Goal: Task Accomplishment & Management: Use online tool/utility

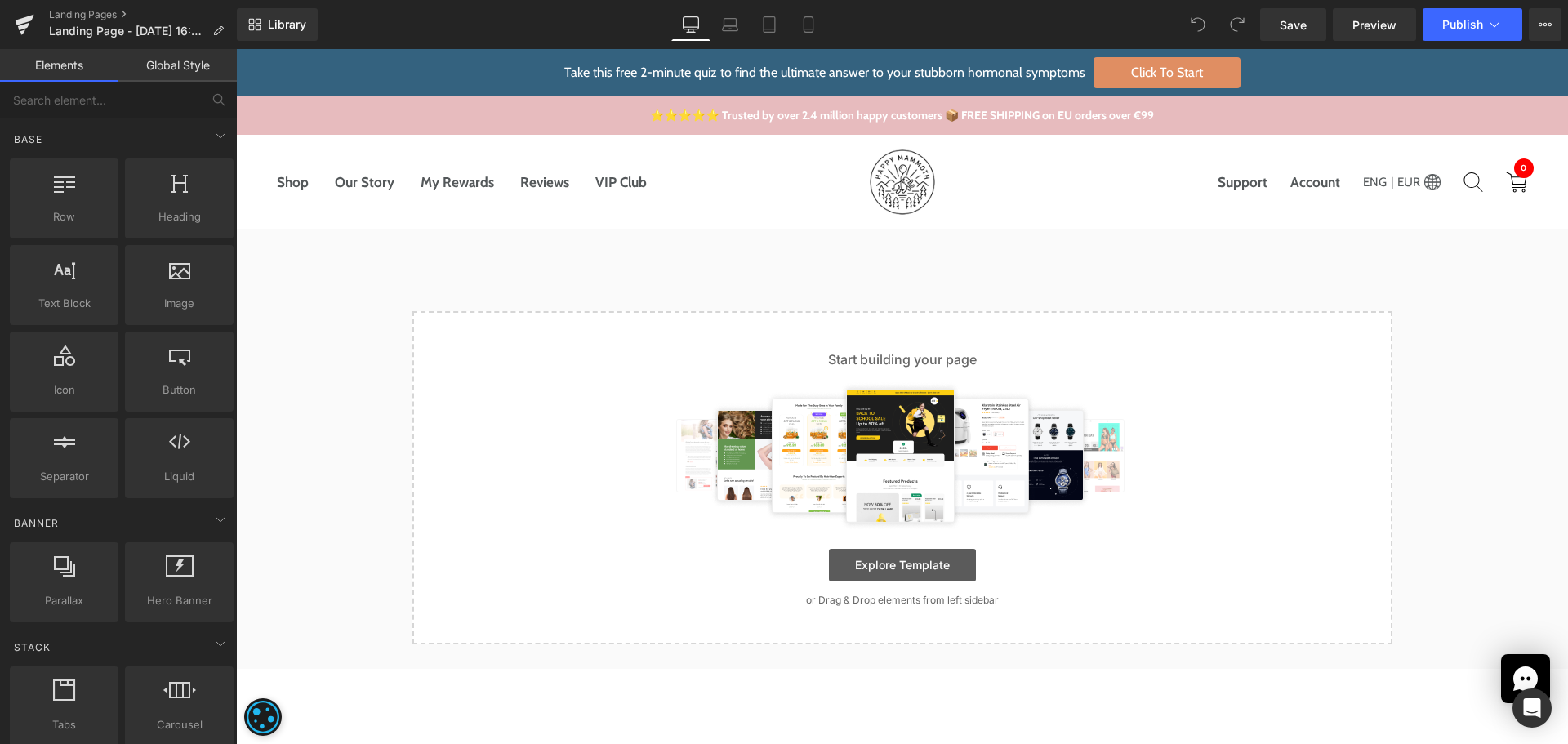
click at [926, 569] on link "Explore Template" at bounding box center [902, 565] width 147 height 33
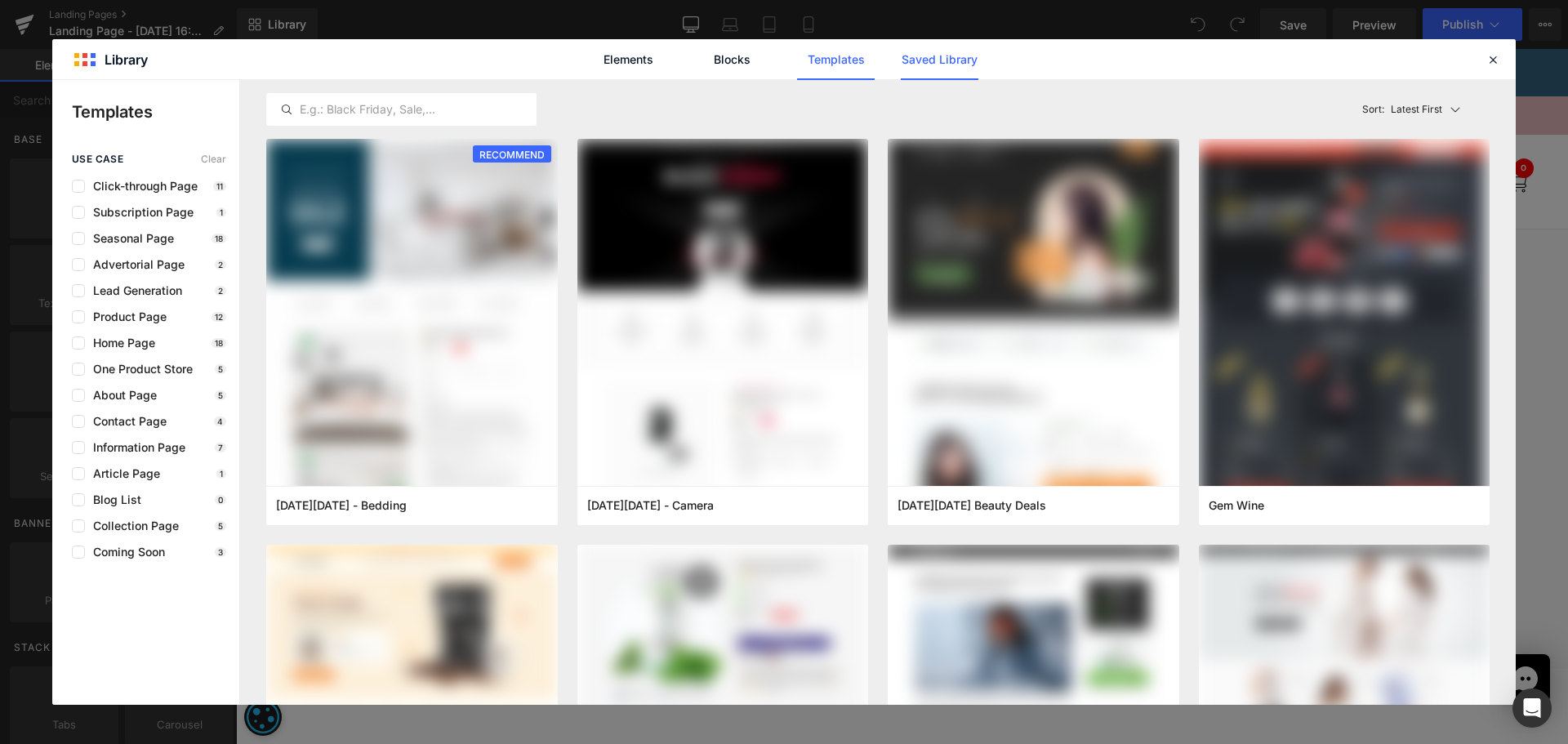
click at [957, 60] on link "Saved Library" at bounding box center [940, 60] width 77 height 41
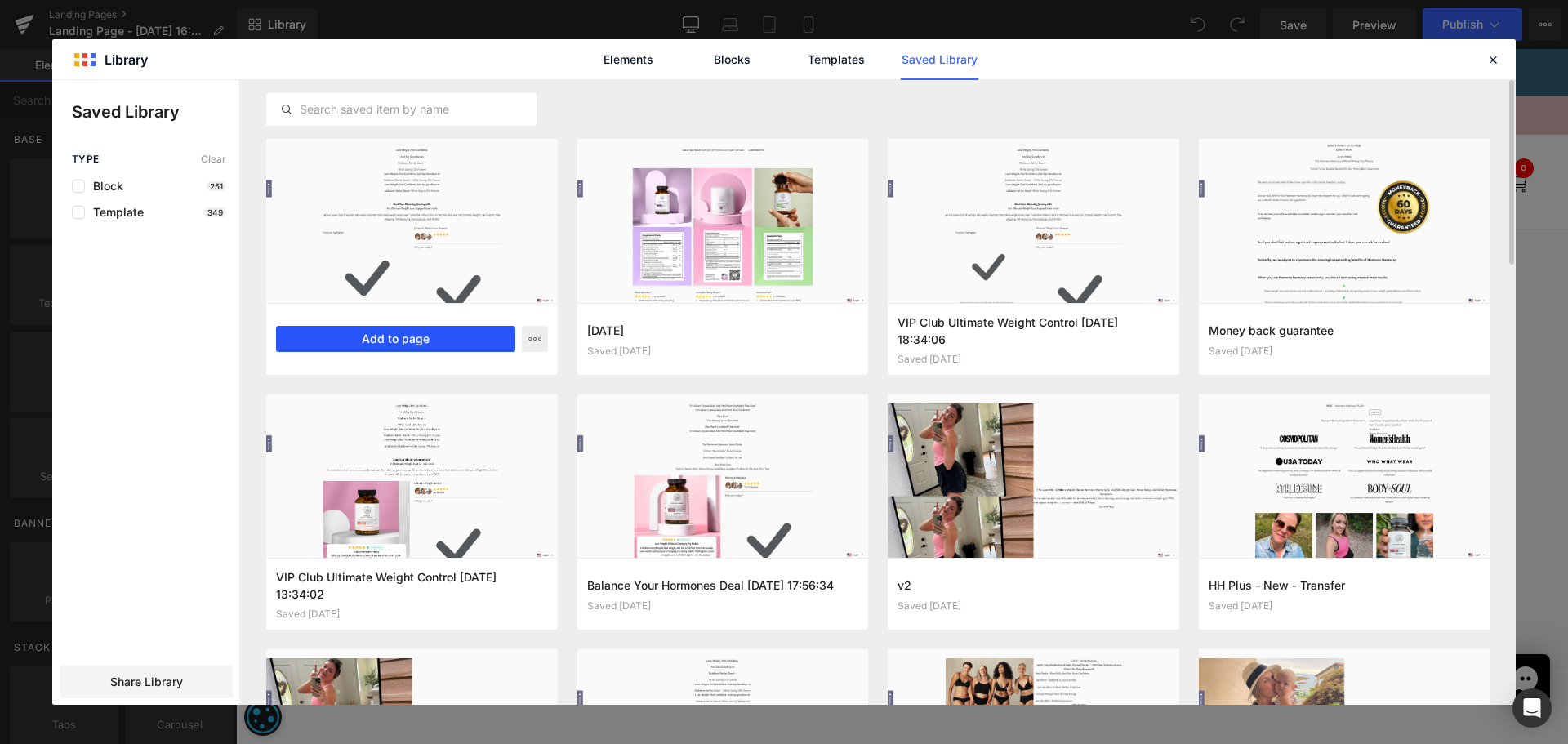
click at [448, 339] on button "Add to page" at bounding box center [395, 339] width 239 height 26
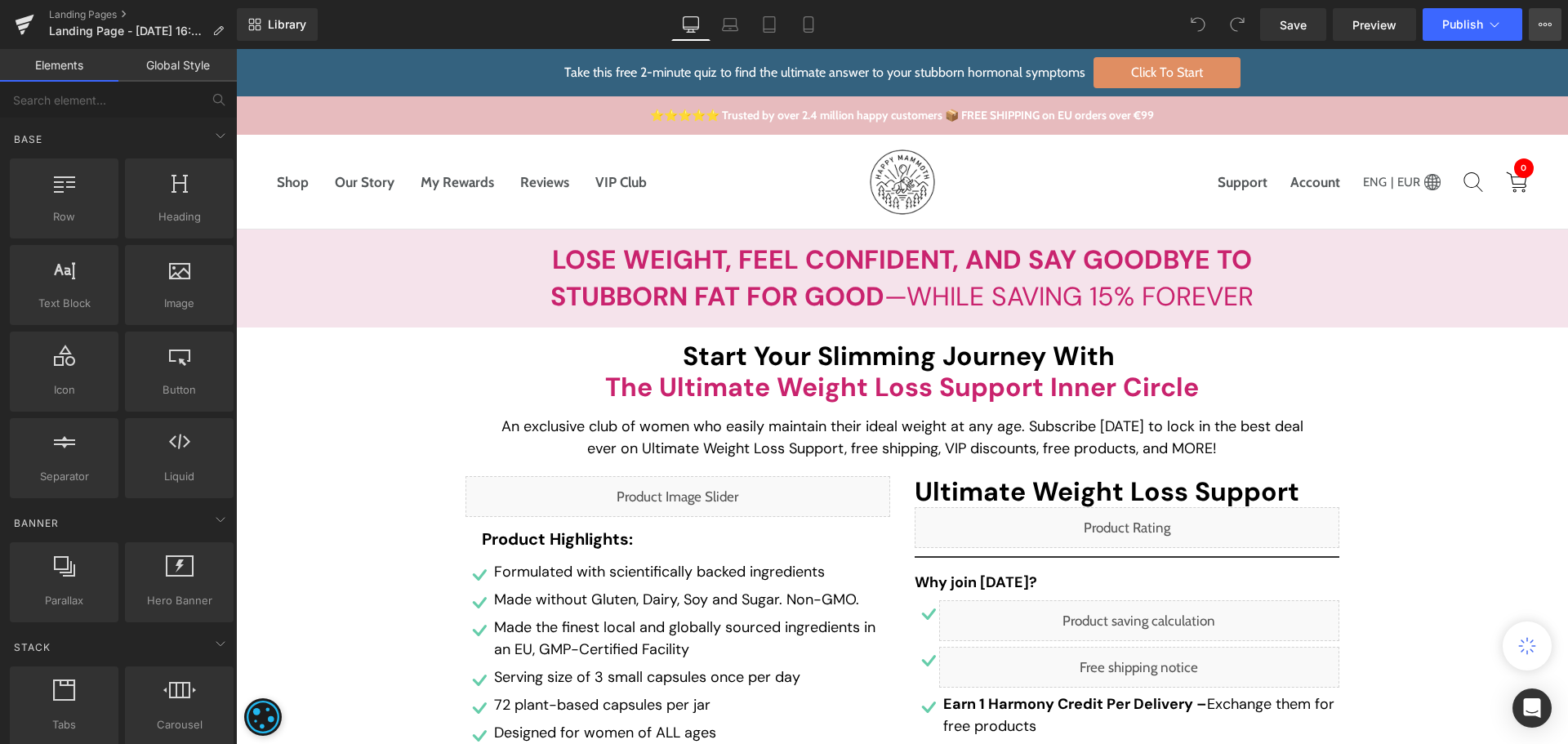
click at [1538, 28] on icon at bounding box center [1544, 24] width 13 height 13
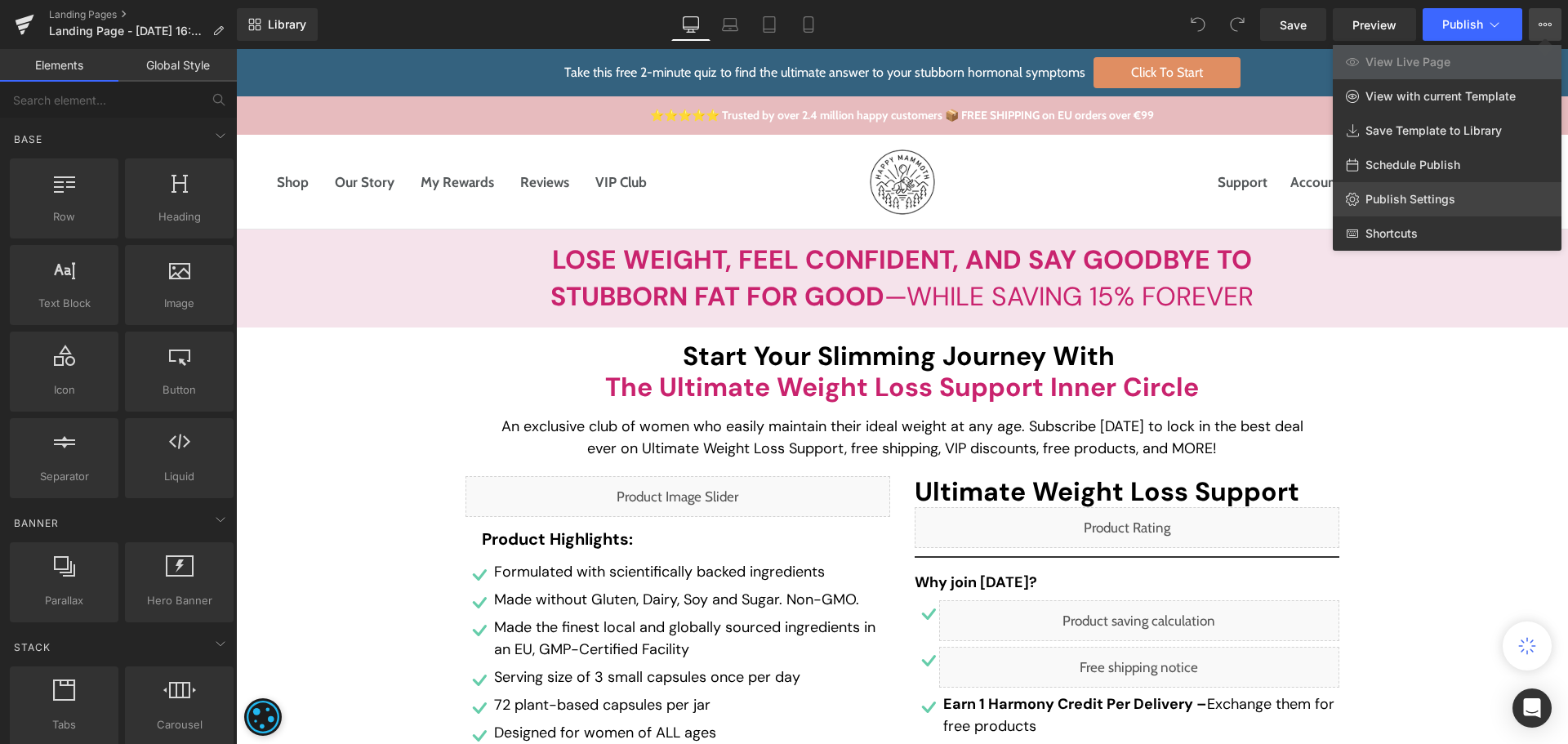
click at [1427, 197] on span "Publish Settings" at bounding box center [1409, 199] width 90 height 15
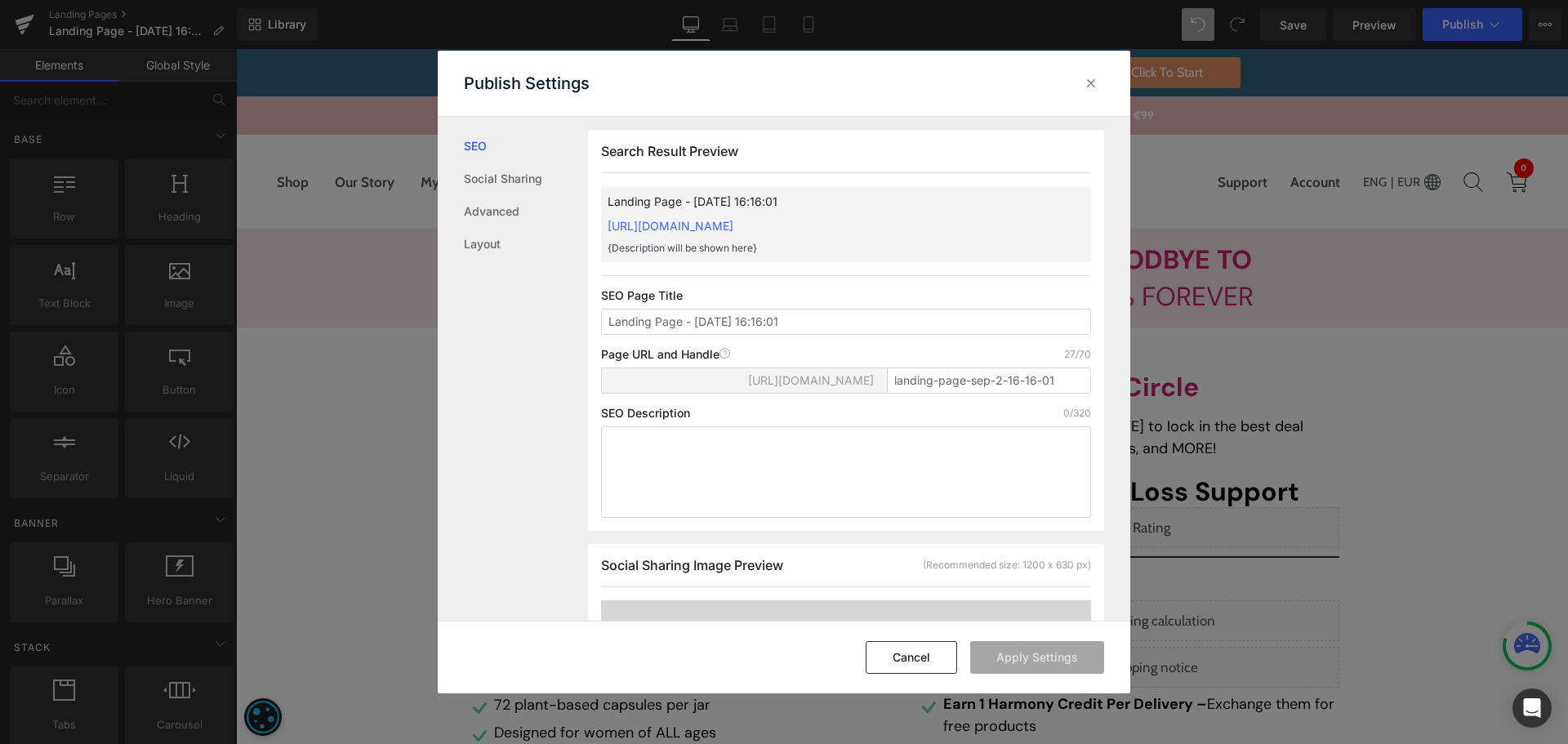
scroll to position [1, 0]
click at [770, 309] on input "Landing Page - [DATE] 16:16:01" at bounding box center [845, 321] width 490 height 26
click at [770, 317] on input "Landing Page - [DATE] 16:16:01" at bounding box center [845, 321] width 490 height 26
type input "VIP Club Metabolic Harmony"
click at [979, 381] on input "landing-page-sep-2-16-16-01" at bounding box center [988, 380] width 204 height 26
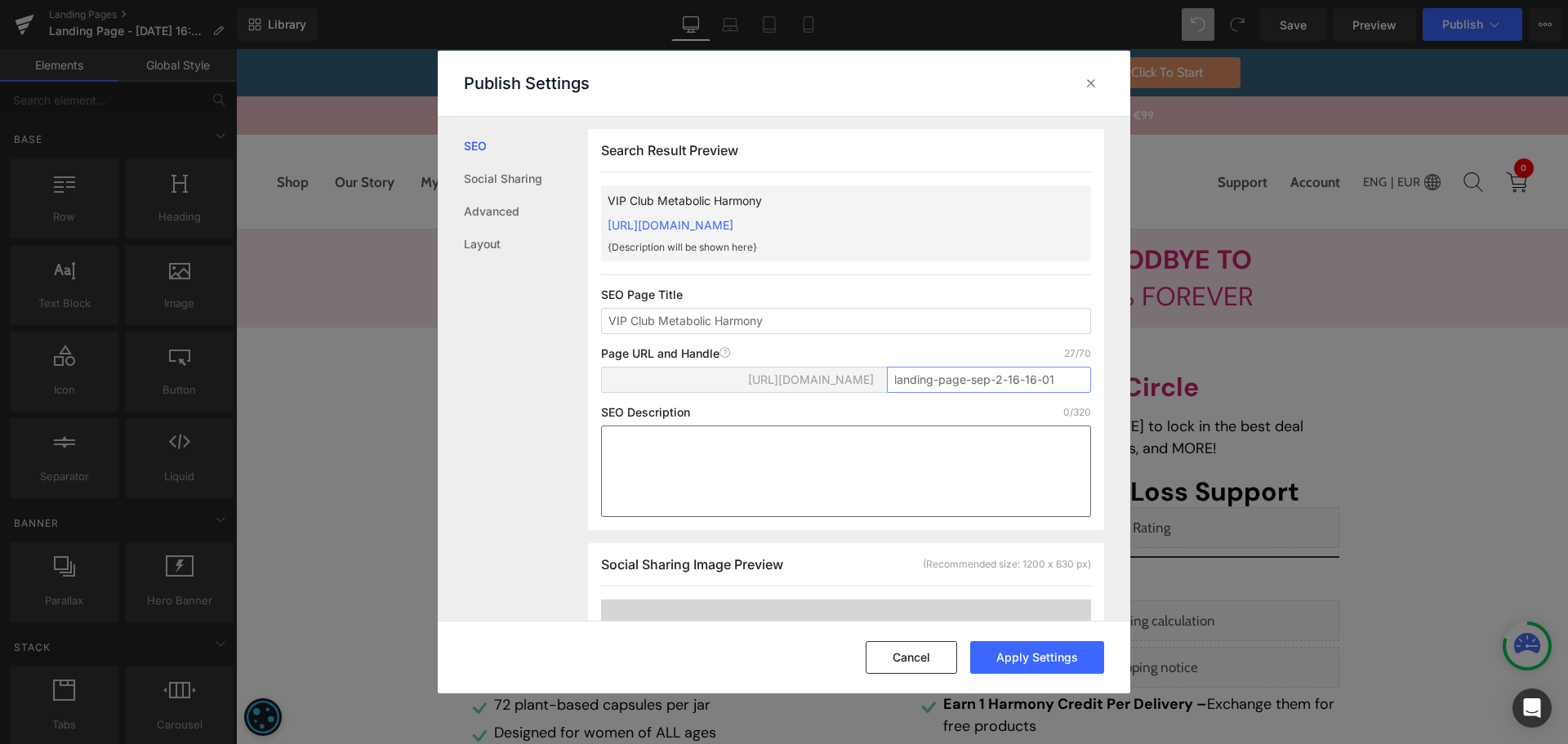
paste input "vip-metabolic-harmony"
type input "vip-metabolic-harmony"
click at [1066, 661] on button "Apply Settings" at bounding box center [1036, 657] width 134 height 33
click at [902, 651] on button "Cancel" at bounding box center [911, 657] width 92 height 33
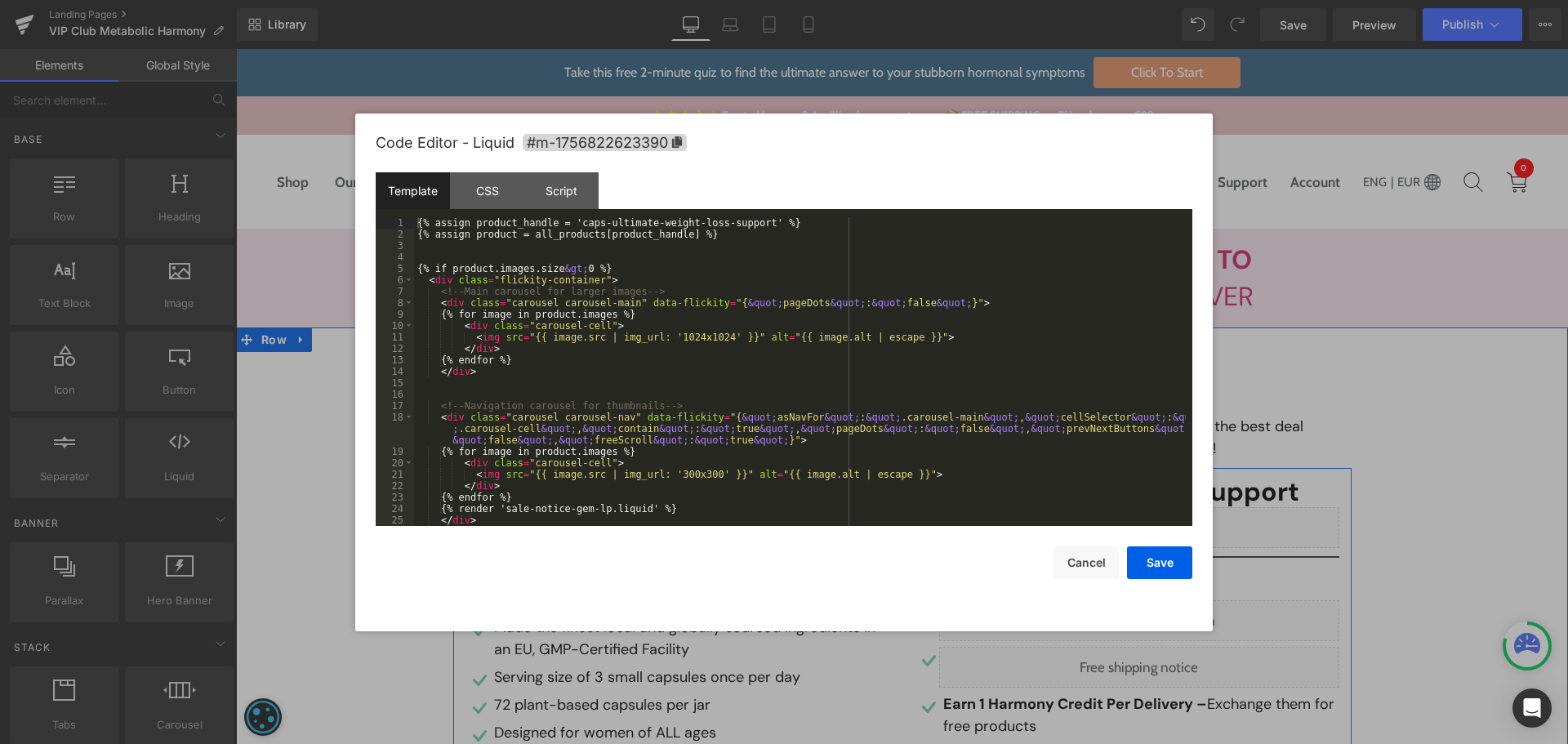
click at [695, 489] on div "Liquid" at bounding box center [677, 496] width 424 height 41
drag, startPoint x: 744, startPoint y: 224, endPoint x: 568, endPoint y: 222, distance: 176.0
click at [568, 222] on div "{% assign product_handle = 'caps-ultimate-weight-loss-support' %} {% assign pro…" at bounding box center [800, 382] width 772 height 332
click at [1166, 558] on button "Save" at bounding box center [1159, 562] width 65 height 33
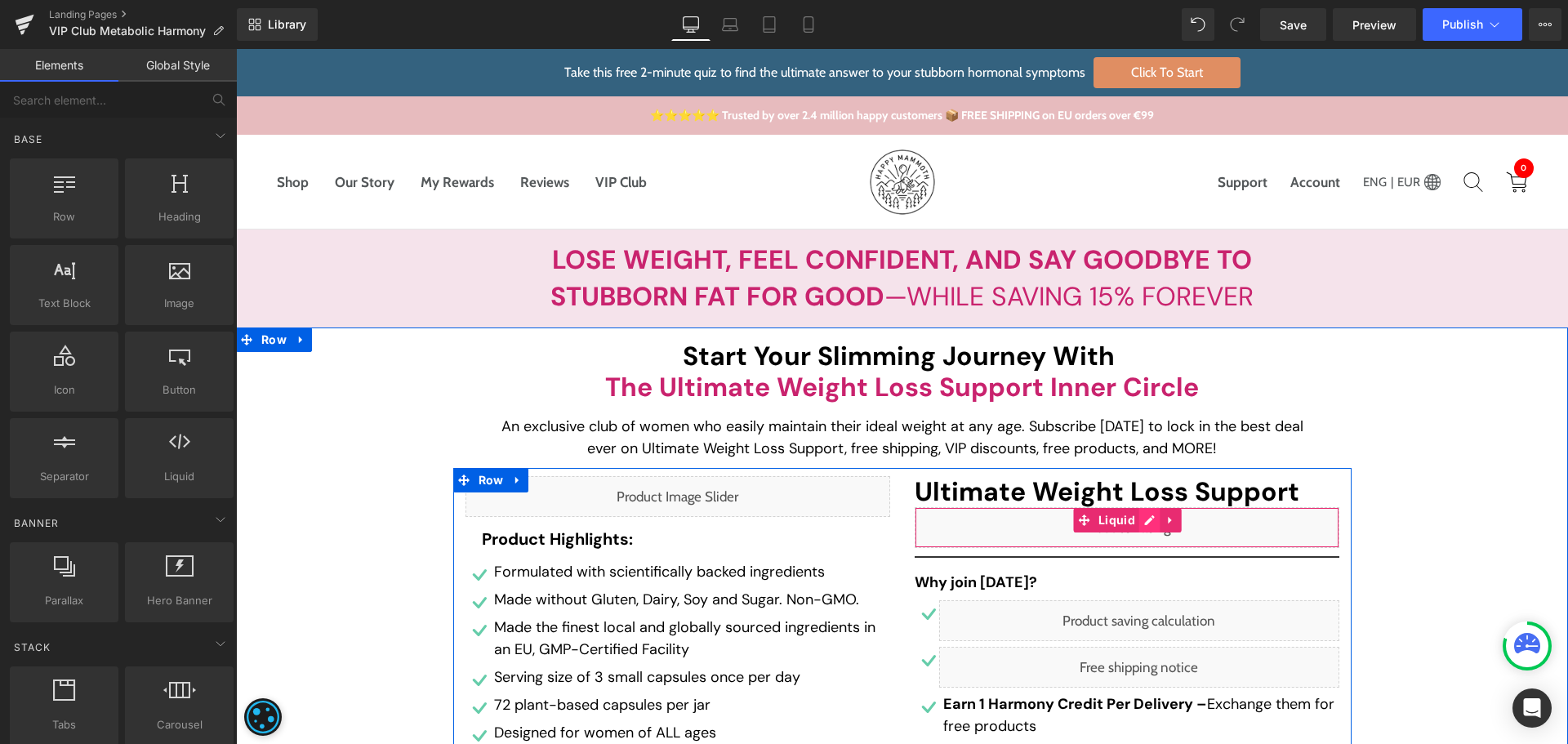
click at [1144, 520] on div "Liquid" at bounding box center [1126, 527] width 424 height 41
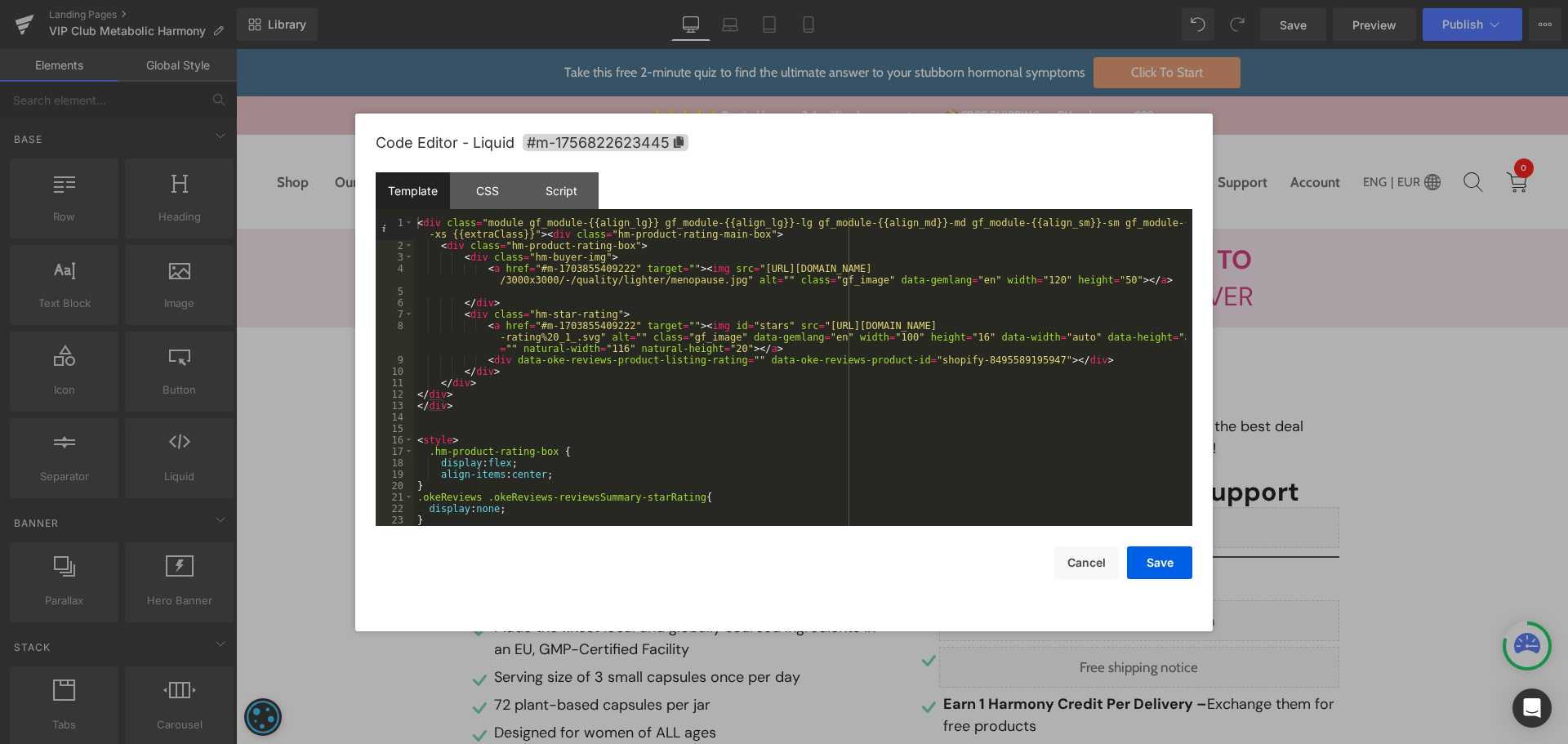
click at [994, 363] on div "< div class = "module gf_module-{{align_lg}} gf_module-{{align_lg}}-lg gf_modul…" at bounding box center [800, 388] width 772 height 343
click at [1170, 556] on button "Save" at bounding box center [1159, 562] width 65 height 33
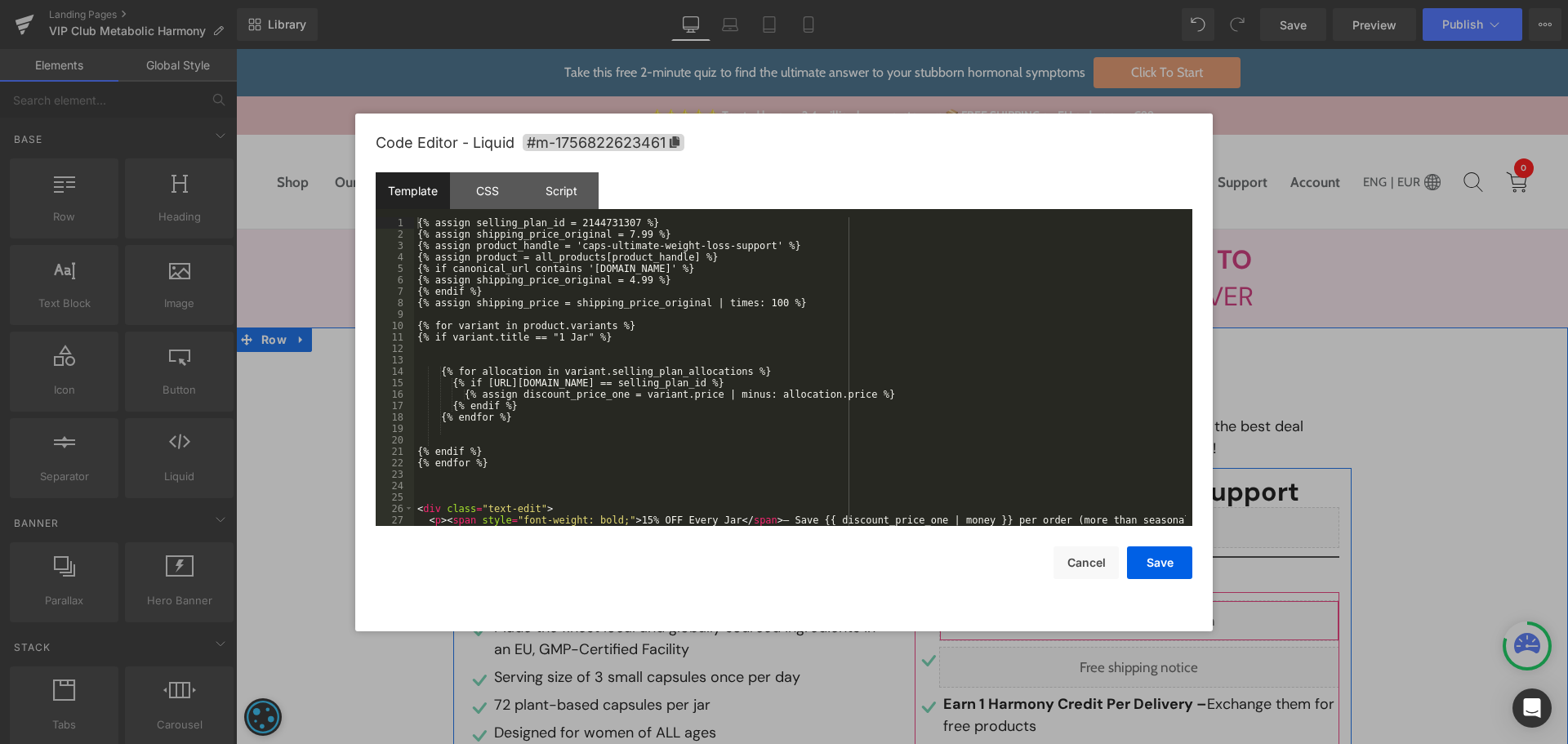
click at [1157, 620] on div "Liquid" at bounding box center [1138, 621] width 400 height 41
drag, startPoint x: 747, startPoint y: 244, endPoint x: 570, endPoint y: 245, distance: 177.0
click at [570, 245] on div "{% assign selling_plan_id = 2144731307 %} {% assign shipping_price_original = 7…" at bounding box center [800, 388] width 772 height 343
click at [636, 282] on div "{% assign selling_plan_id = 2144731307 %} {% assign shipping_price_original = 7…" at bounding box center [800, 388] width 772 height 343
drag, startPoint x: 641, startPoint y: 281, endPoint x: 620, endPoint y: 279, distance: 21.1
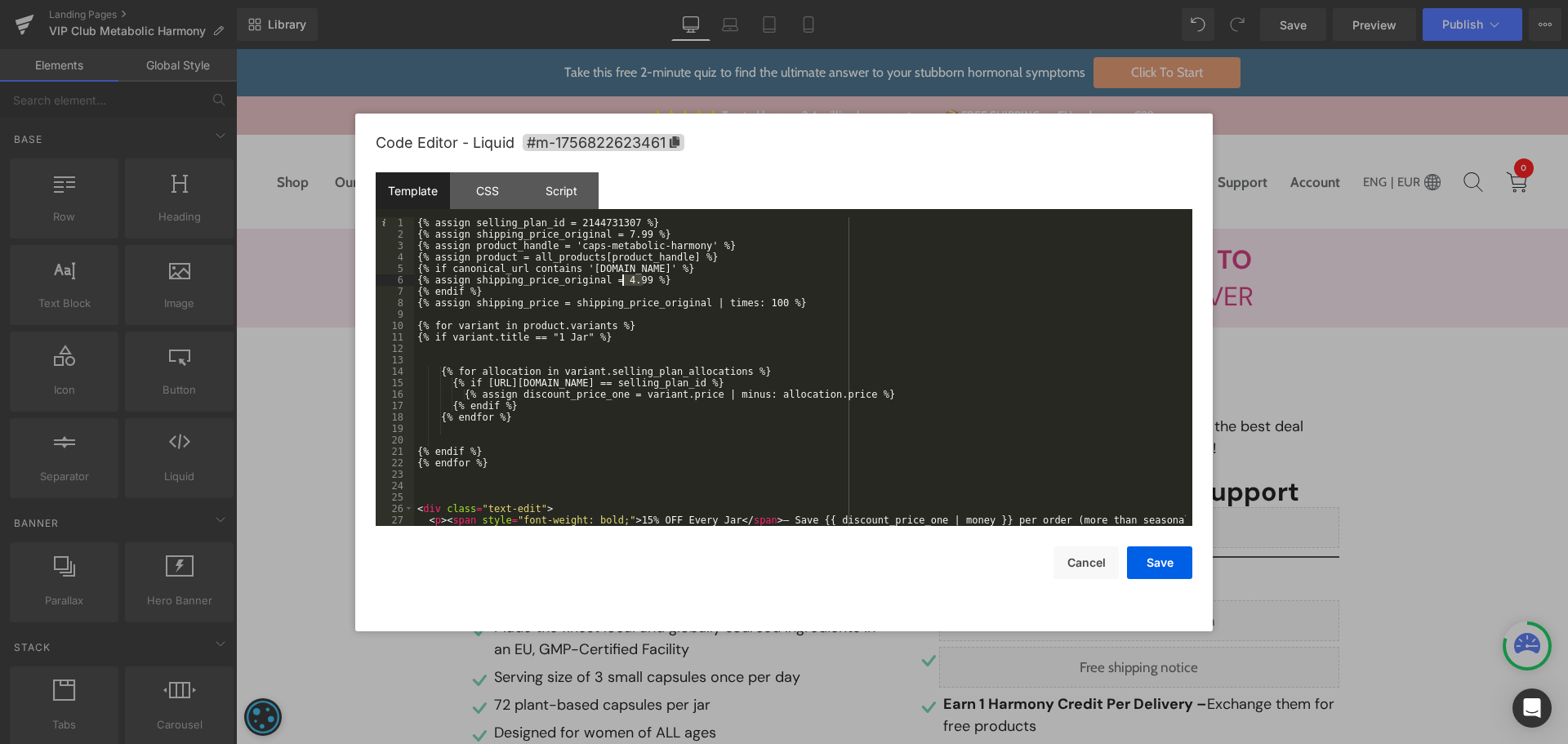
click at [620, 279] on div "{% assign selling_plan_id = 2144731307 %} {% assign shipping_price_original = 7…" at bounding box center [800, 388] width 772 height 343
click at [1167, 569] on button "Save" at bounding box center [1159, 562] width 65 height 33
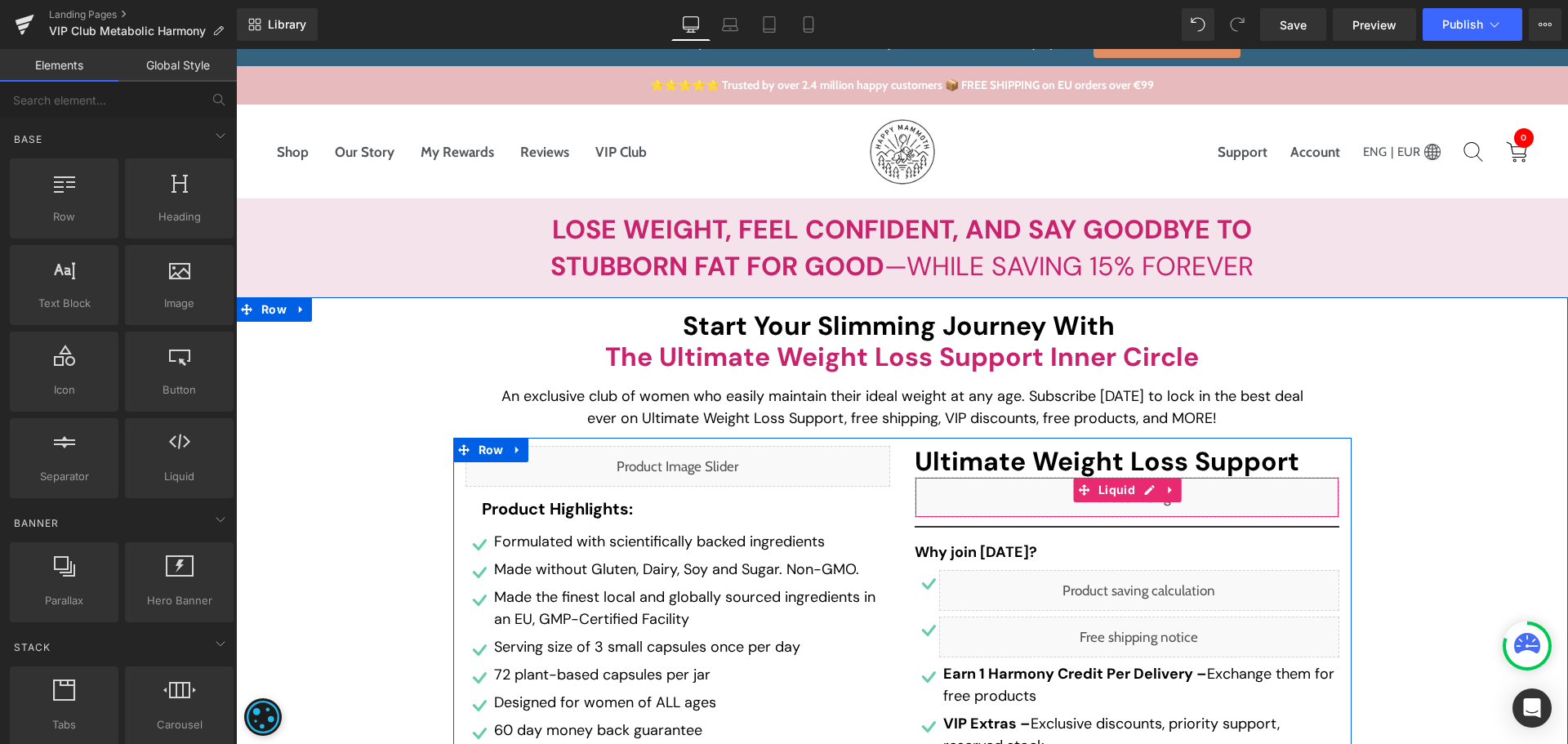
scroll to position [81, 0]
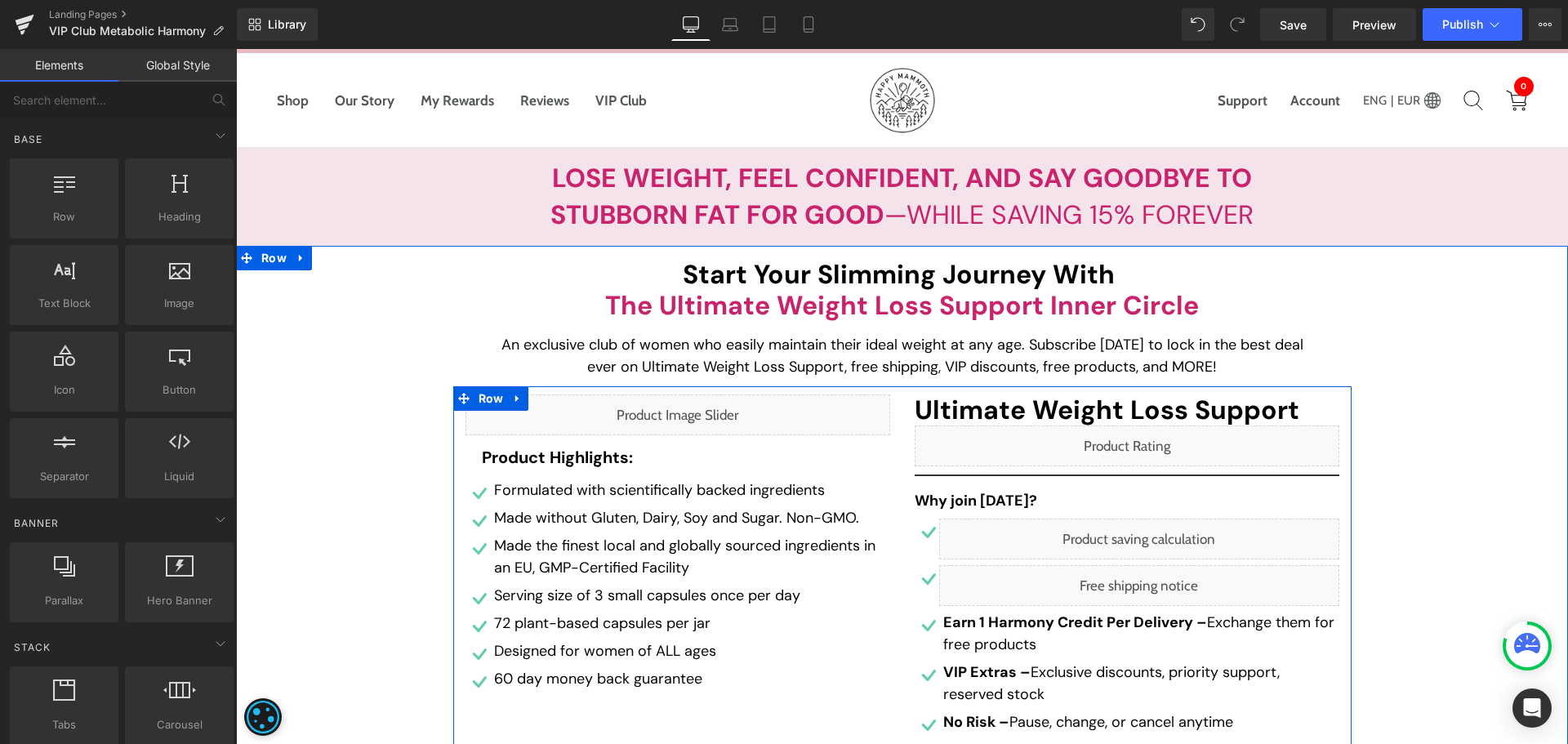
click at [1139, 585] on div "Liquid" at bounding box center [1138, 585] width 400 height 41
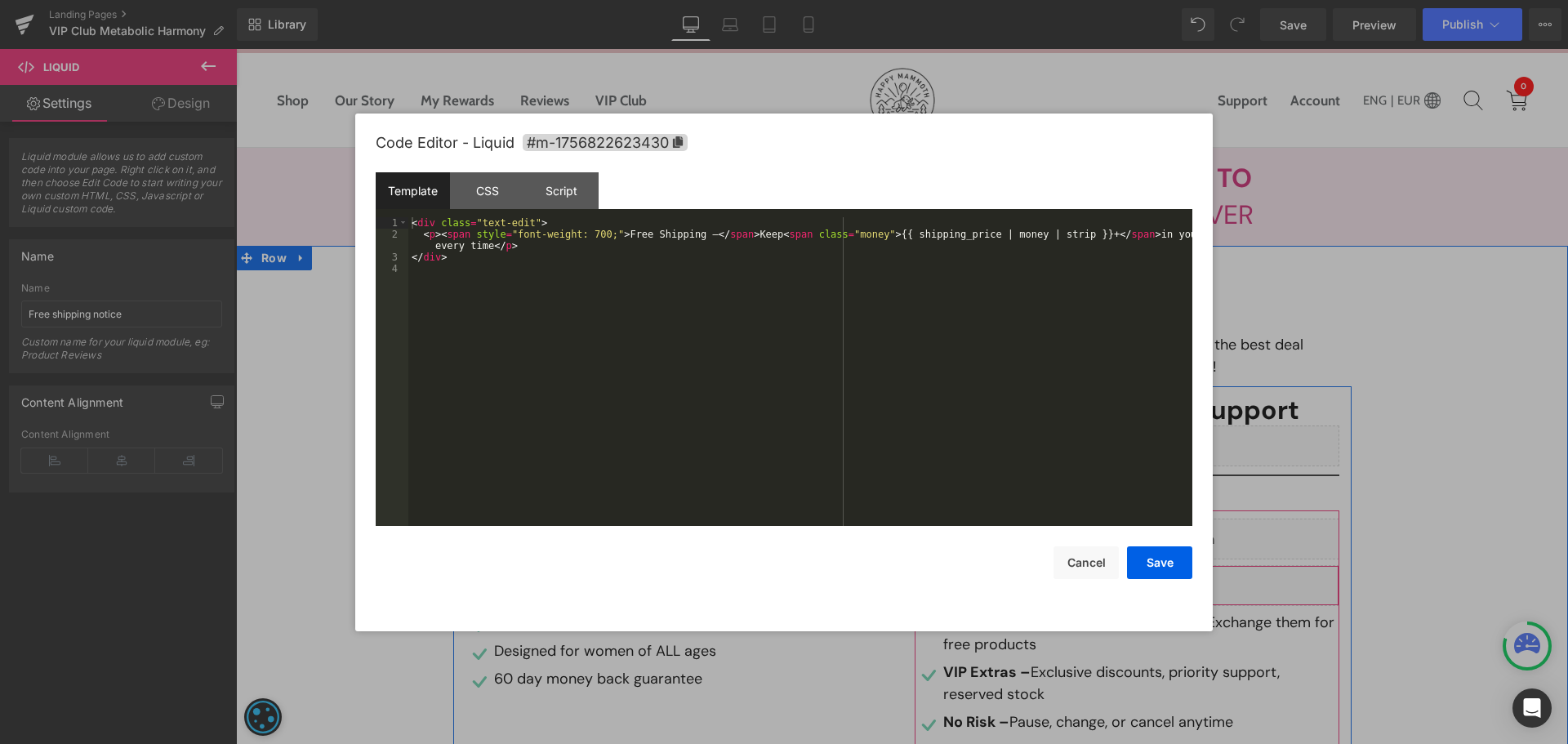
click at [1150, 580] on div "Liquid" at bounding box center [1138, 585] width 400 height 41
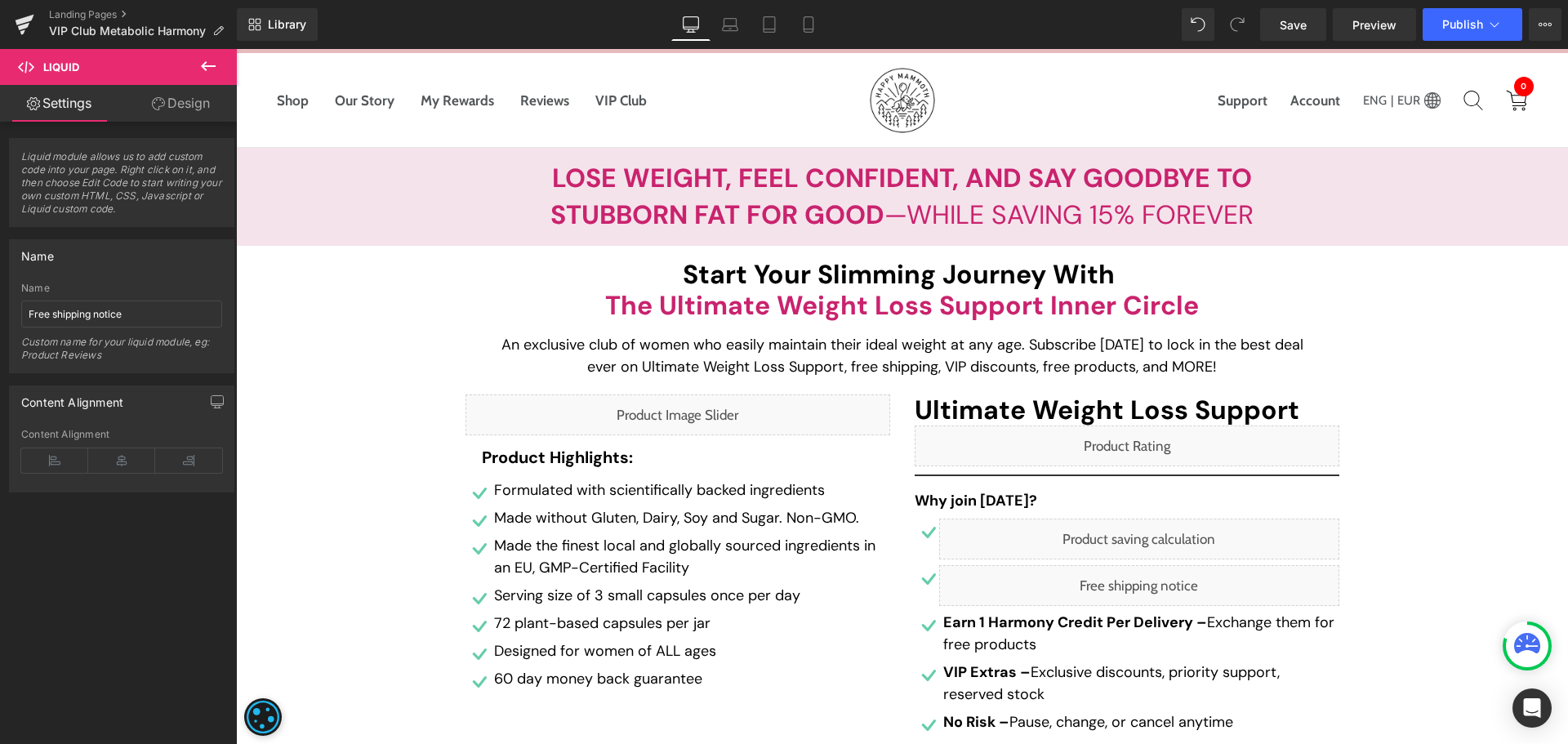
scroll to position [408, 0]
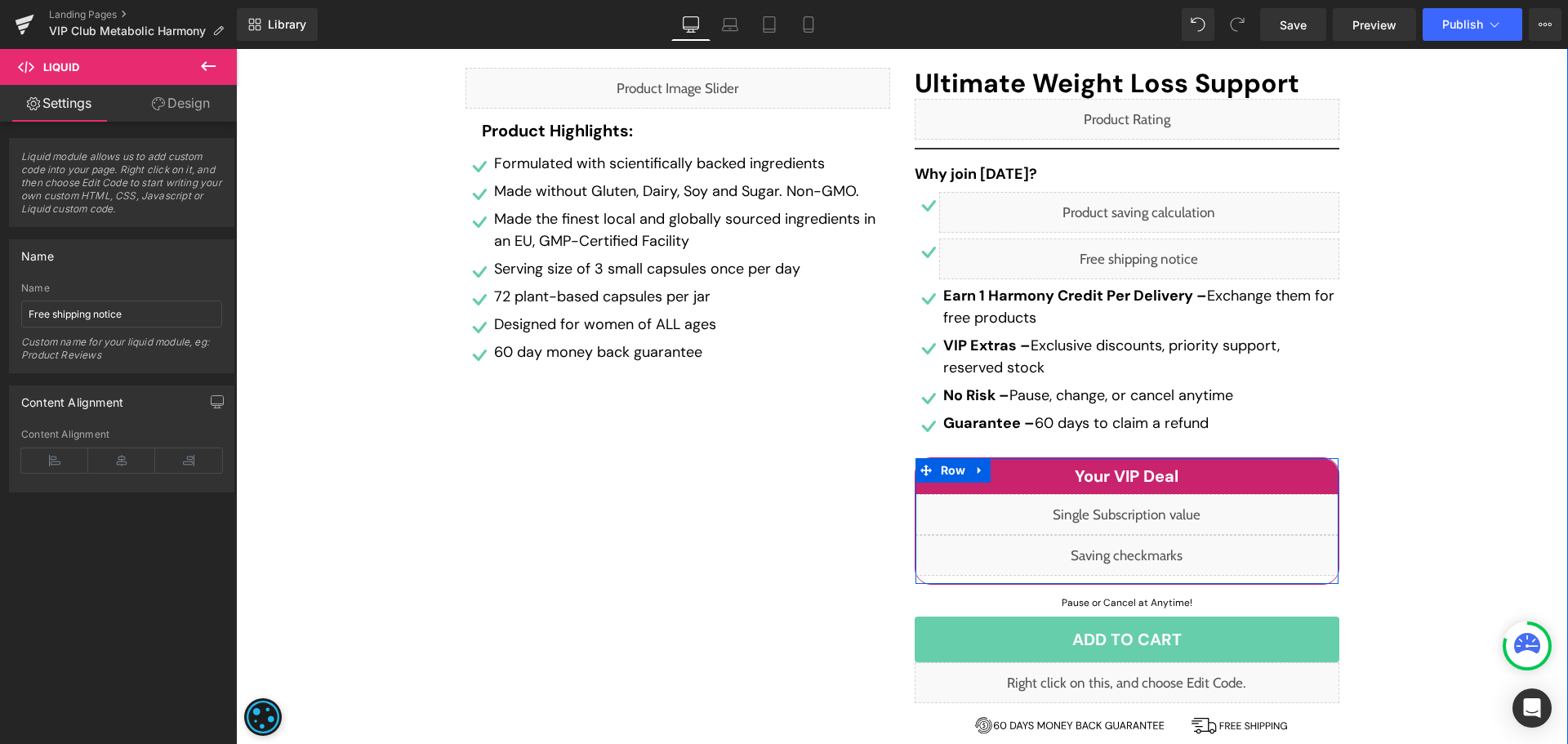
click at [1142, 506] on div "Liquid" at bounding box center [1126, 514] width 423 height 41
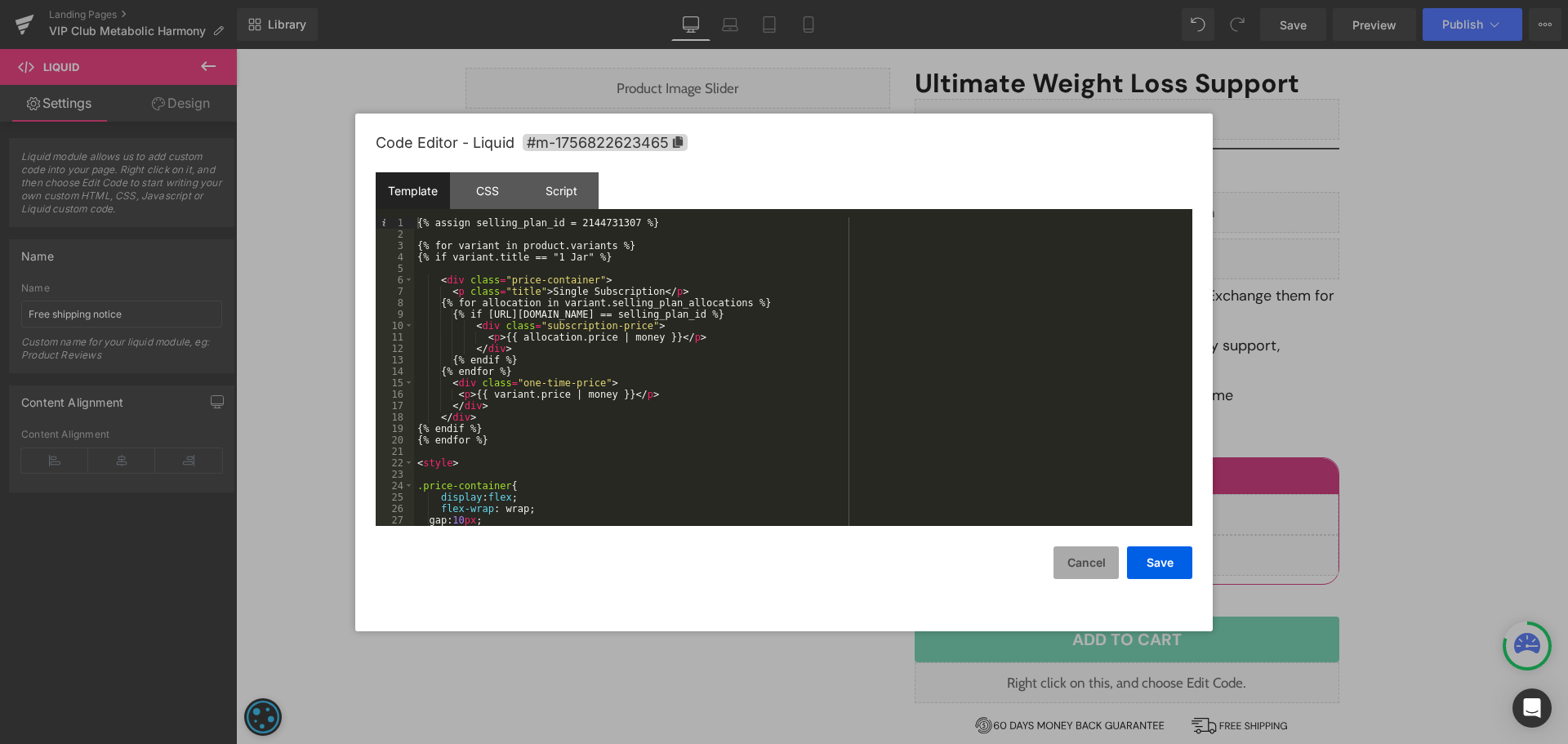
click at [1097, 572] on button "Cancel" at bounding box center [1086, 562] width 65 height 33
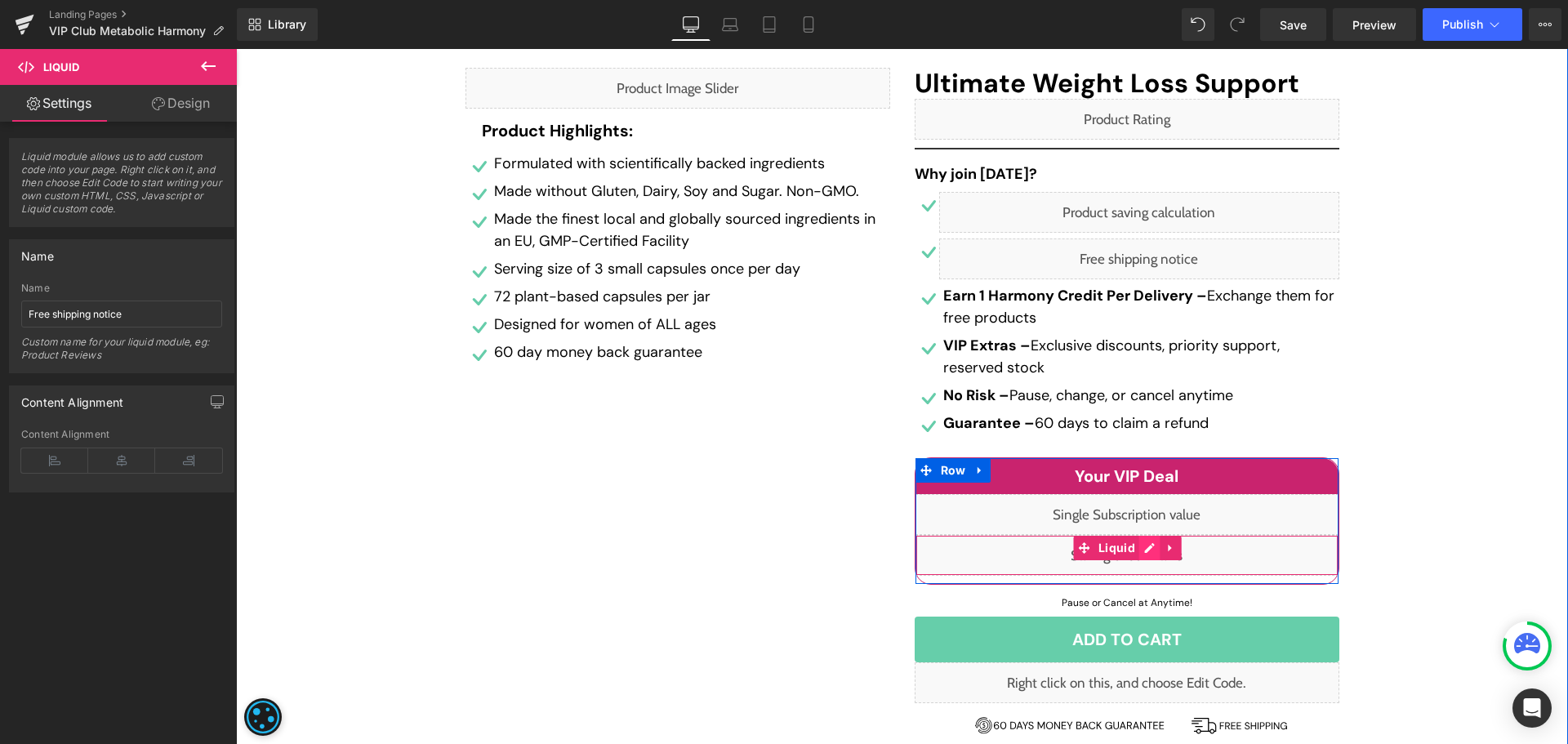
click at [1143, 551] on div "Liquid" at bounding box center [1126, 555] width 423 height 41
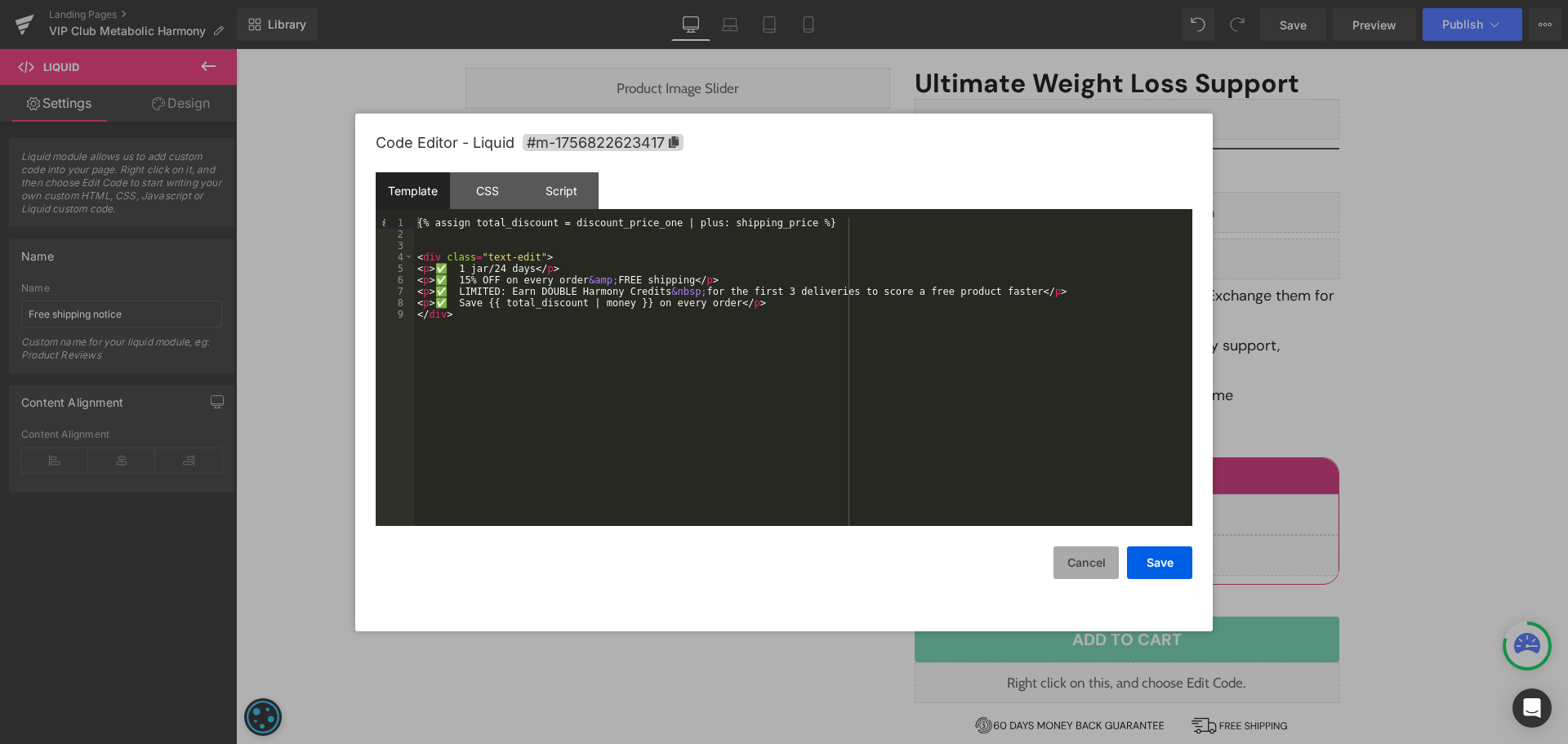
click at [1092, 562] on button "Cancel" at bounding box center [1086, 562] width 65 height 33
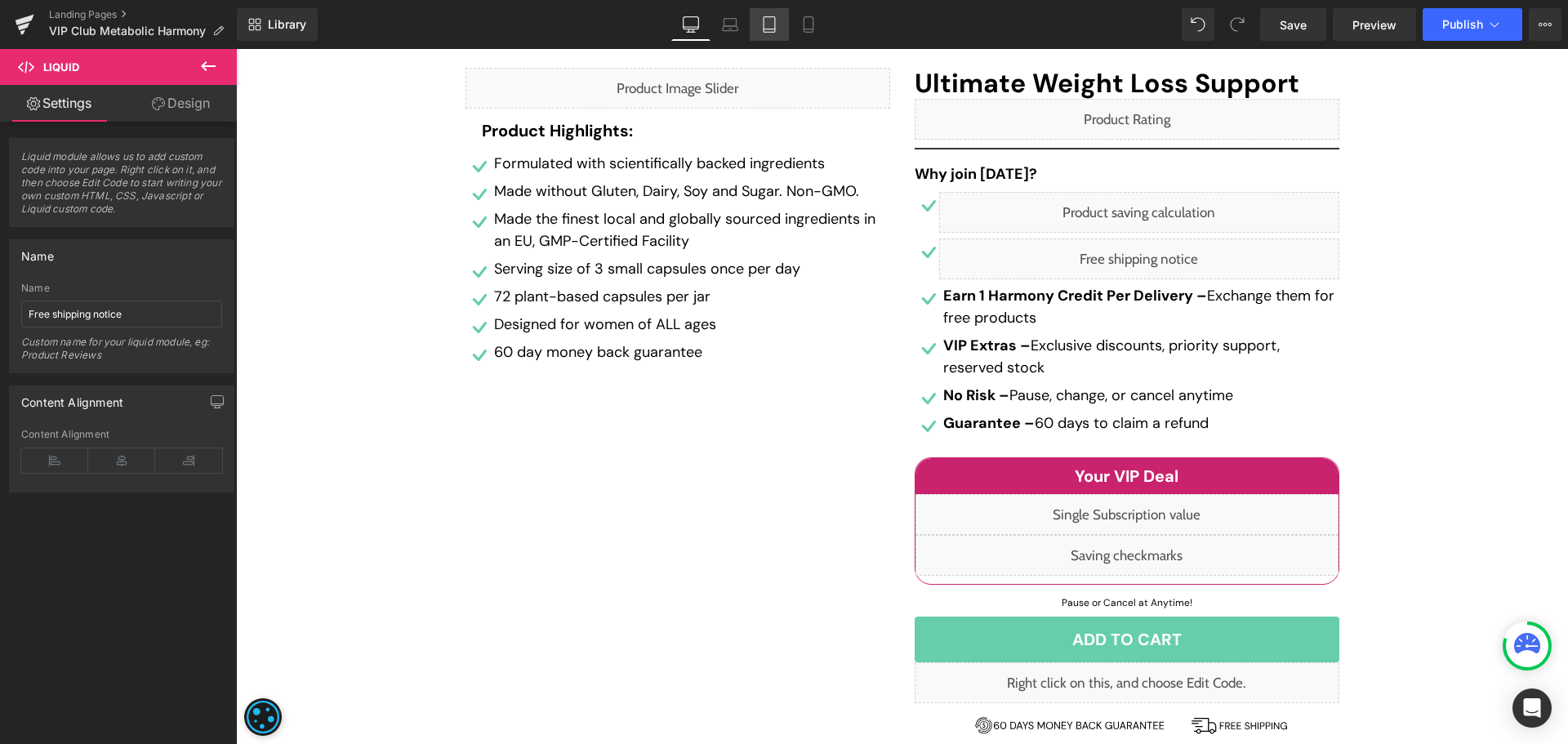
click at [770, 26] on icon at bounding box center [769, 24] width 16 height 16
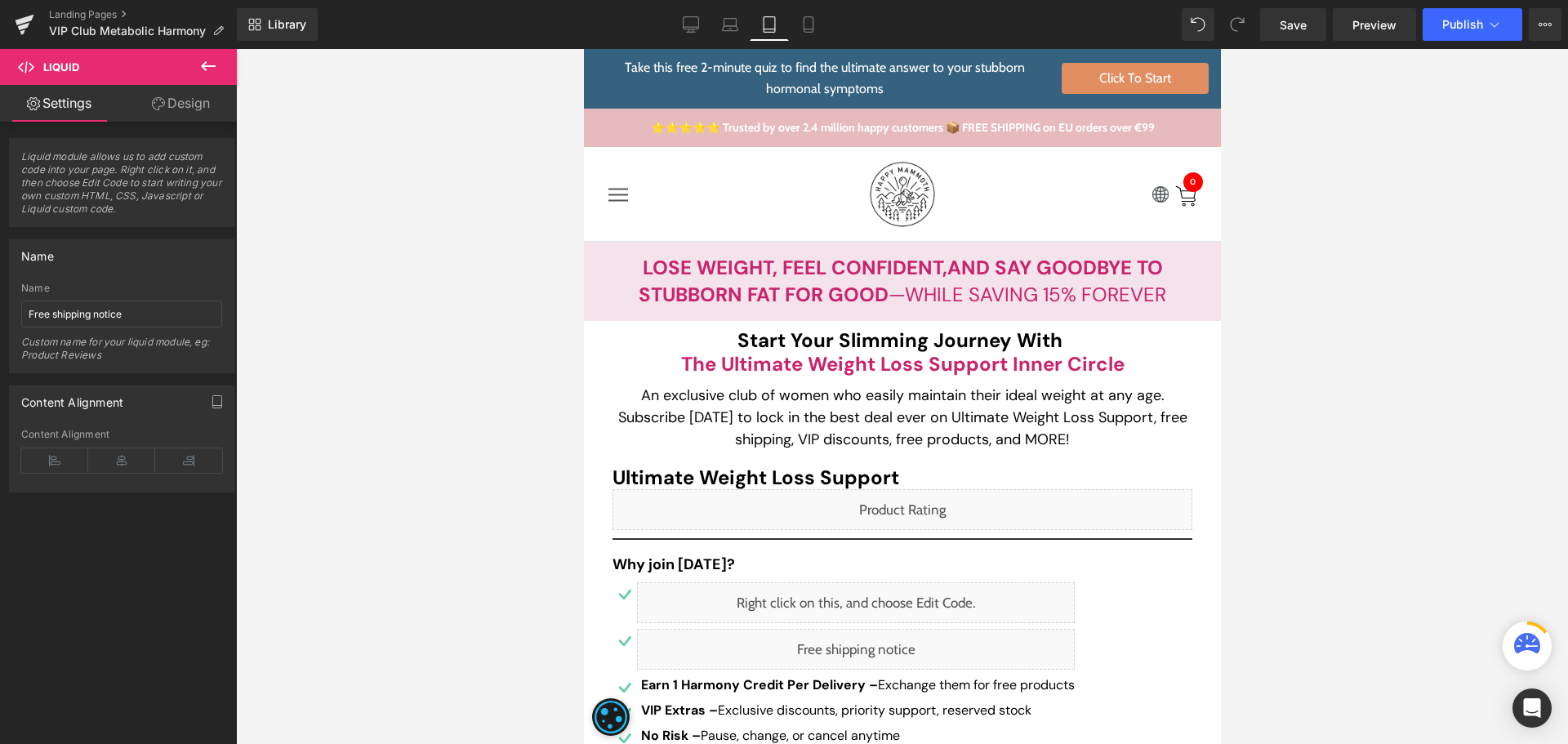
scroll to position [81, 0]
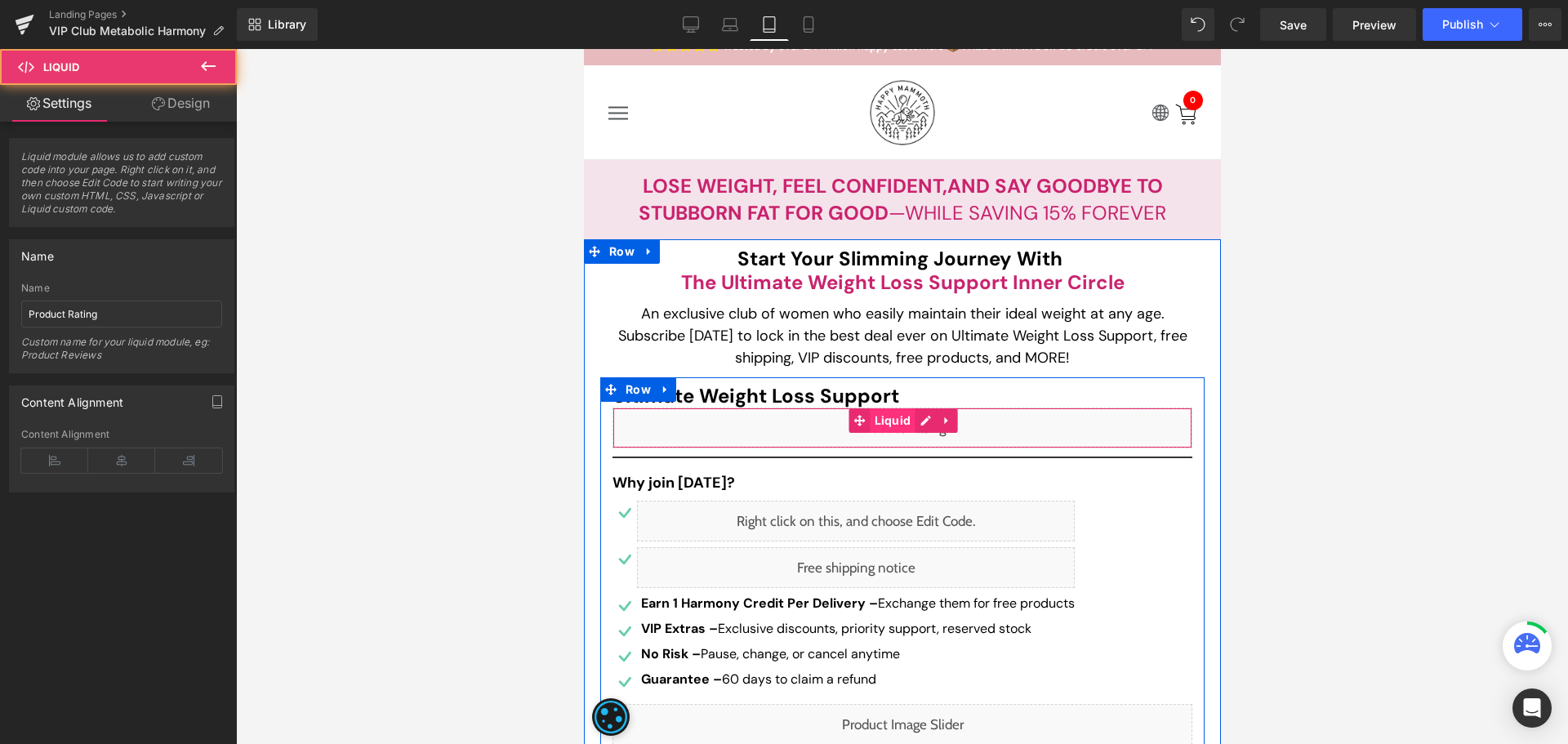
click at [904, 432] on div "Liquid" at bounding box center [901, 428] width 580 height 41
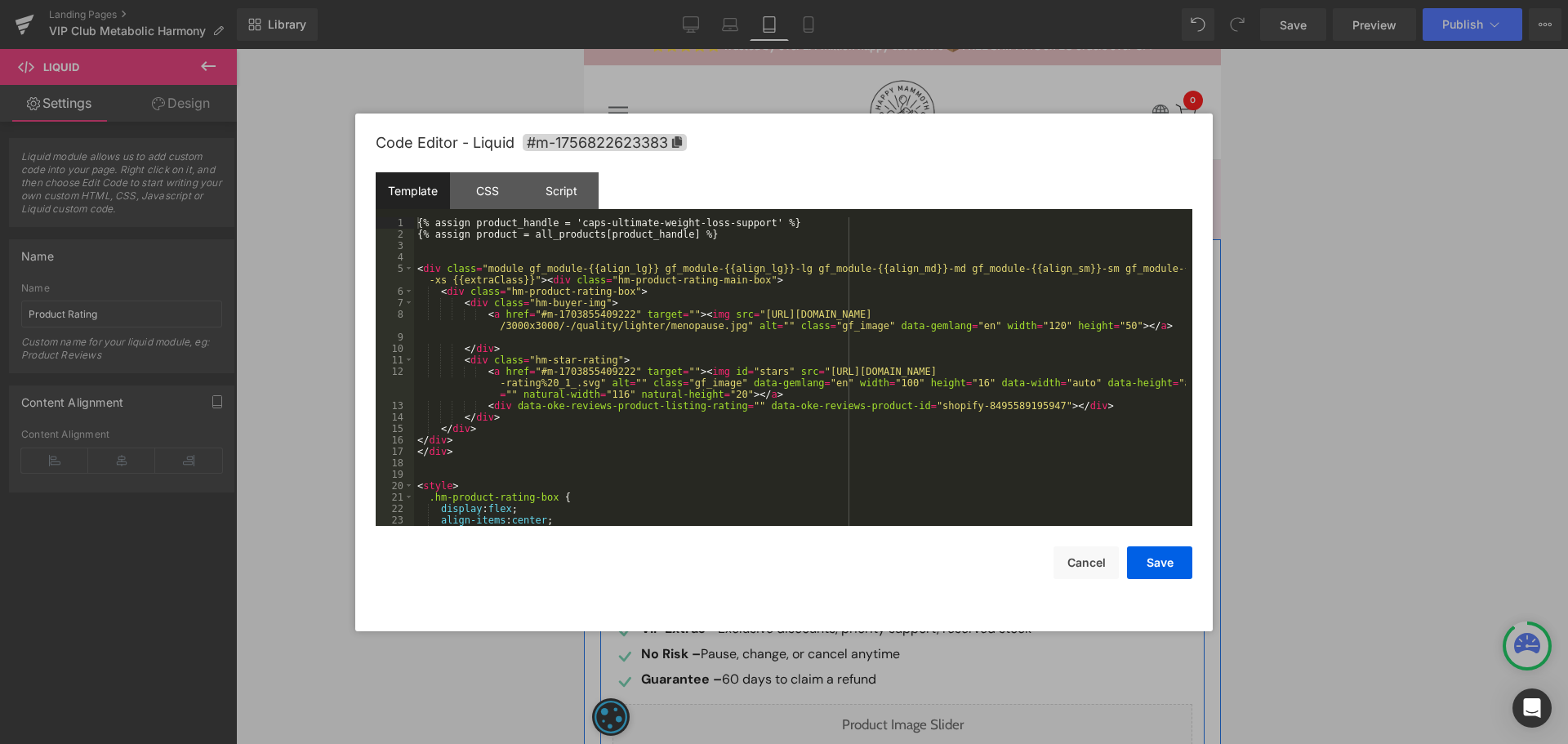
click at [918, 426] on div "Liquid" at bounding box center [901, 428] width 580 height 41
click at [748, 223] on div "{% assign product_handle = 'caps-ultimate-weight-loss-support' %} {% assign pro…" at bounding box center [800, 382] width 772 height 332
click at [745, 223] on div "{% assign product_handle = 'caps-ultimate-weight-loss-support' %} {% assign pro…" at bounding box center [800, 382] width 772 height 332
click at [569, 224] on div "{% assign product_handle = 'caps-ultimate-weight-loss-support' %} {% assign pro…" at bounding box center [800, 382] width 772 height 332
click at [967, 411] on div "{% assign product_handle = 'caps-metabolic-harmony' %} {% assign product = all_…" at bounding box center [800, 382] width 772 height 332
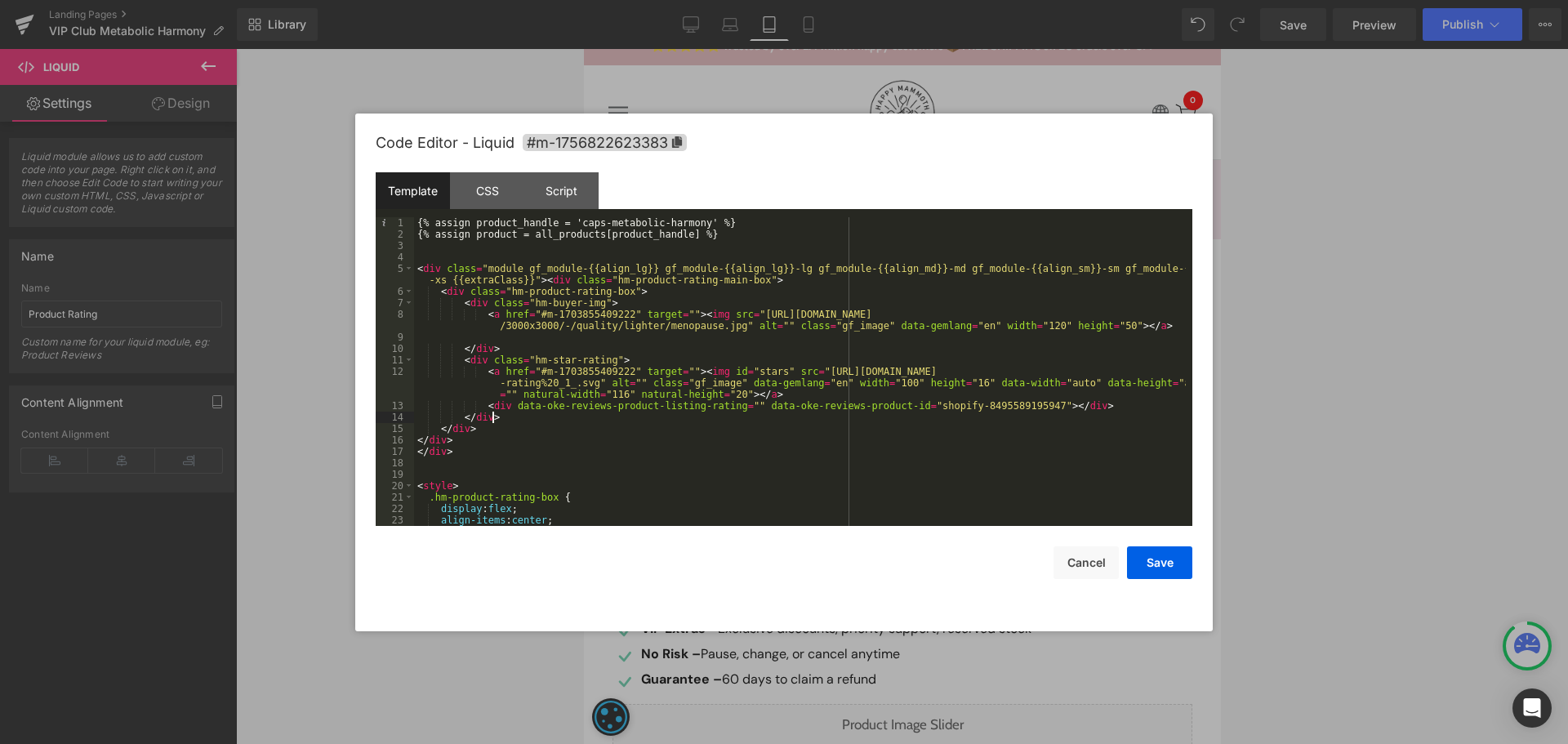
click at [967, 411] on div "{% assign product_handle = 'caps-metabolic-harmony' %} {% assign product = all_…" at bounding box center [800, 382] width 772 height 332
click at [974, 407] on div "{% assign product_handle = 'caps-metabolic-harmony' %} {% assign product = all_…" at bounding box center [800, 382] width 772 height 332
click at [1174, 563] on button "Save" at bounding box center [1159, 562] width 65 height 33
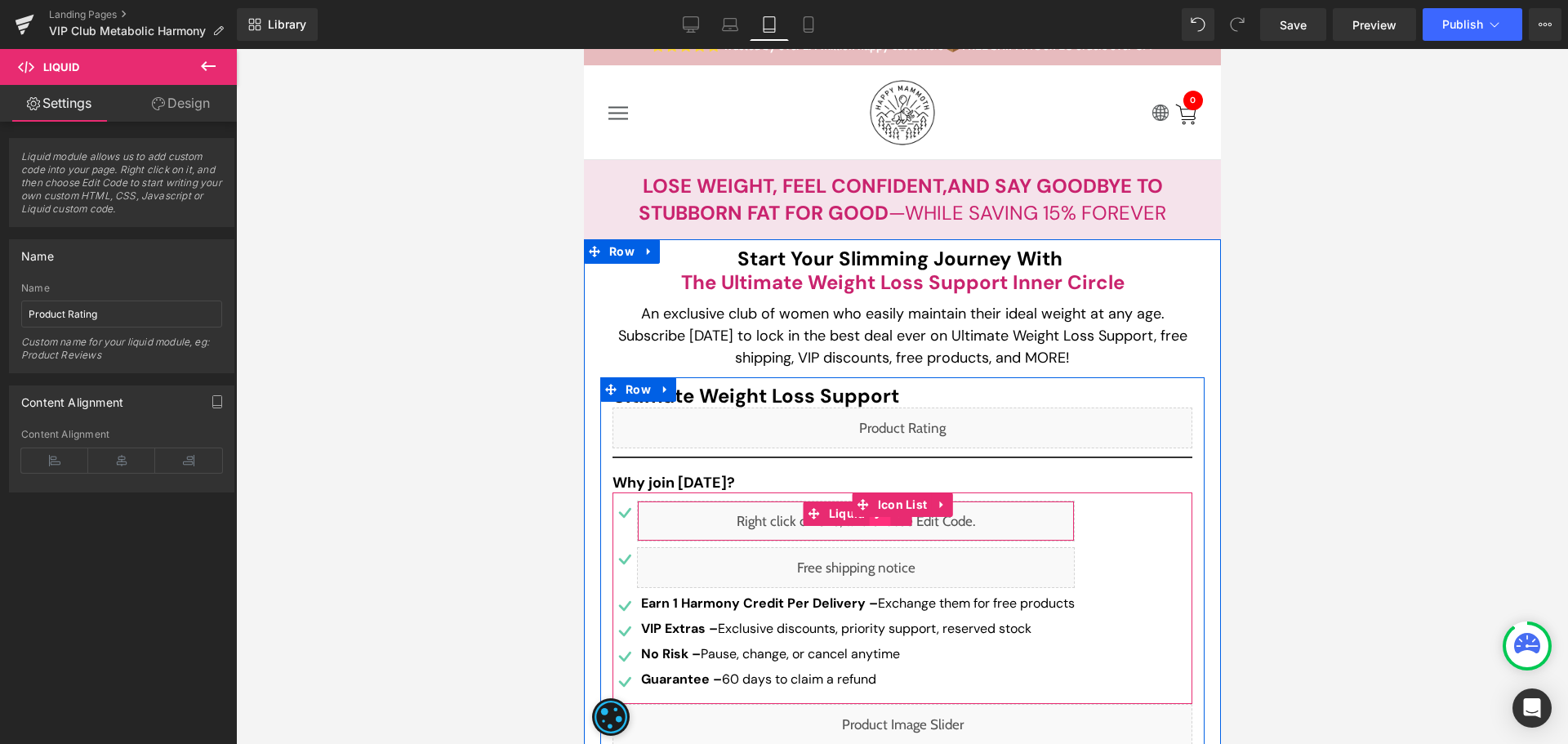
click at [879, 521] on div "Liquid" at bounding box center [855, 521] width 437 height 41
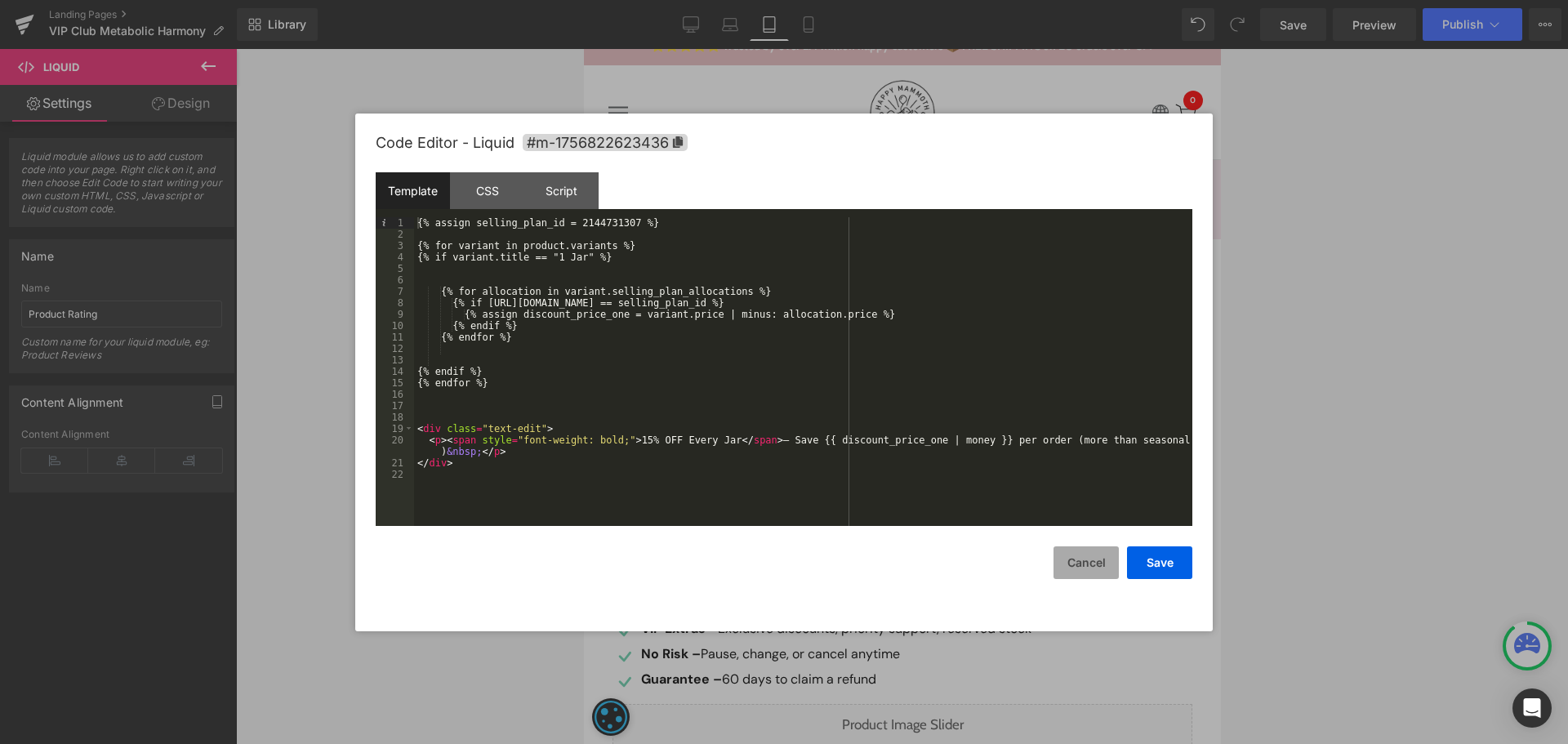
click at [1073, 554] on button "Cancel" at bounding box center [1086, 562] width 65 height 33
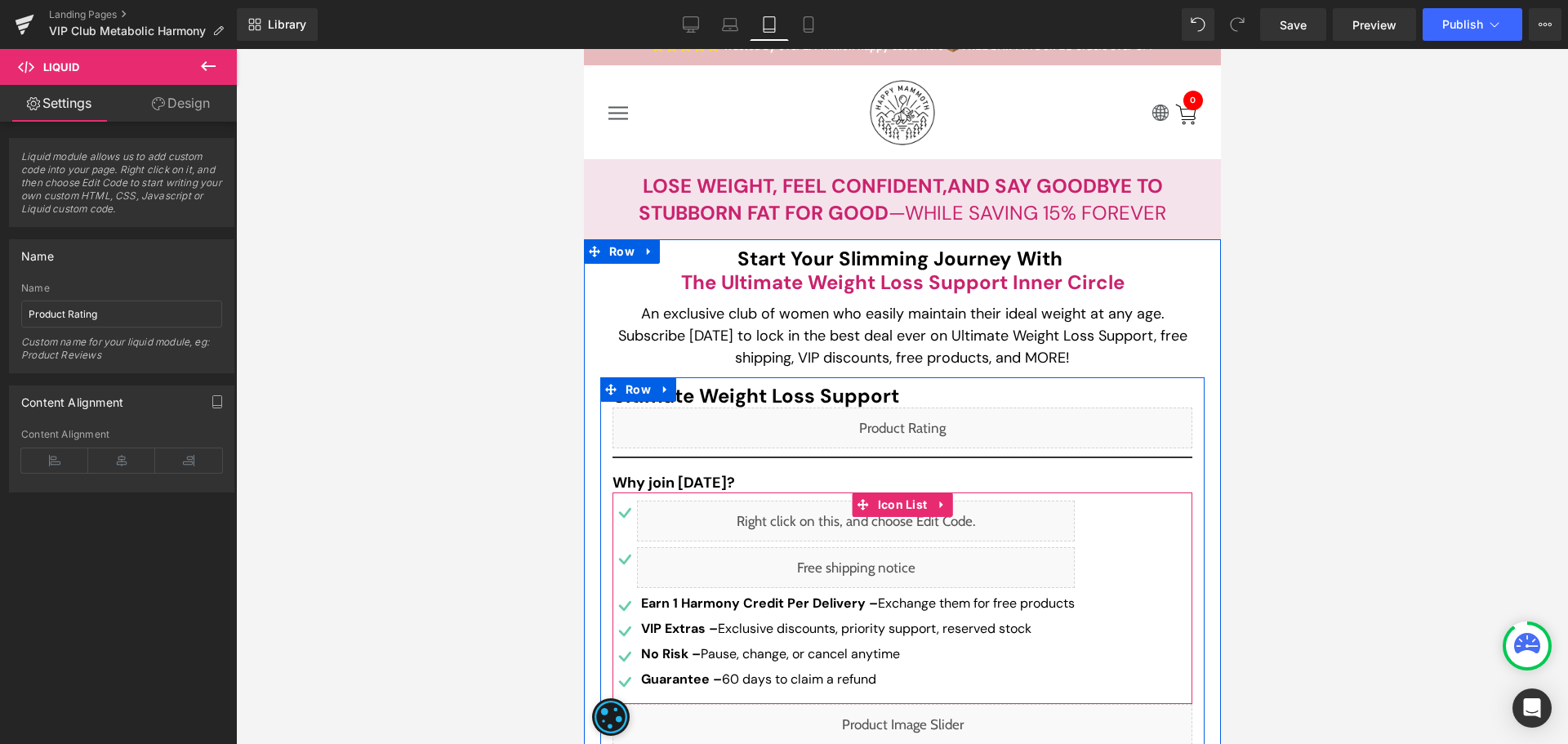
click at [862, 558] on div "Liquid" at bounding box center [855, 567] width 437 height 41
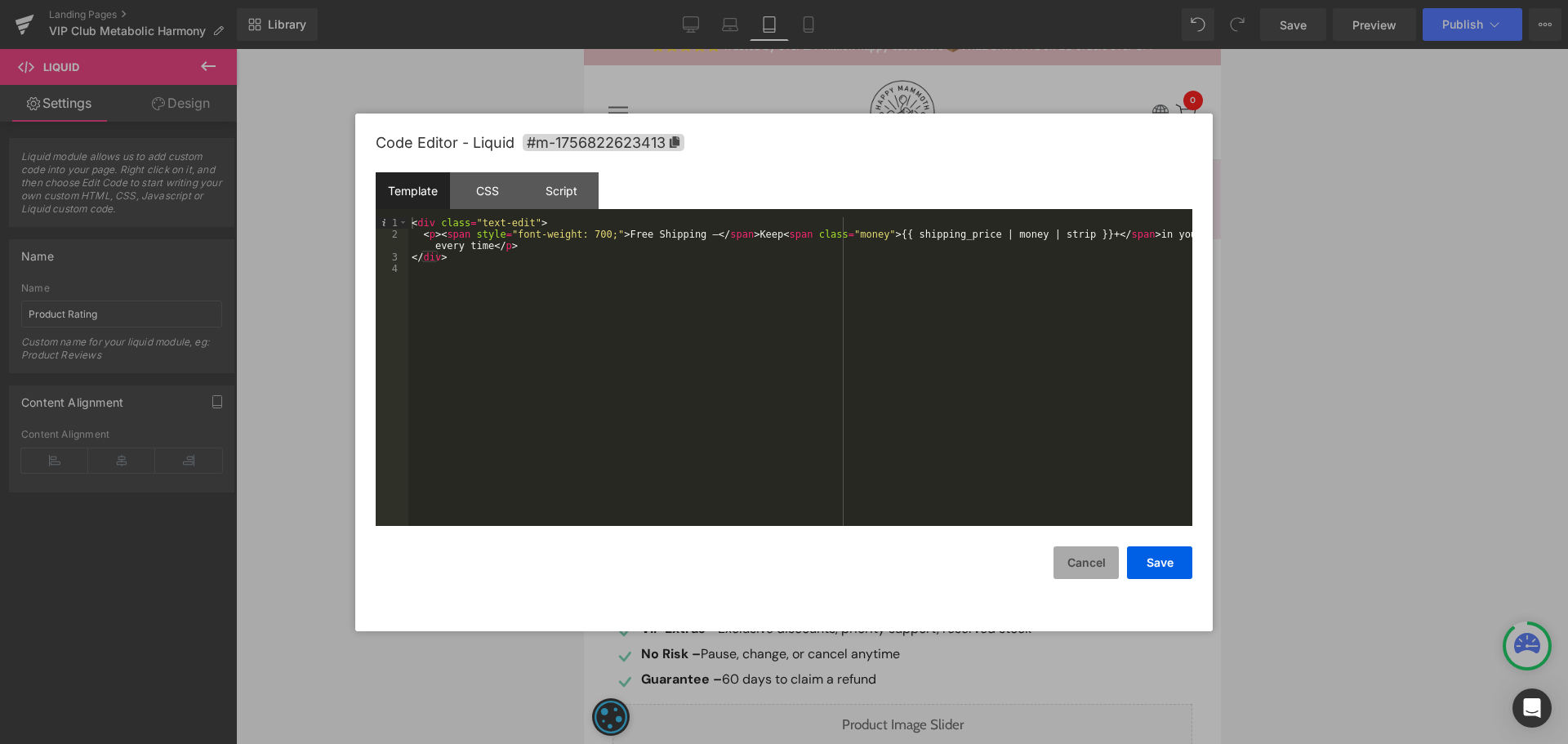
drag, startPoint x: 1102, startPoint y: 573, endPoint x: 425, endPoint y: 525, distance: 678.7
click at [1102, 573] on button "Cancel" at bounding box center [1086, 562] width 65 height 33
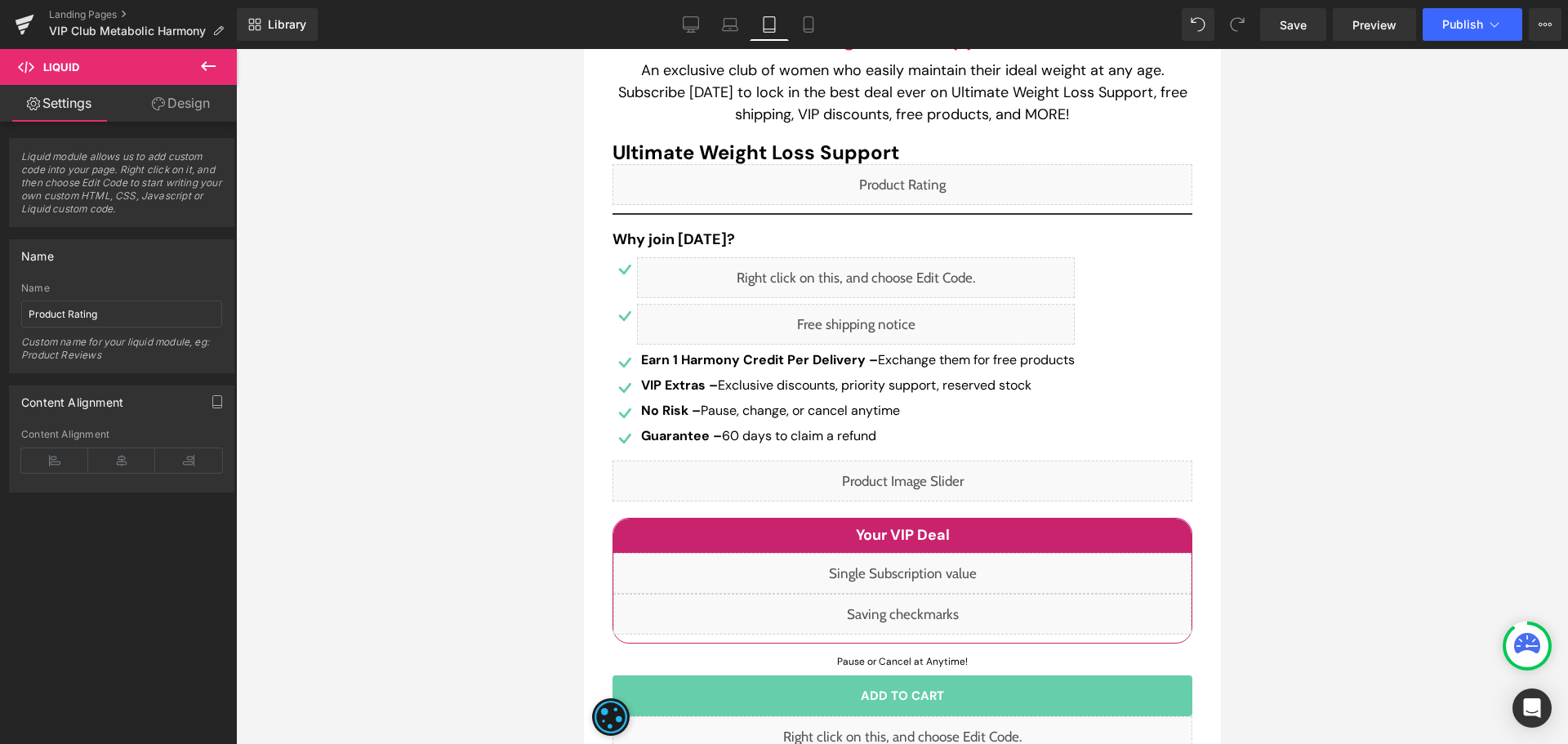
scroll to position [327, 0]
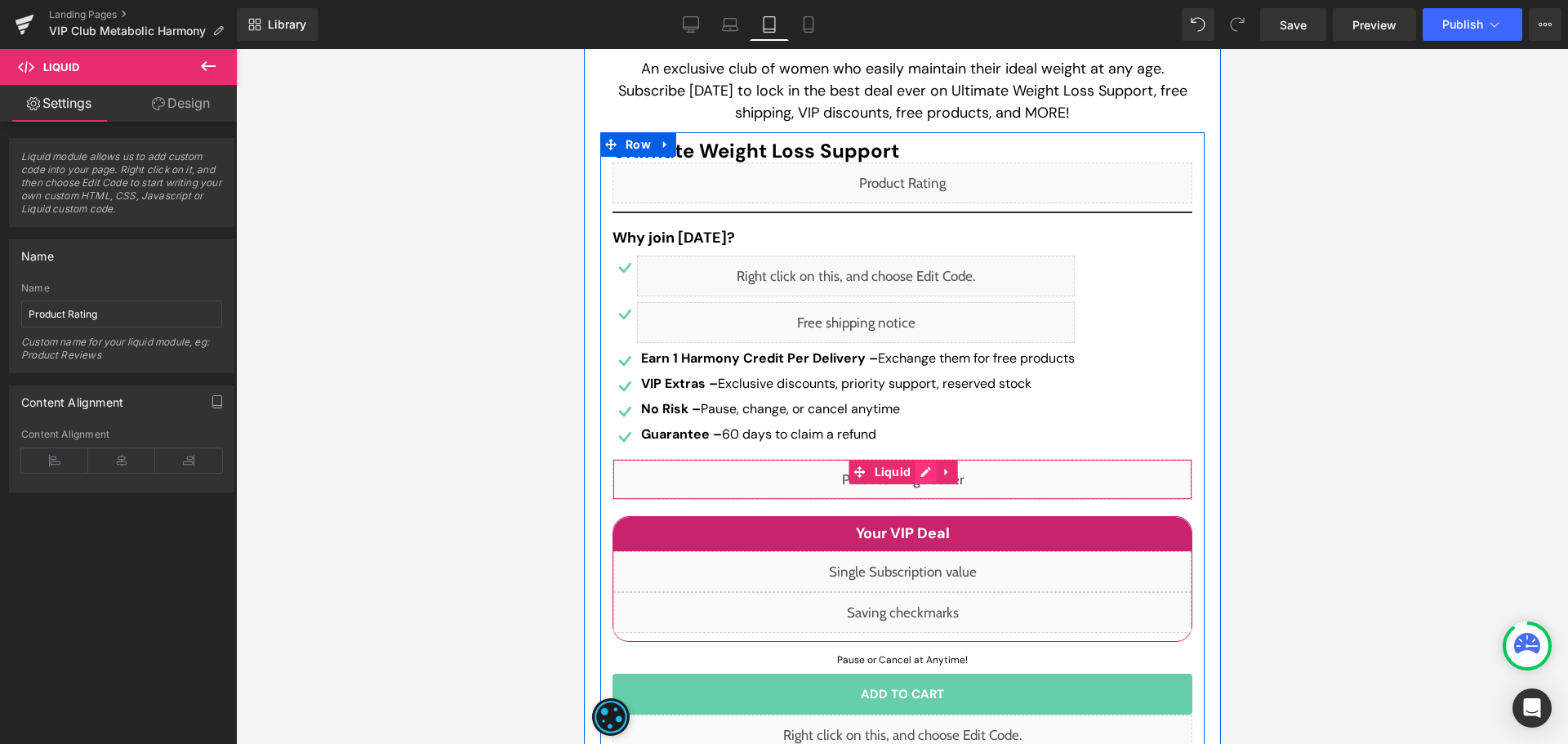
click at [924, 475] on div "Liquid" at bounding box center [901, 479] width 580 height 41
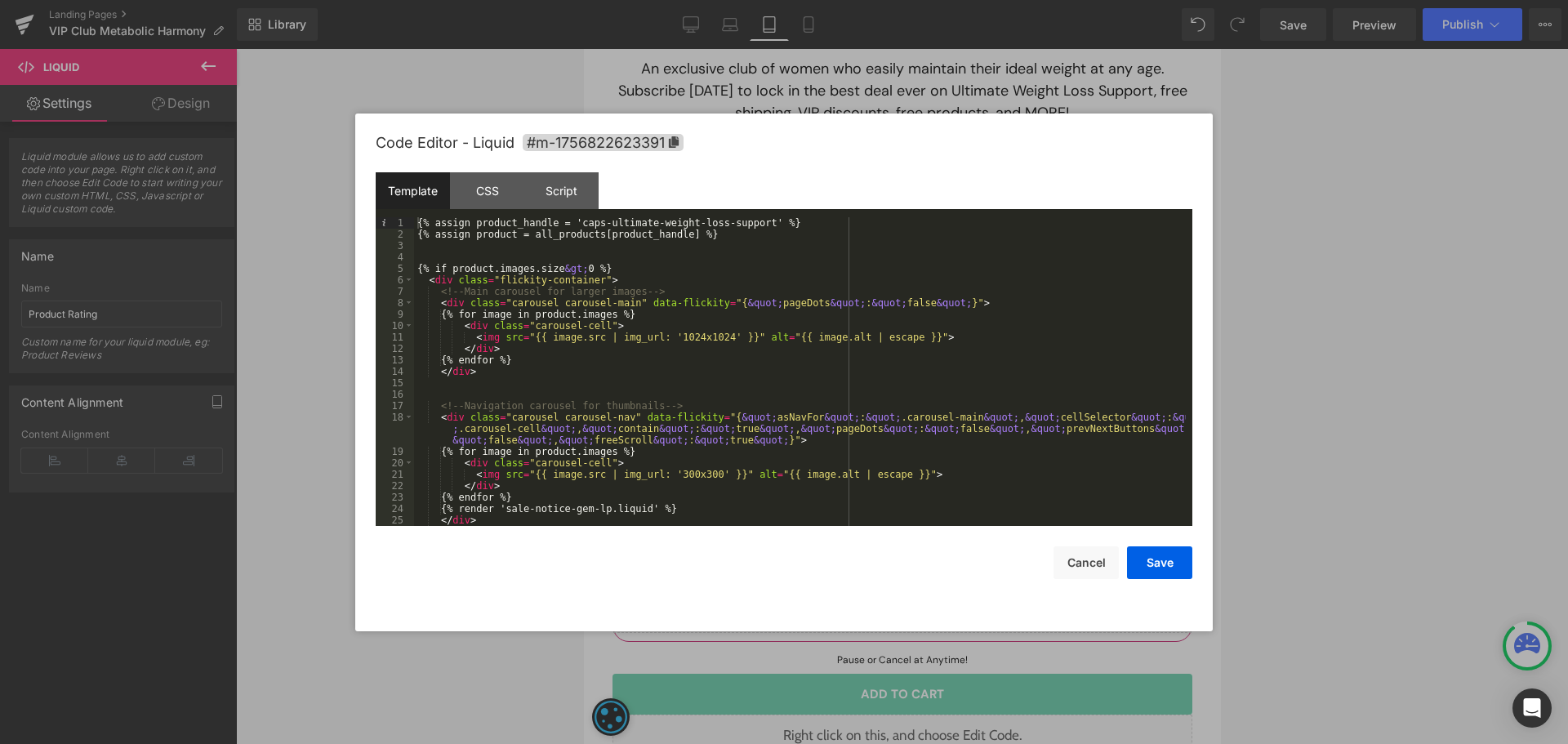
click at [747, 220] on div "{% assign product_handle = 'caps-ultimate-weight-loss-support' %} {% assign pro…" at bounding box center [800, 382] width 772 height 332
click at [562, 226] on div "{% assign product_handle = 'caps-ultimate-weight-loss-support' %} {% assign pro…" at bounding box center [800, 382] width 772 height 332
click at [1175, 559] on button "Save" at bounding box center [1159, 562] width 65 height 33
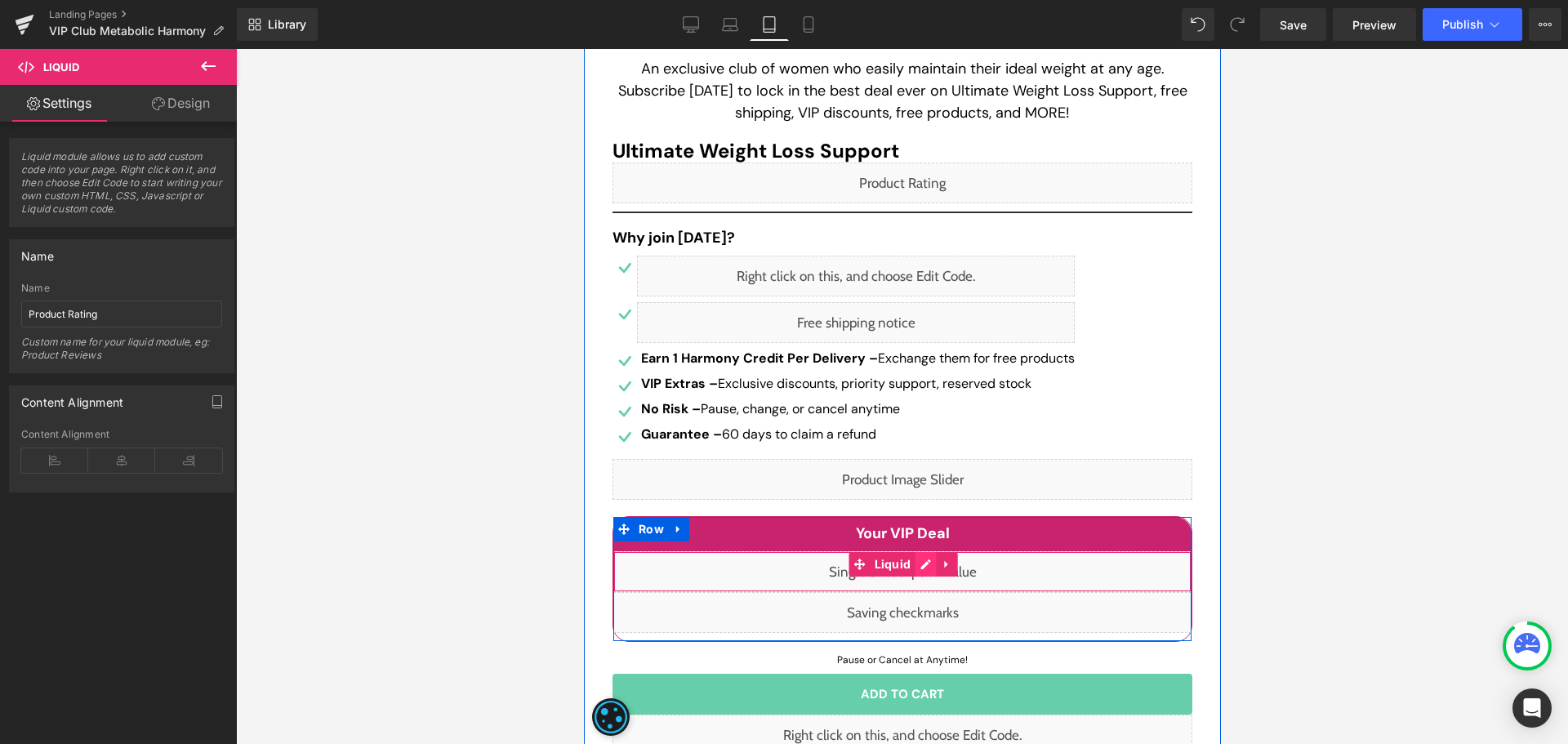
click at [917, 571] on div "Liquid" at bounding box center [901, 572] width 578 height 41
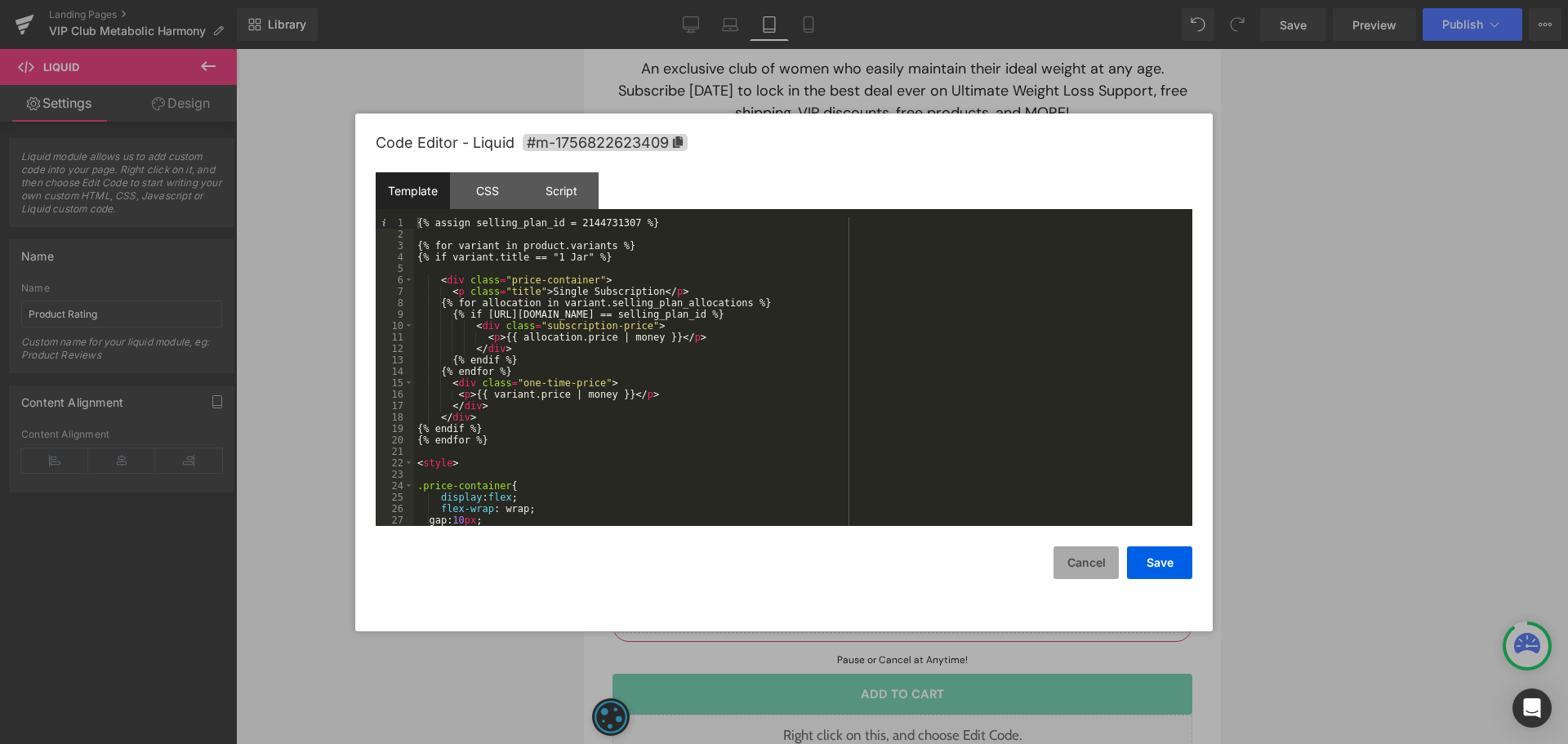
click at [1087, 567] on button "Cancel" at bounding box center [1086, 562] width 65 height 33
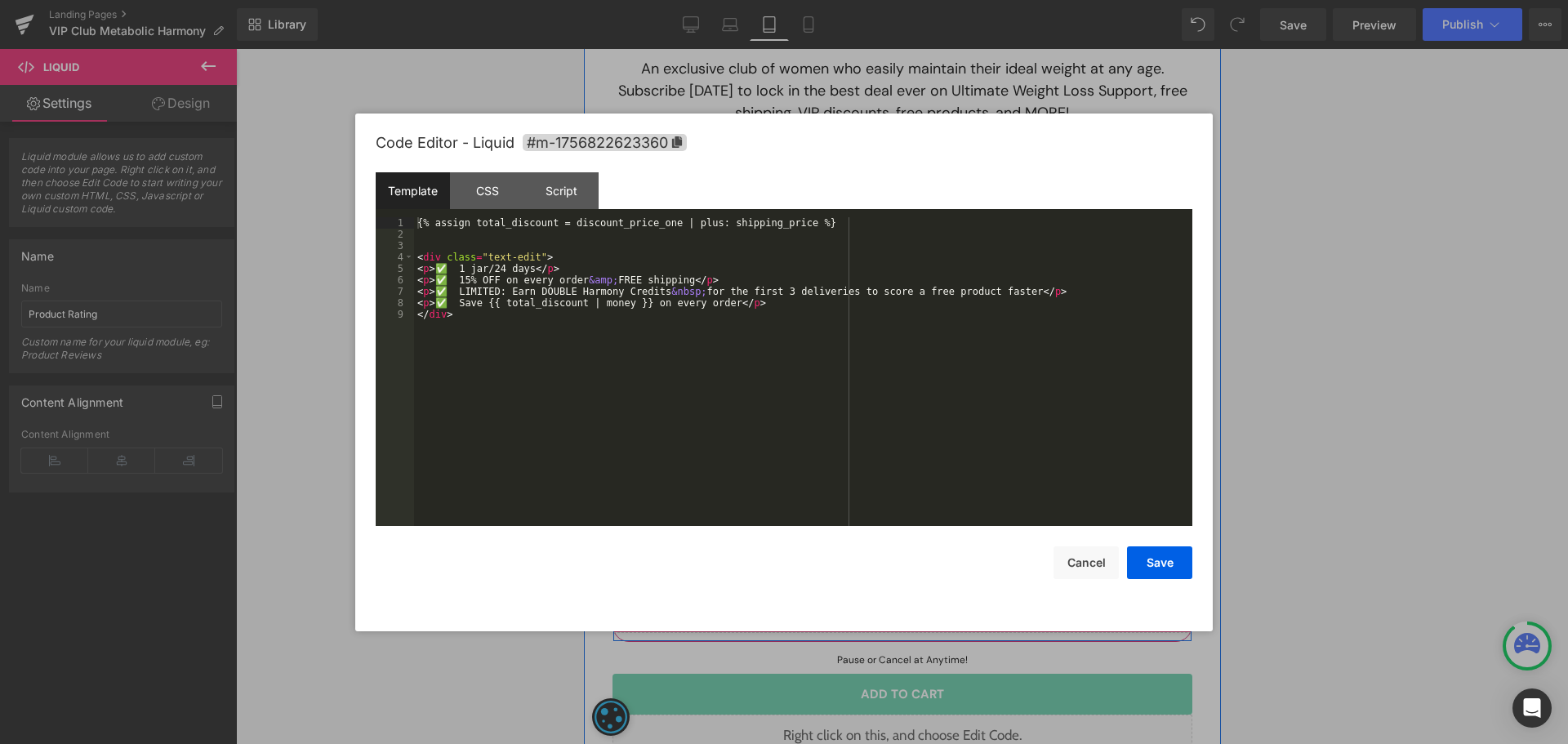
click at [922, 609] on div "Liquid" at bounding box center [901, 613] width 578 height 41
click at [1095, 572] on button "Cancel" at bounding box center [1086, 562] width 65 height 33
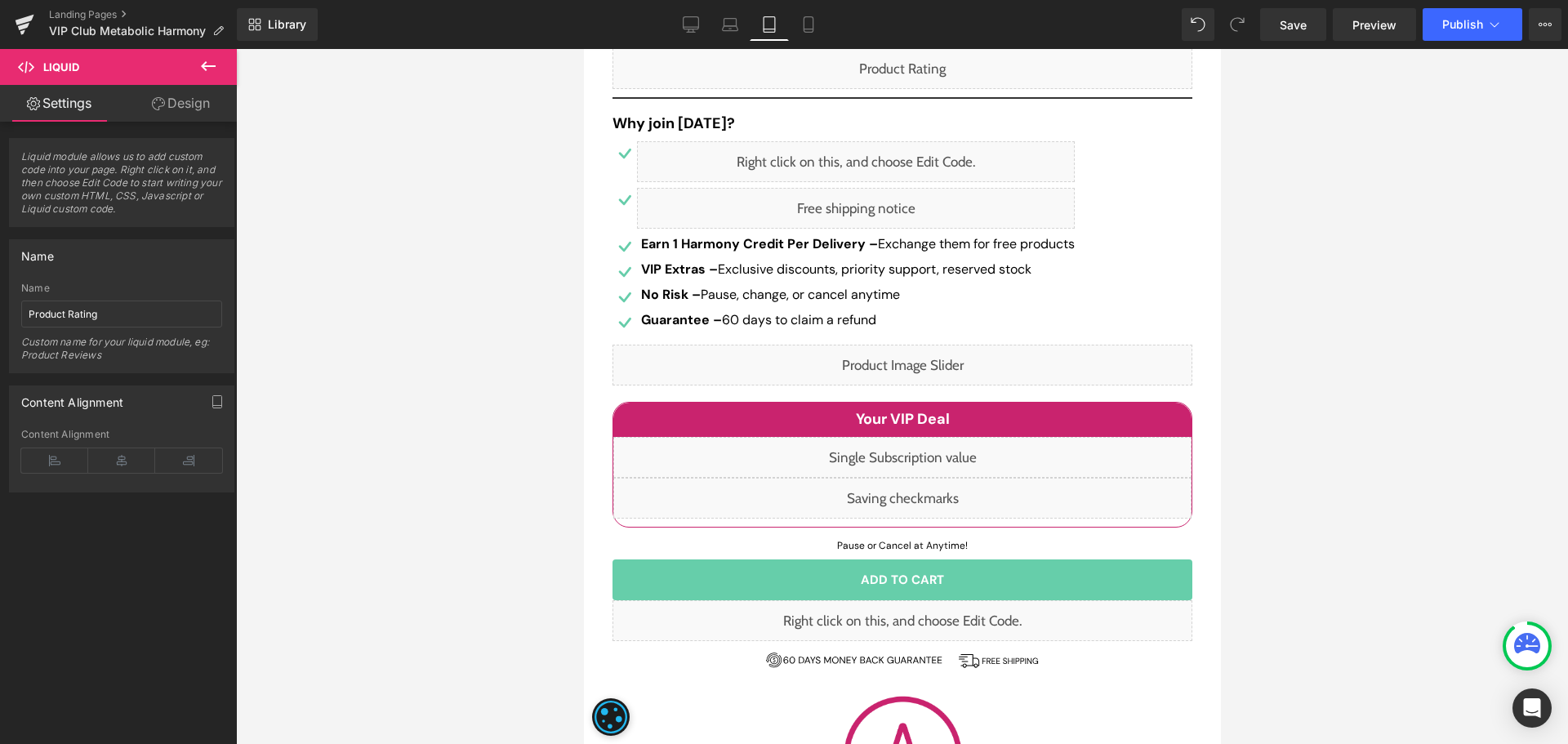
scroll to position [489, 0]
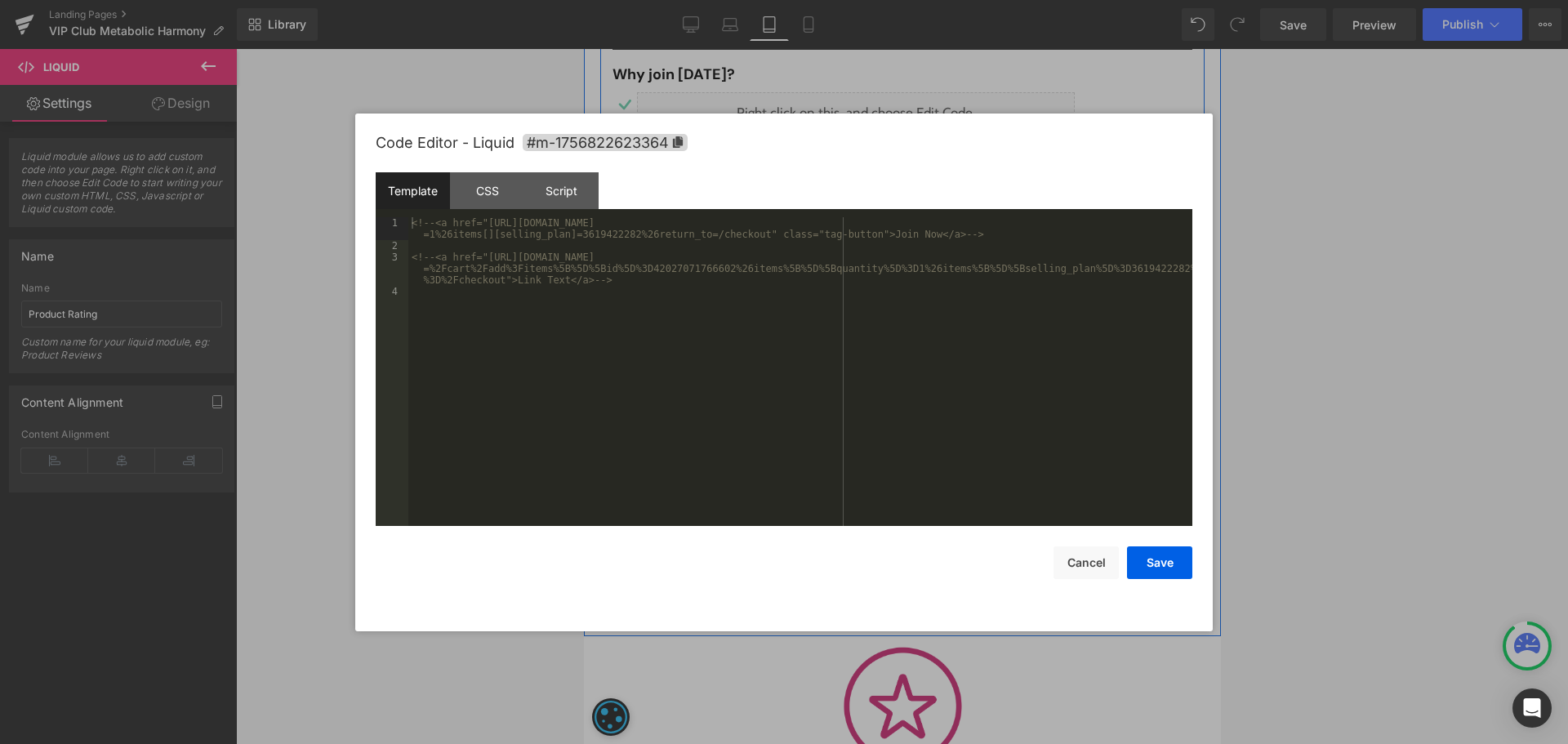
click at [914, 570] on div "Liquid" at bounding box center [901, 572] width 580 height 41
click at [1090, 571] on button "Cancel" at bounding box center [1086, 562] width 65 height 33
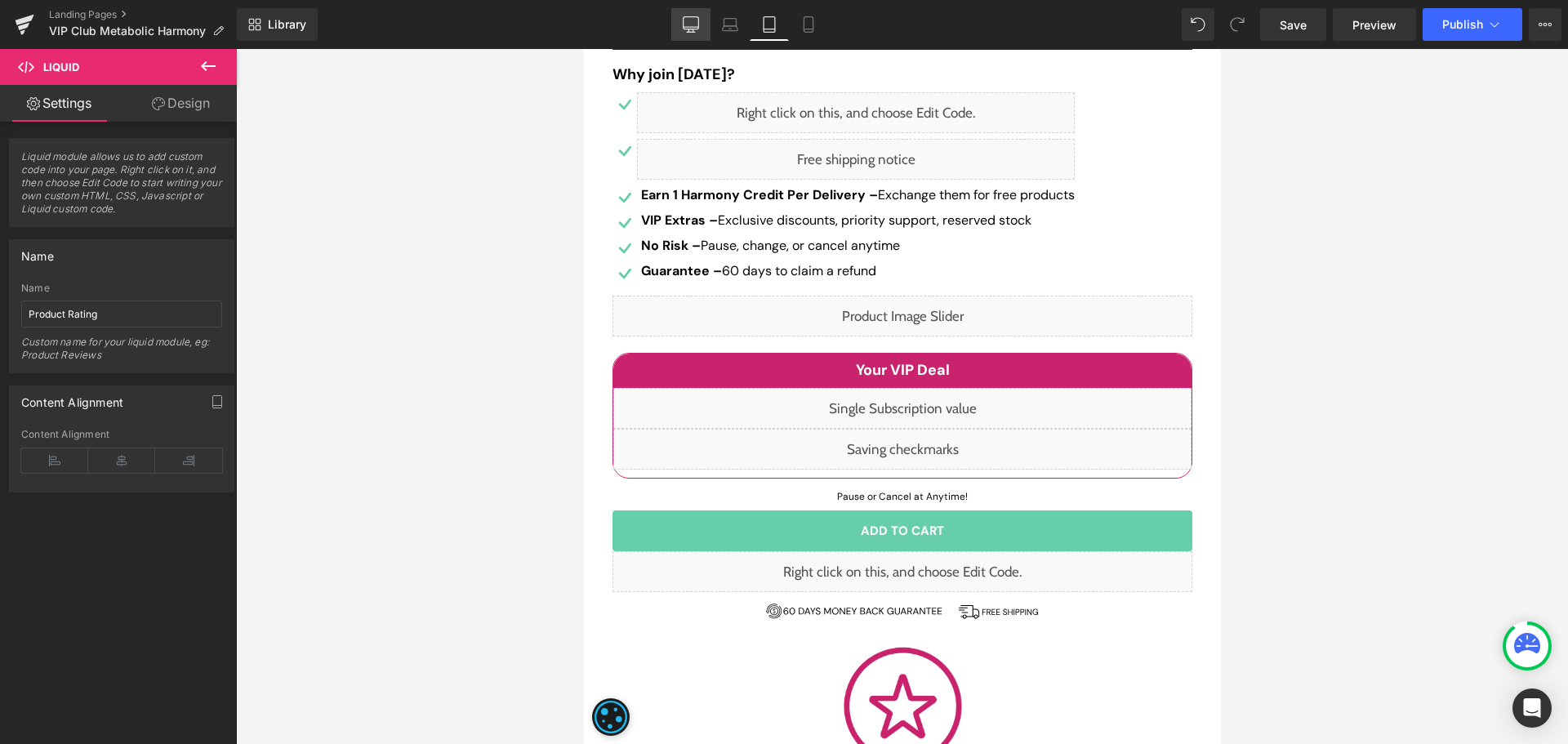
click at [691, 24] on icon at bounding box center [690, 24] width 16 height 16
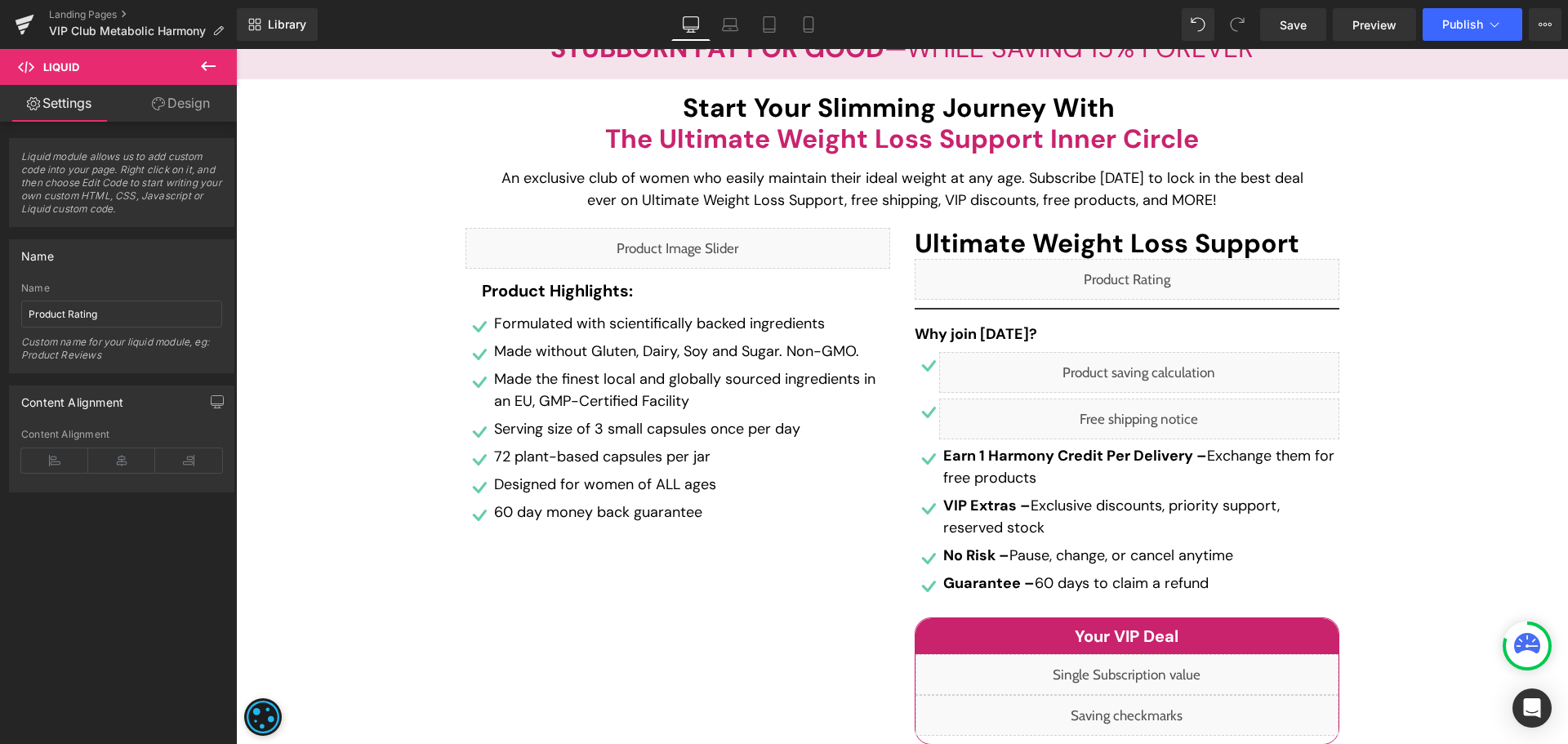
scroll to position [245, 0]
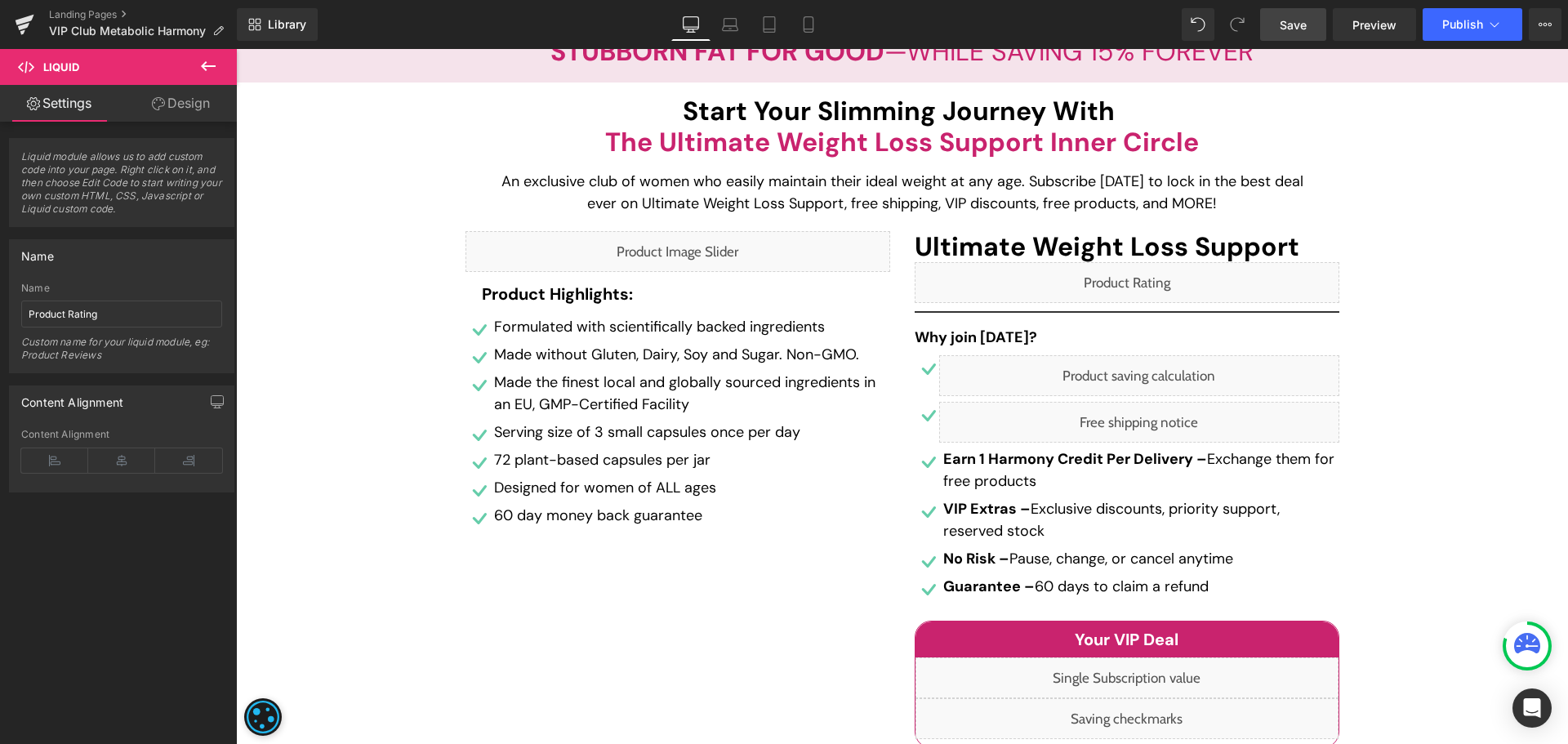
click at [1295, 30] on span "Save" at bounding box center [1292, 25] width 27 height 17
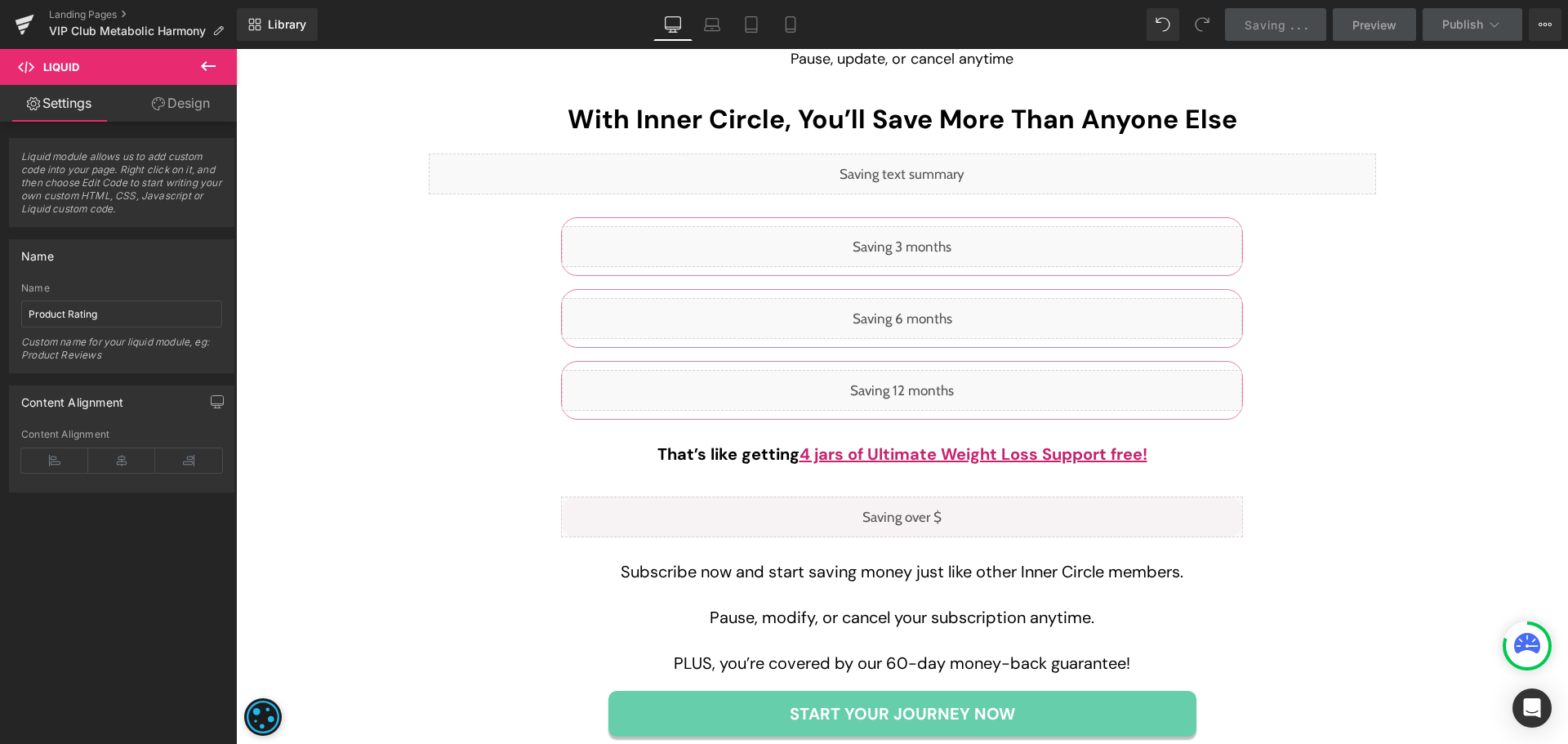
scroll to position [4000, 0]
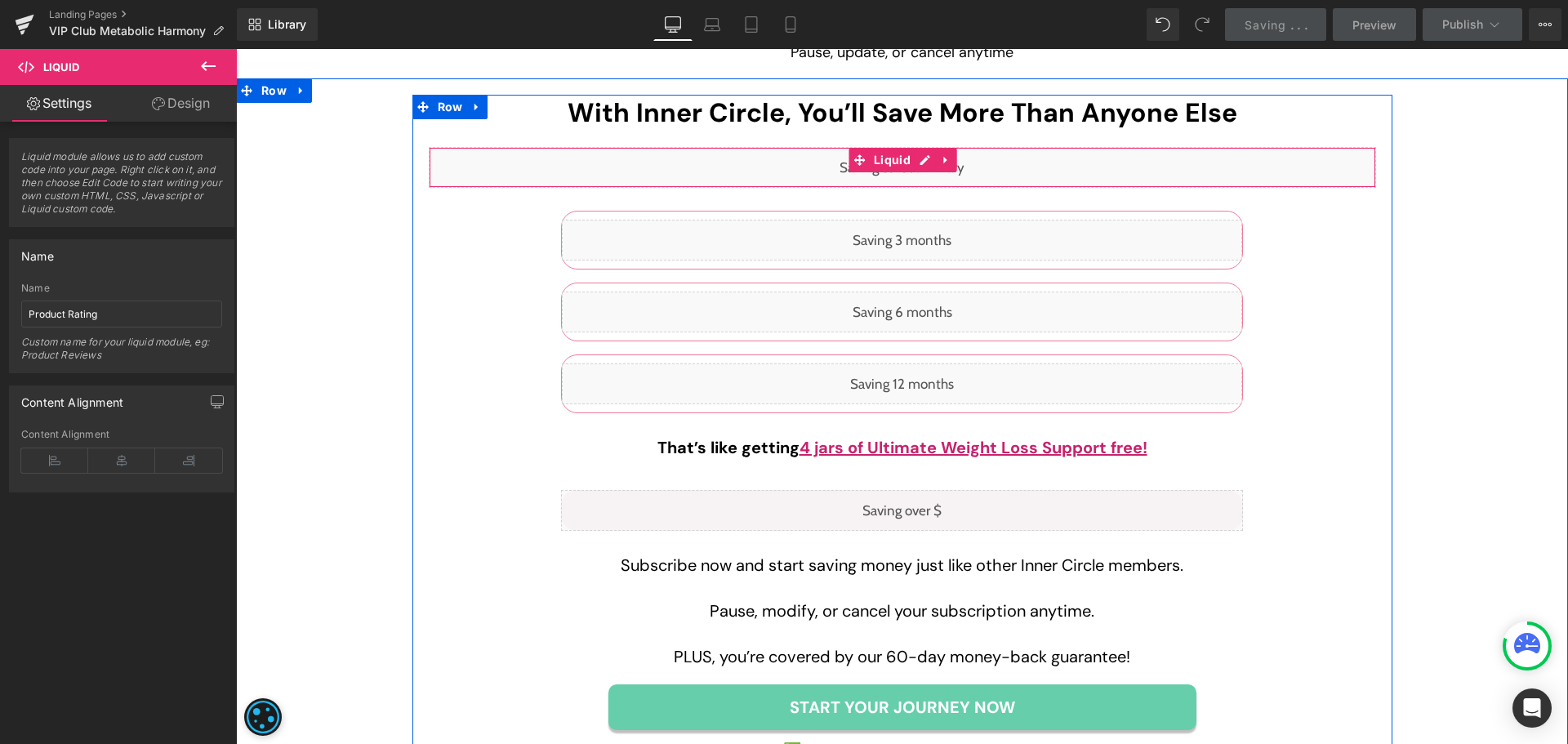
click at [916, 165] on div "Liquid" at bounding box center [902, 167] width 947 height 41
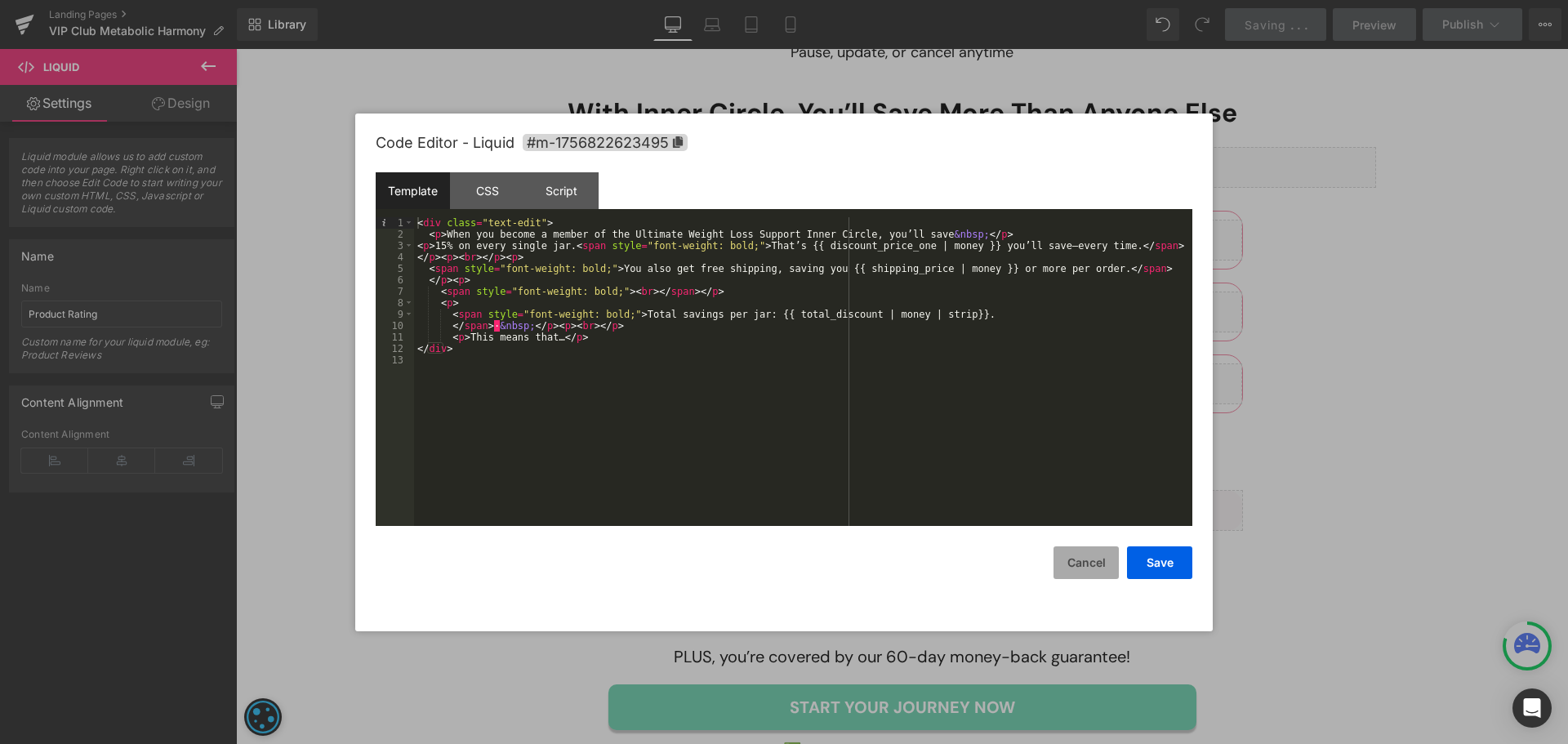
click at [1069, 560] on button "Cancel" at bounding box center [1086, 562] width 65 height 33
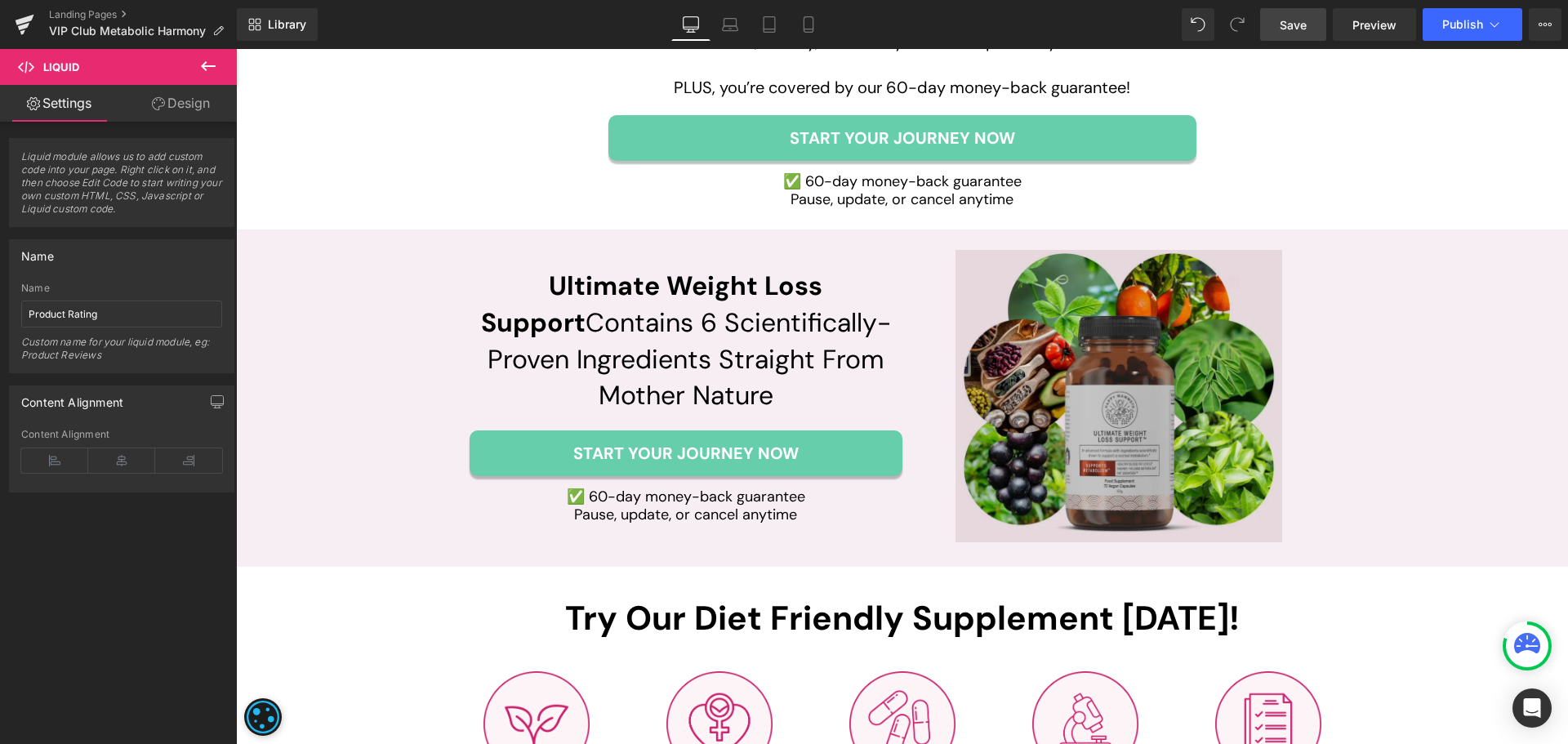
scroll to position [4572, 0]
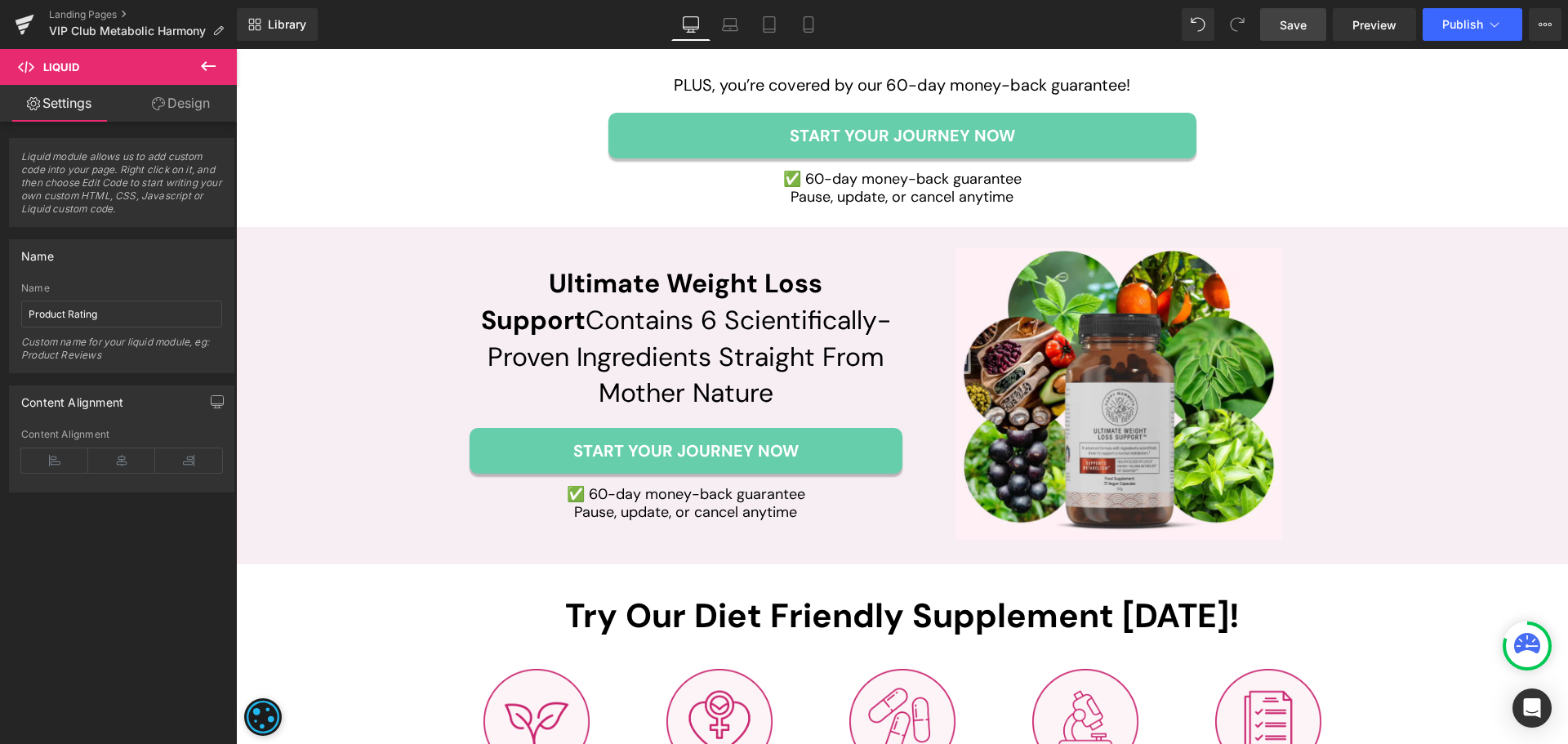
click at [1126, 403] on div "Image" at bounding box center [1118, 394] width 433 height 293
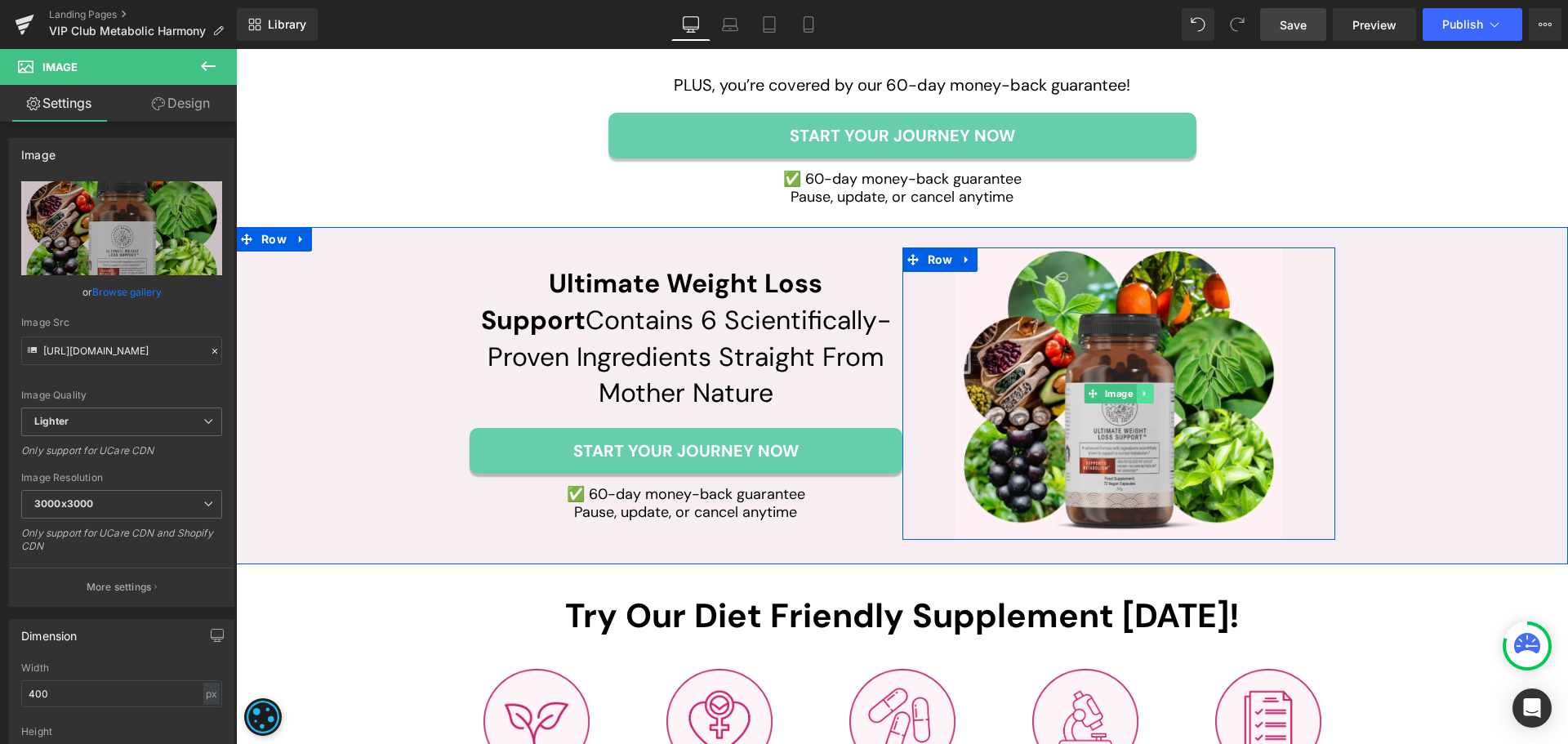
click at [1140, 385] on link at bounding box center [1144, 393] width 17 height 20
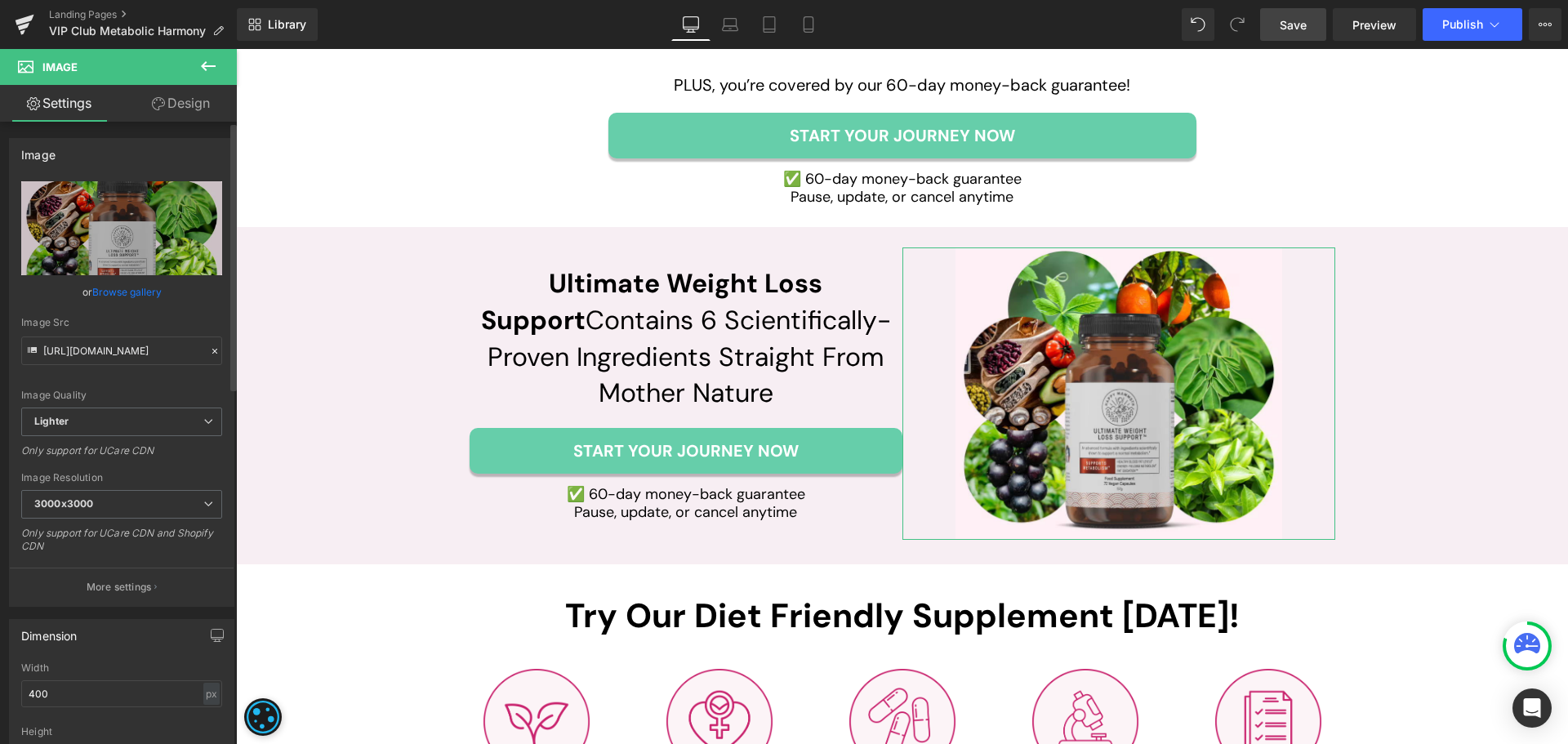
click at [109, 369] on div "Image Quality Lighter Lightest Lighter Lighter Lightest Only support for UCare …" at bounding box center [122, 294] width 201 height 226
drag, startPoint x: 114, startPoint y: 348, endPoint x: 120, endPoint y: 359, distance: 12.5
click at [120, 359] on input "[URL][DOMAIN_NAME]" at bounding box center [122, 350] width 201 height 28
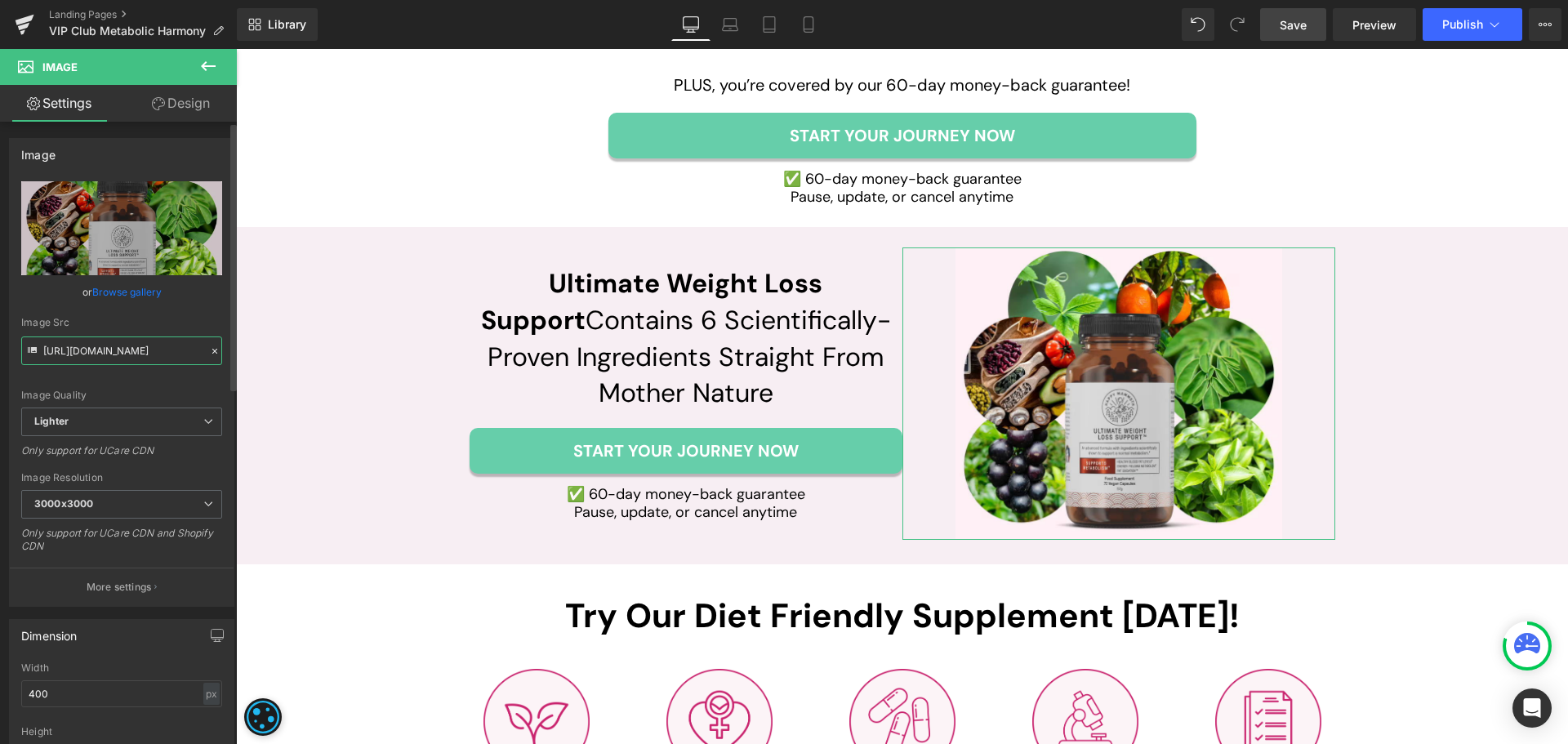
click at [120, 359] on input "[URL][DOMAIN_NAME]" at bounding box center [122, 350] width 201 height 28
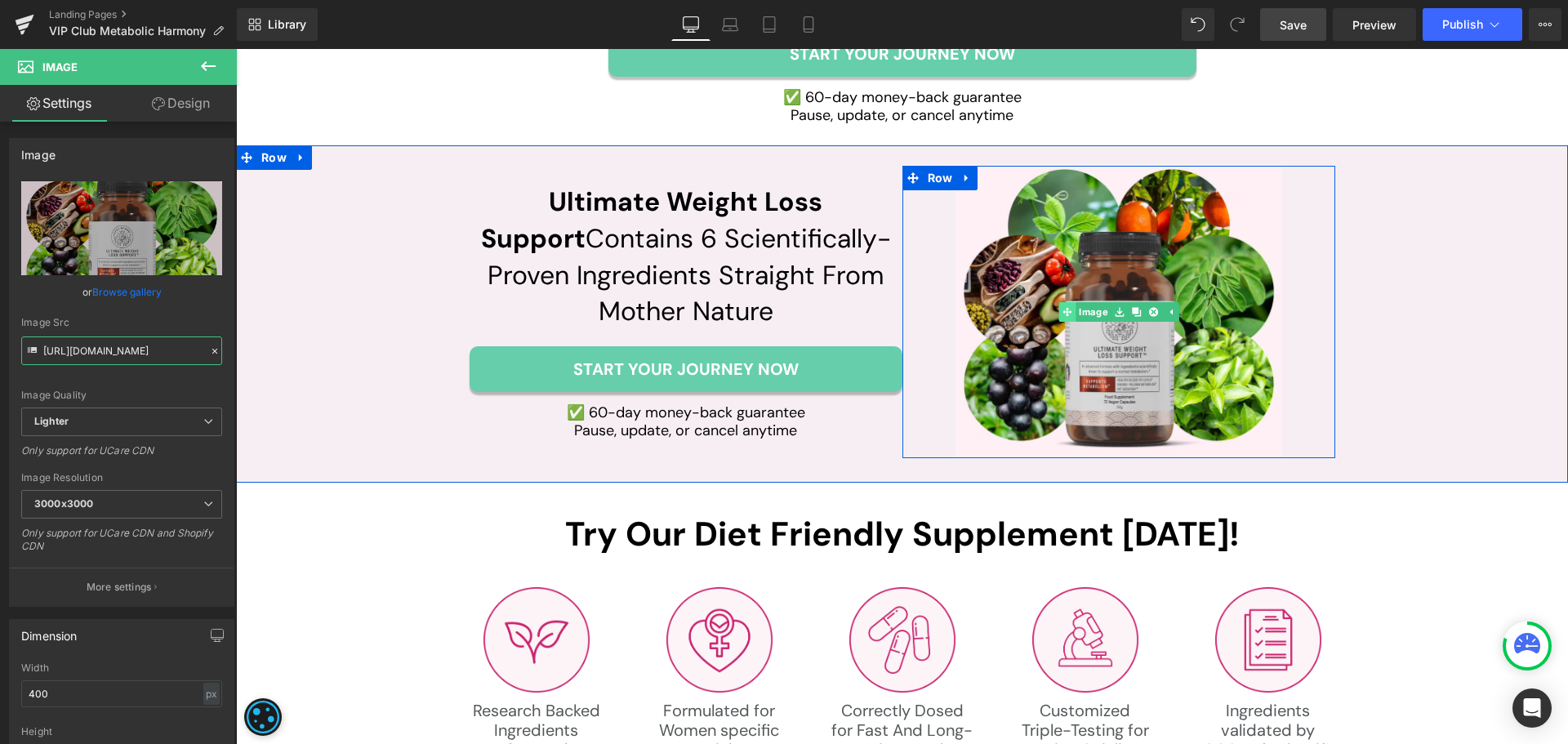
click at [1086, 308] on link "Image" at bounding box center [1084, 311] width 52 height 20
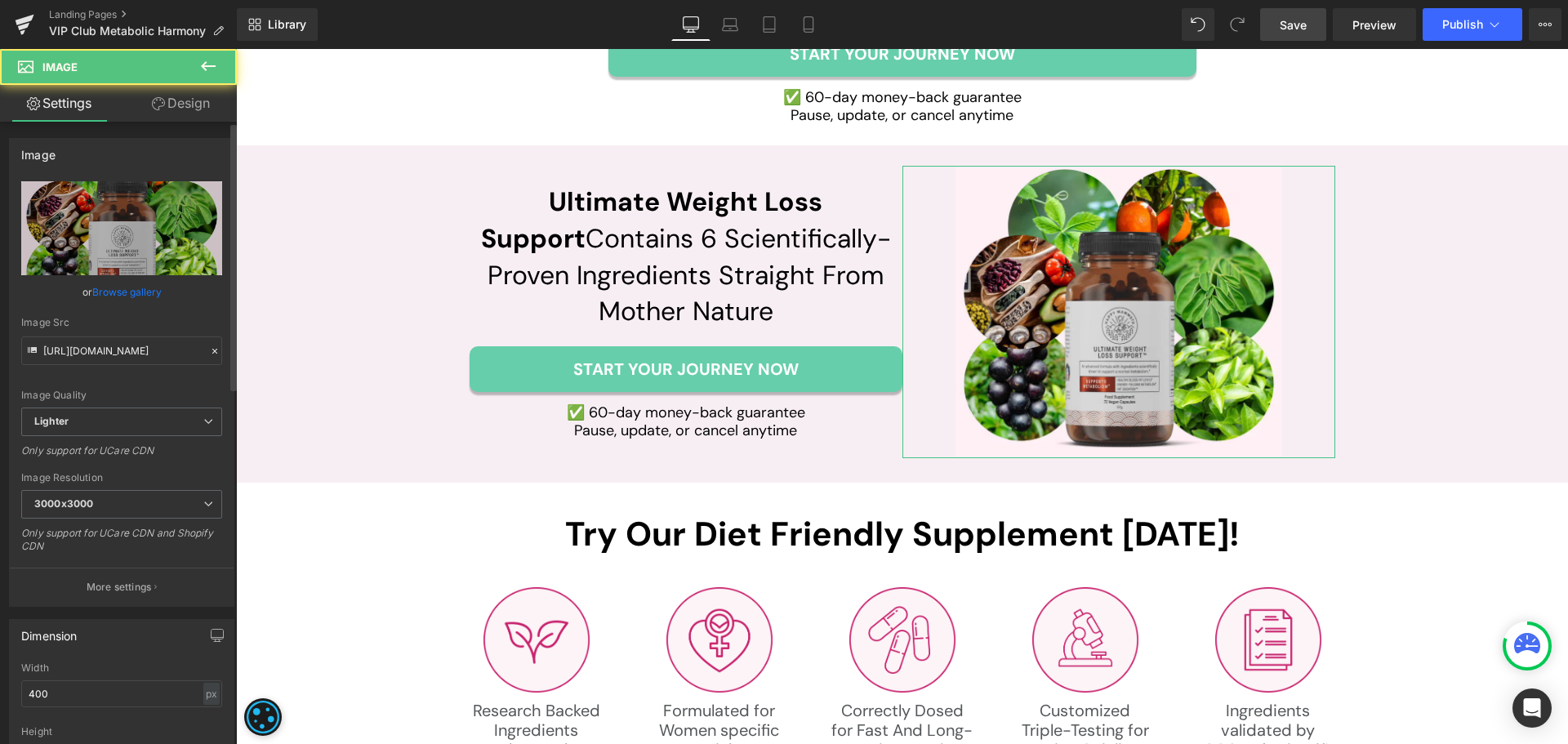
click at [118, 285] on link "Browse gallery" at bounding box center [127, 291] width 69 height 28
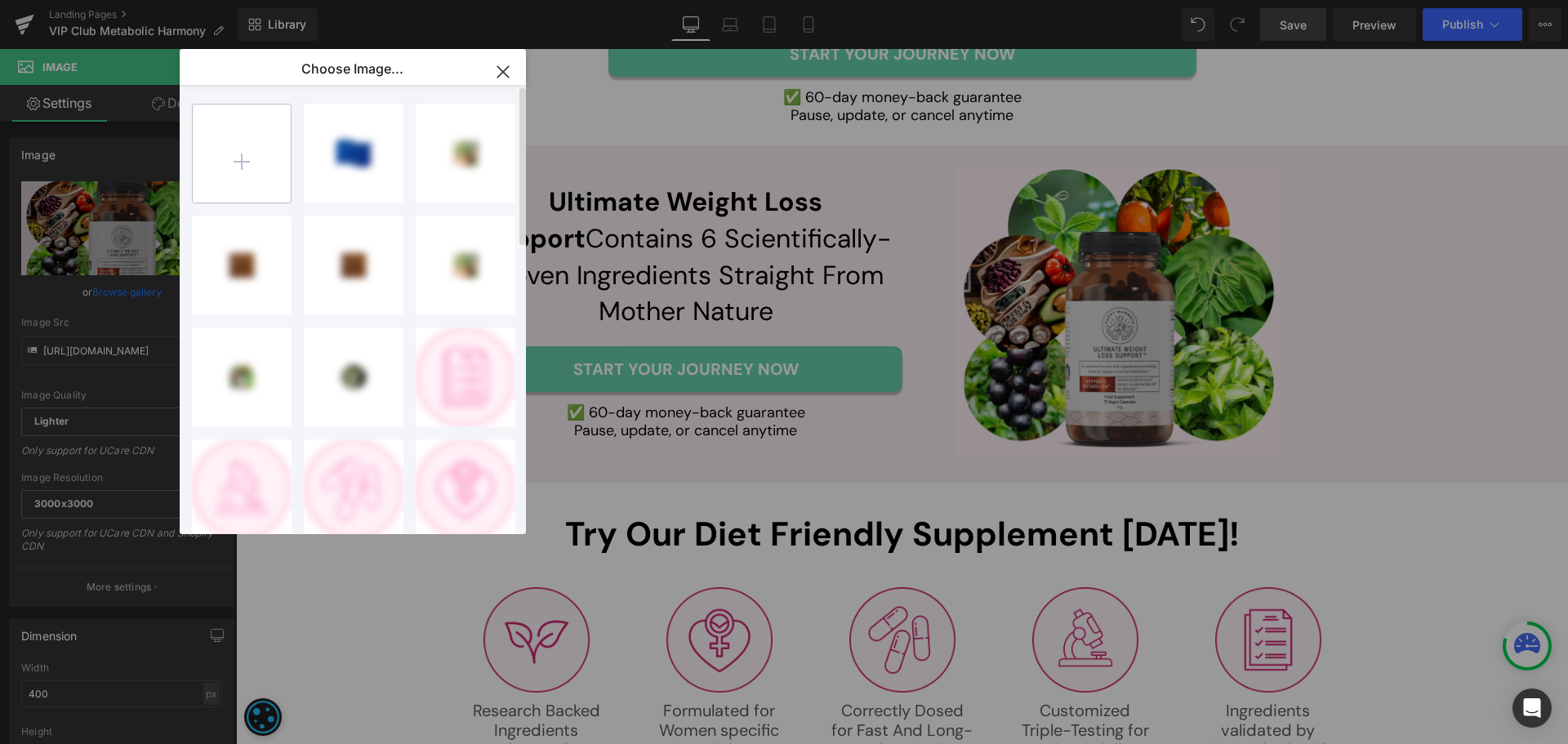
click at [243, 178] on input "file" at bounding box center [242, 153] width 98 height 98
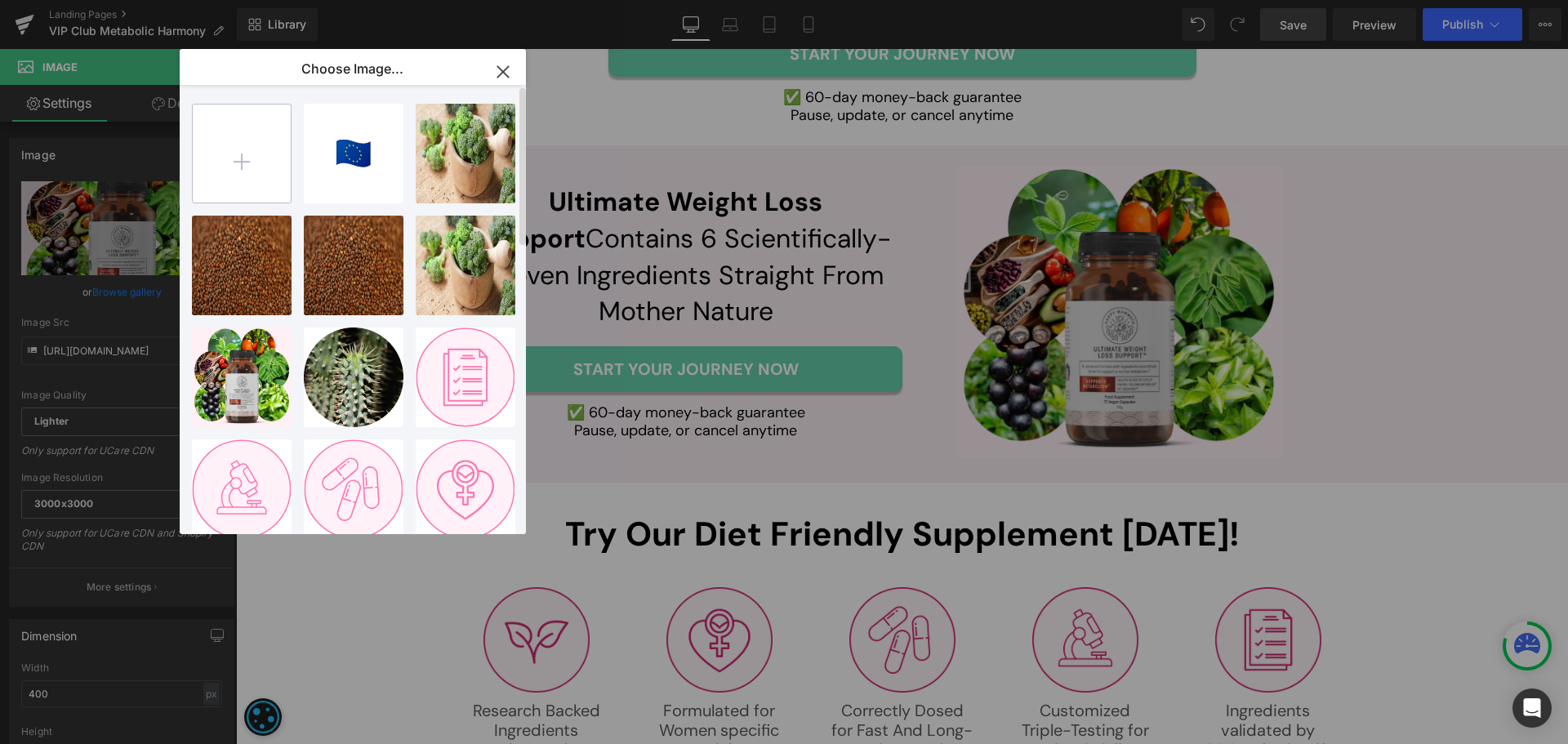
type input "C:\fakepath\Group 1000002966 (5).png"
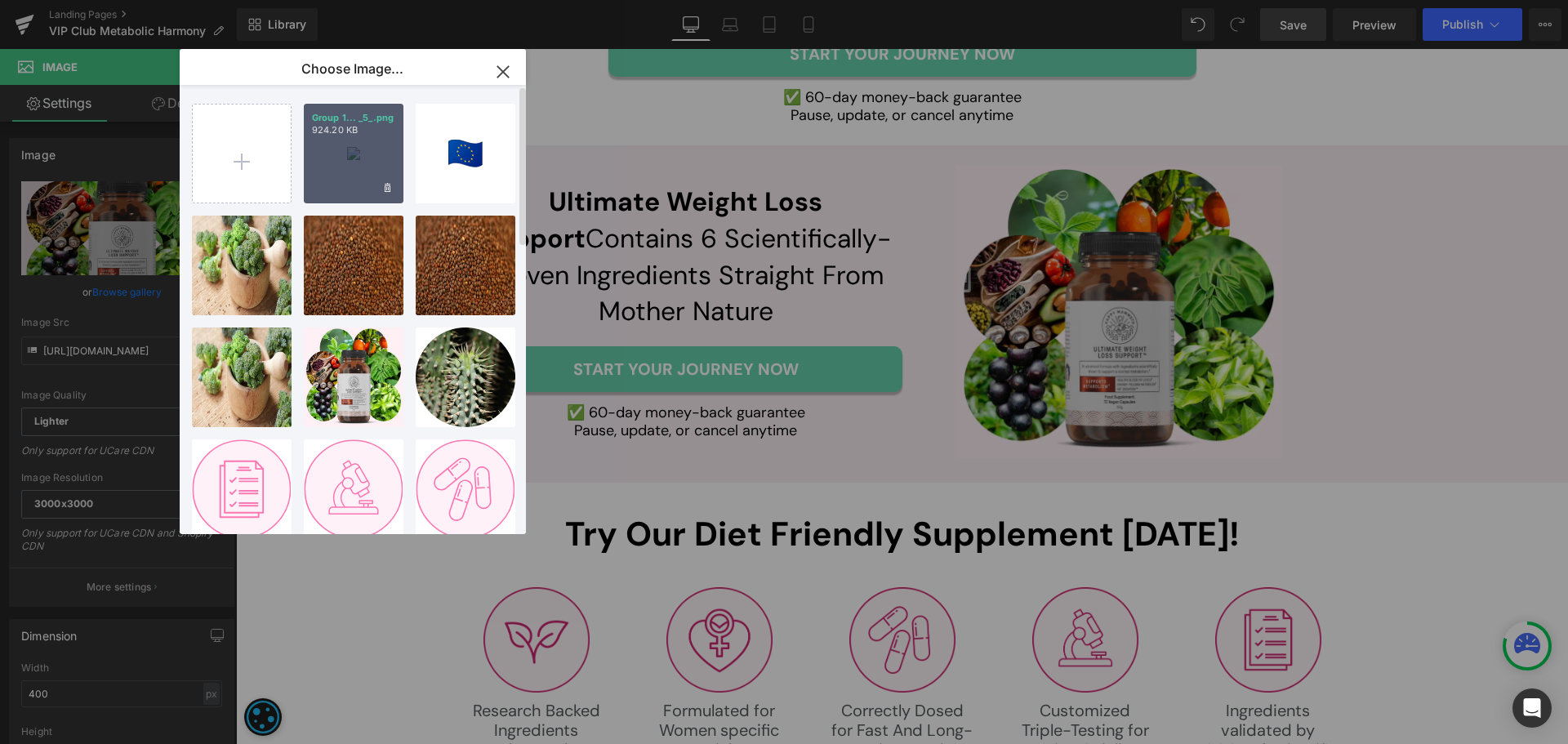
click at [334, 165] on div "Group 1... _5_.png 924.20 KB" at bounding box center [353, 153] width 99 height 99
type input "[URL][DOMAIN_NAME]"
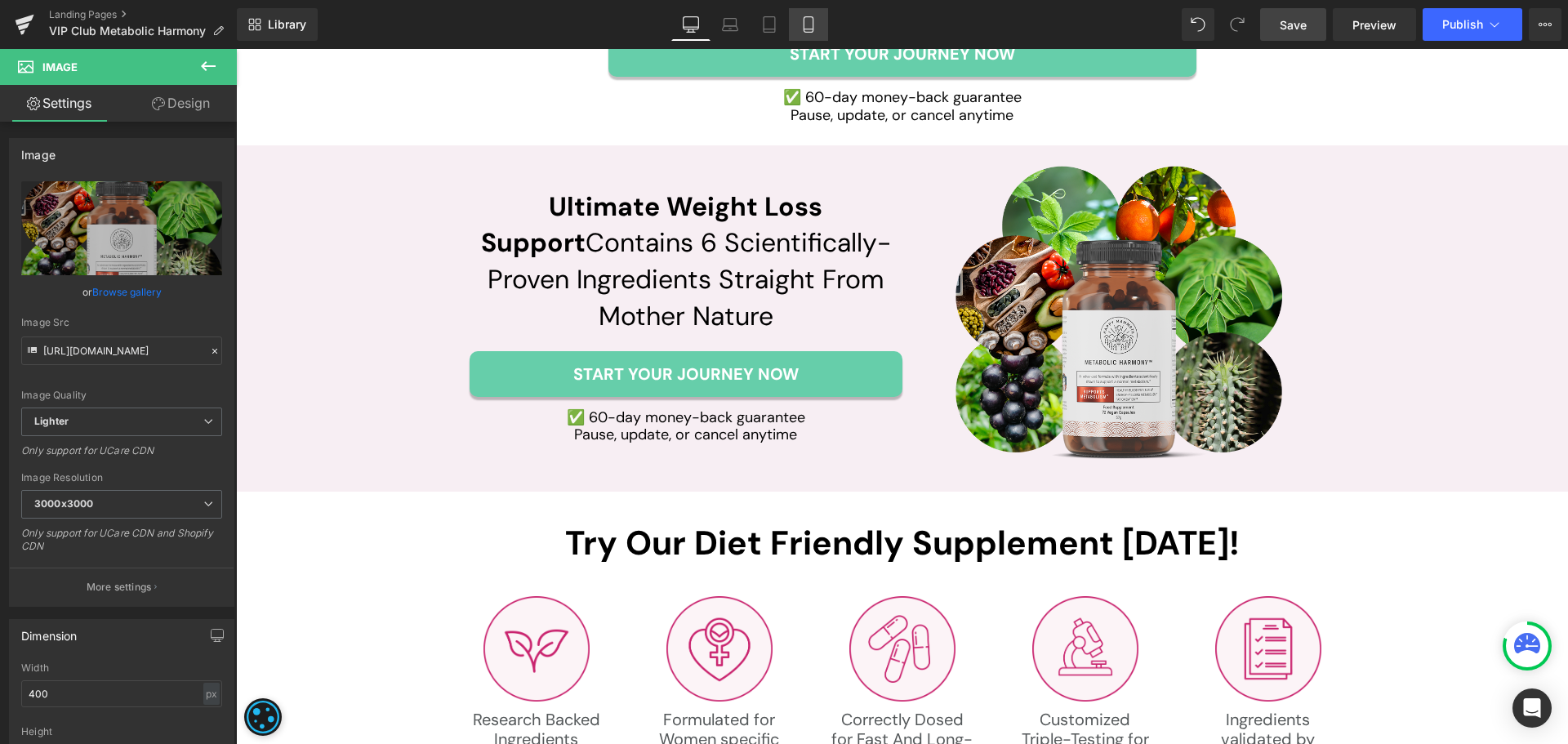
click at [802, 25] on icon at bounding box center [808, 24] width 16 height 16
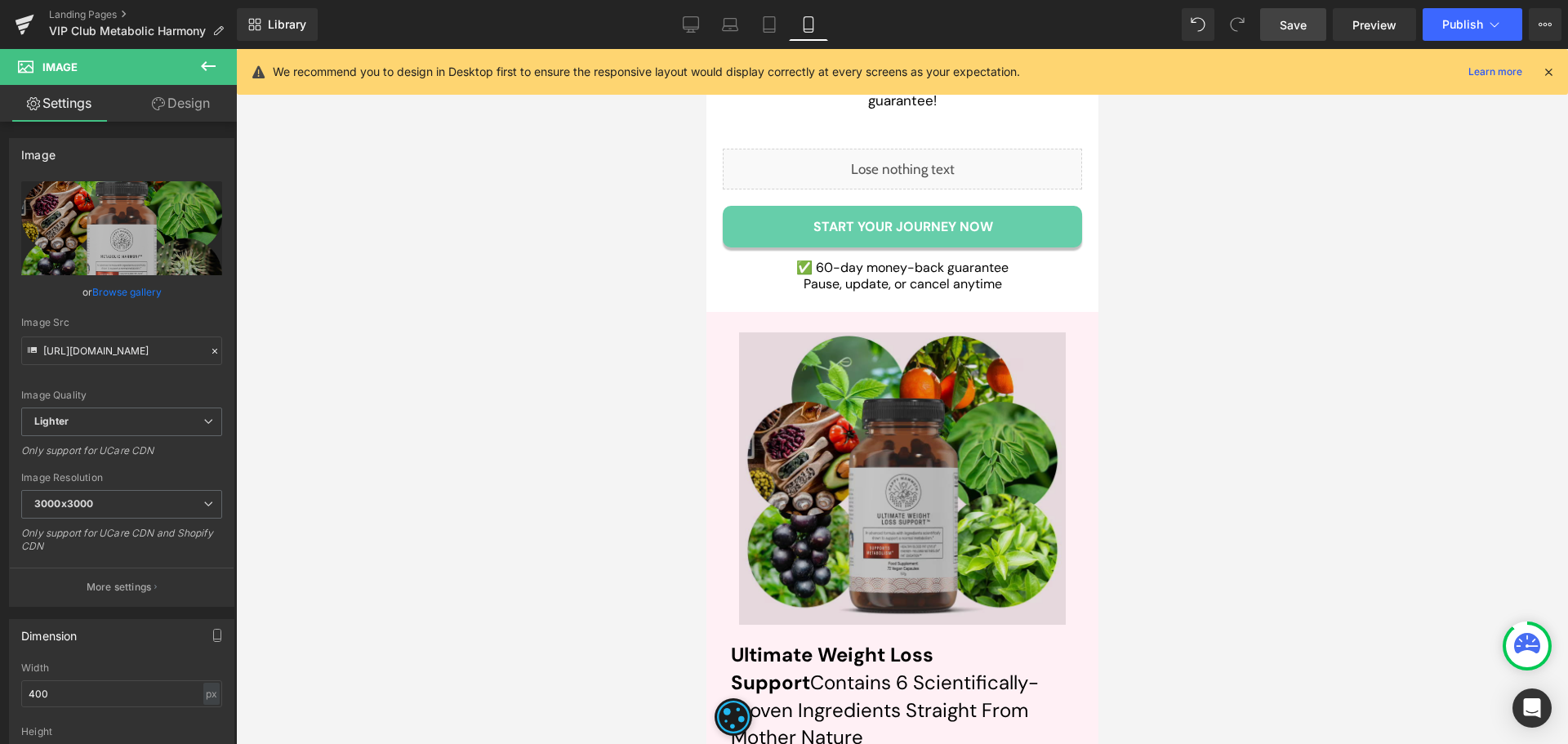
scroll to position [6449, 0]
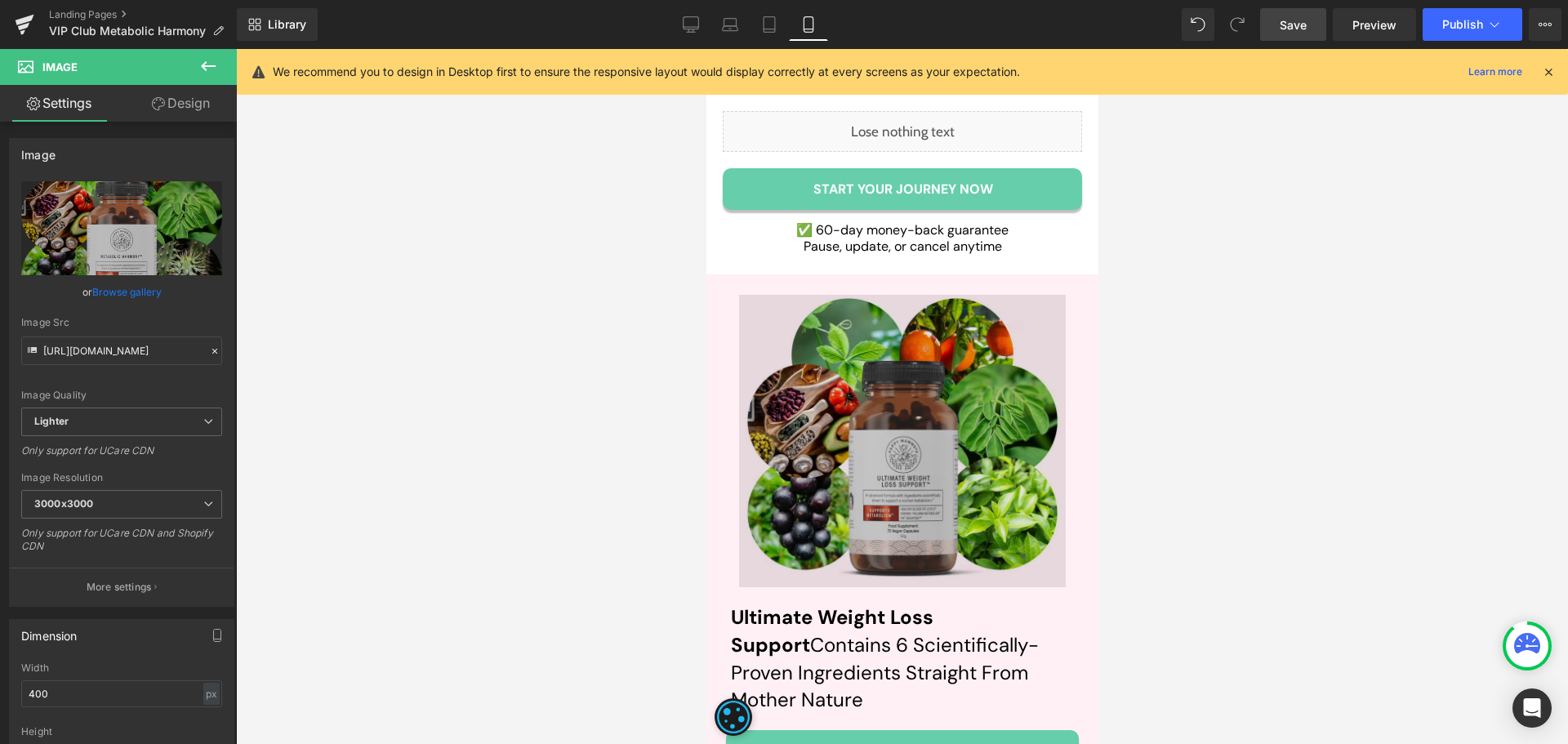
click at [884, 475] on img at bounding box center [901, 441] width 327 height 293
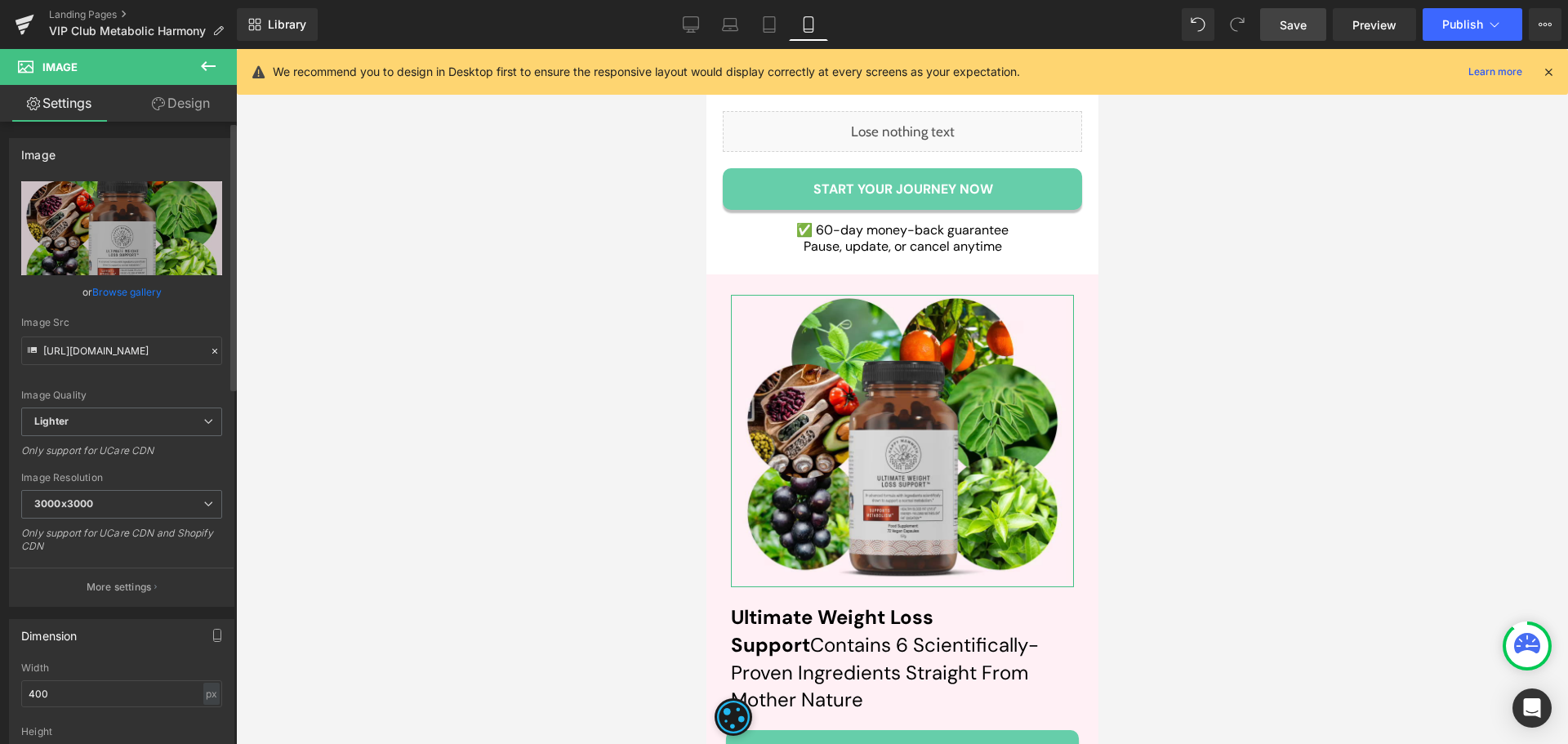
click at [120, 289] on link "Browse gallery" at bounding box center [127, 291] width 69 height 28
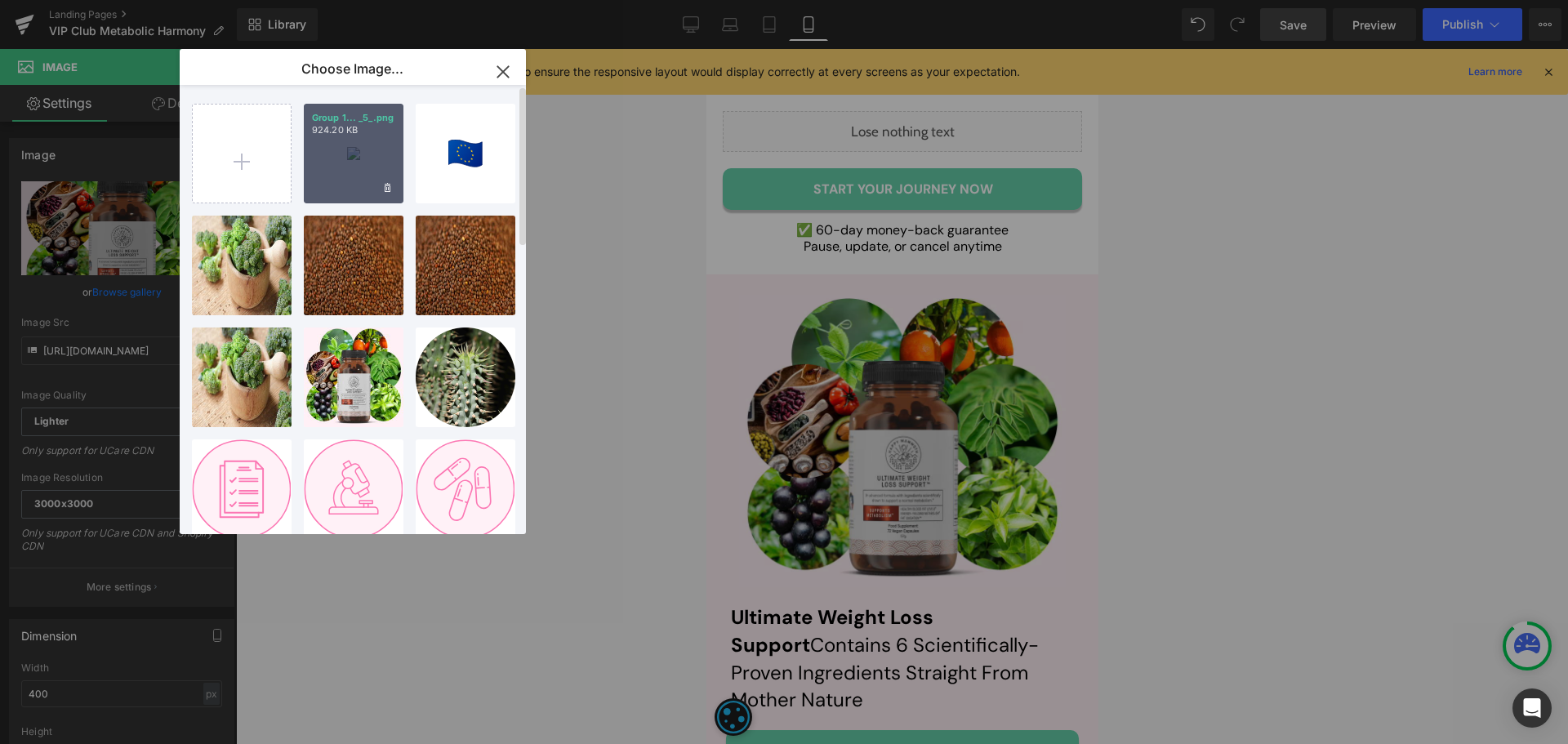
click at [356, 173] on div "Group 1... _5_.png 924.20 KB" at bounding box center [353, 153] width 99 height 99
type input "[URL][DOMAIN_NAME]"
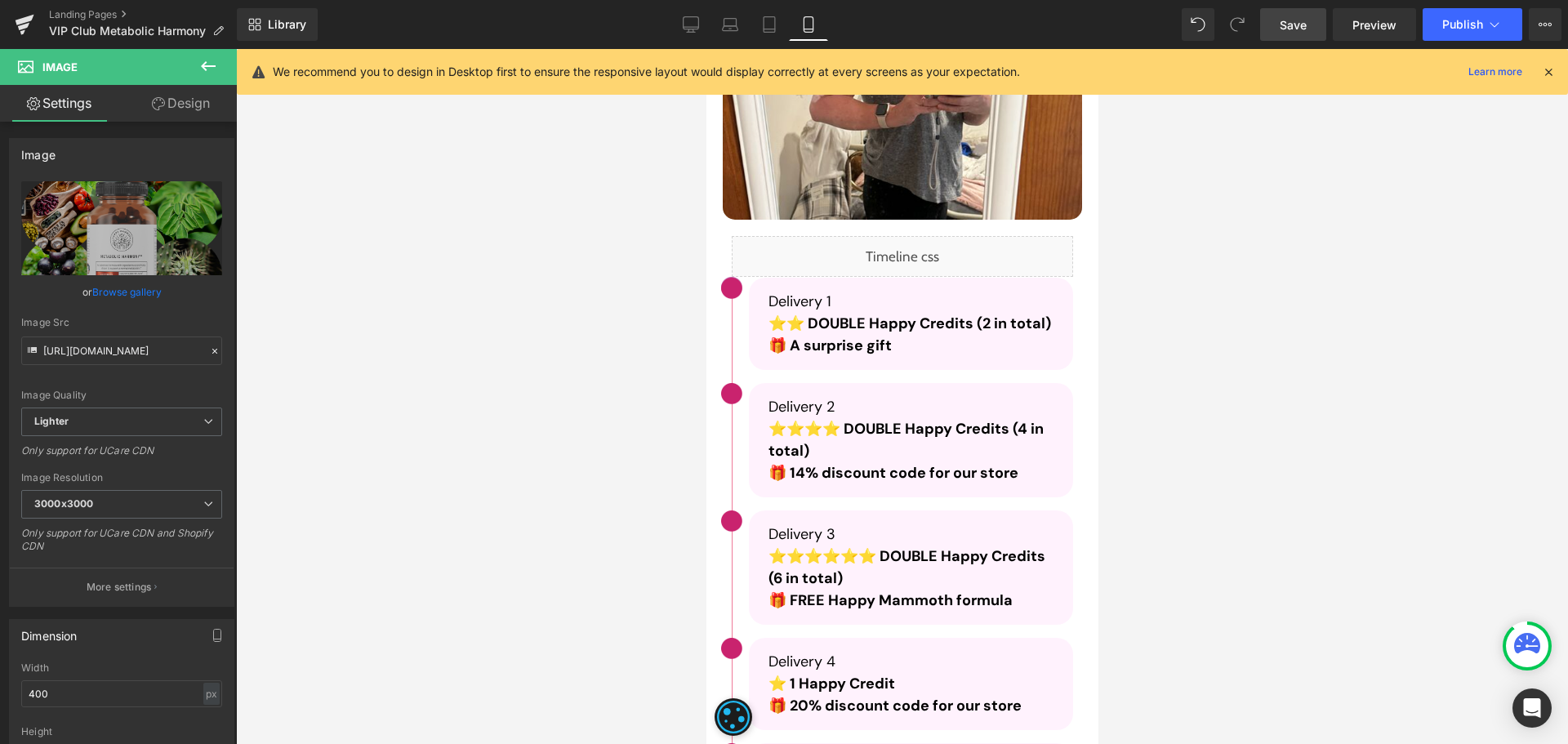
scroll to position [4408, 0]
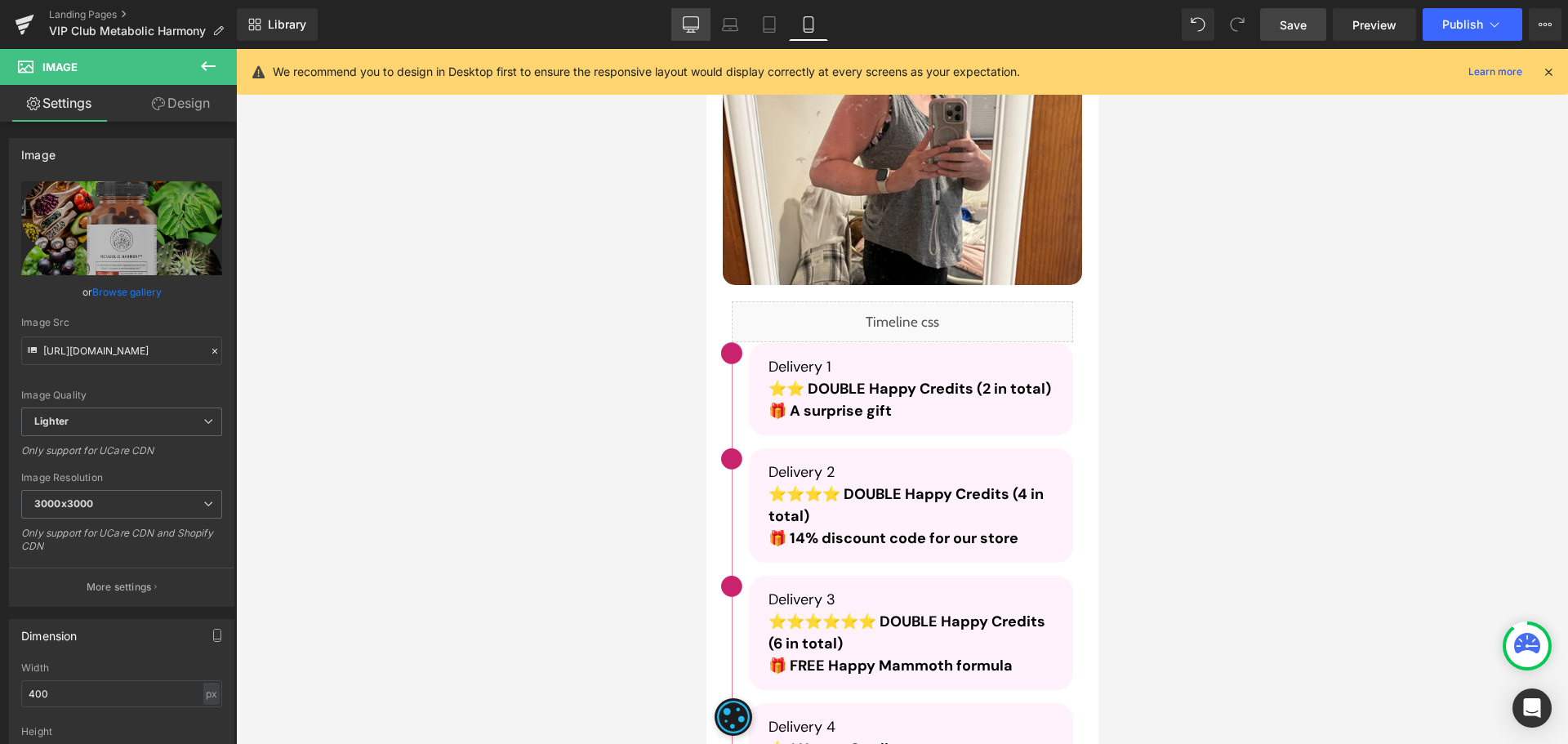
click at [698, 28] on icon at bounding box center [691, 23] width 15 height 12
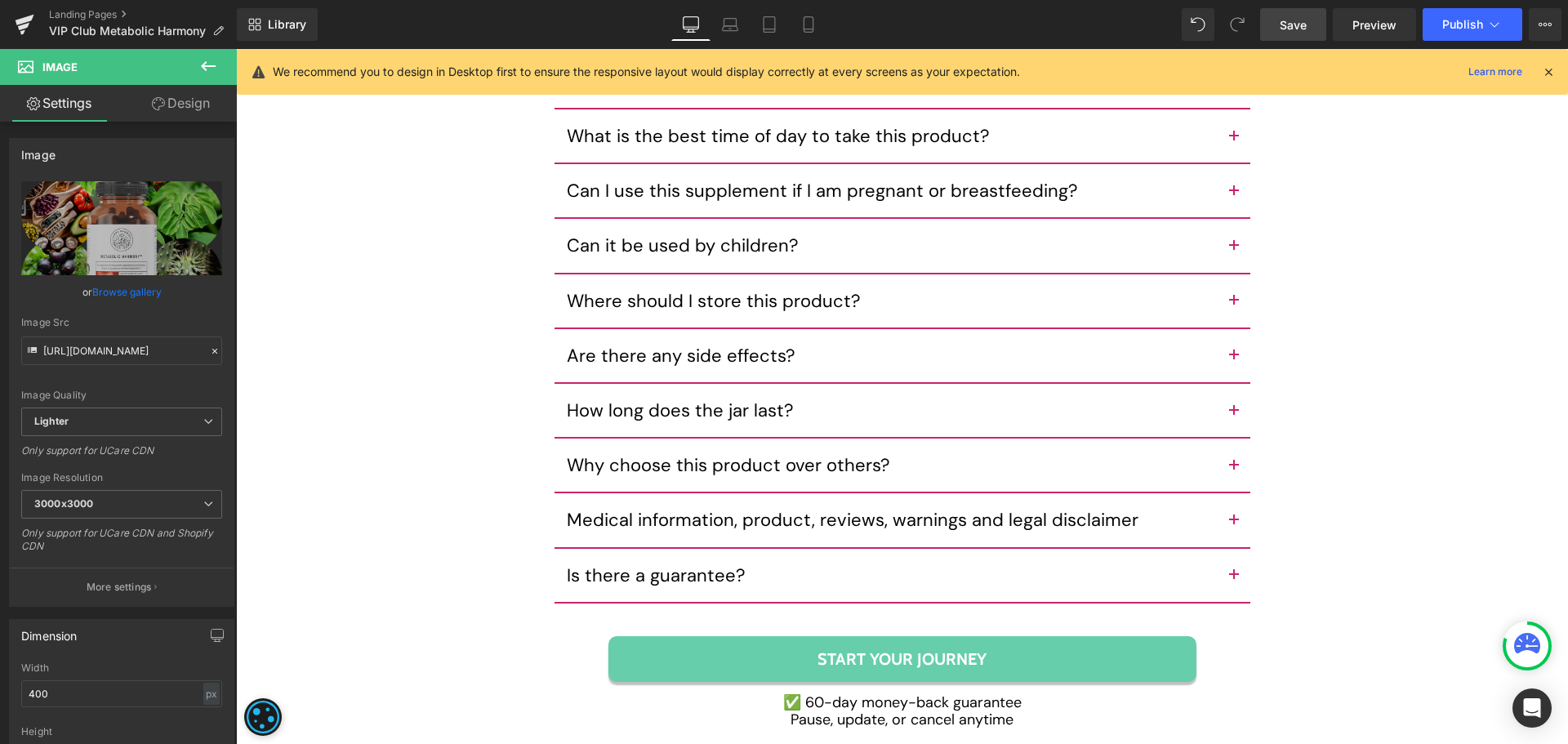
scroll to position [8898, 0]
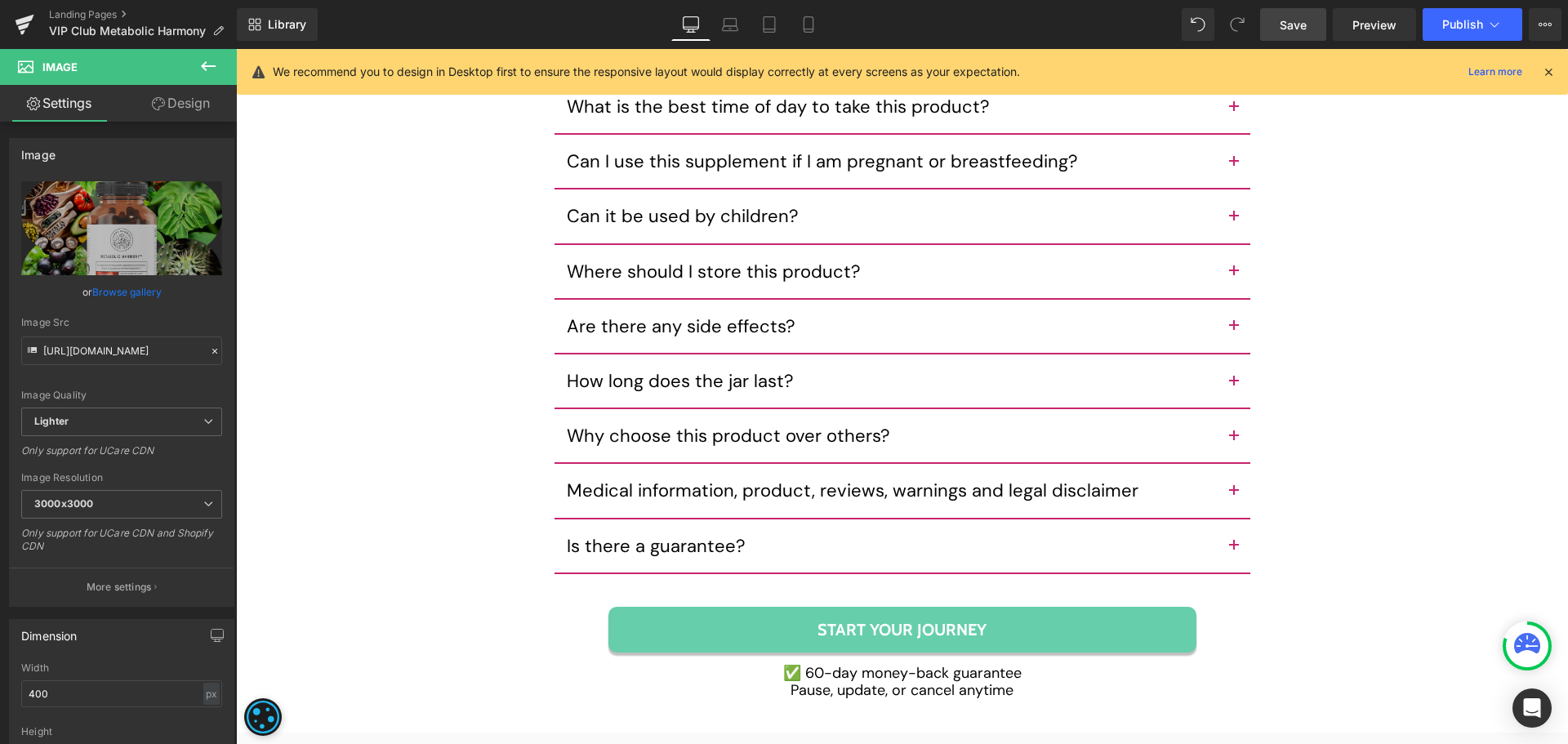
click at [1289, 19] on span "Save" at bounding box center [1292, 25] width 27 height 17
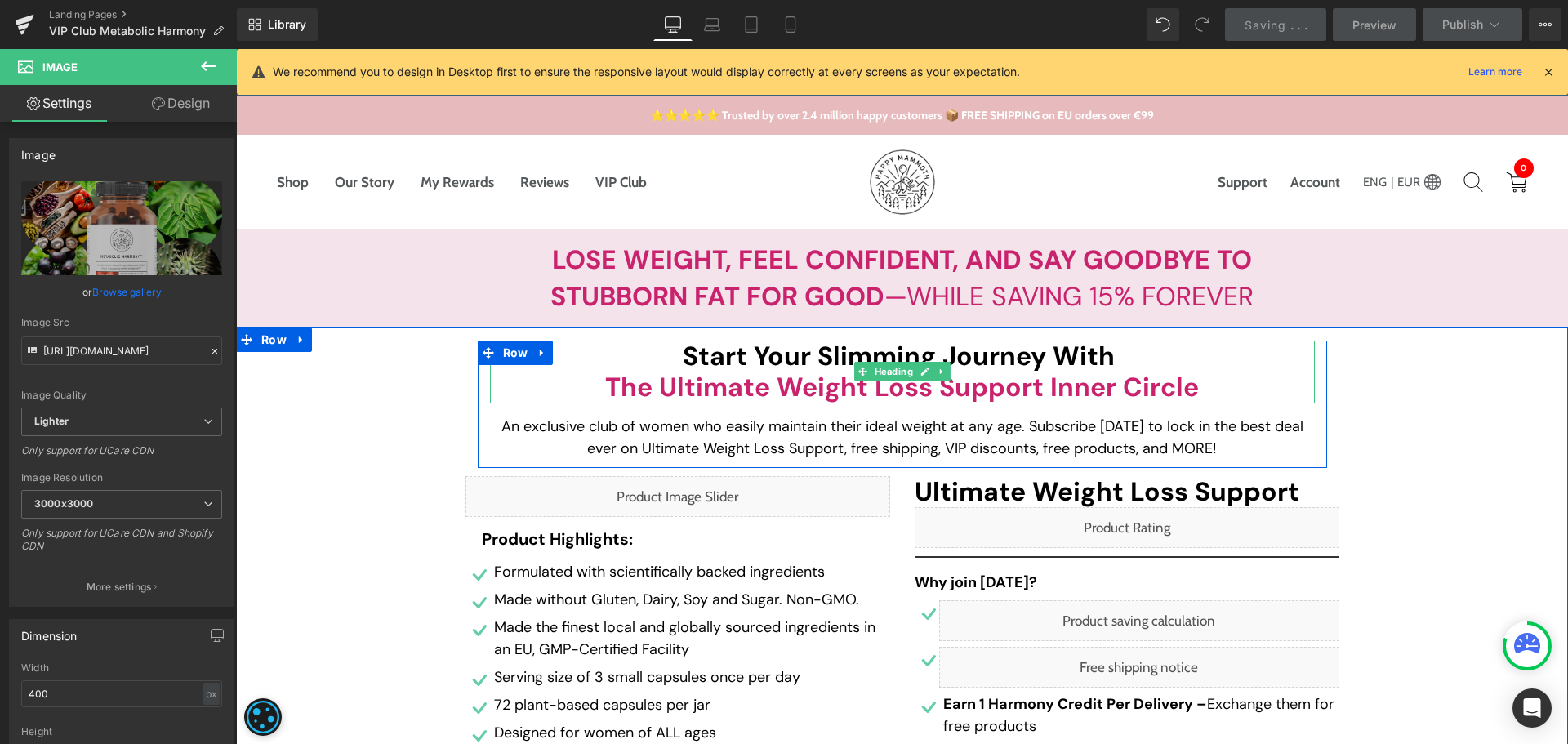
drag, startPoint x: 704, startPoint y: 383, endPoint x: 614, endPoint y: 388, distance: 90.1
click at [704, 383] on b "the Ultimate Weight Loss Support inner circle" at bounding box center [902, 387] width 593 height 34
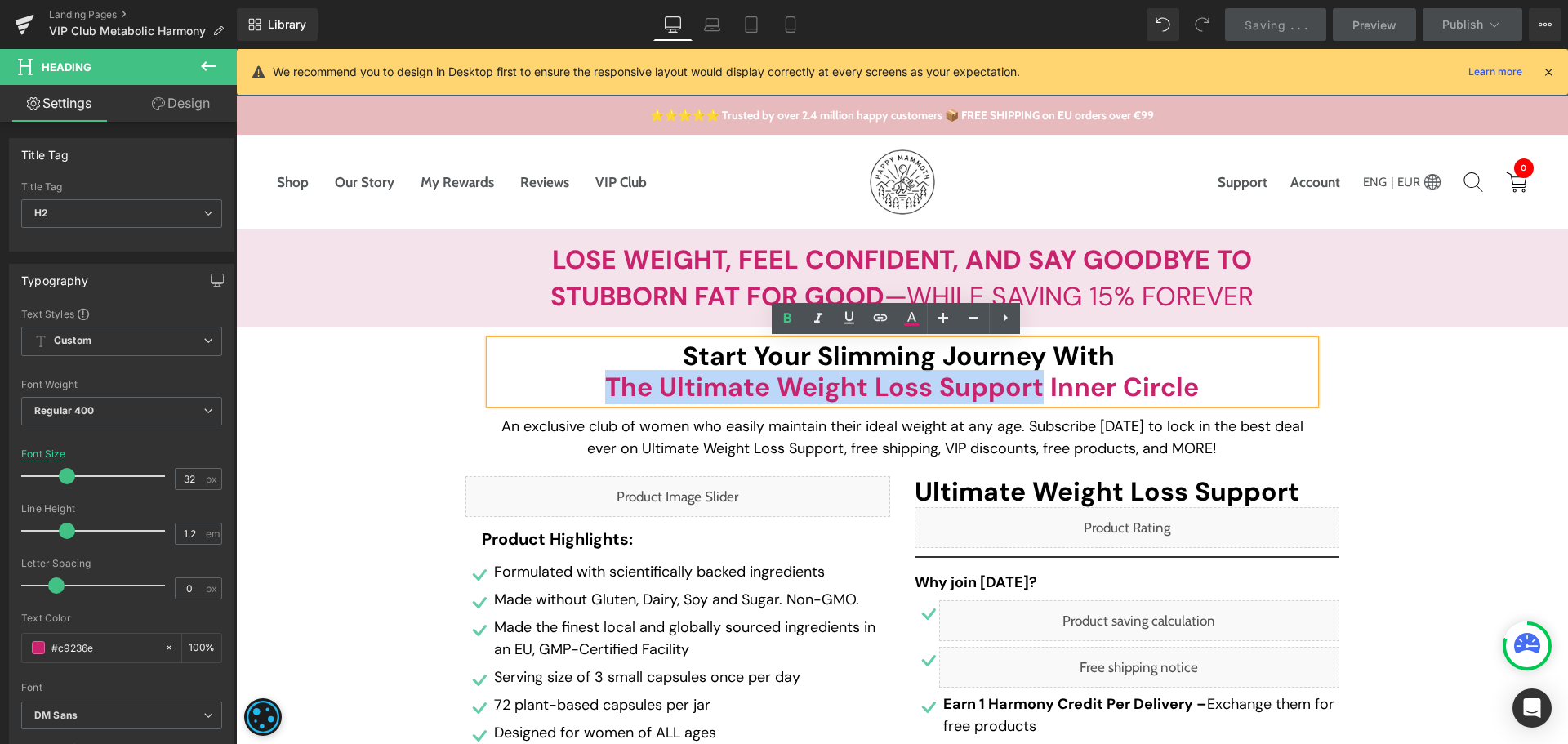
drag, startPoint x: 608, startPoint y: 382, endPoint x: 1036, endPoint y: 388, distance: 428.0
click at [1036, 388] on b "the Ultimate Weight Loss Support inner circle" at bounding box center [902, 387] width 593 height 34
paste div
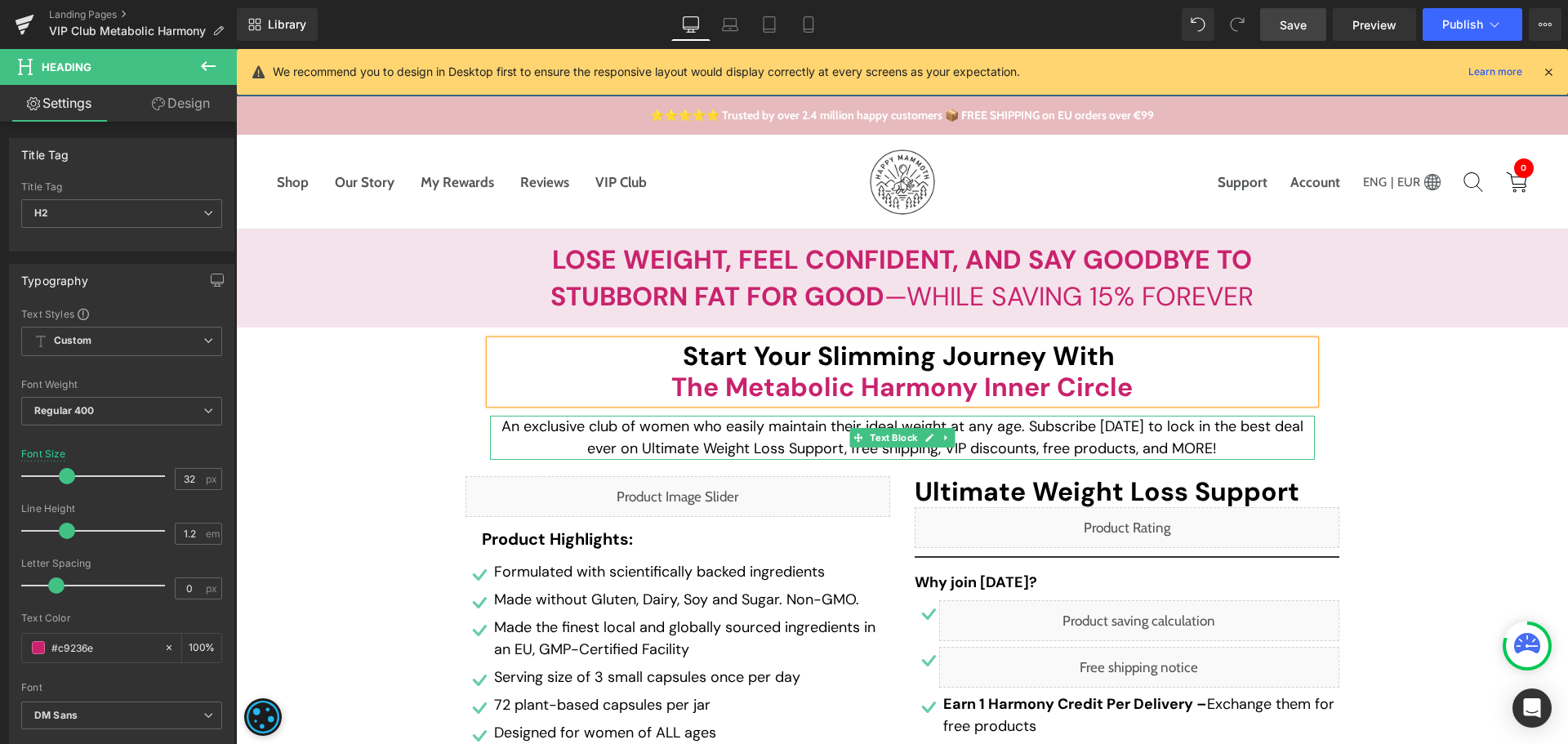
click at [637, 448] on p "An exclusive club of women who easily maintain their ideal weight at any age. S…" at bounding box center [902, 437] width 825 height 44
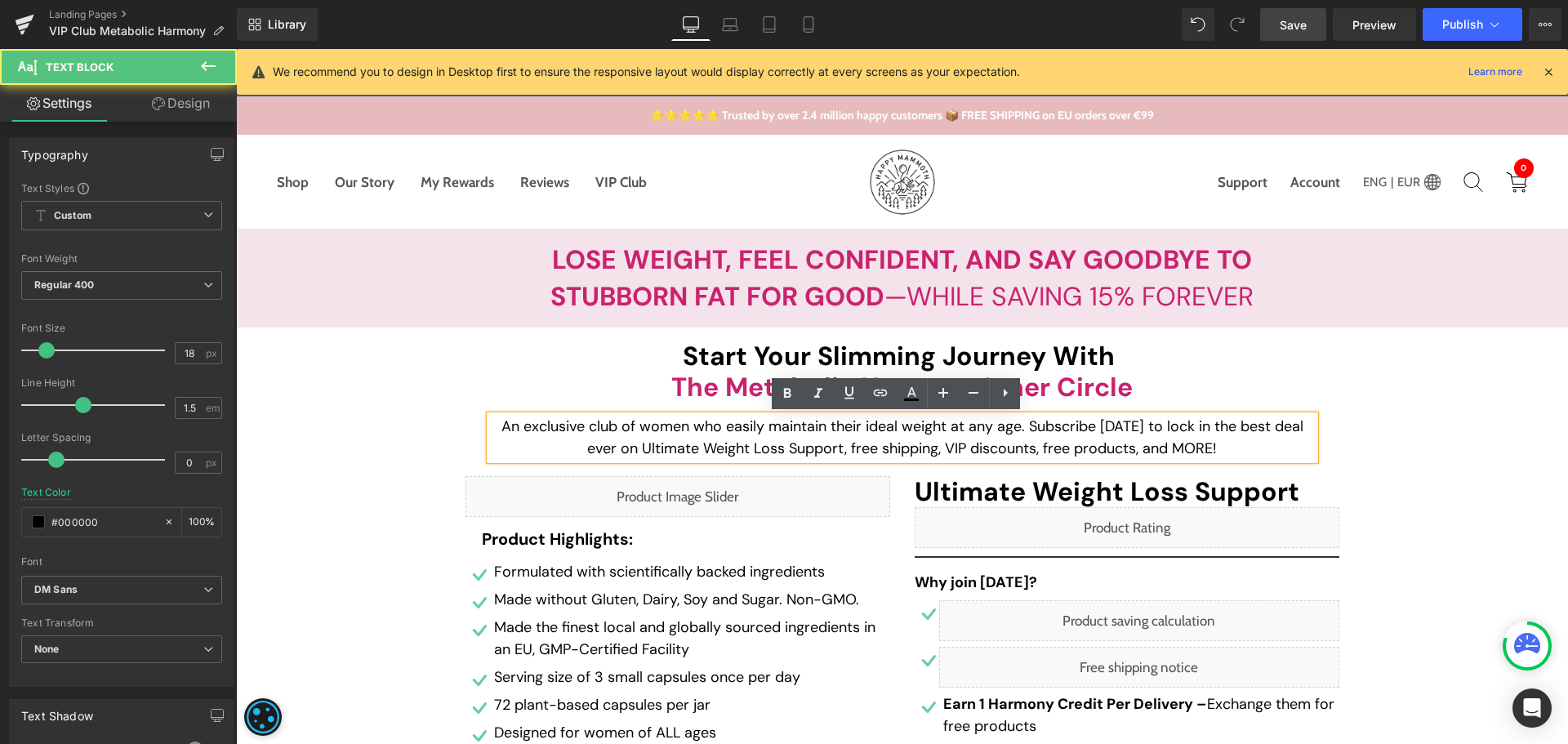
click at [637, 448] on p "An exclusive club of women who easily maintain their ideal weight at any age. S…" at bounding box center [902, 437] width 825 height 44
click at [834, 447] on p "An exclusive club of women who easily maintain their ideal weight at any age. S…" at bounding box center [902, 437] width 825 height 44
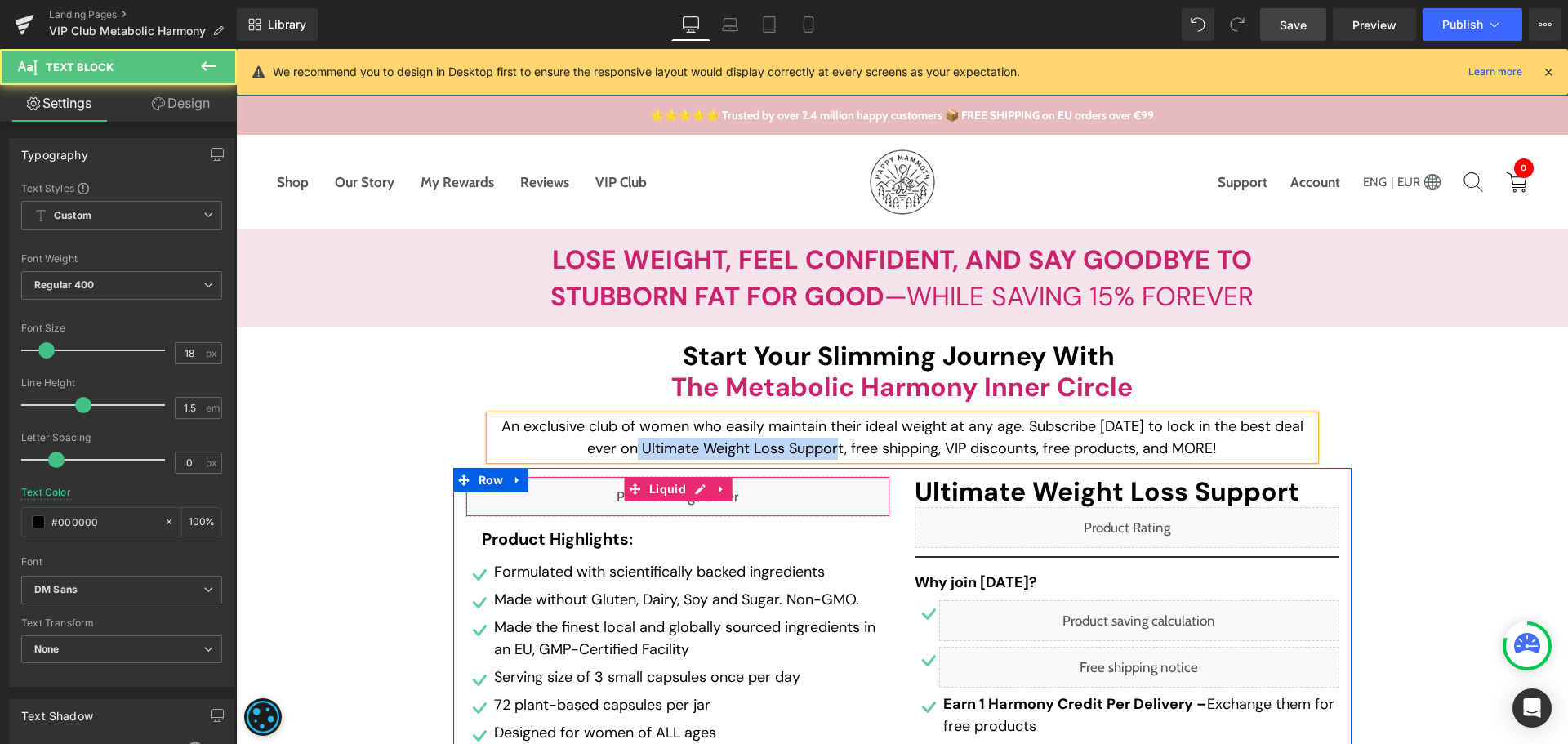
paste div
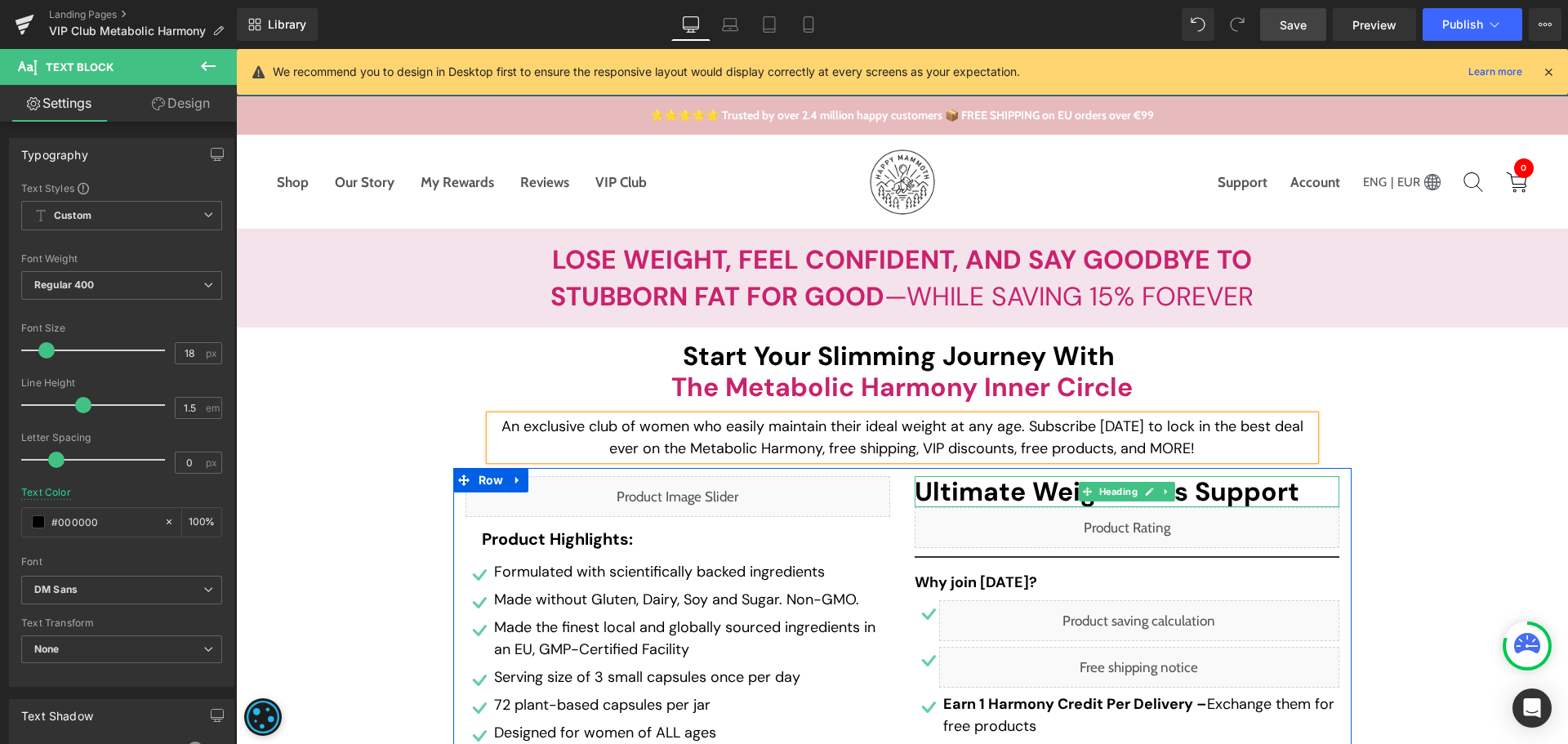
click at [921, 494] on span "Ultimate Weight Loss Support" at bounding box center [1126, 491] width 424 height 31
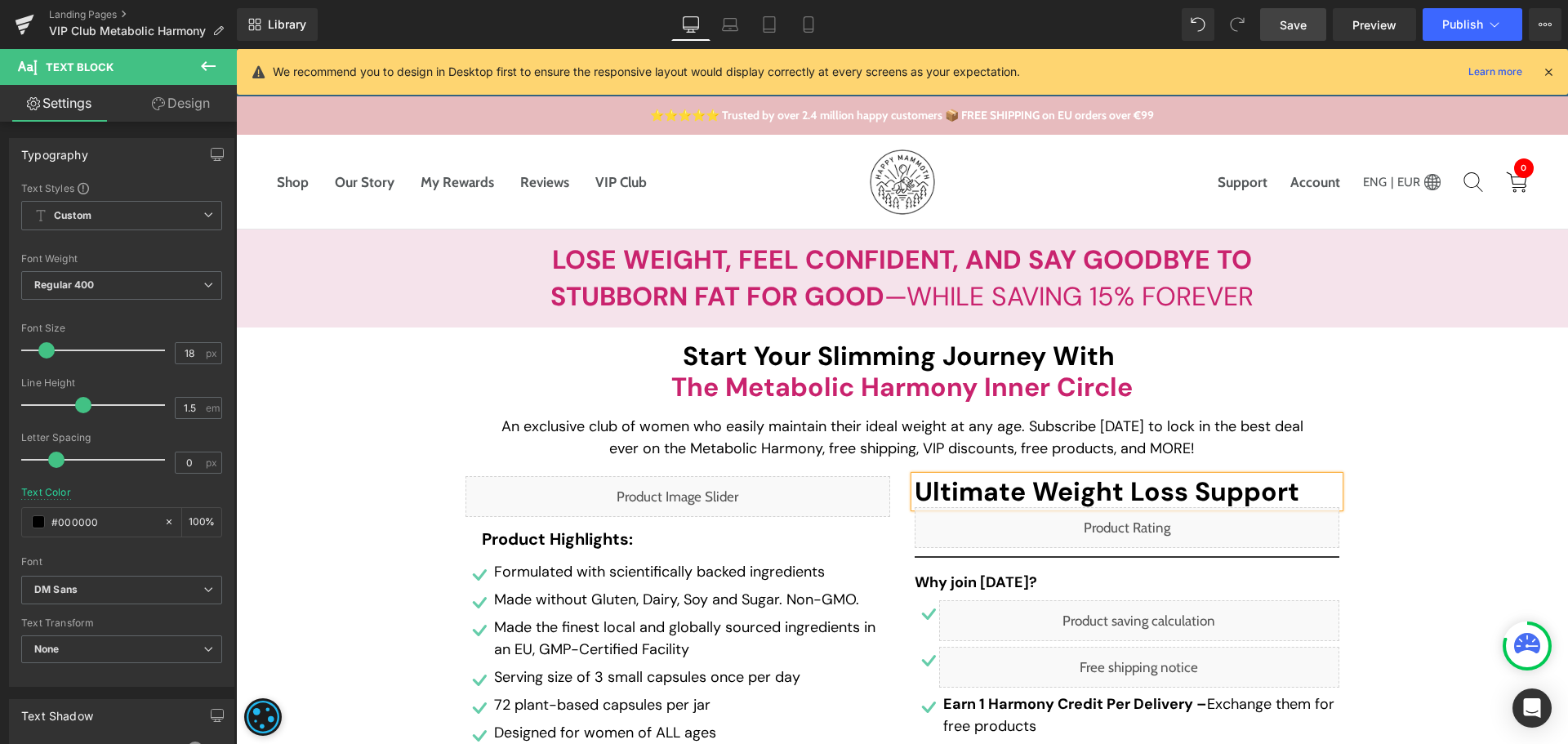
click at [921, 494] on span "Ultimate Weight Loss Support" at bounding box center [1126, 491] width 424 height 31
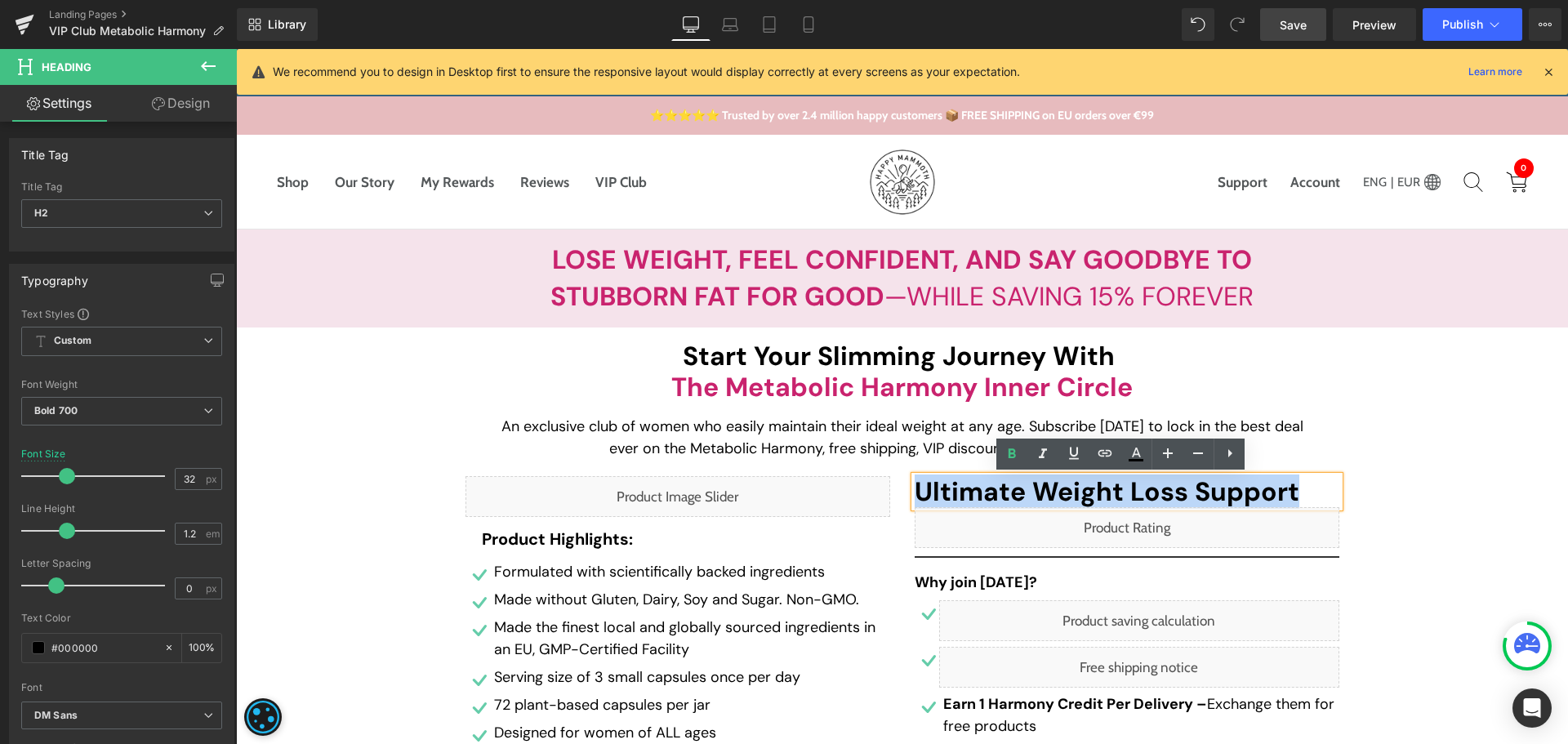
paste div
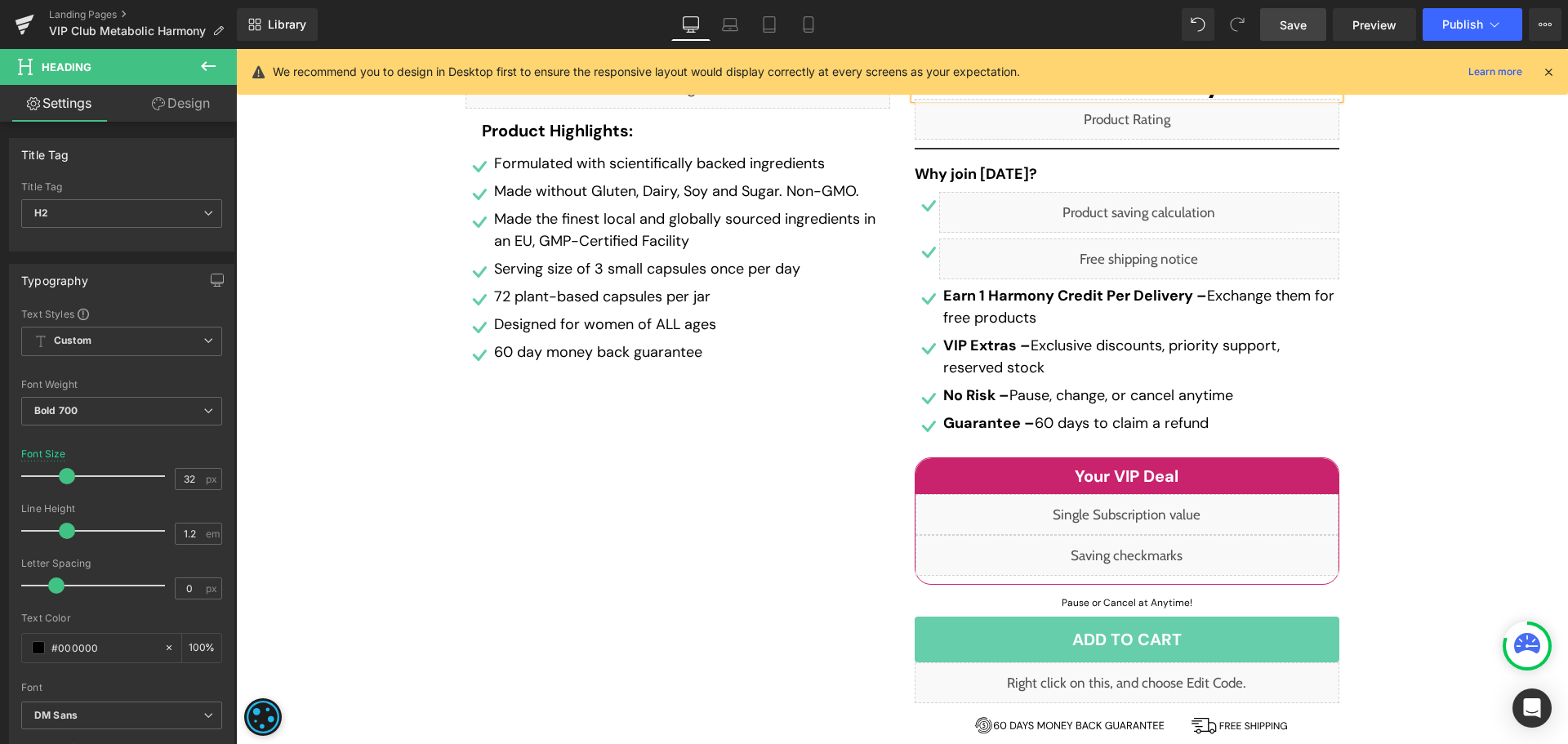
scroll to position [992, 0]
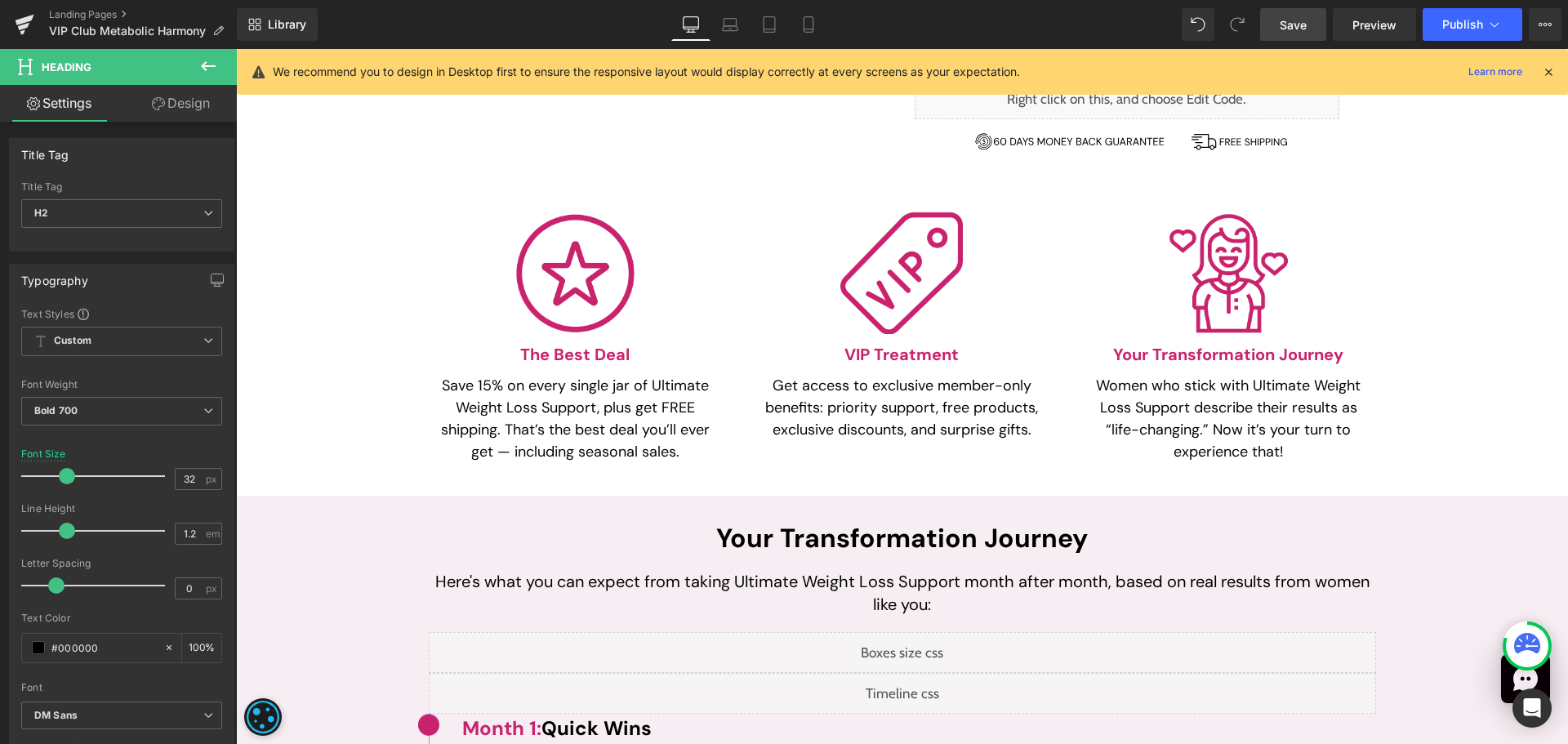
click at [661, 386] on p "Save 15% on every single jar of Ultimate Weight Loss Support, plus get FREE shi…" at bounding box center [576, 418] width 278 height 88
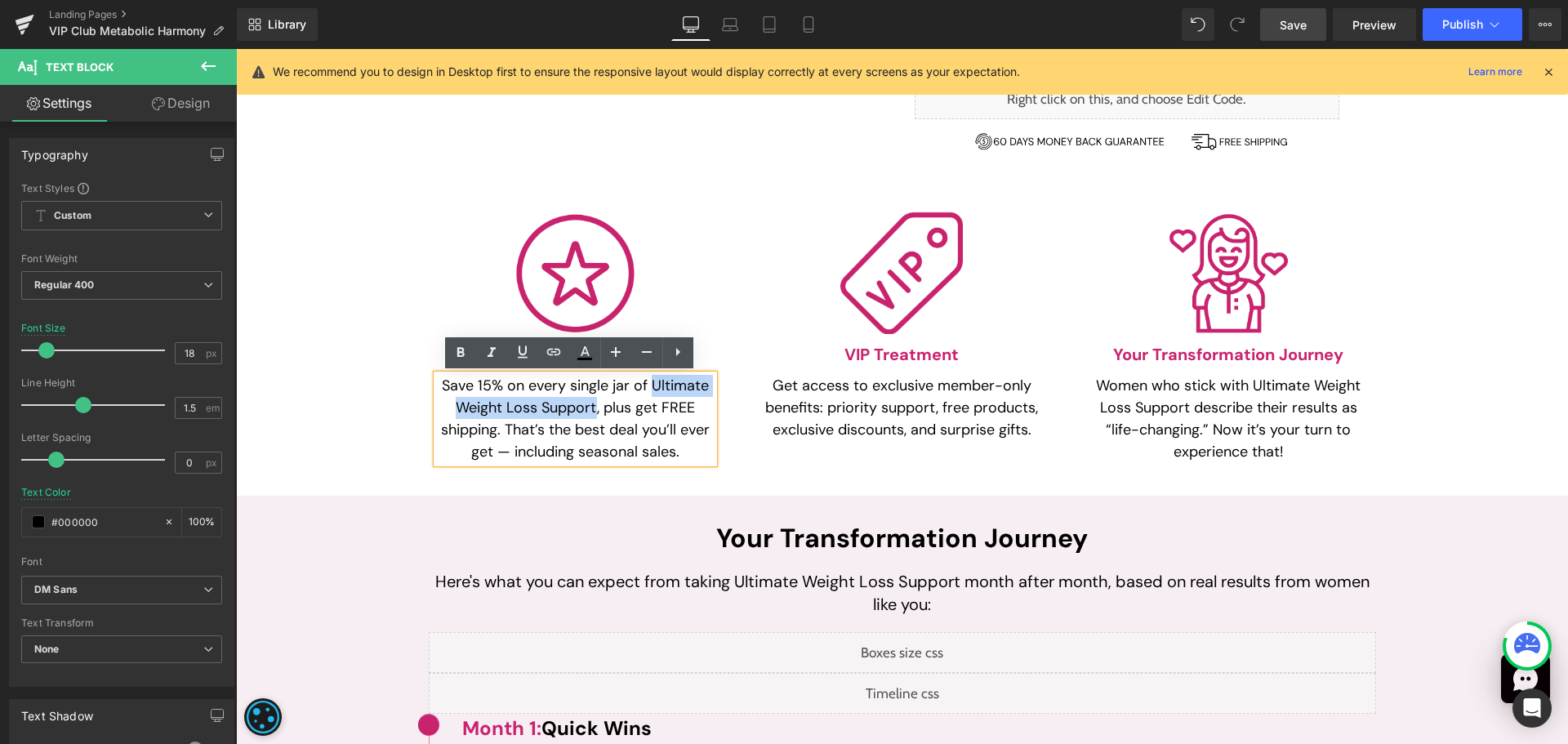
click at [587, 408] on p "Save 15% on every single jar of Ultimate Weight Loss Support, plus get FREE shi…" at bounding box center [576, 418] width 278 height 88
paste div
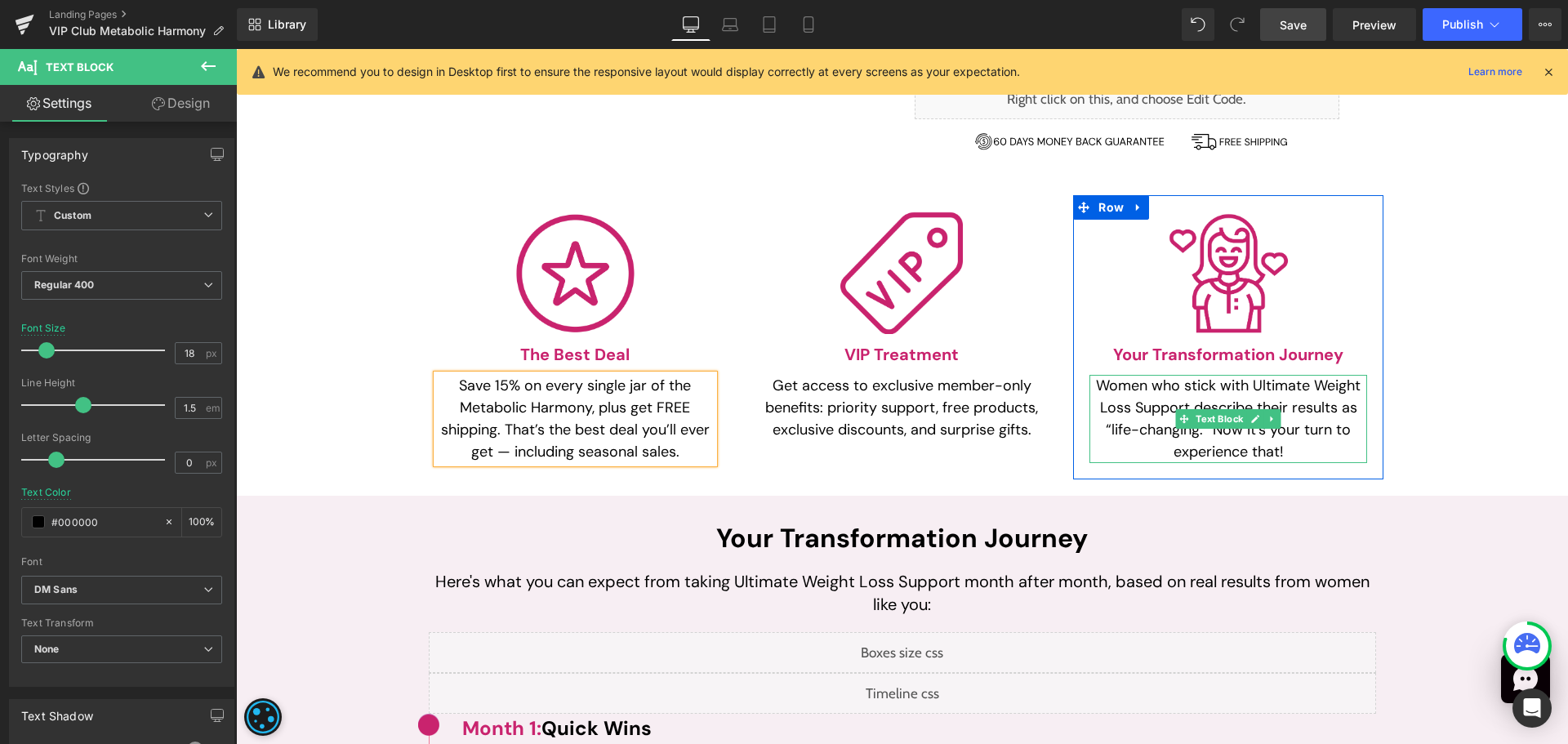
click at [1278, 380] on p "Women who stick with Ultimate Weight Loss Support describe their results as “li…" at bounding box center [1229, 418] width 278 height 88
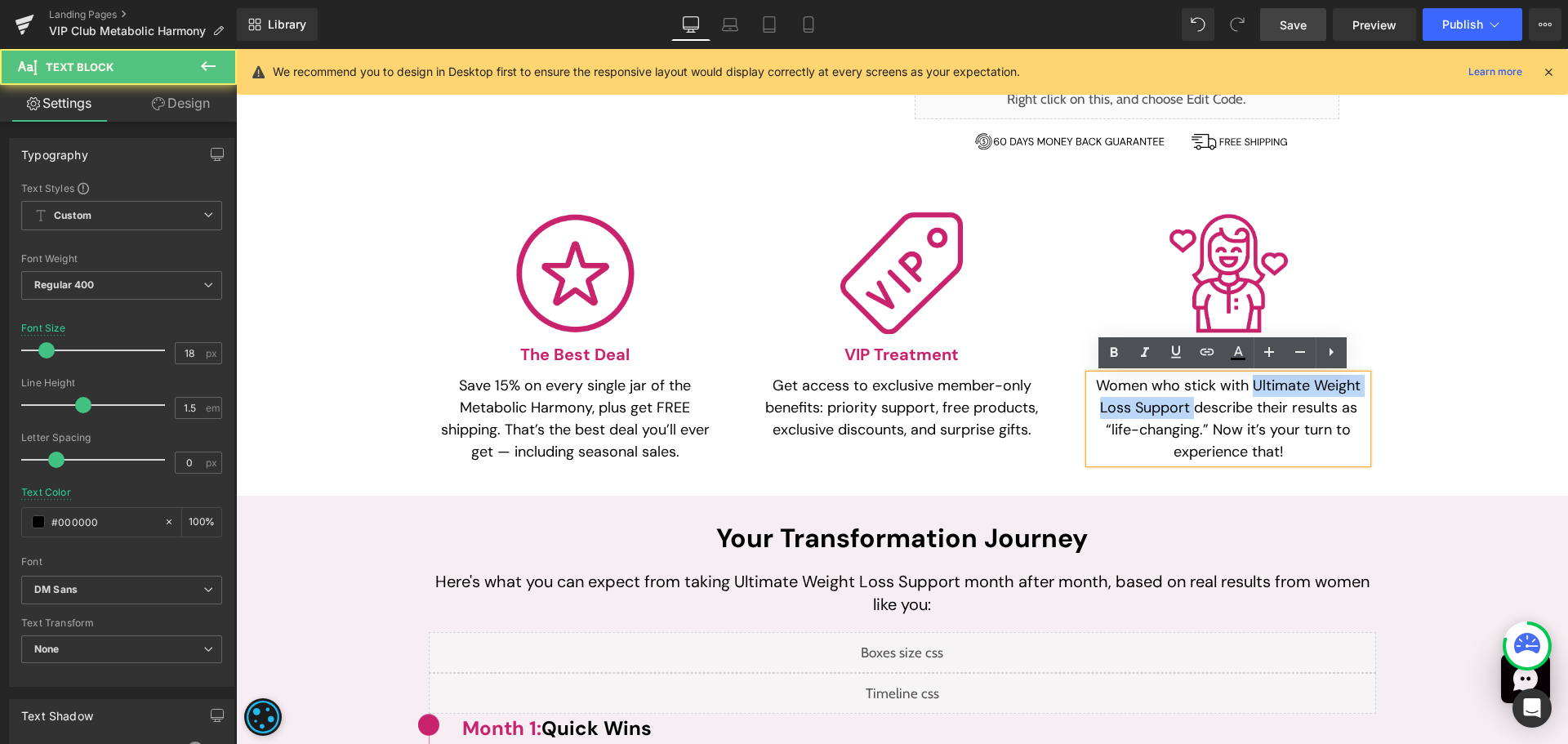
click at [1182, 405] on p "Women who stick with Ultimate Weight Loss Support describe their results as “li…" at bounding box center [1229, 418] width 278 height 88
paste div
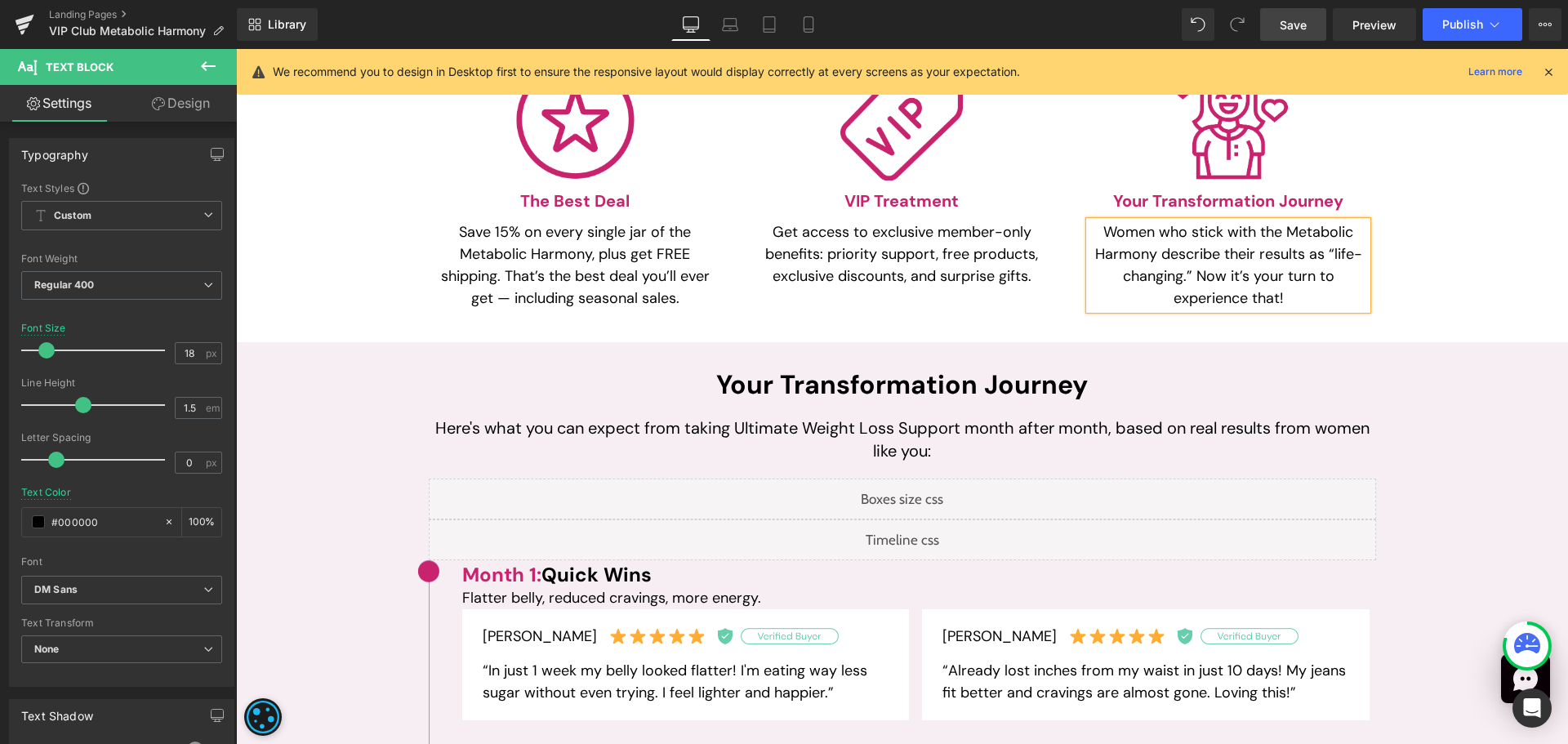
scroll to position [1155, 0]
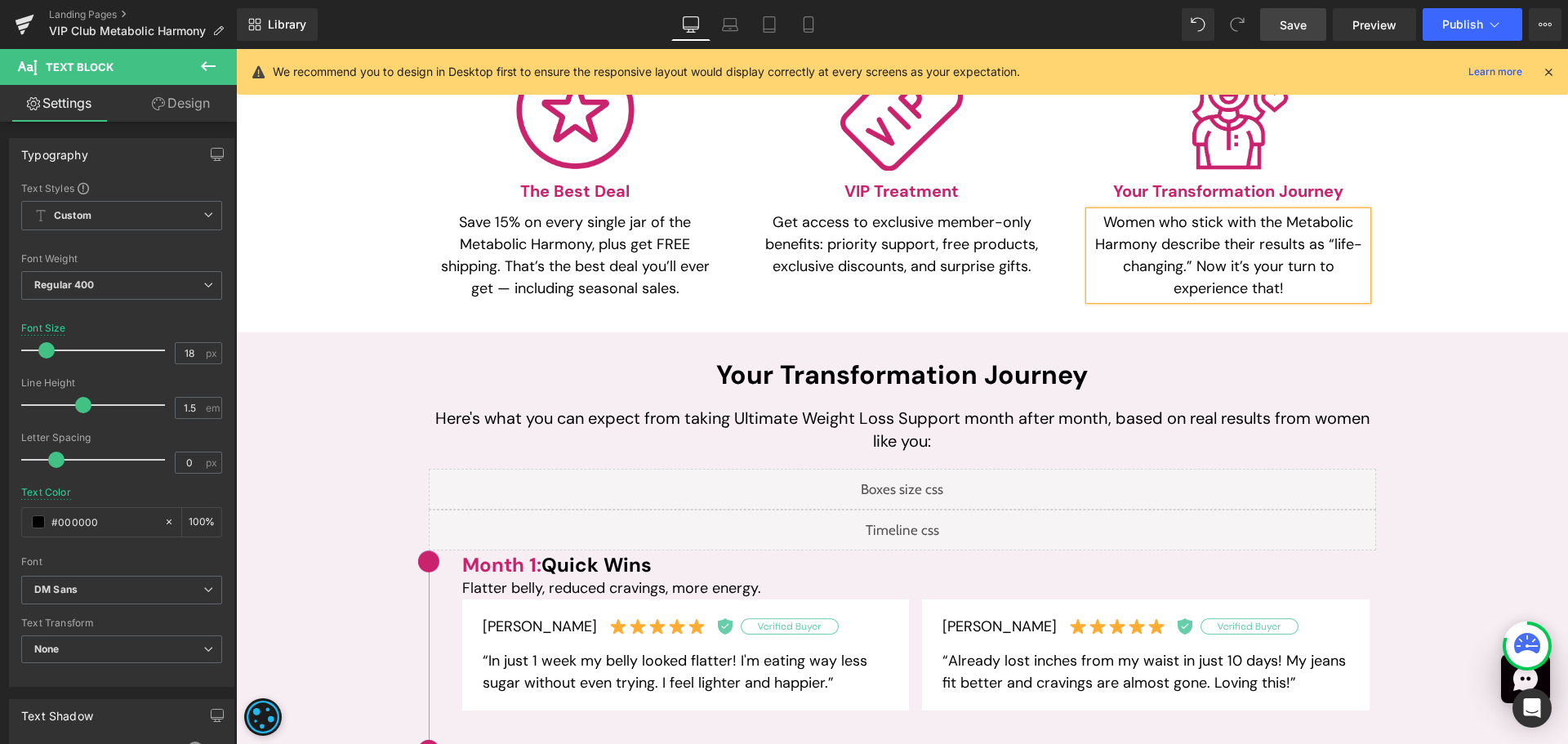
click at [739, 420] on p "Here's what you can expect from taking Ultimate Weight Loss Support month after…" at bounding box center [902, 429] width 947 height 45
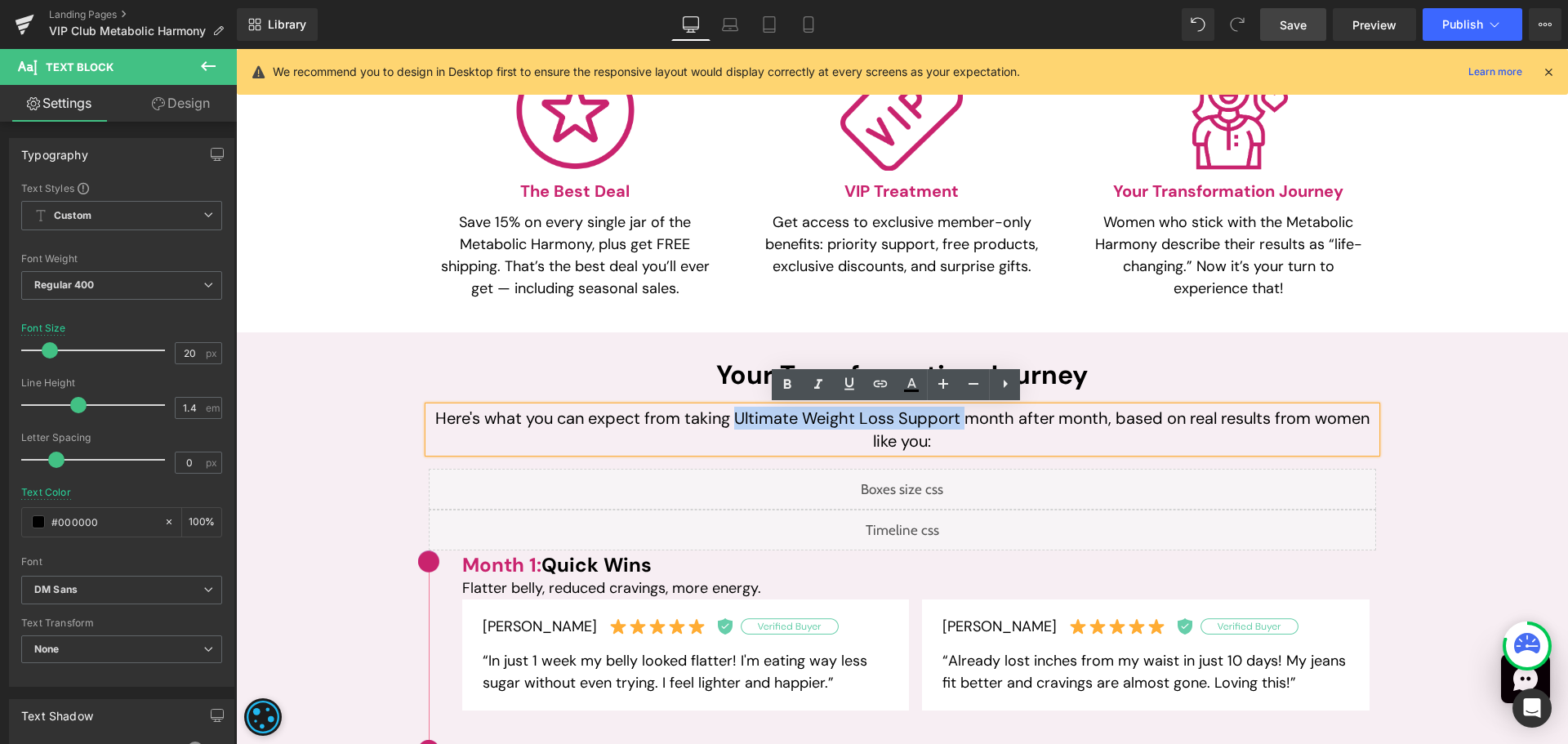
click at [954, 417] on p "Here's what you can expect from taking Ultimate Weight Loss Support month after…" at bounding box center [902, 429] width 947 height 45
paste div
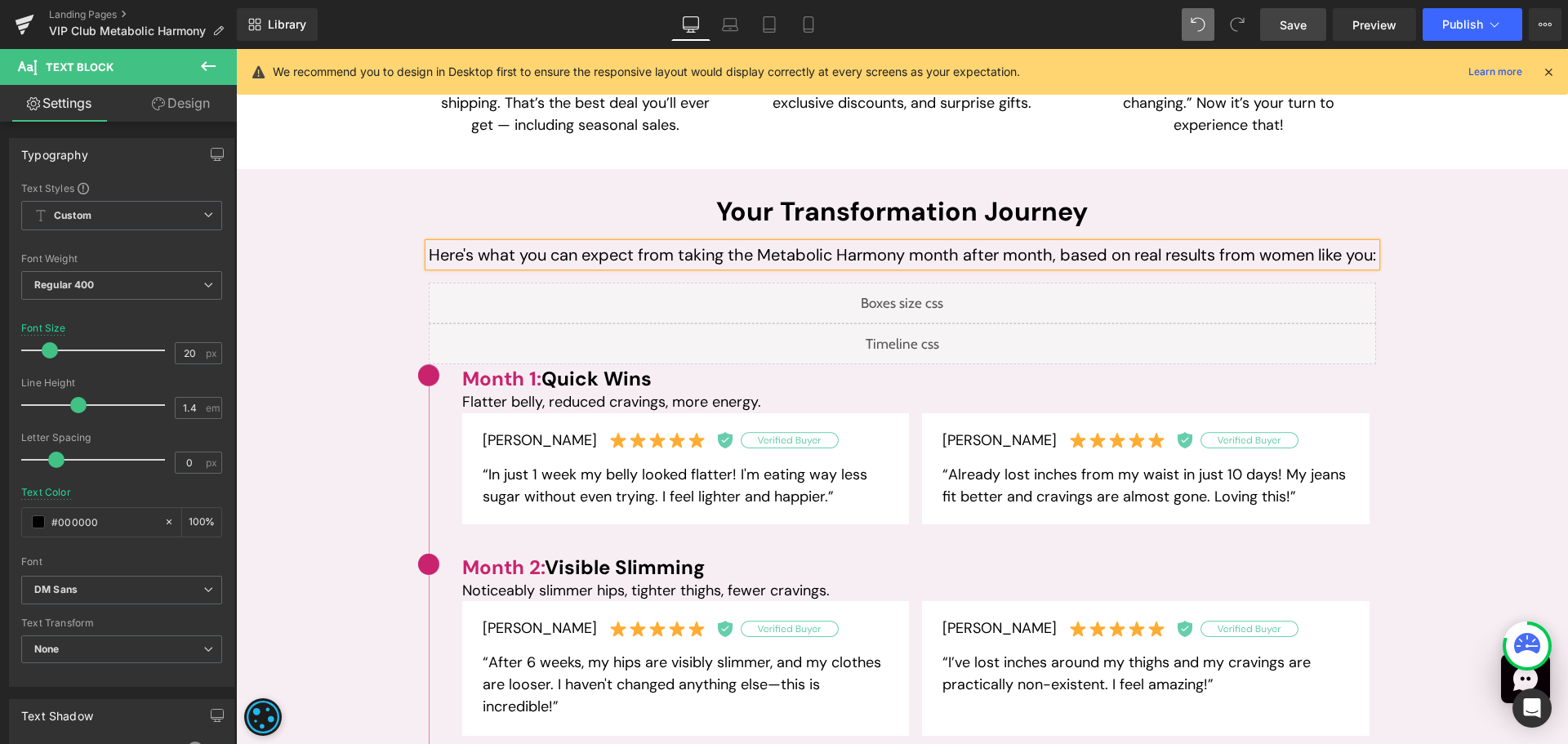
scroll to position [7161, 0]
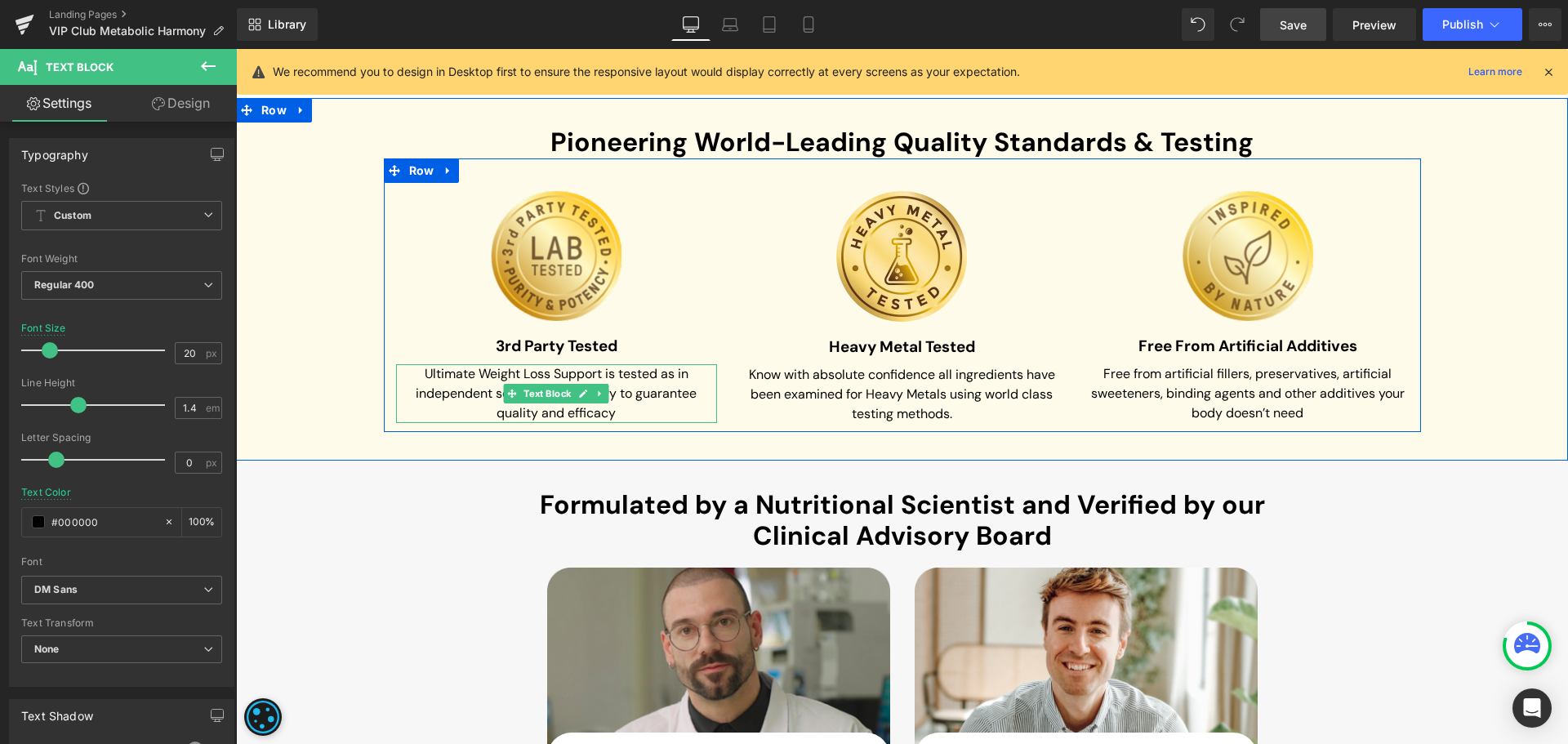
drag, startPoint x: 428, startPoint y: 403, endPoint x: 431, endPoint y: 392, distance: 11.4
click at [428, 403] on span "Ultimate Weight Loss Support is tested as in independent scientific laboratory …" at bounding box center [557, 393] width 284 height 57
click at [431, 392] on span "Ultimate Weight Loss Support is tested as in independent scientific laboratory …" at bounding box center [557, 393] width 284 height 57
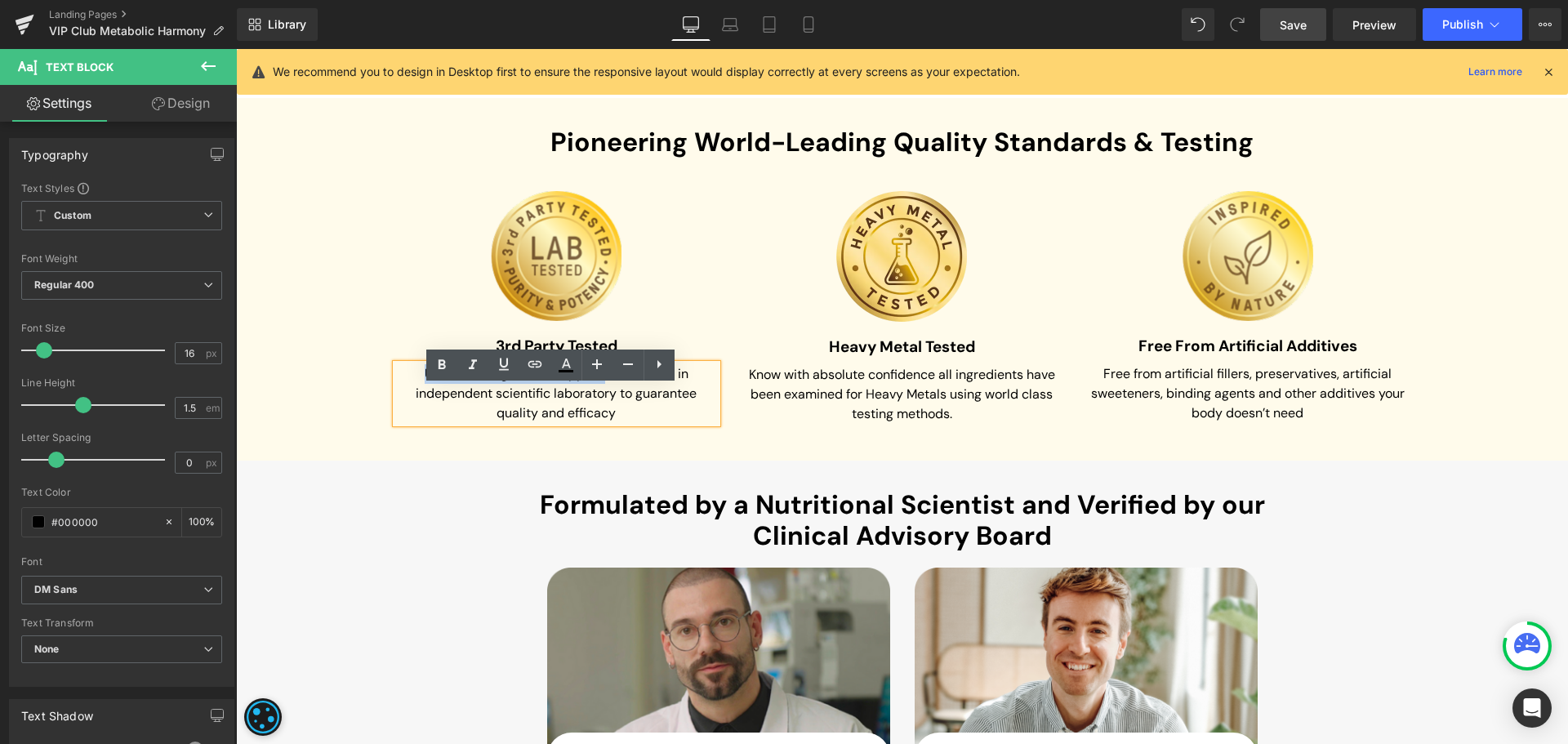
click at [598, 395] on span "Ultimate Weight Loss Support is tested as in independent scientific laboratory …" at bounding box center [557, 393] width 284 height 57
paste div
click at [405, 399] on span "the Metabolic Harmony is tested as in independent scientific laboratory to guar…" at bounding box center [558, 393] width 310 height 57
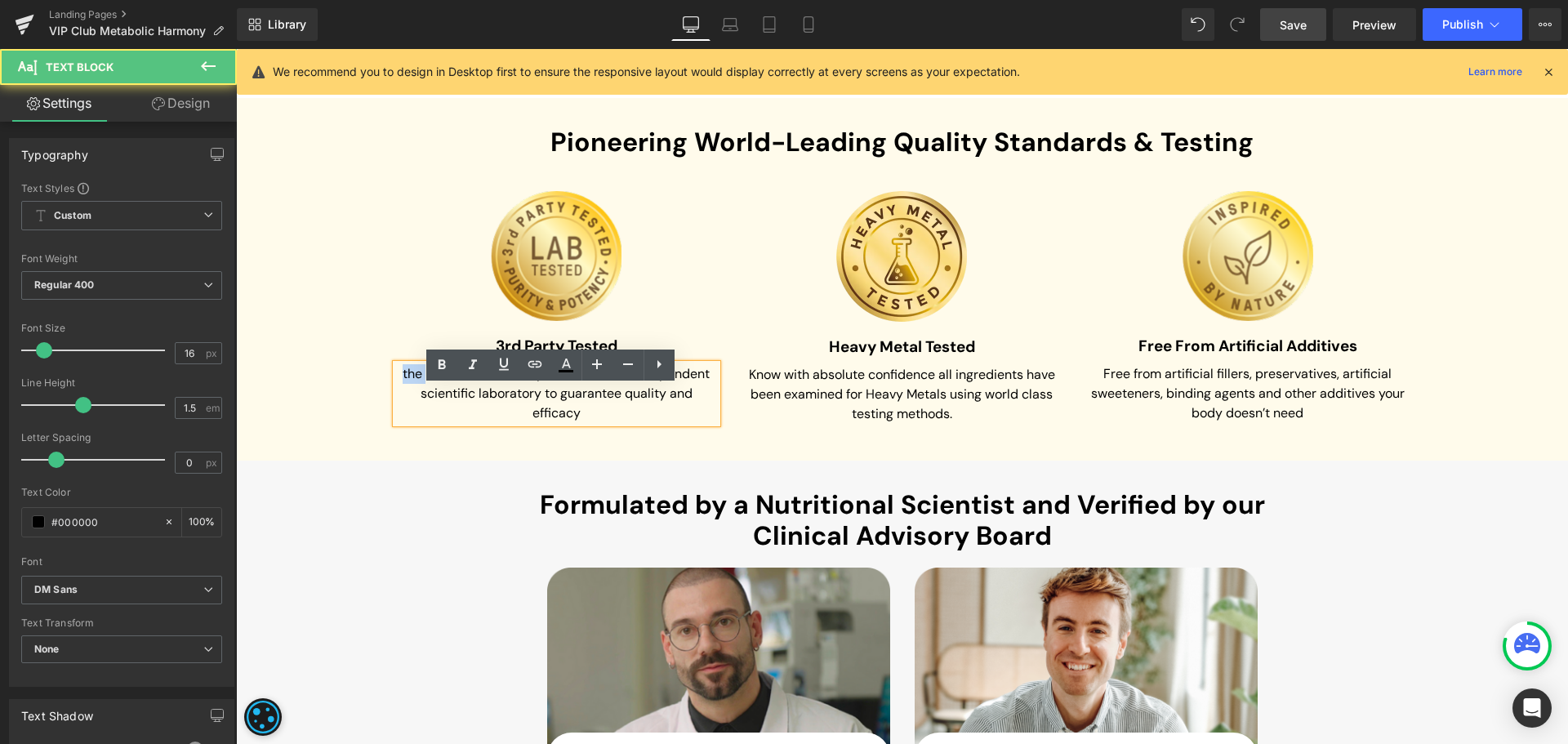
click at [405, 399] on span "the Metabolic Harmony is tested as in independent scientific laboratory to guar…" at bounding box center [558, 393] width 310 height 57
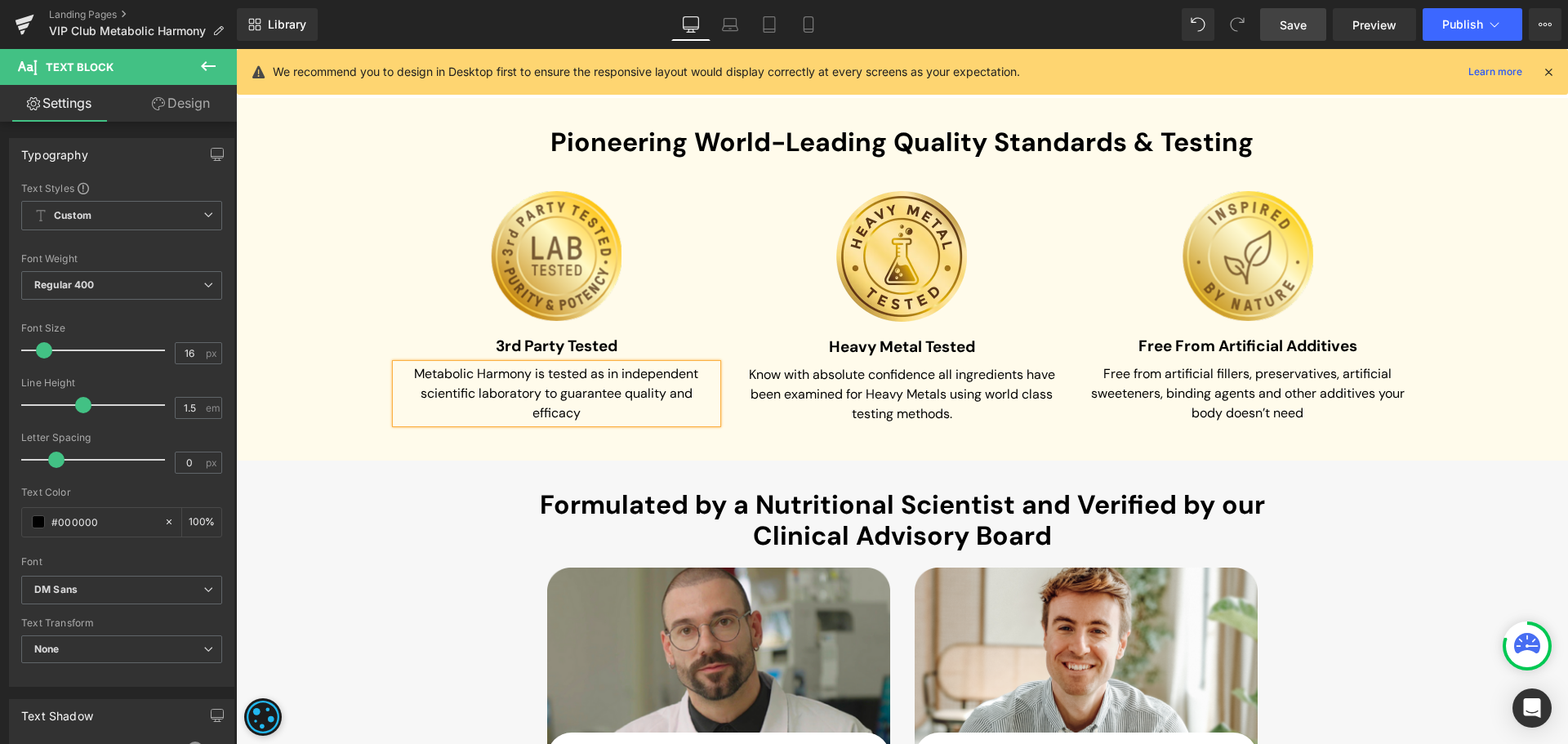
scroll to position [4052, 0]
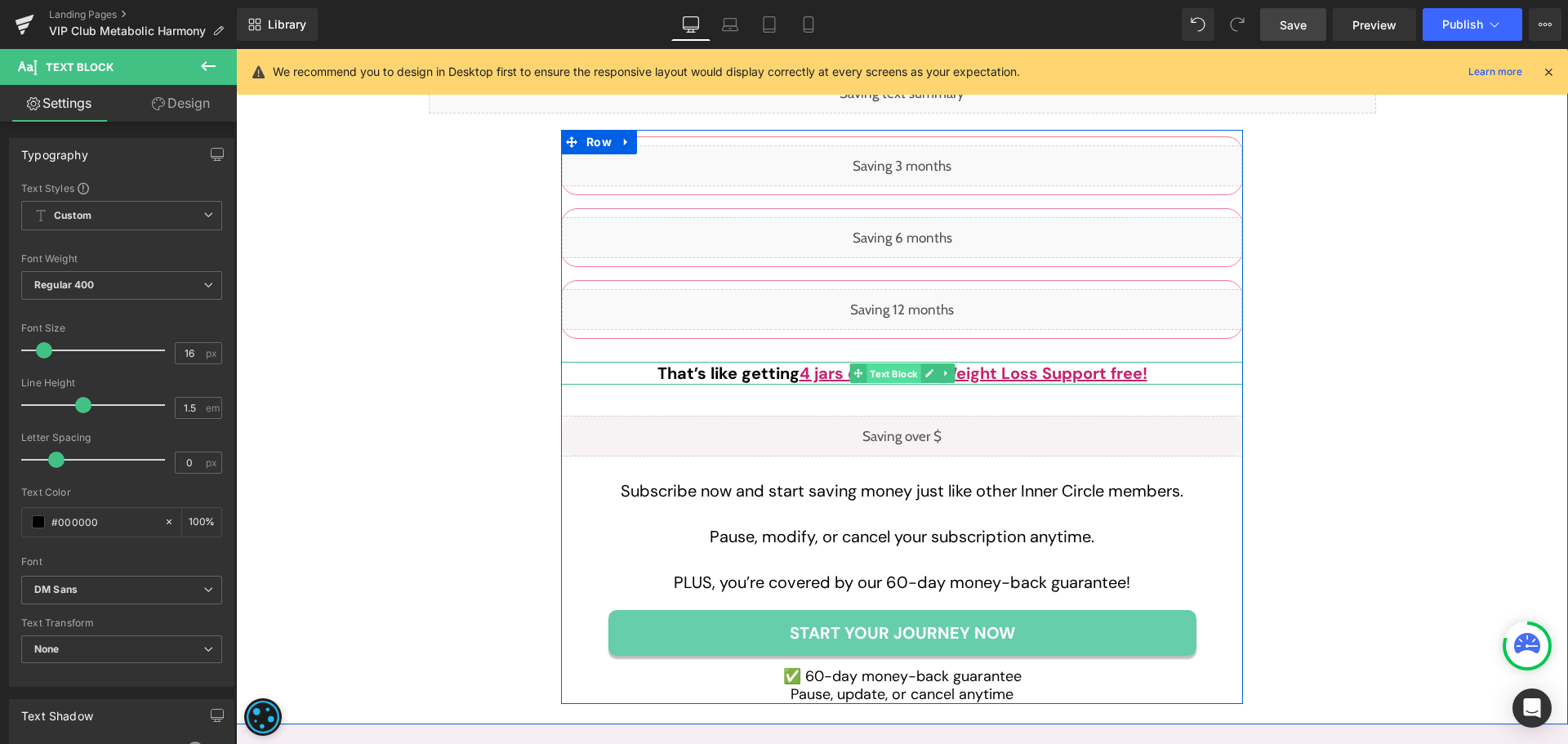
click at [882, 384] on span "Text Block" at bounding box center [893, 374] width 54 height 20
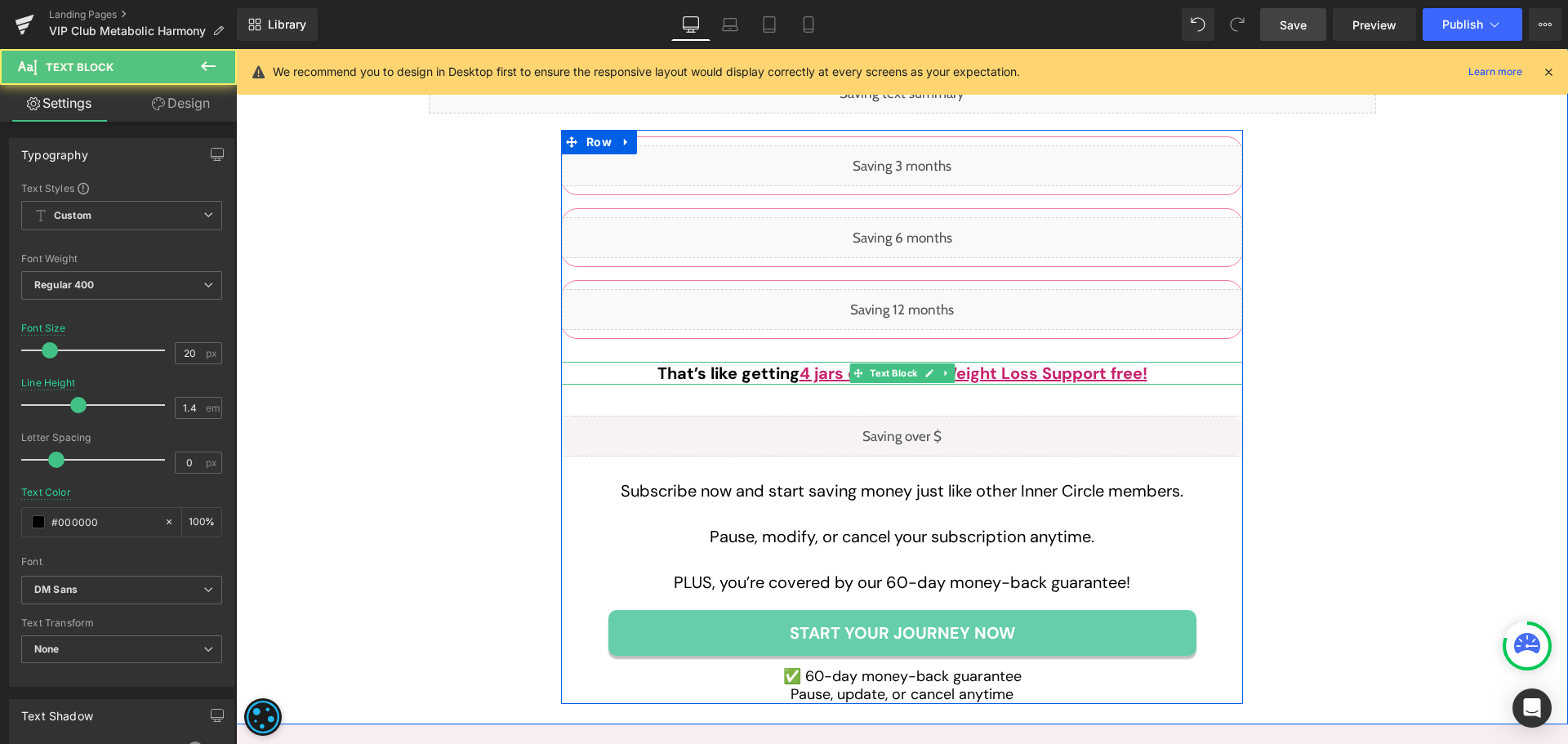
click at [1020, 384] on span "4 jars of Ultimate Weight Loss Support free!" at bounding box center [973, 373] width 348 height 21
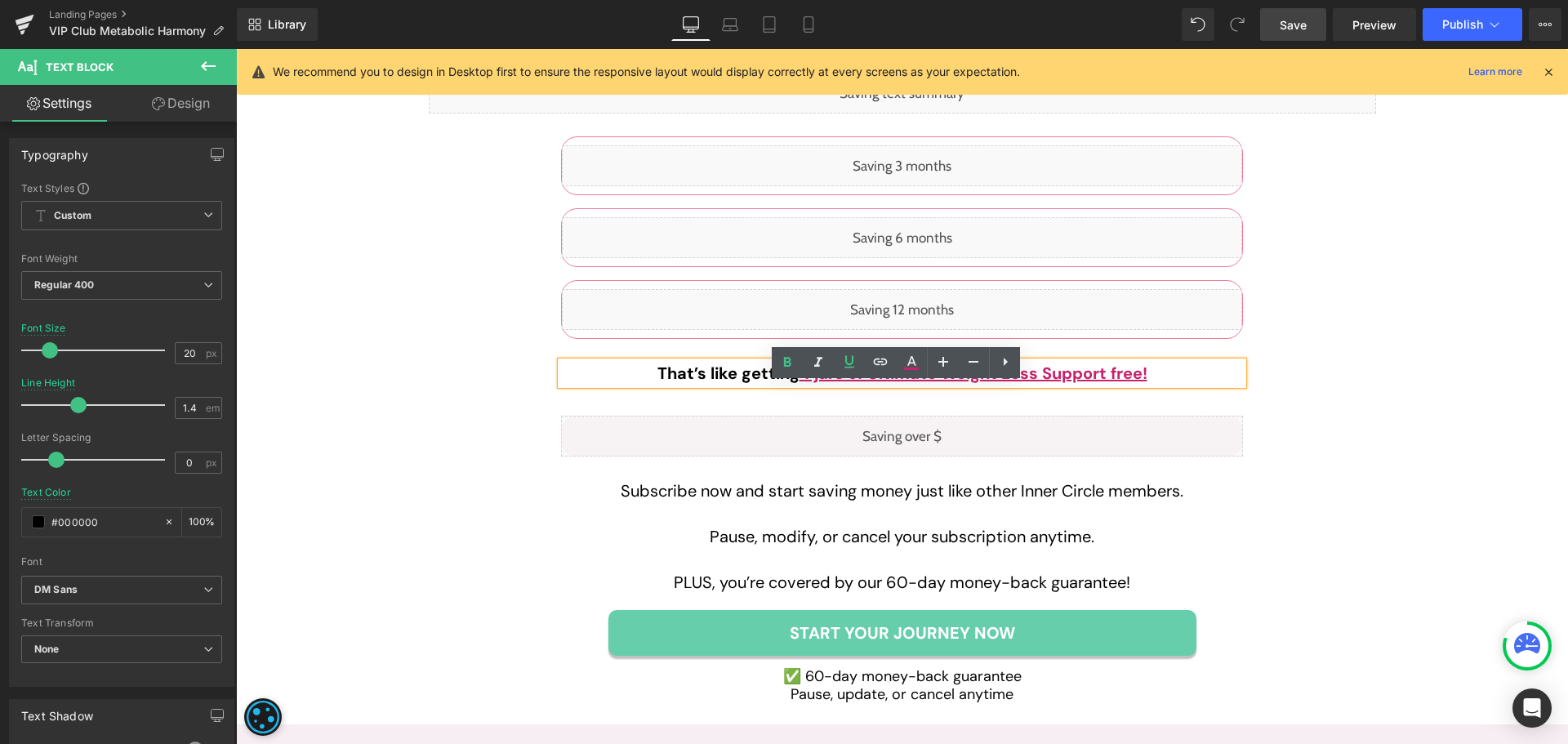
click at [876, 384] on span "4 jars of Ultimate Weight Loss Support free!" at bounding box center [973, 373] width 348 height 21
click at [868, 384] on span "4 jars of Ultimate Weight Loss Support free!" at bounding box center [973, 373] width 348 height 21
click at [867, 384] on span "4 jars of Ultimate Weight Loss Support free!" at bounding box center [973, 373] width 348 height 21
click at [1102, 384] on span "4 jars of Ultimate Weight Loss Support free!" at bounding box center [973, 373] width 348 height 21
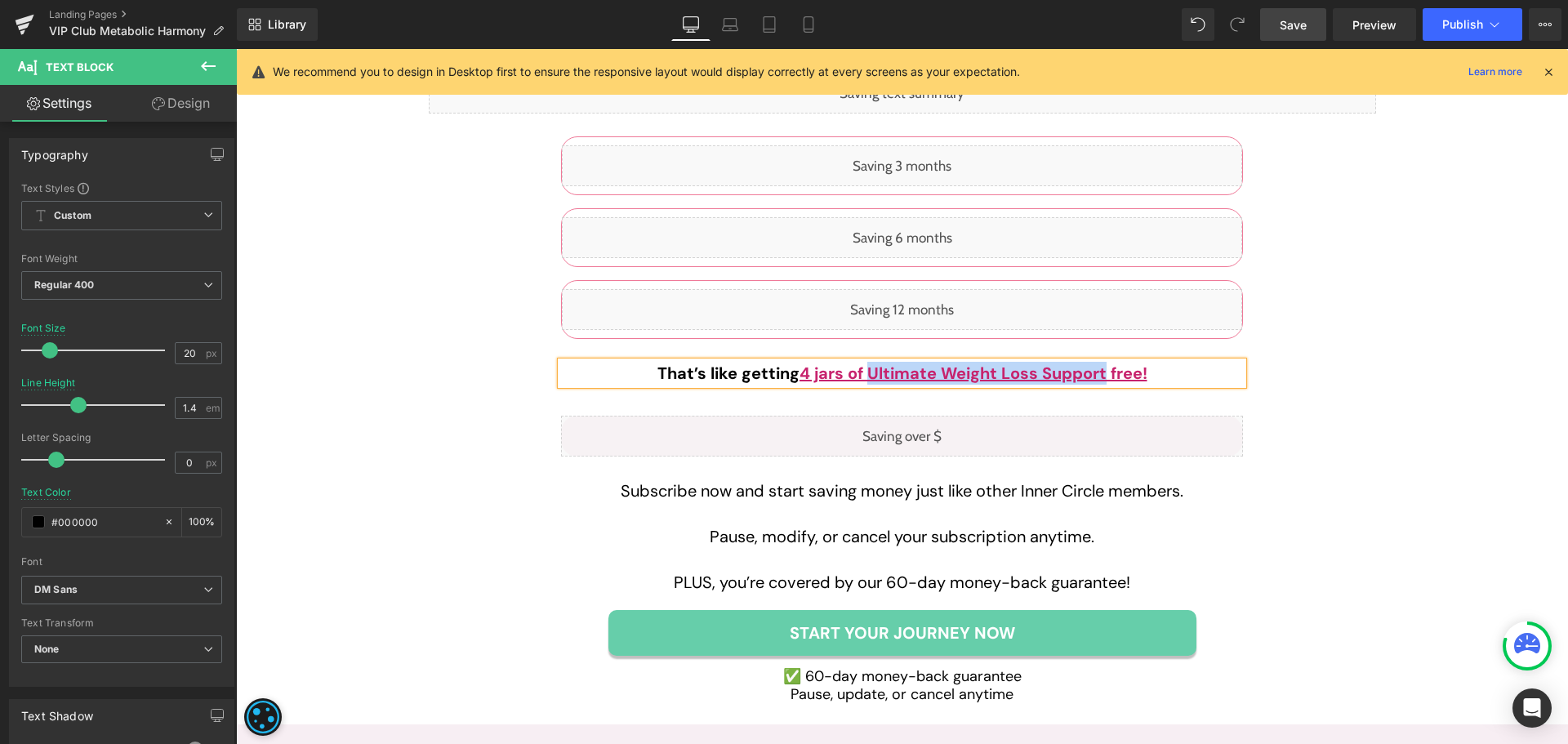
paste div
click at [1414, 424] on div "With Inner Circle, You’ll Save More Than Anyone Else Heading Liquid Liquid Row …" at bounding box center [901, 370] width 1331 height 699
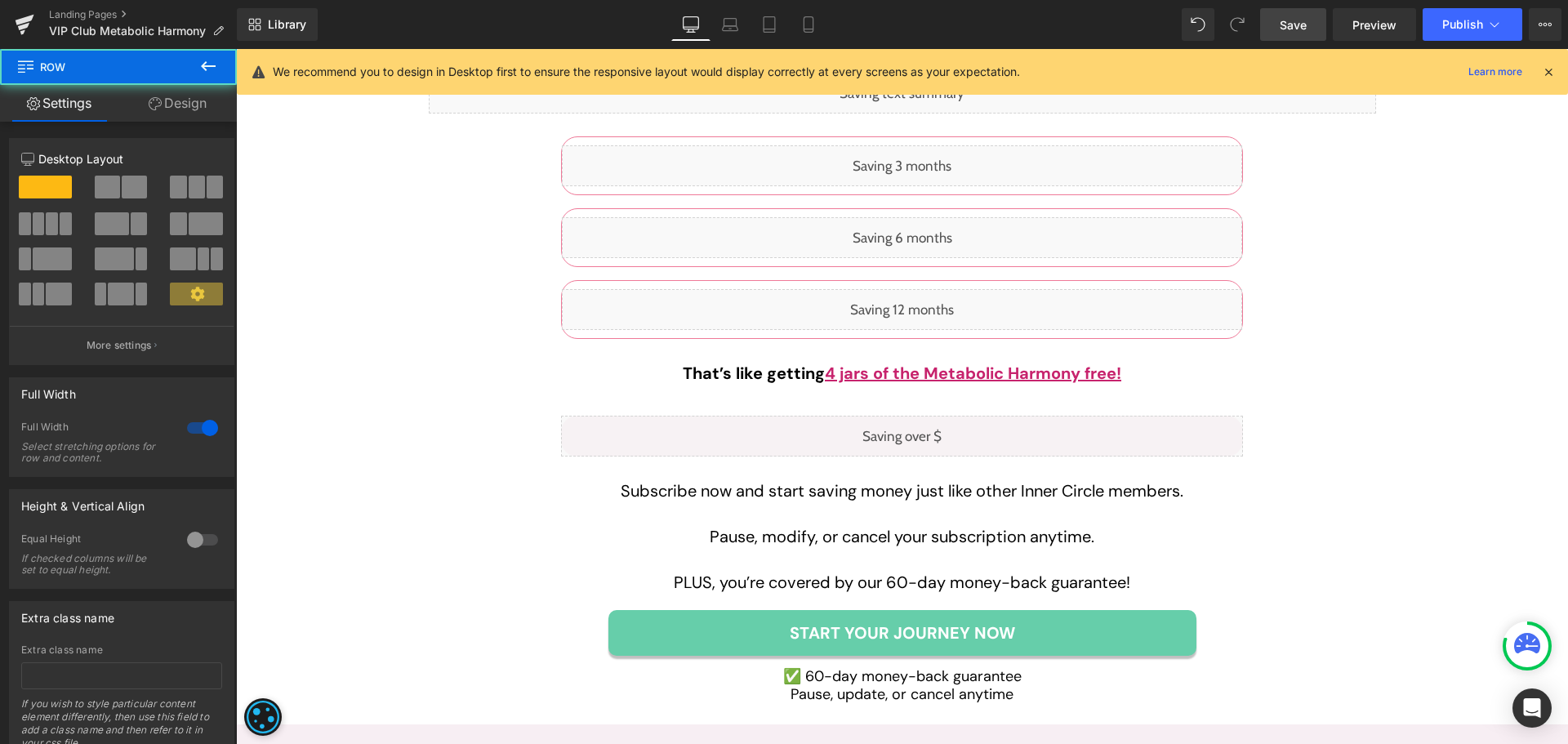
scroll to position [4463, 0]
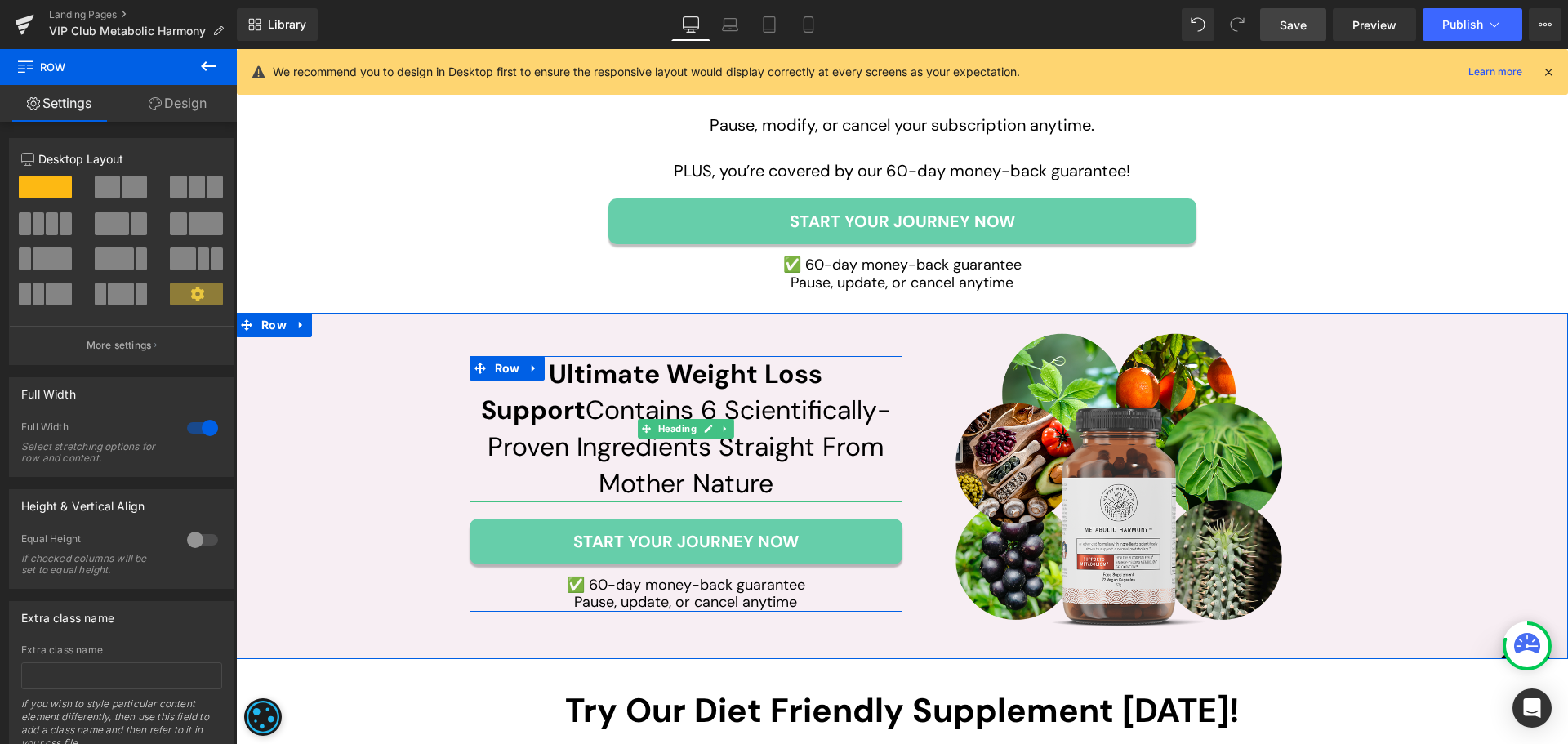
click at [565, 391] on b "Ultimate Weight Loss Support" at bounding box center [652, 392] width 342 height 71
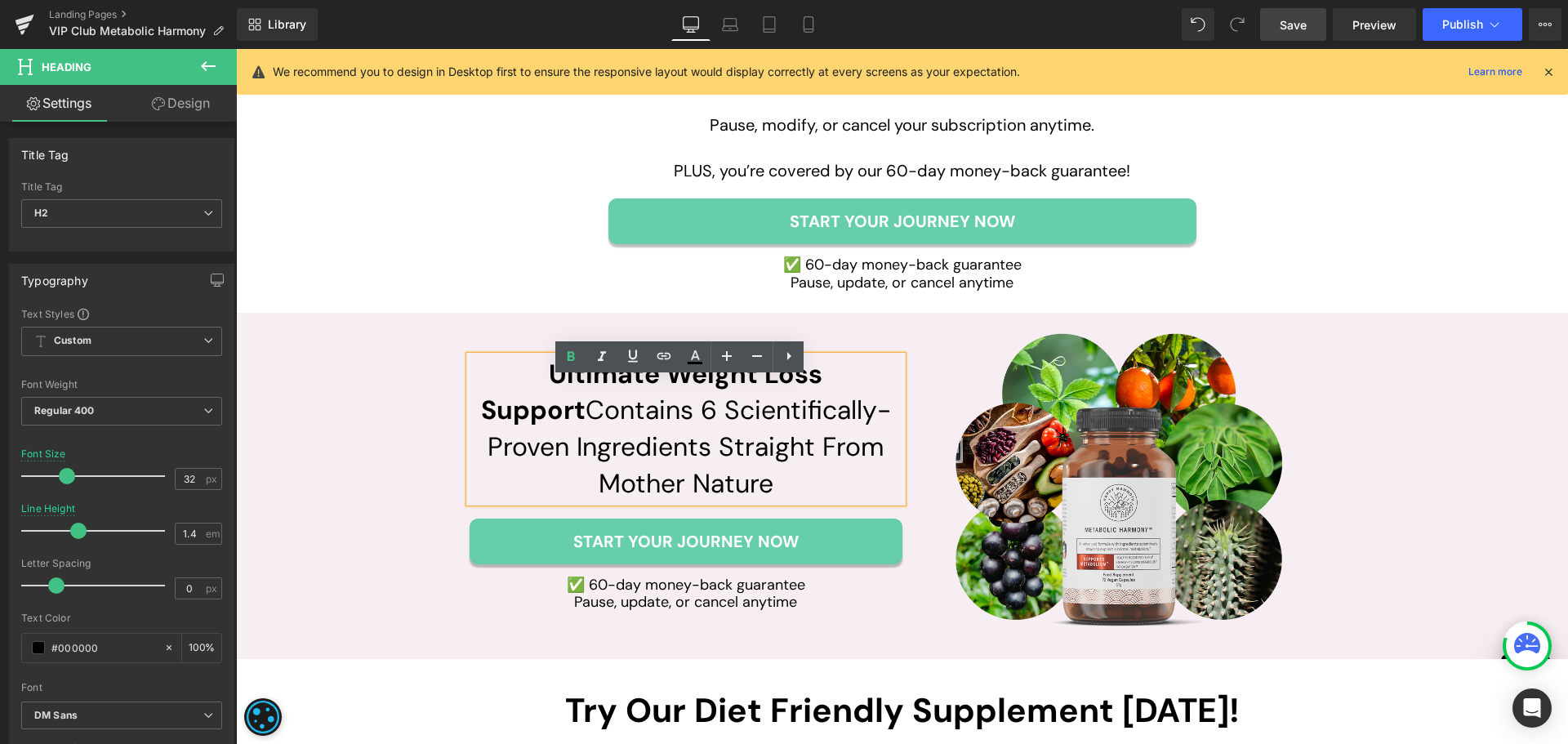
click at [576, 428] on b "Ultimate Weight Loss Support" at bounding box center [652, 392] width 342 height 71
paste div
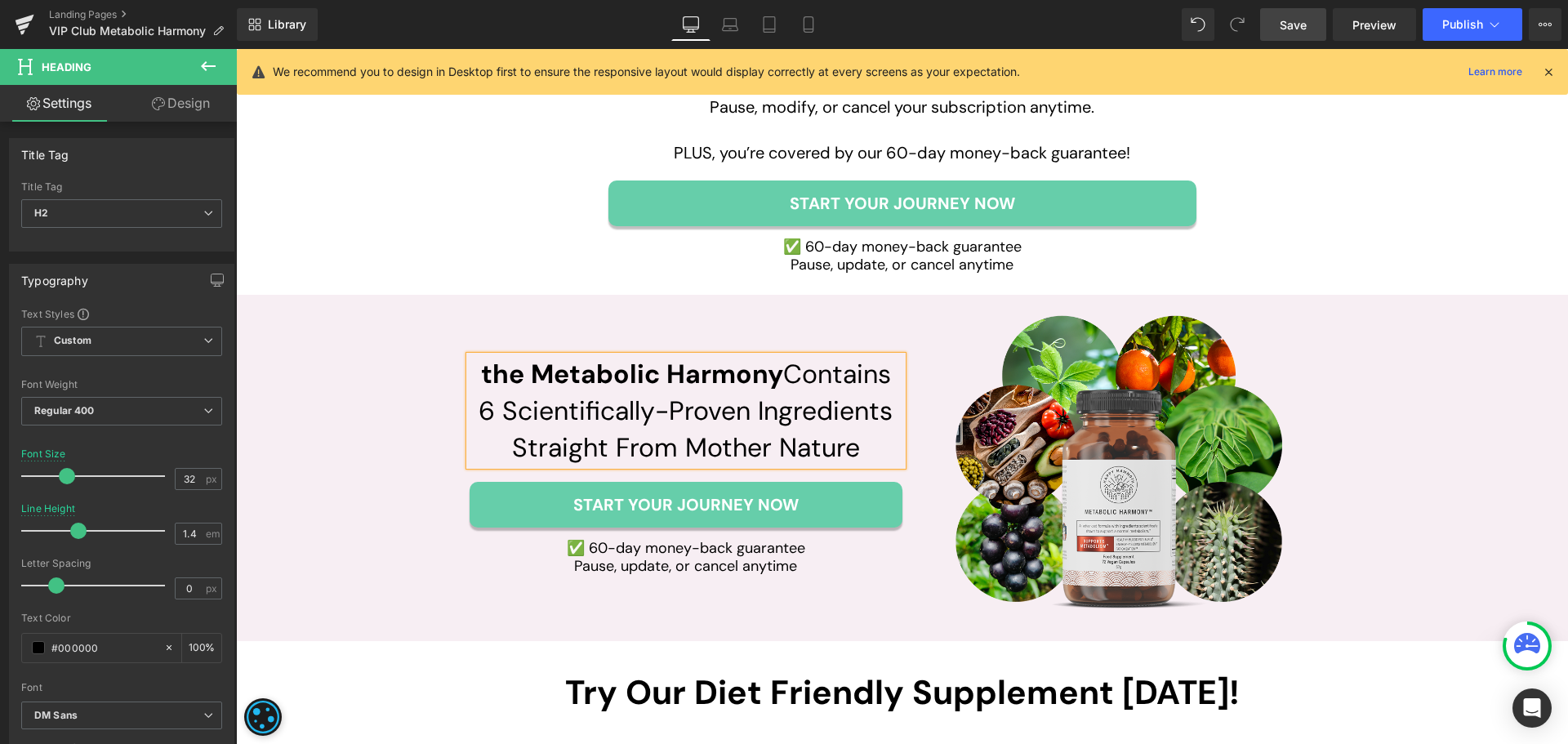
click at [495, 391] on b "the Metabolic Harmony" at bounding box center [632, 374] width 302 height 34
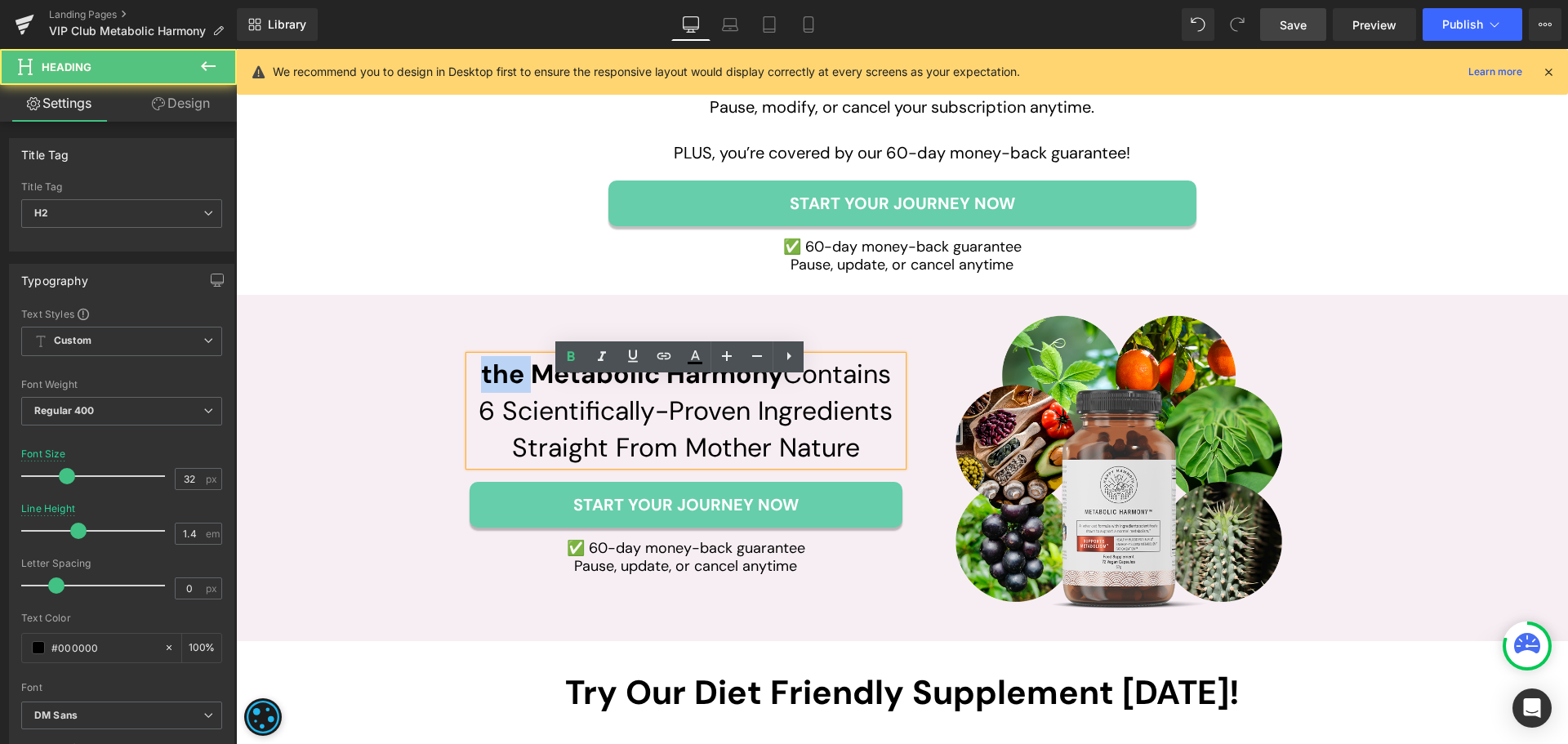
click at [495, 391] on b "the Metabolic Harmony" at bounding box center [632, 374] width 302 height 34
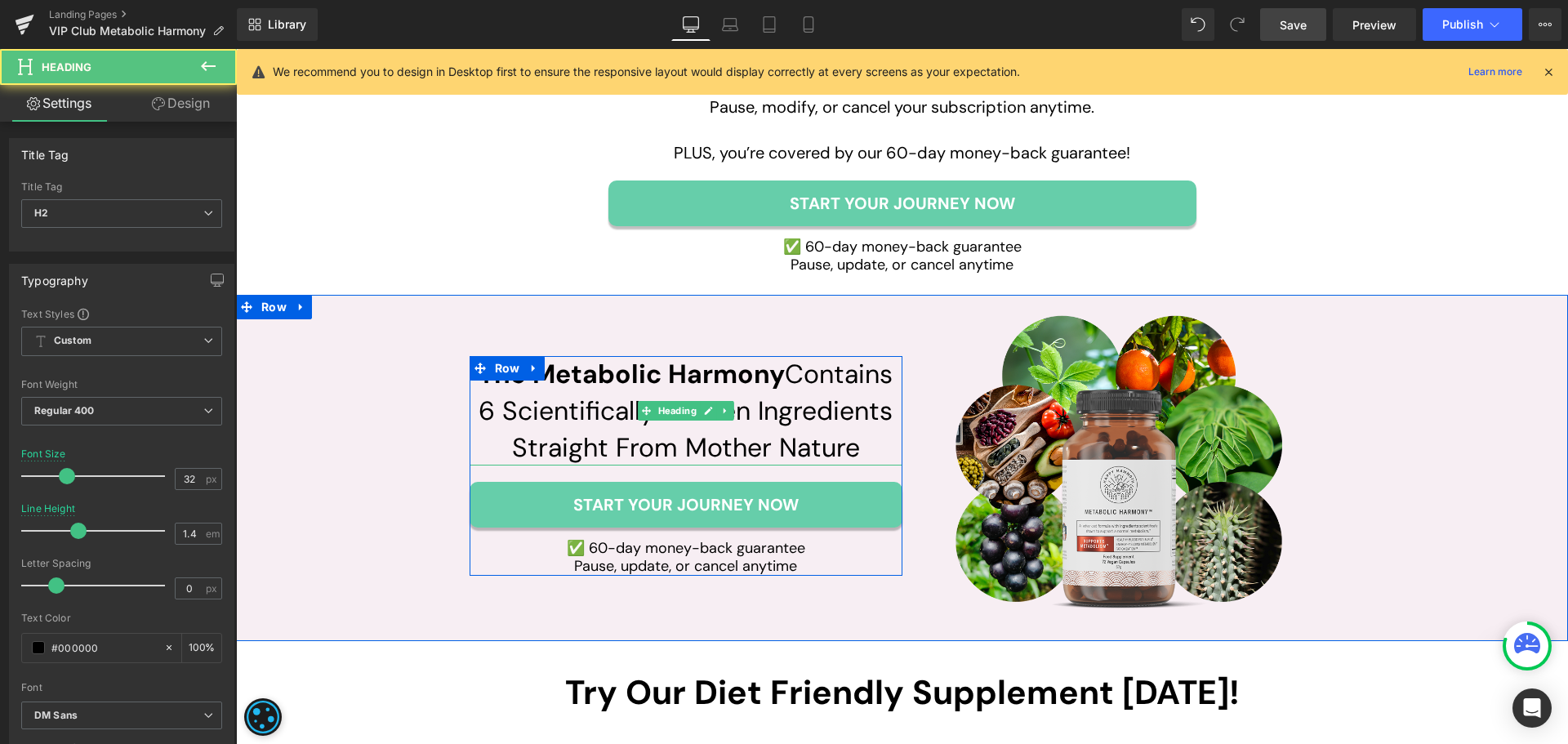
click at [570, 417] on h2 "The Metabolic Harmony Contains 6 Scientifically-Proven Ingredients Straight Fro…" at bounding box center [686, 411] width 433 height 110
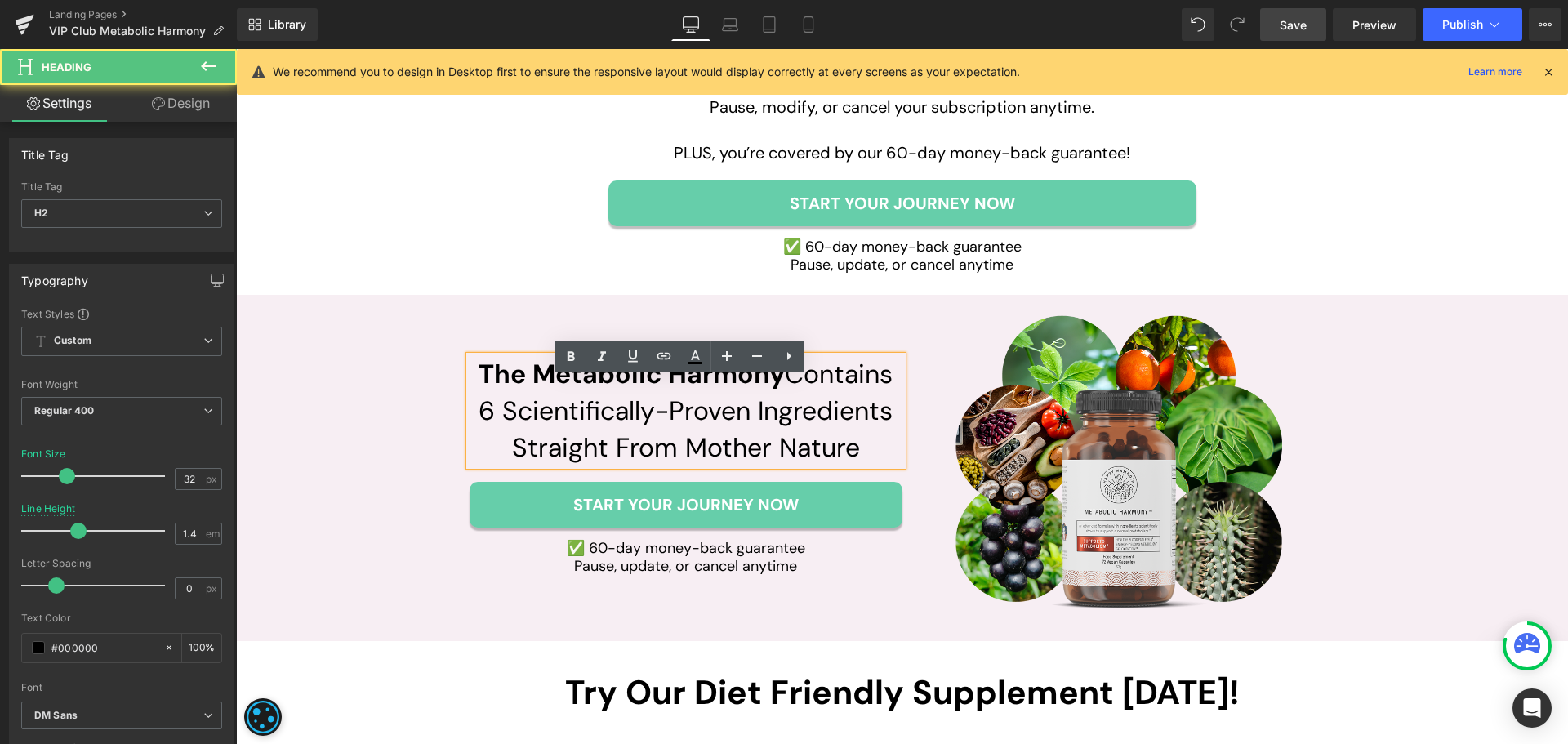
click at [495, 391] on b "The Metabolic Harmony" at bounding box center [631, 374] width 306 height 34
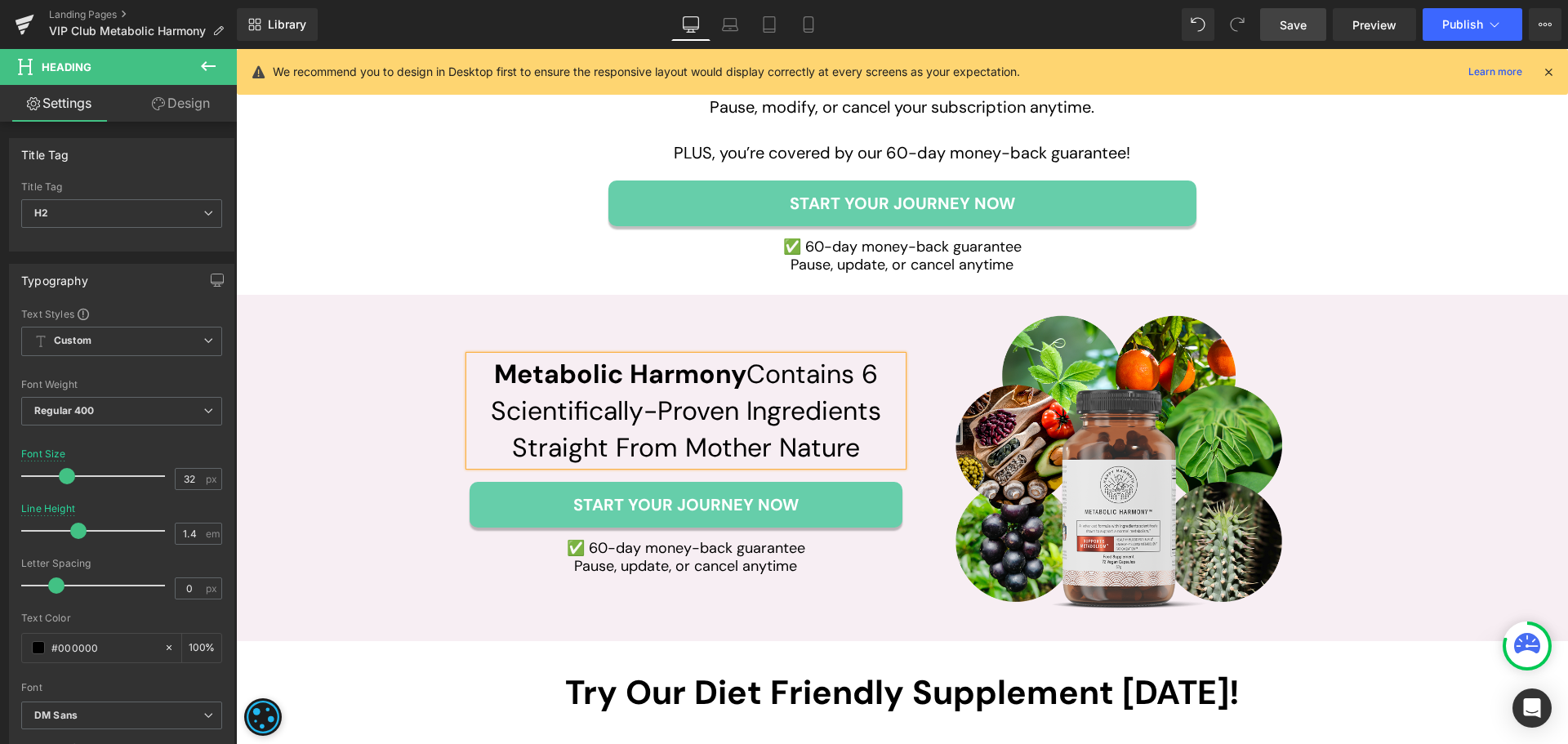
scroll to position [5317, 0]
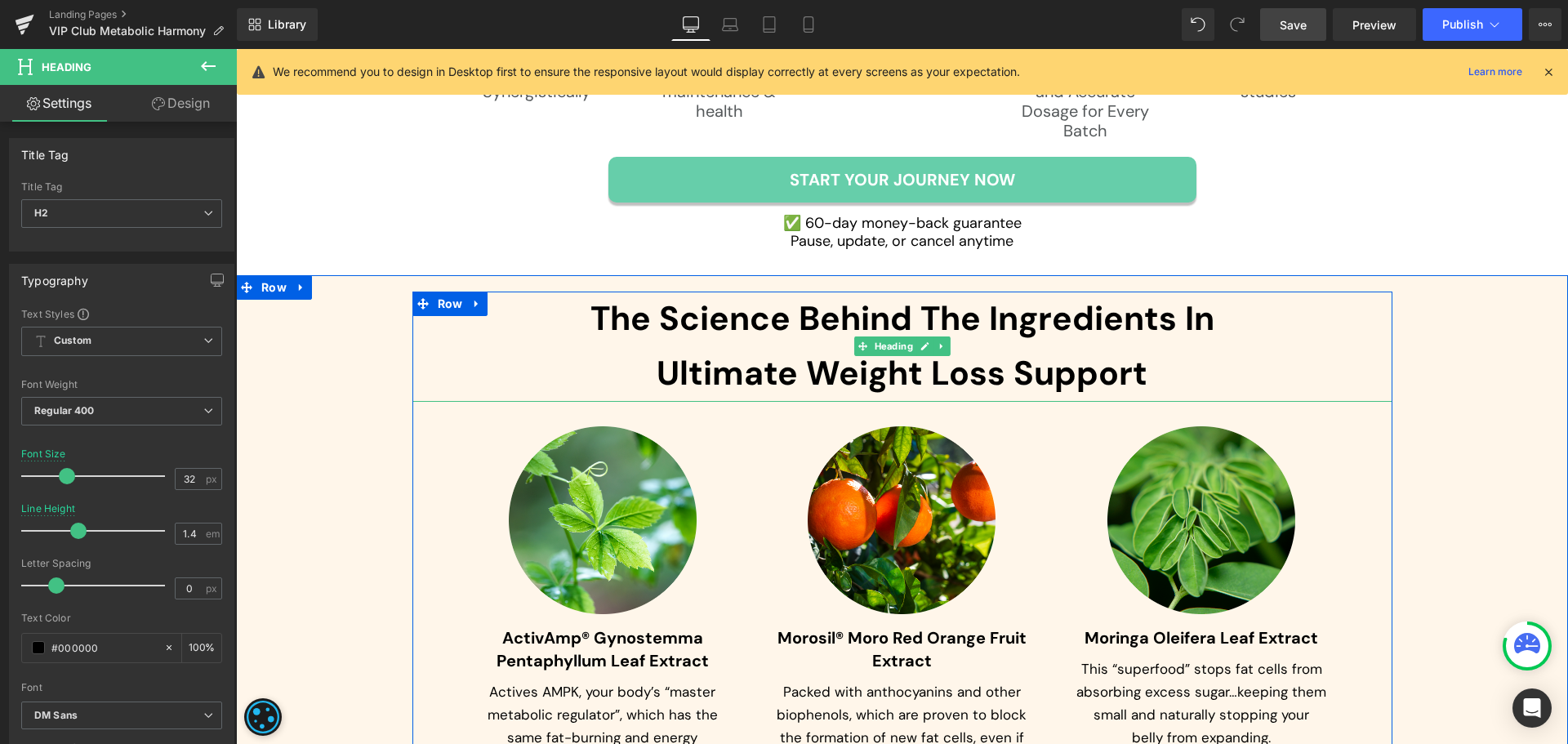
click at [698, 402] on h1 "The Science Behind The Ingredients In  Ultimate Weight Loss Support" at bounding box center [902, 346] width 980 height 111
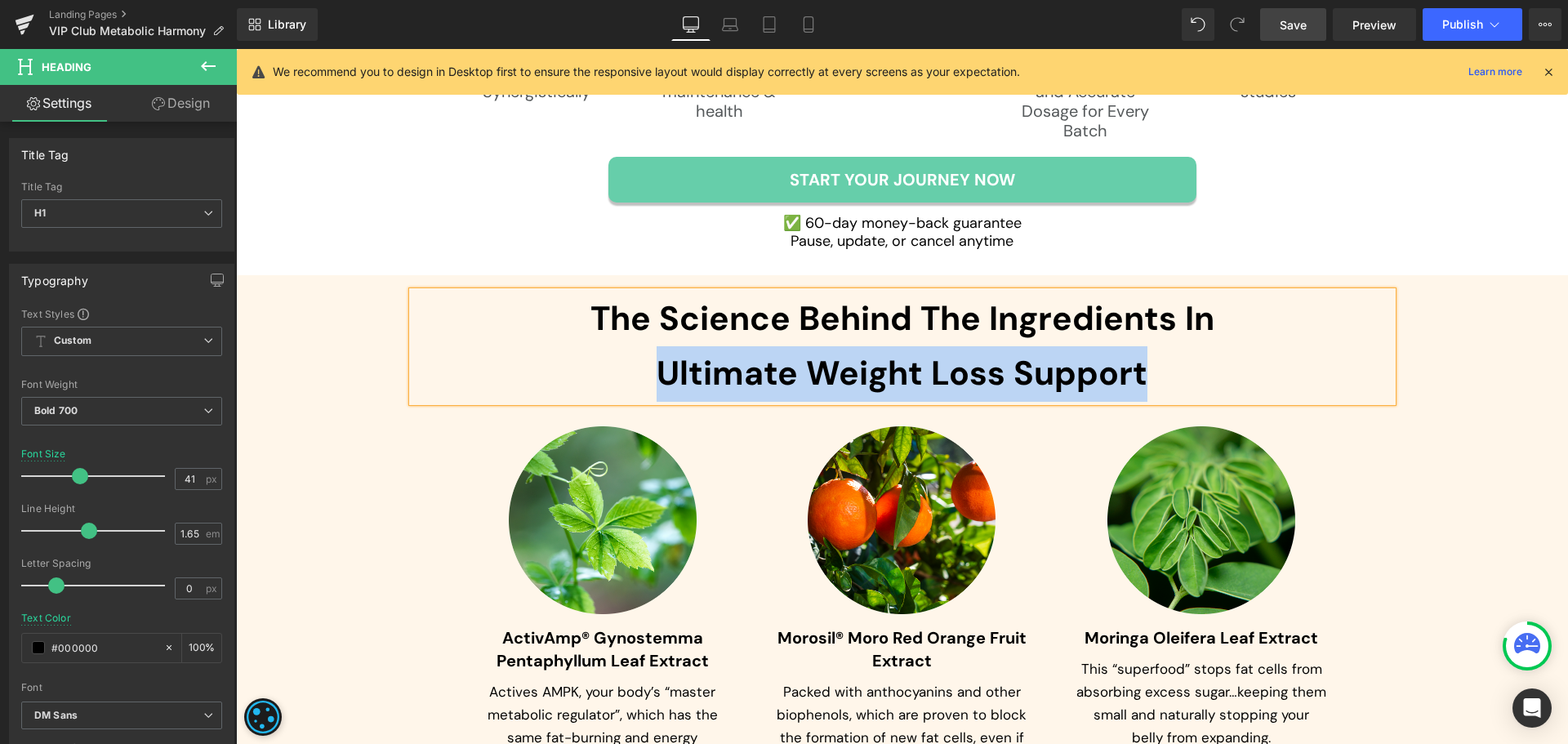
click at [1139, 395] on h1 "The Science Behind The Ingredients In  Ultimate Weight Loss Support" at bounding box center [902, 346] width 980 height 111
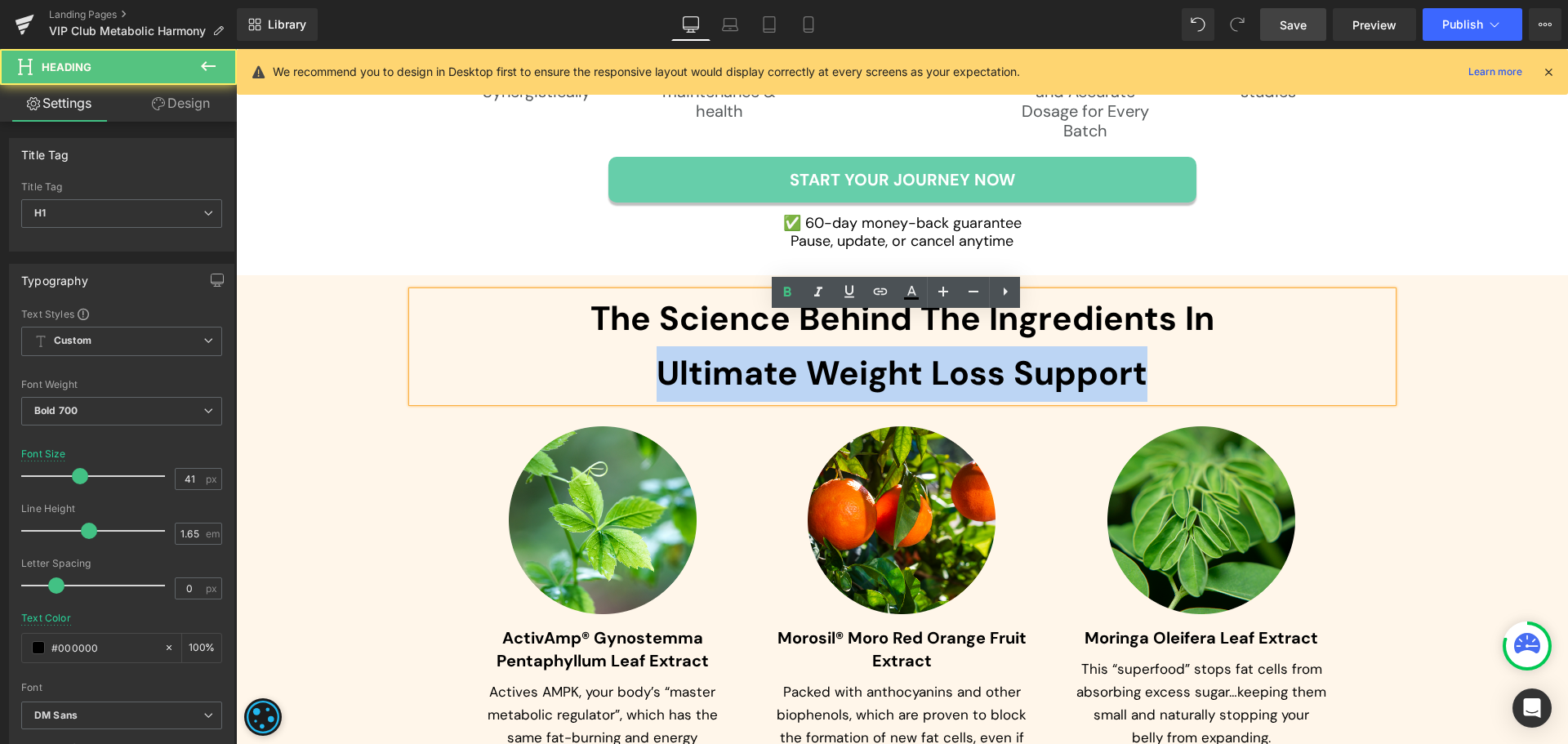
paste div
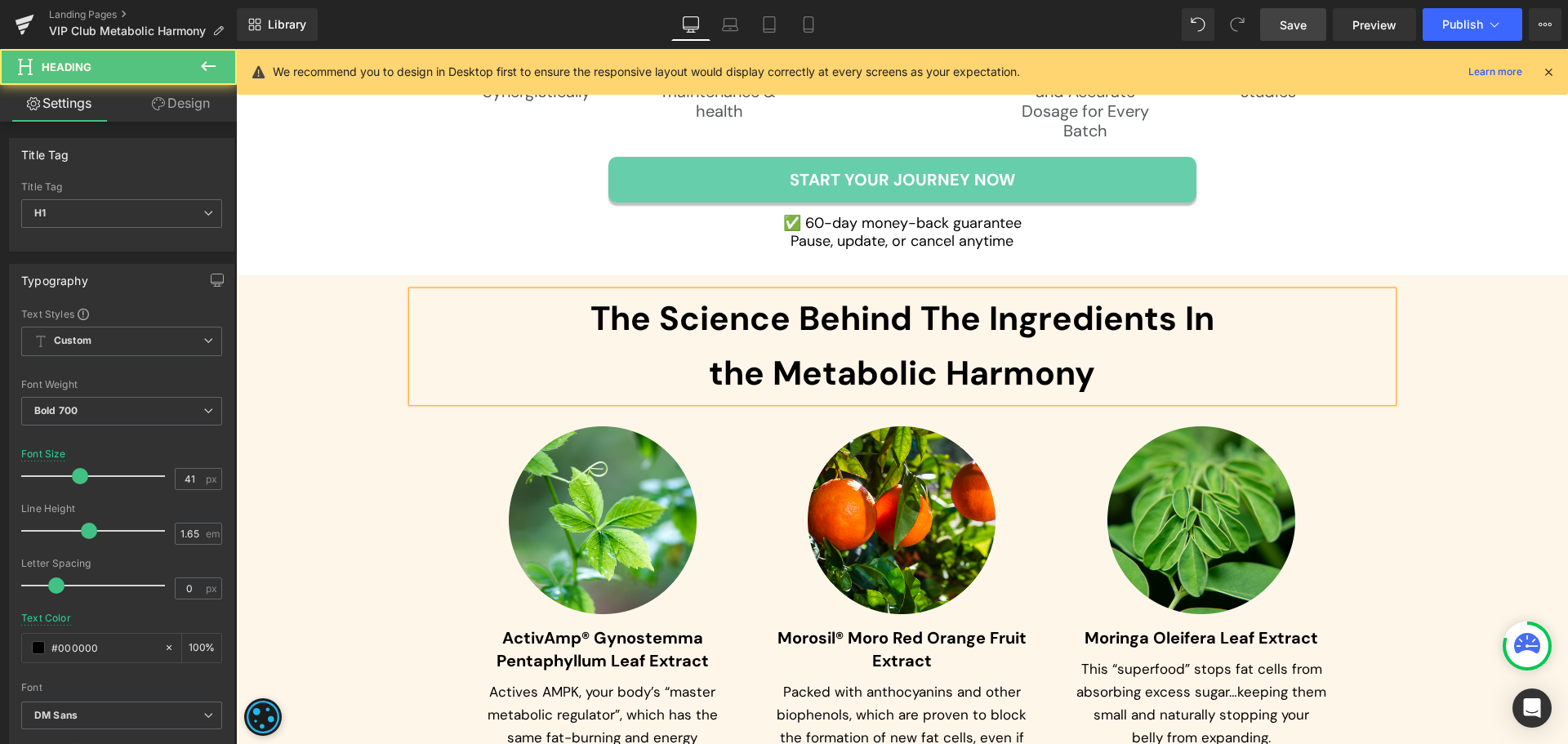
click at [740, 393] on h1 "The Science Behind The Ingredients In  the Metabolic Harmony" at bounding box center [902, 346] width 980 height 111
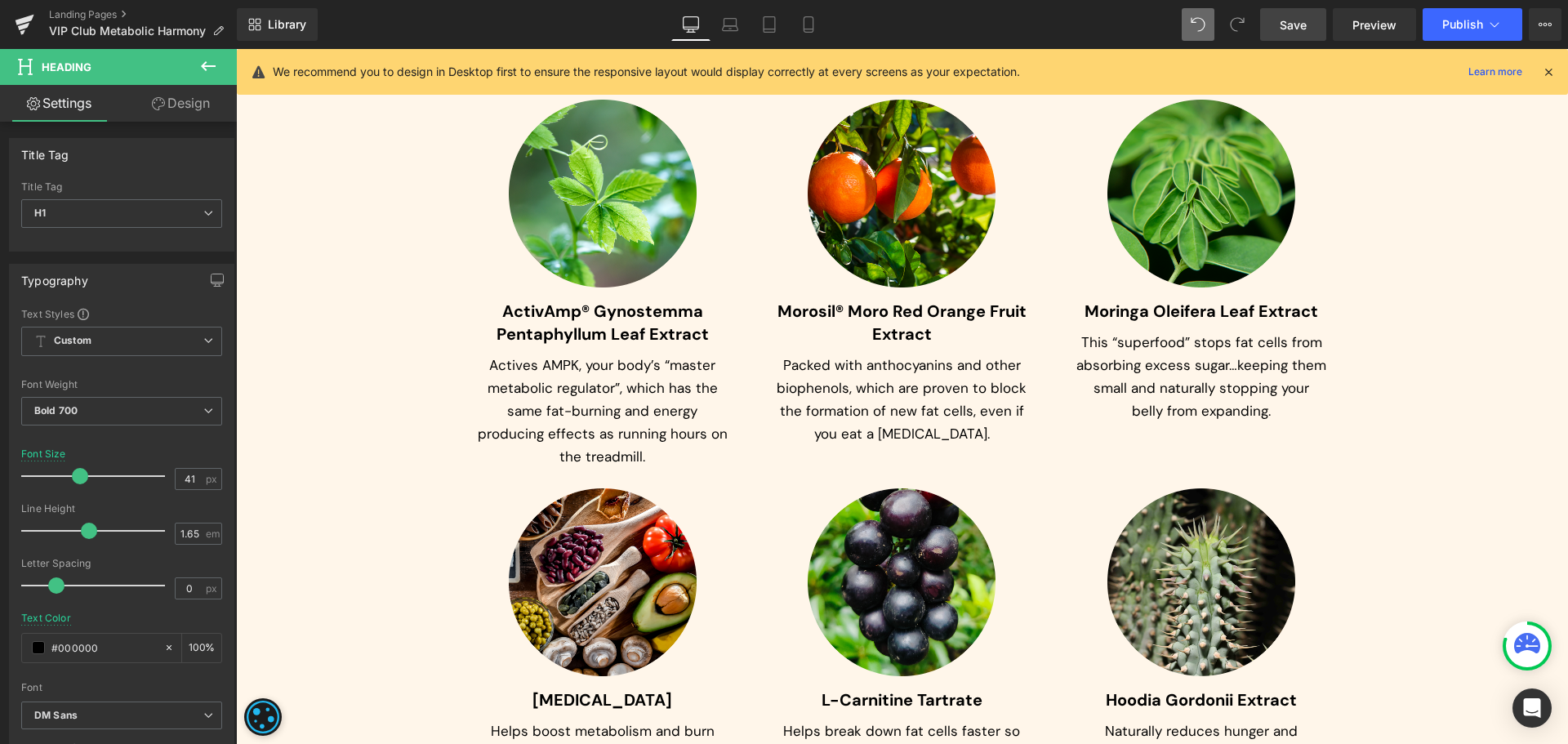
scroll to position [6586, 0]
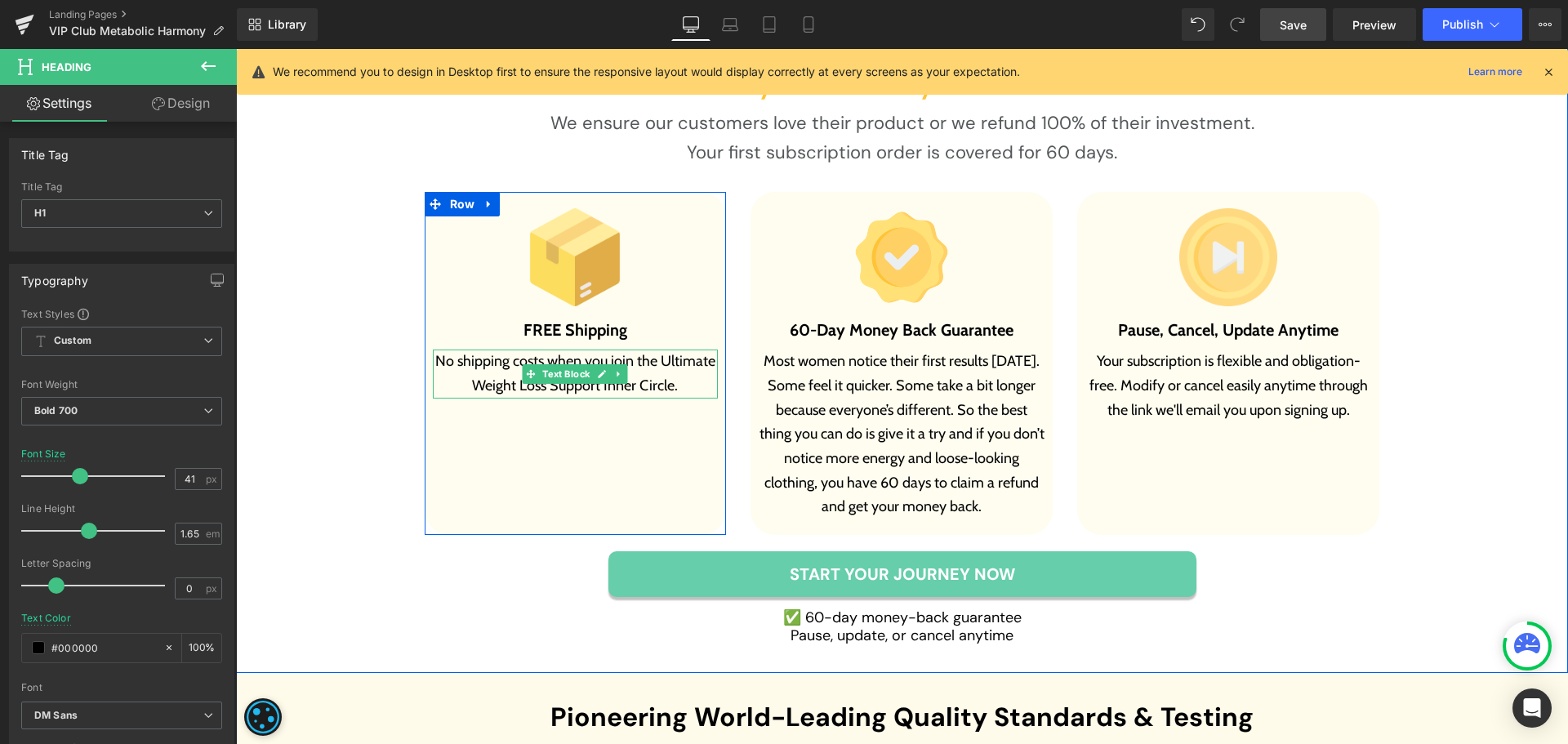
click at [688, 382] on p "No shipping costs when you join the Ultimate Weight Loss Support Inner Circle." at bounding box center [575, 374] width 285 height 48
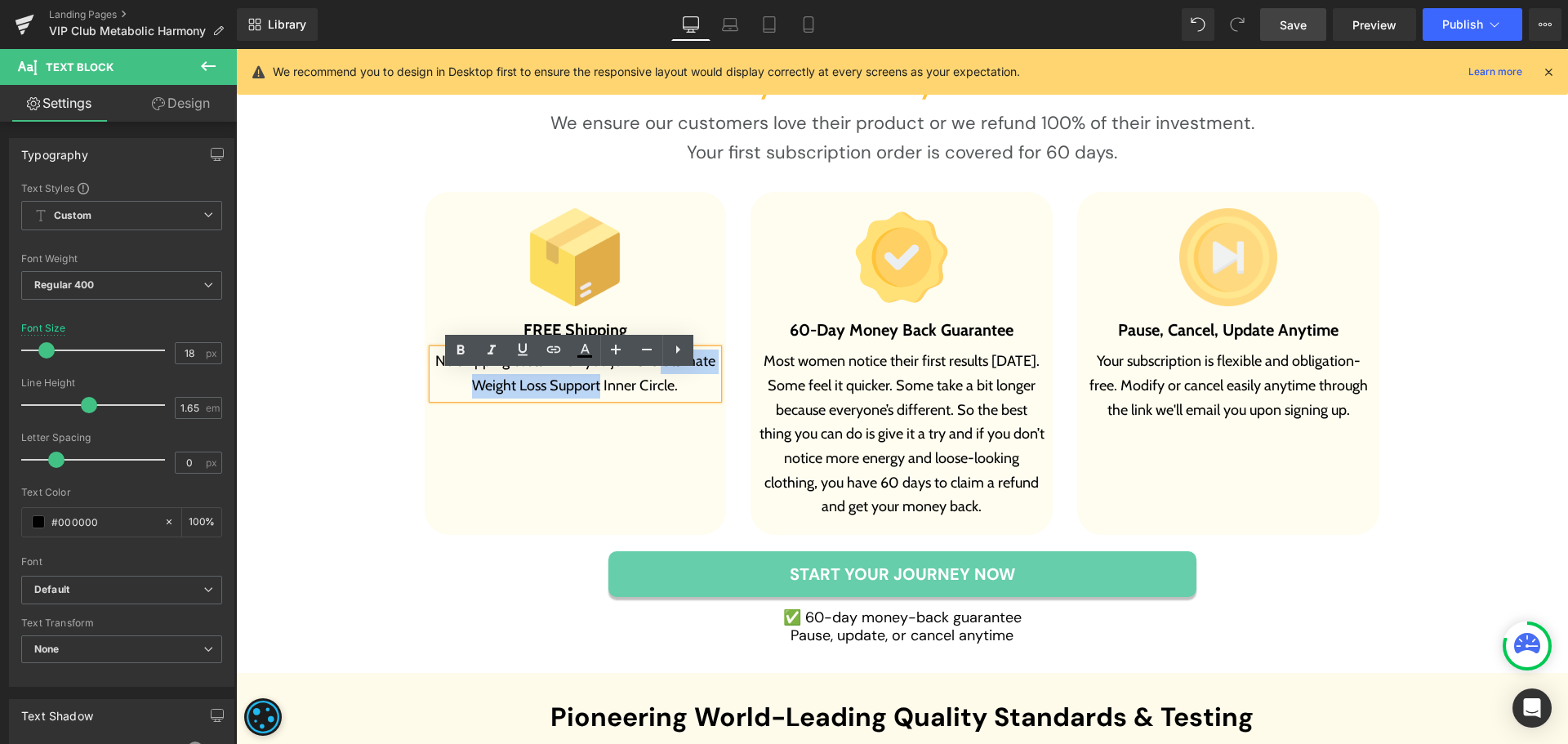
click at [590, 398] on p "No shipping costs when you join the Ultimate Weight Loss Support Inner Circle." at bounding box center [575, 374] width 285 height 48
paste div
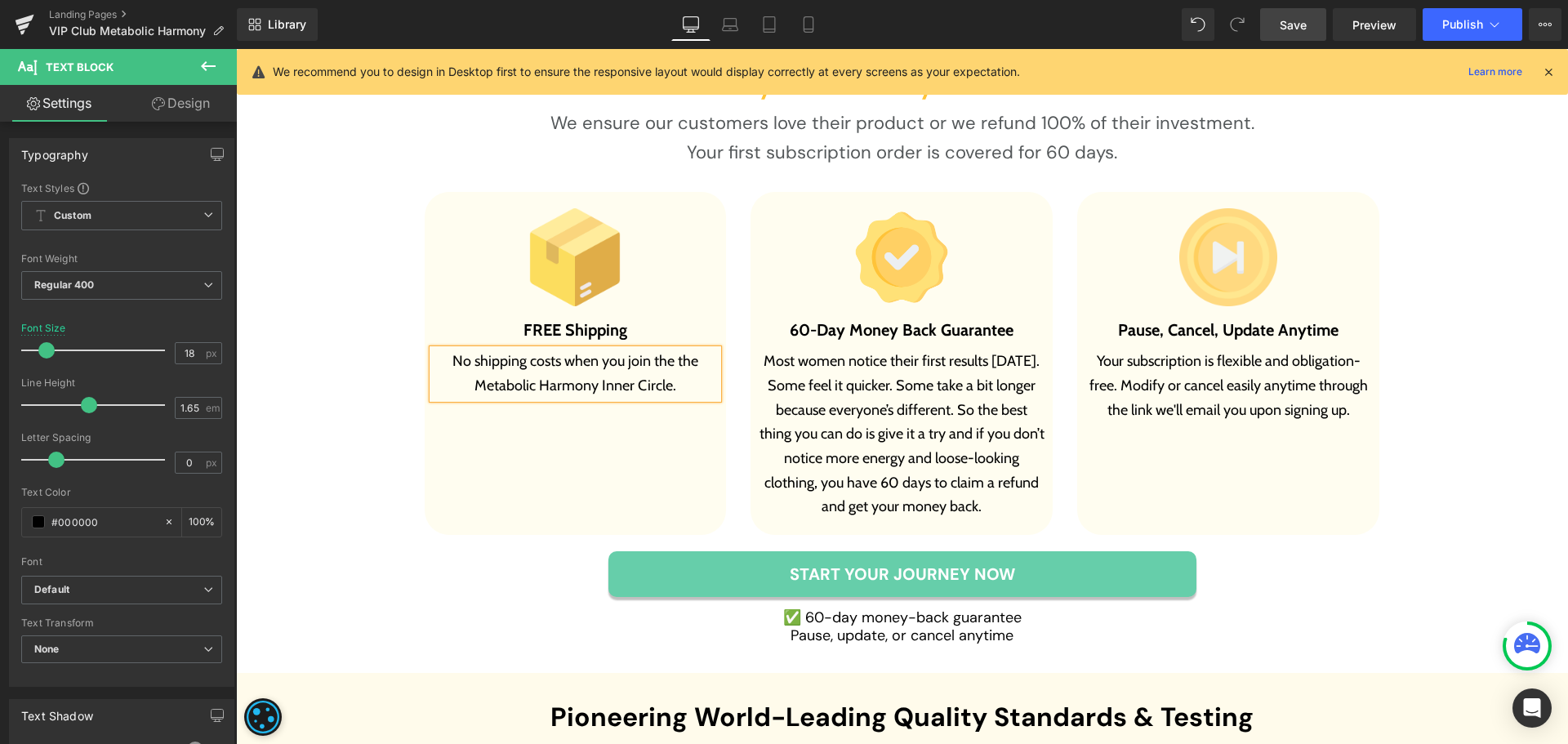
click at [690, 384] on p "No shipping costs when you join the the Metabolic Harmony Inner Circle." at bounding box center [575, 374] width 285 height 48
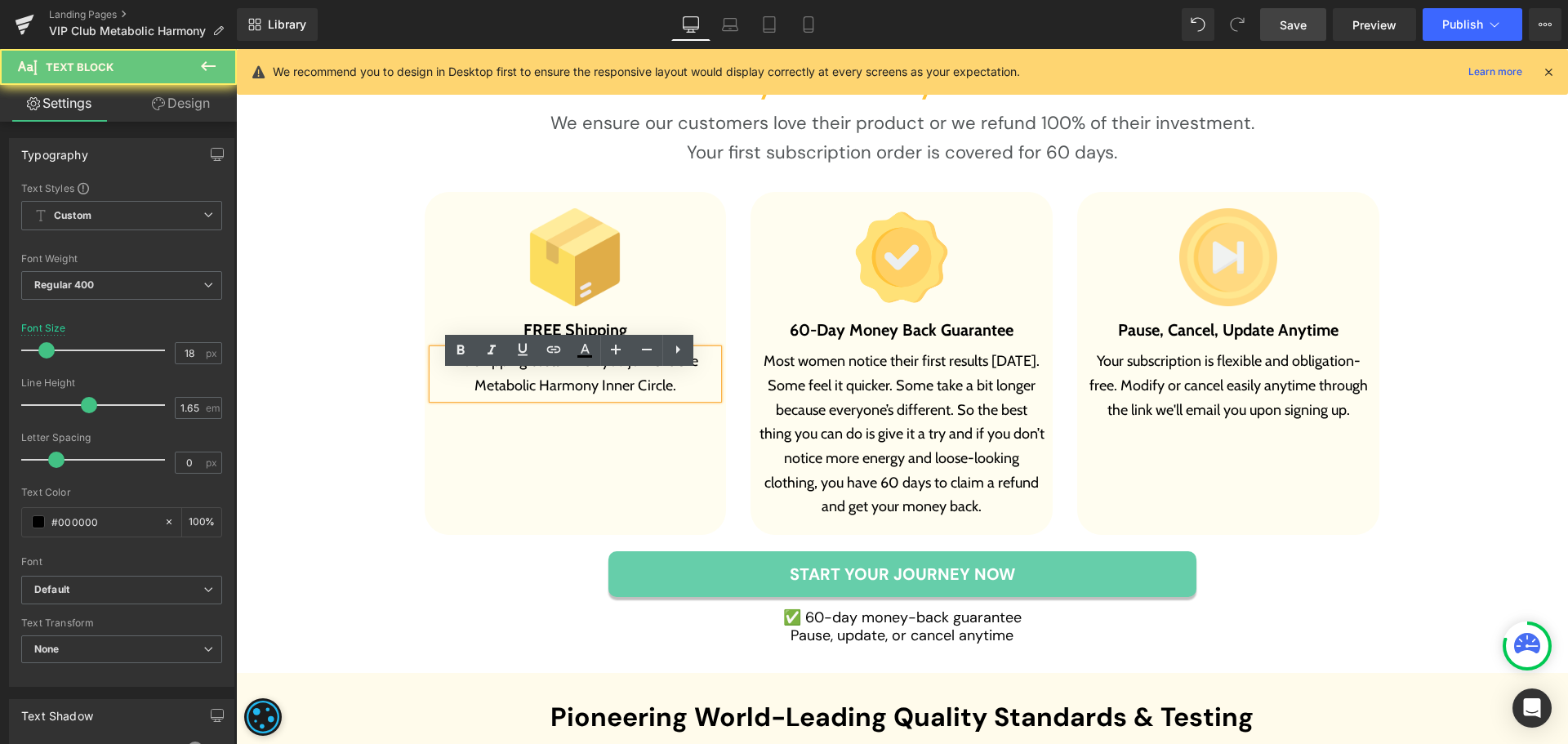
click at [690, 384] on p "No shipping costs when you join the the Metabolic Harmony Inner Circle." at bounding box center [575, 374] width 285 height 48
click at [686, 382] on p "No shipping costs when you join the the Metabolic Harmony Inner Circle." at bounding box center [575, 374] width 285 height 48
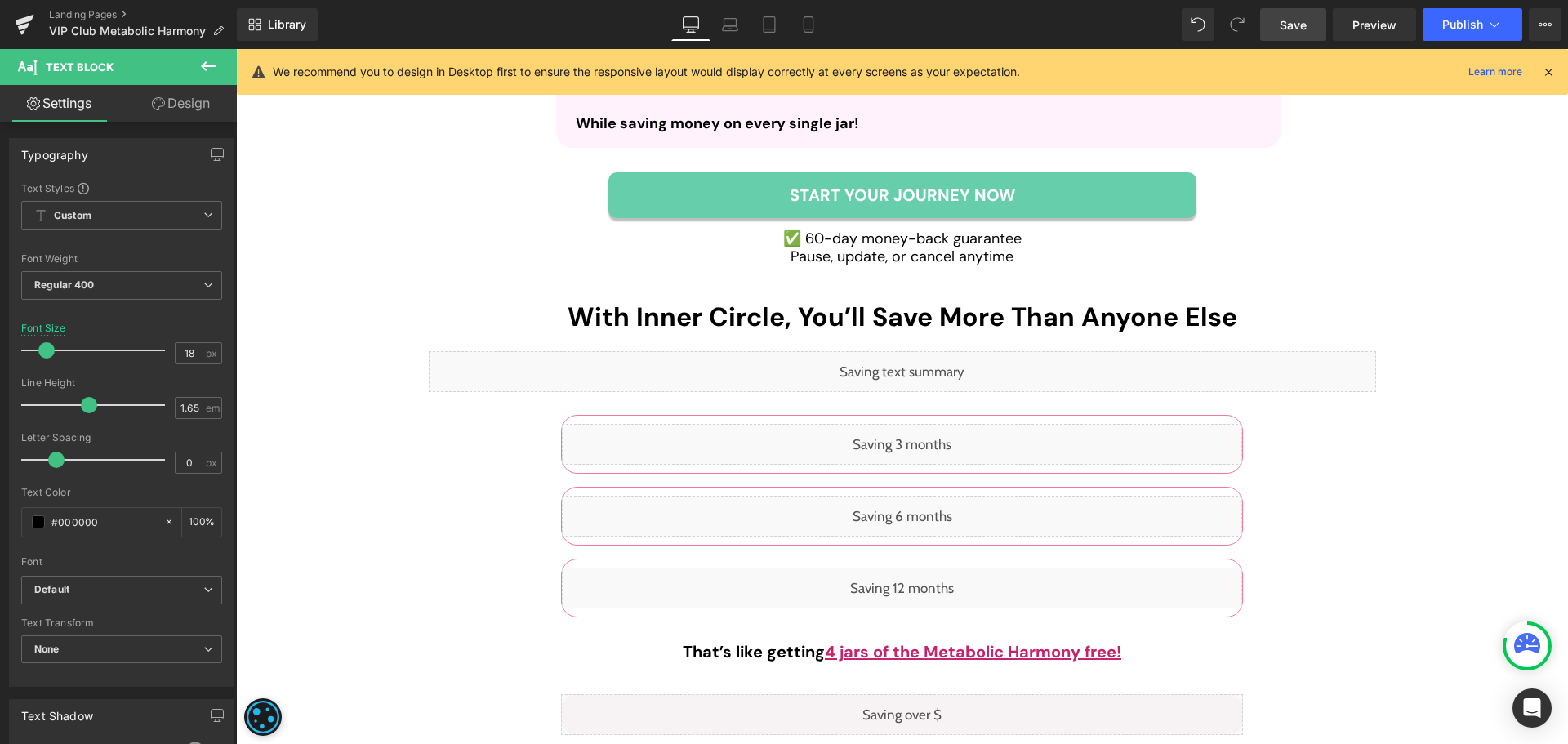
scroll to position [3729, 0]
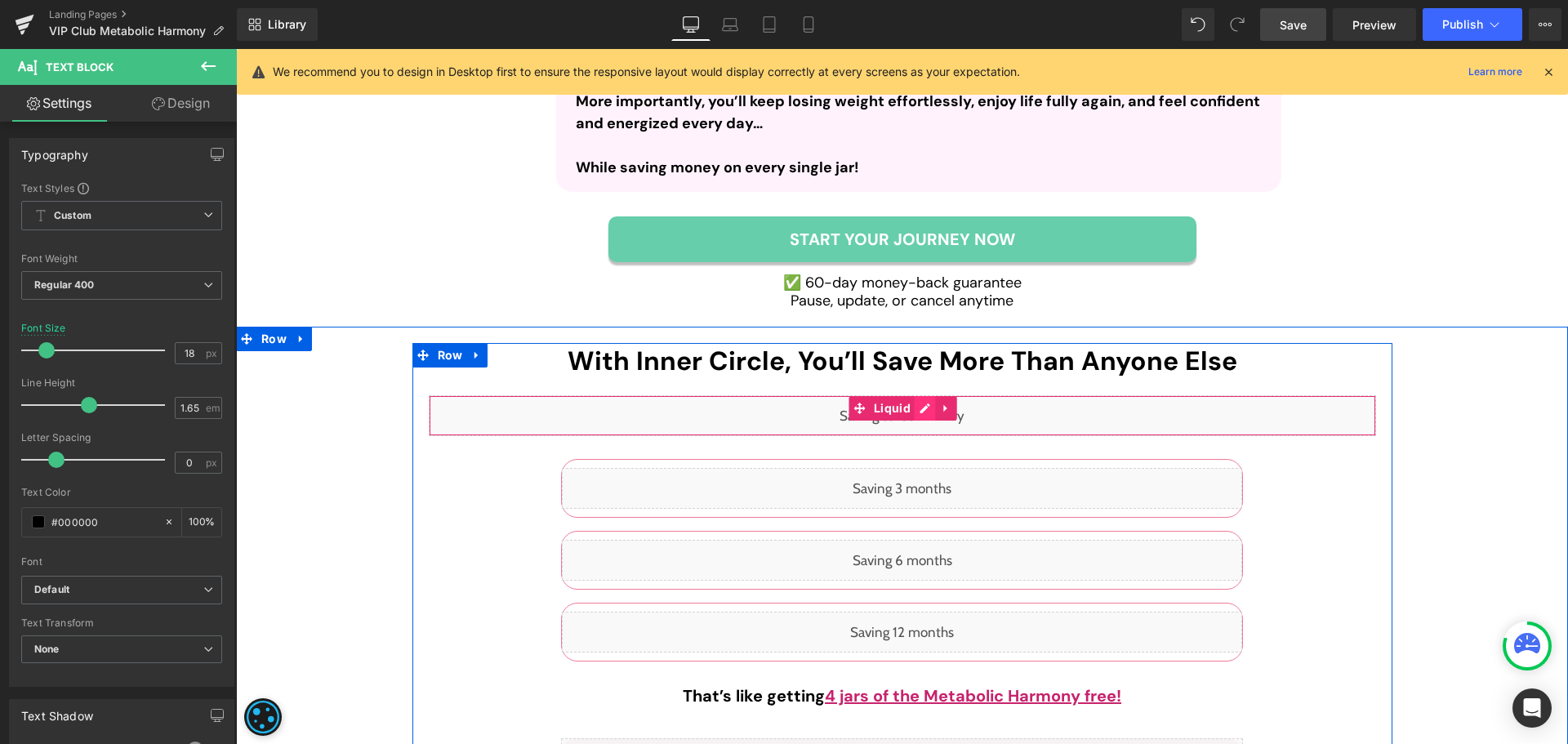
click at [921, 429] on div "Liquid" at bounding box center [902, 416] width 947 height 41
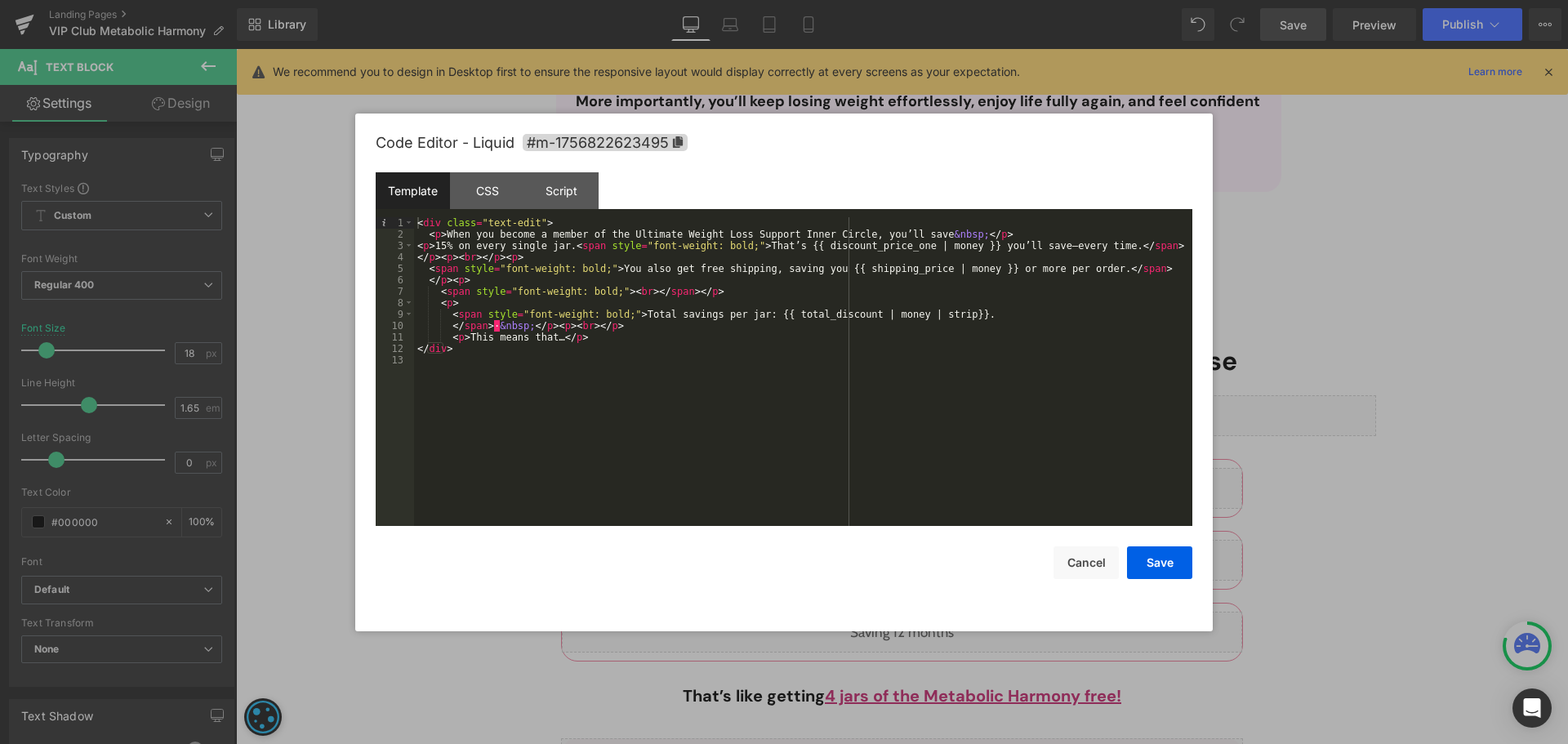
click at [630, 229] on div "< div class = "text-edit" > < p > When you become a member of the Ultimate Weig…" at bounding box center [803, 382] width 778 height 332
click at [602, 231] on div "< div class = "text-edit" > < p > When you become a member of the Ultimate Weig…" at bounding box center [803, 382] width 778 height 332
click at [765, 233] on div "< div class = "text-edit" > < p > When you become a member of the Ultimate Weig…" at bounding box center [803, 382] width 778 height 332
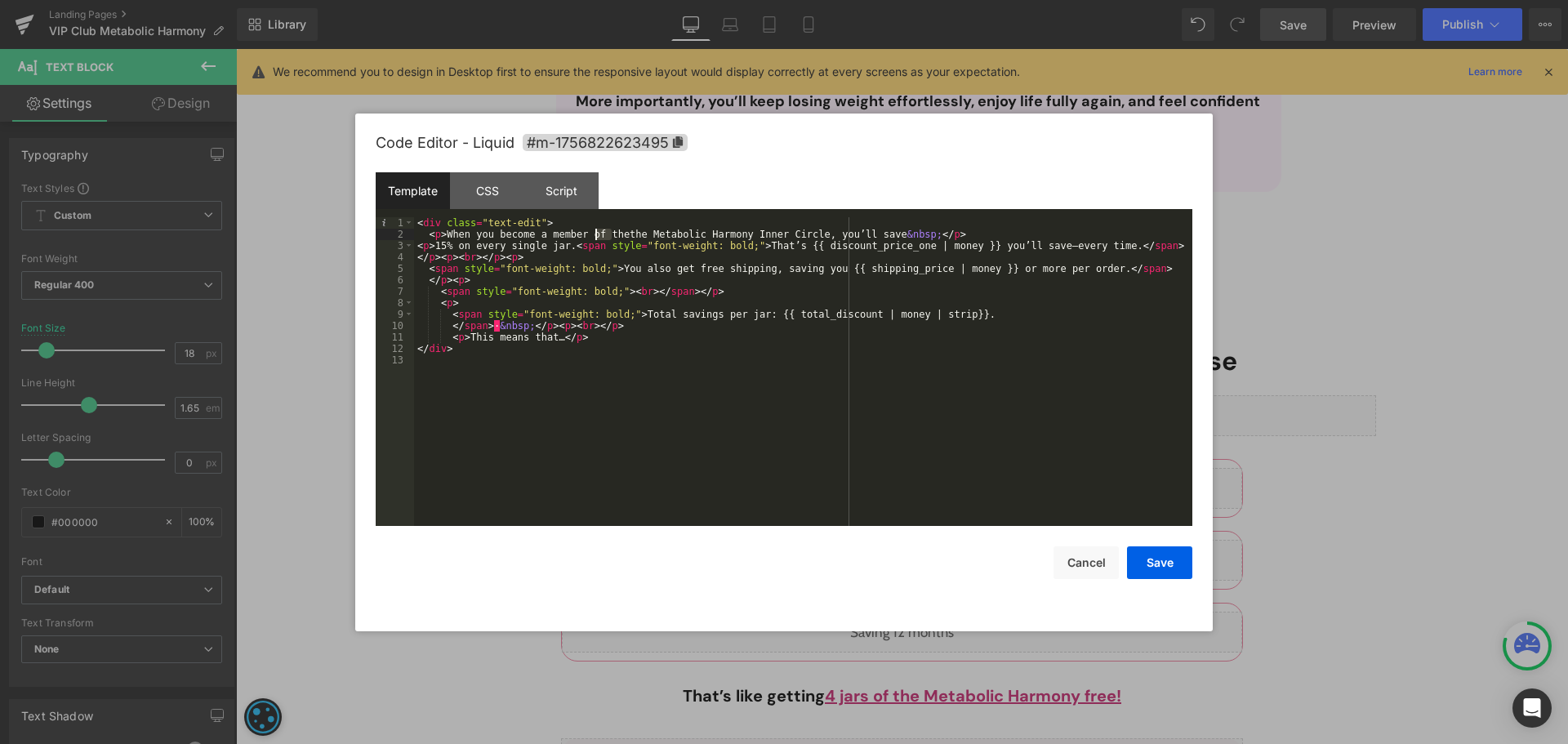
drag, startPoint x: 610, startPoint y: 231, endPoint x: 596, endPoint y: 231, distance: 14.0
click at [596, 231] on div "< div class = "text-edit" > < p > When you become a member of thethe Metabolic …" at bounding box center [803, 382] width 778 height 332
click at [1158, 569] on button "Save" at bounding box center [1159, 562] width 65 height 33
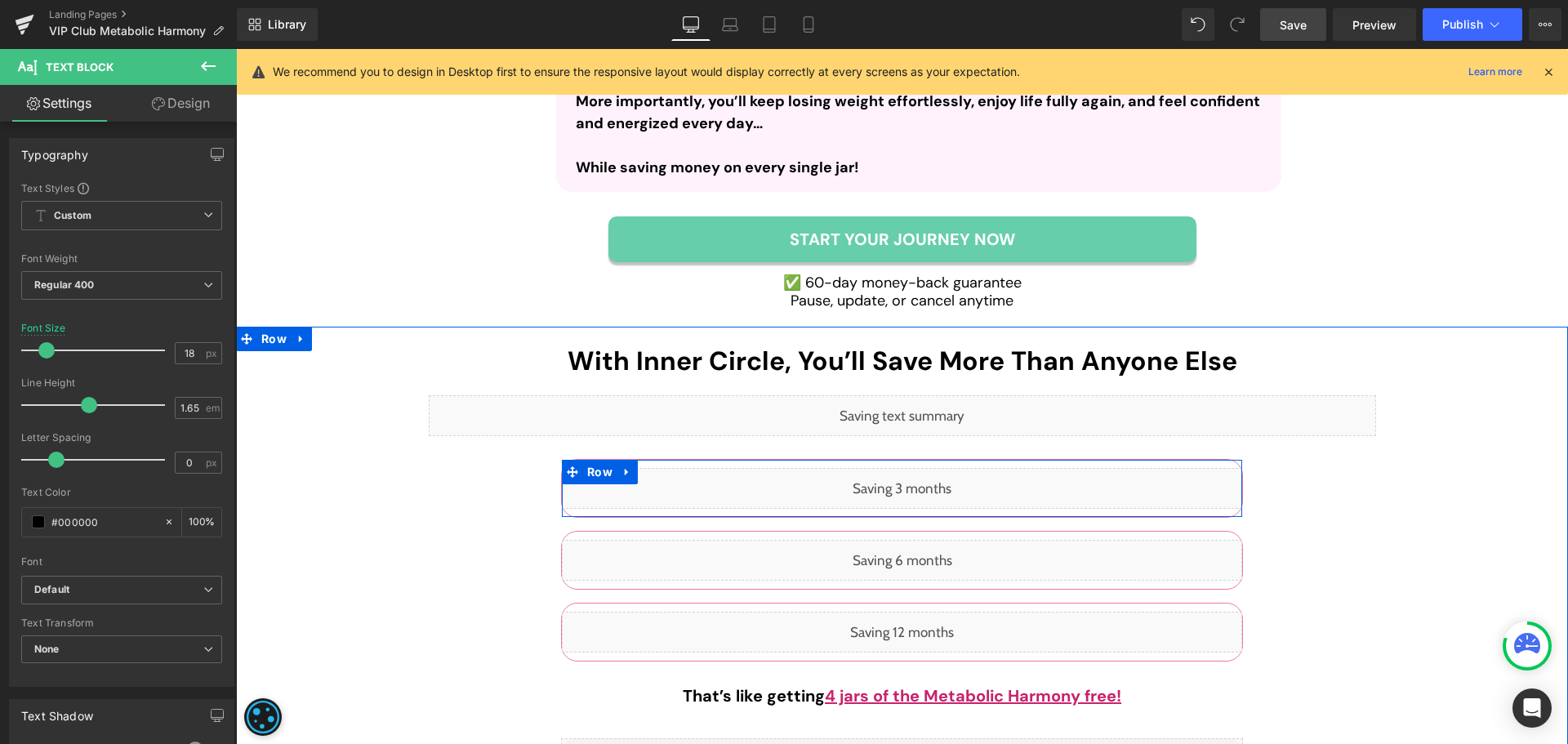
click at [916, 501] on div "Liquid" at bounding box center [901, 489] width 680 height 41
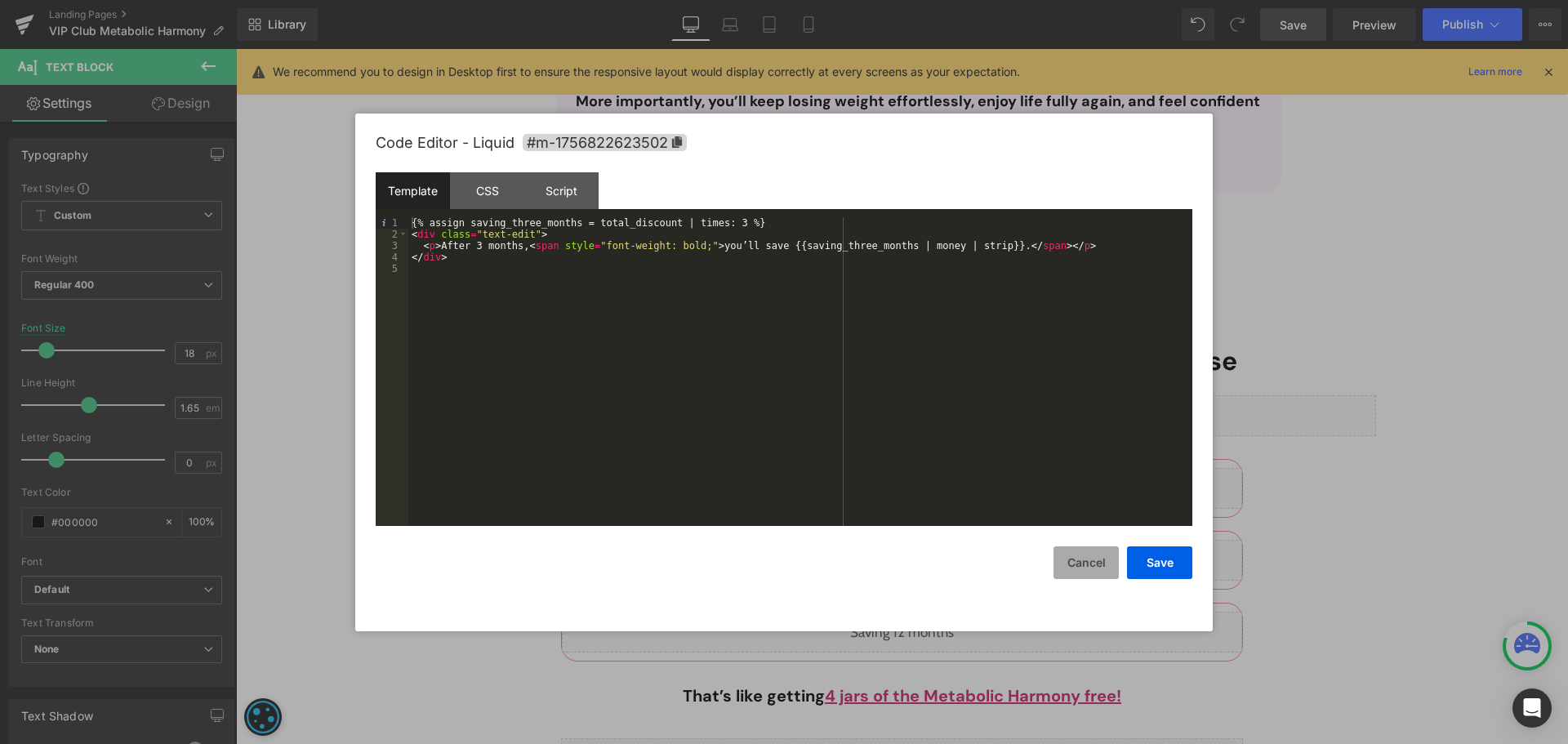
click at [1092, 565] on button "Cancel" at bounding box center [1086, 562] width 65 height 33
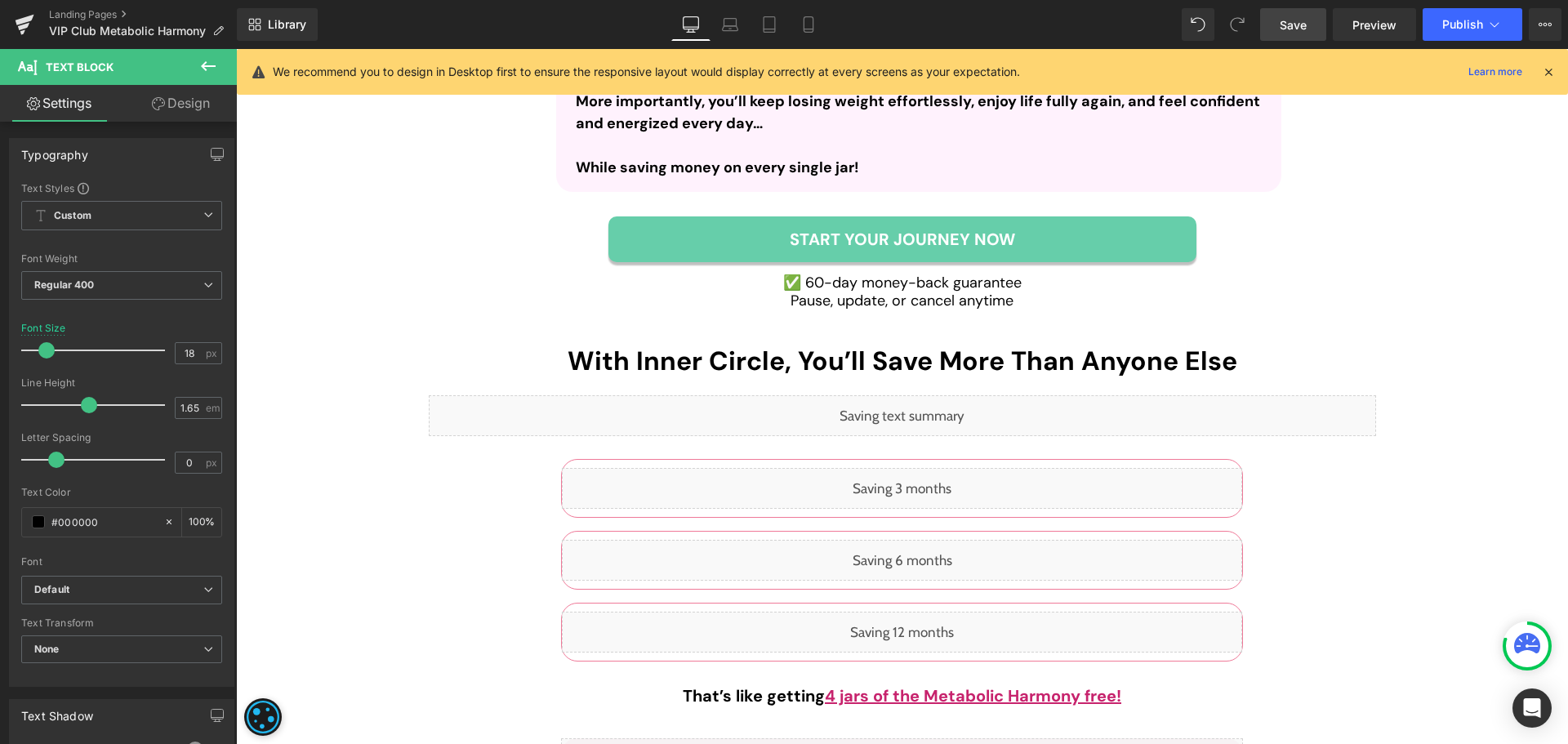
click at [1282, 29] on span "Save" at bounding box center [1292, 25] width 27 height 17
click at [768, 29] on icon at bounding box center [769, 29] width 11 height 0
type input "20"
type input "100"
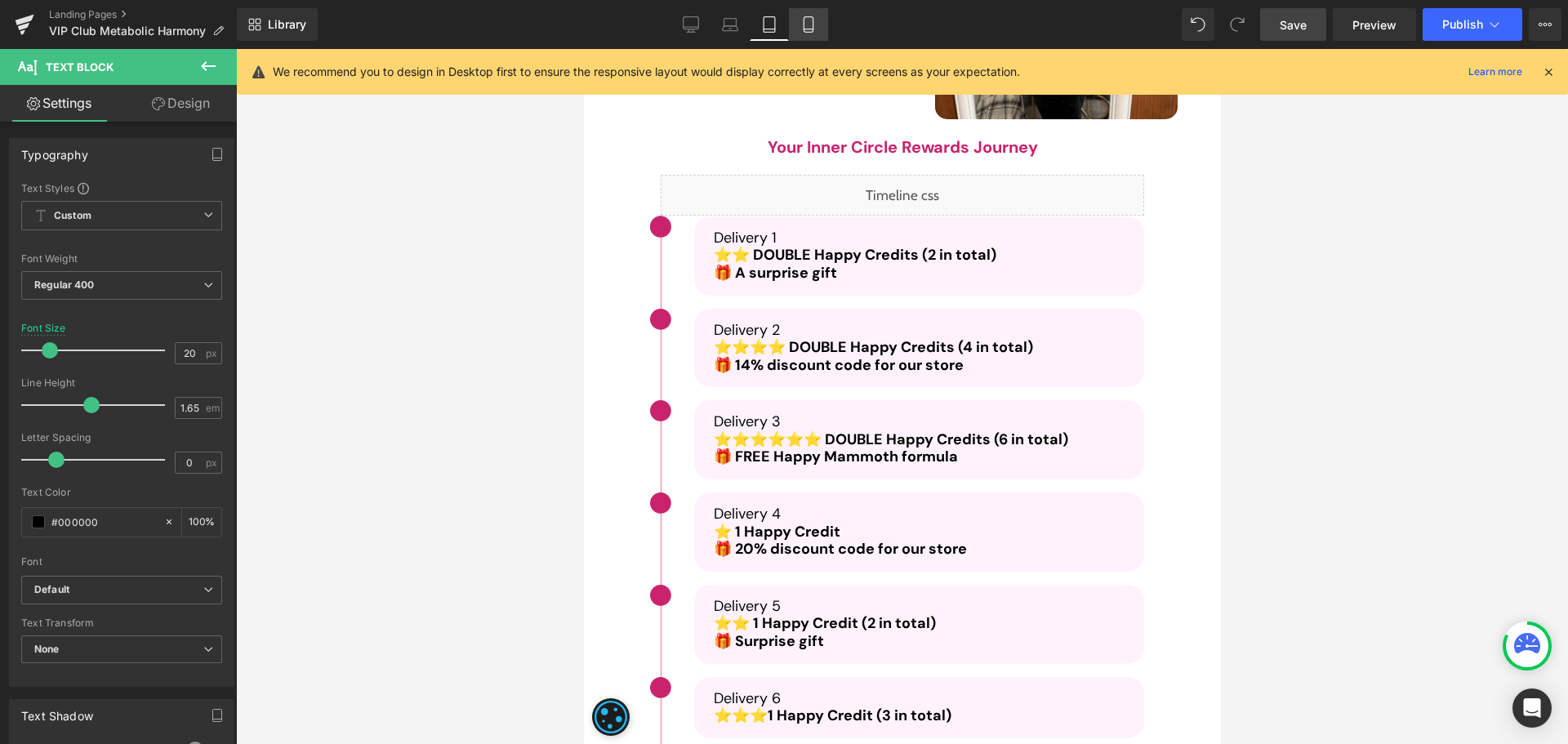
scroll to position [5722, 0]
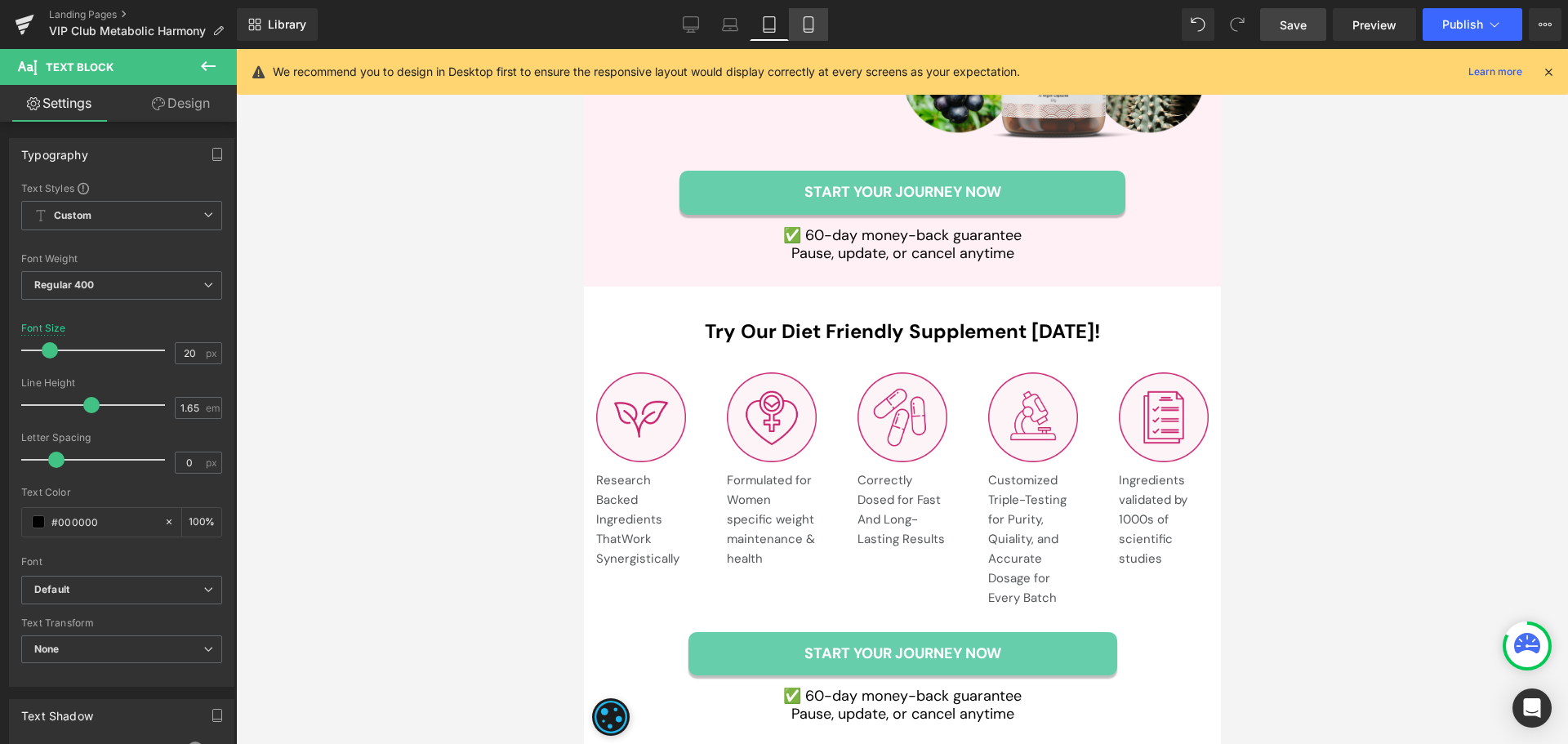
click at [806, 29] on icon at bounding box center [808, 29] width 9 height 0
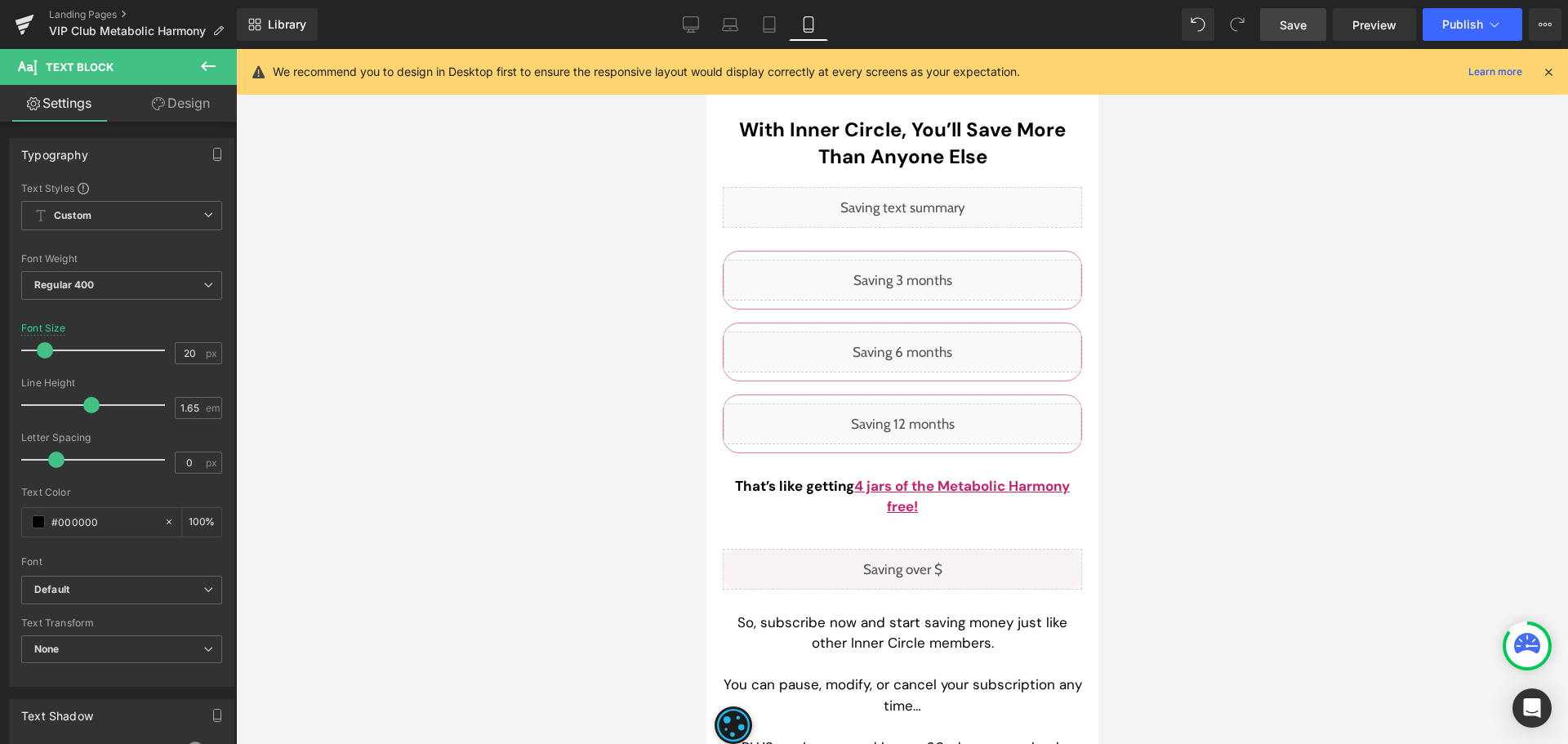
type input "17"
type input "100"
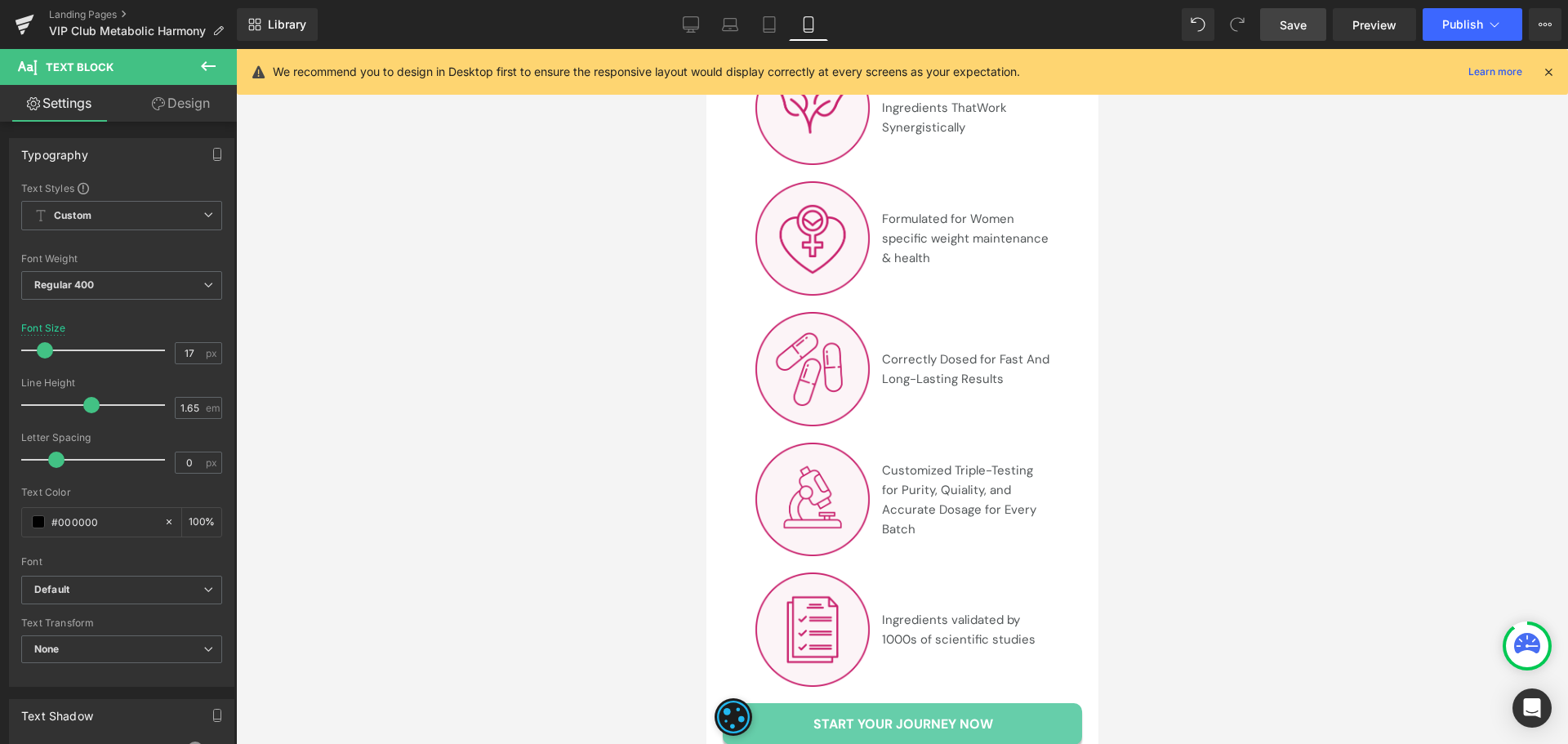
scroll to position [0, 0]
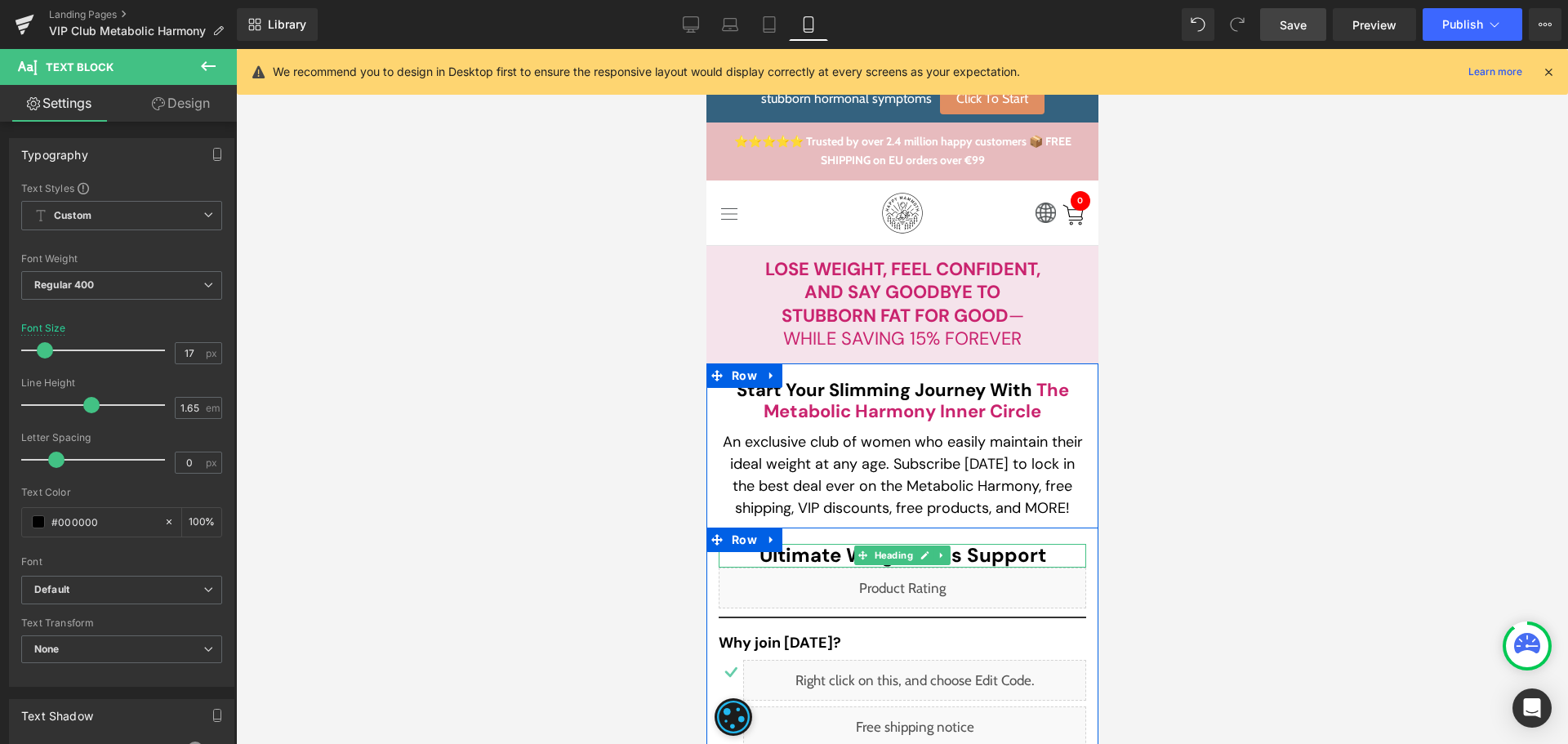
click at [793, 552] on span "Ultimate Weight Loss Support" at bounding box center [902, 555] width 286 height 26
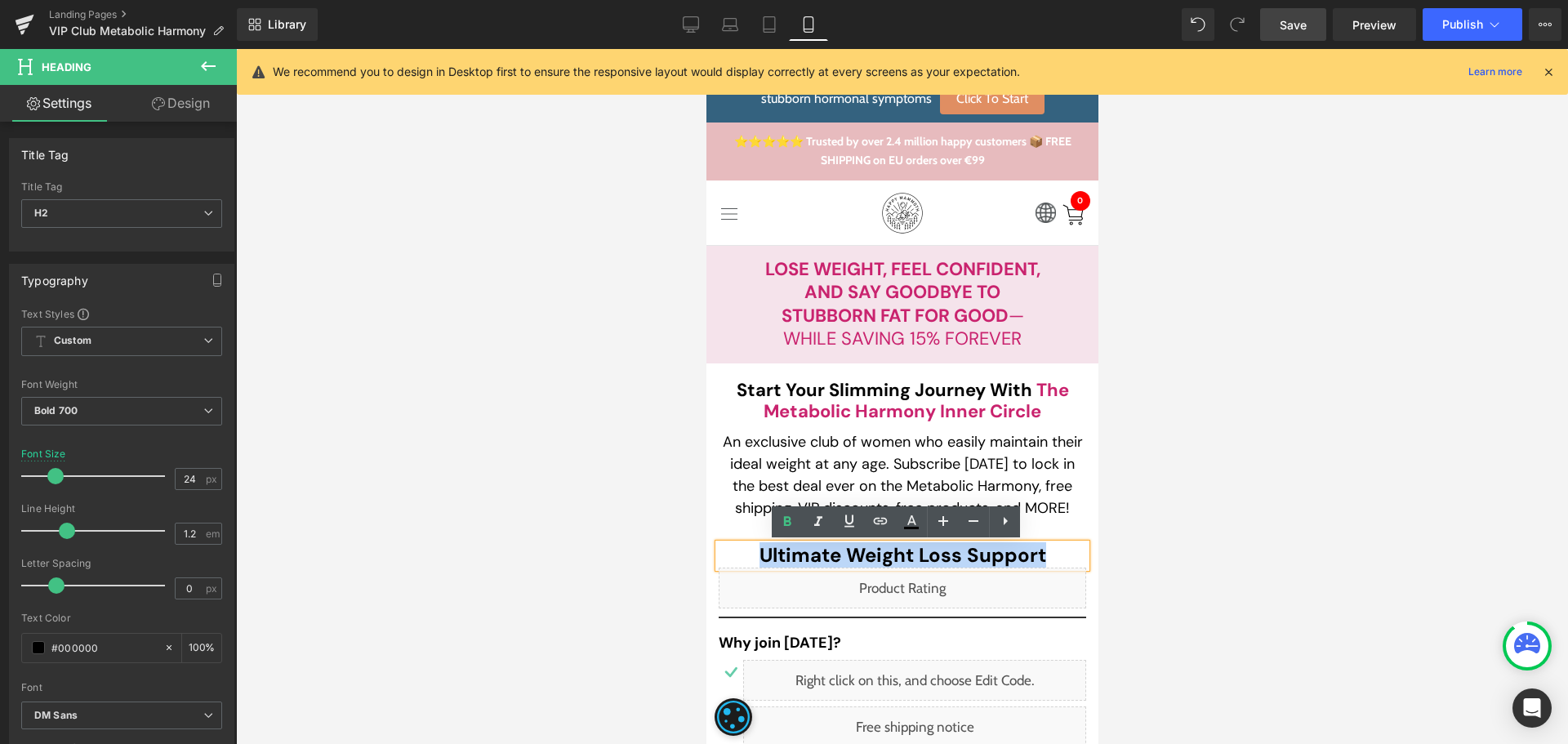
click at [1042, 555] on h2 "Ultimate Weight Loss Support" at bounding box center [901, 555] width 368 height 24
paste div
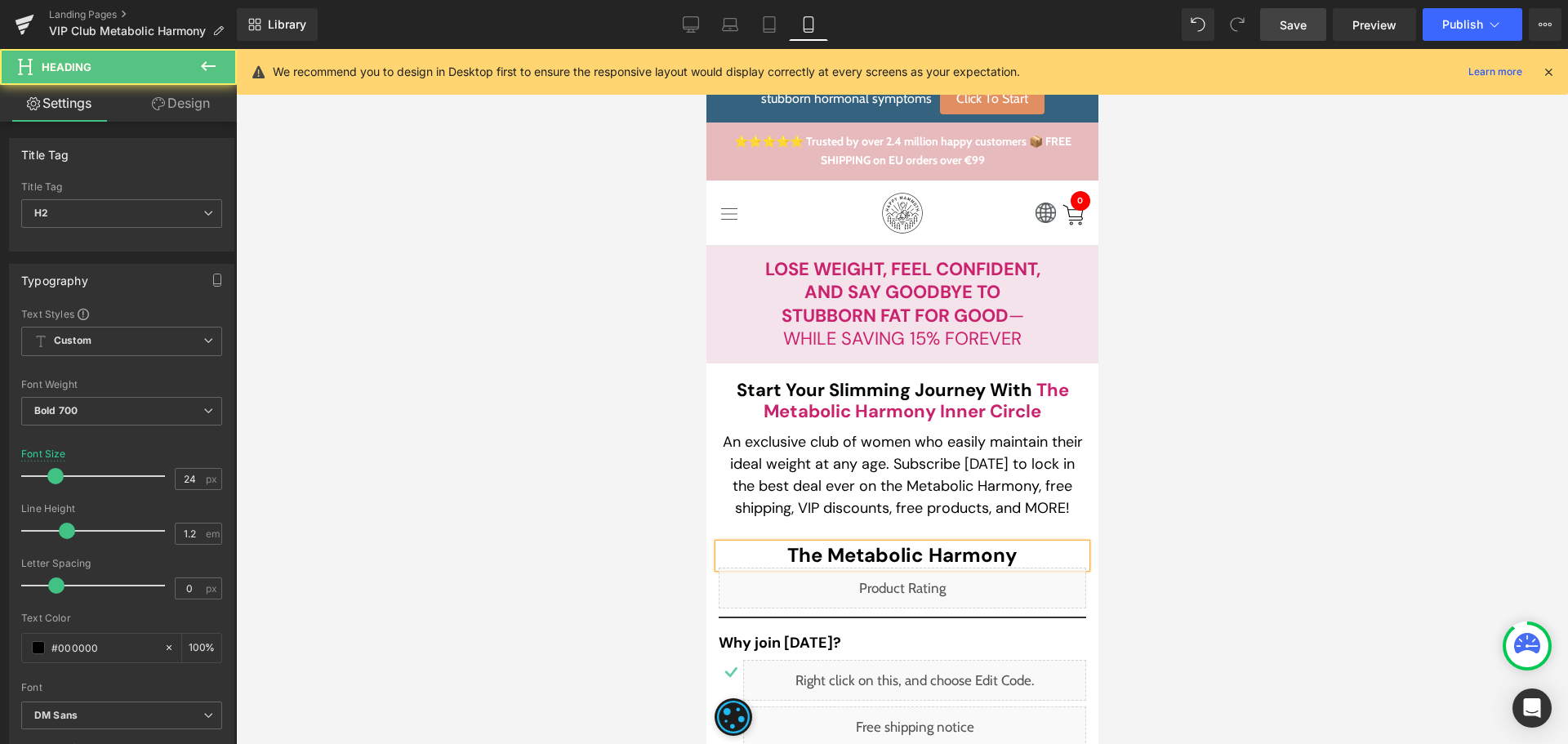
click at [808, 553] on h2 "the Metabolic Harmony" at bounding box center [901, 555] width 368 height 24
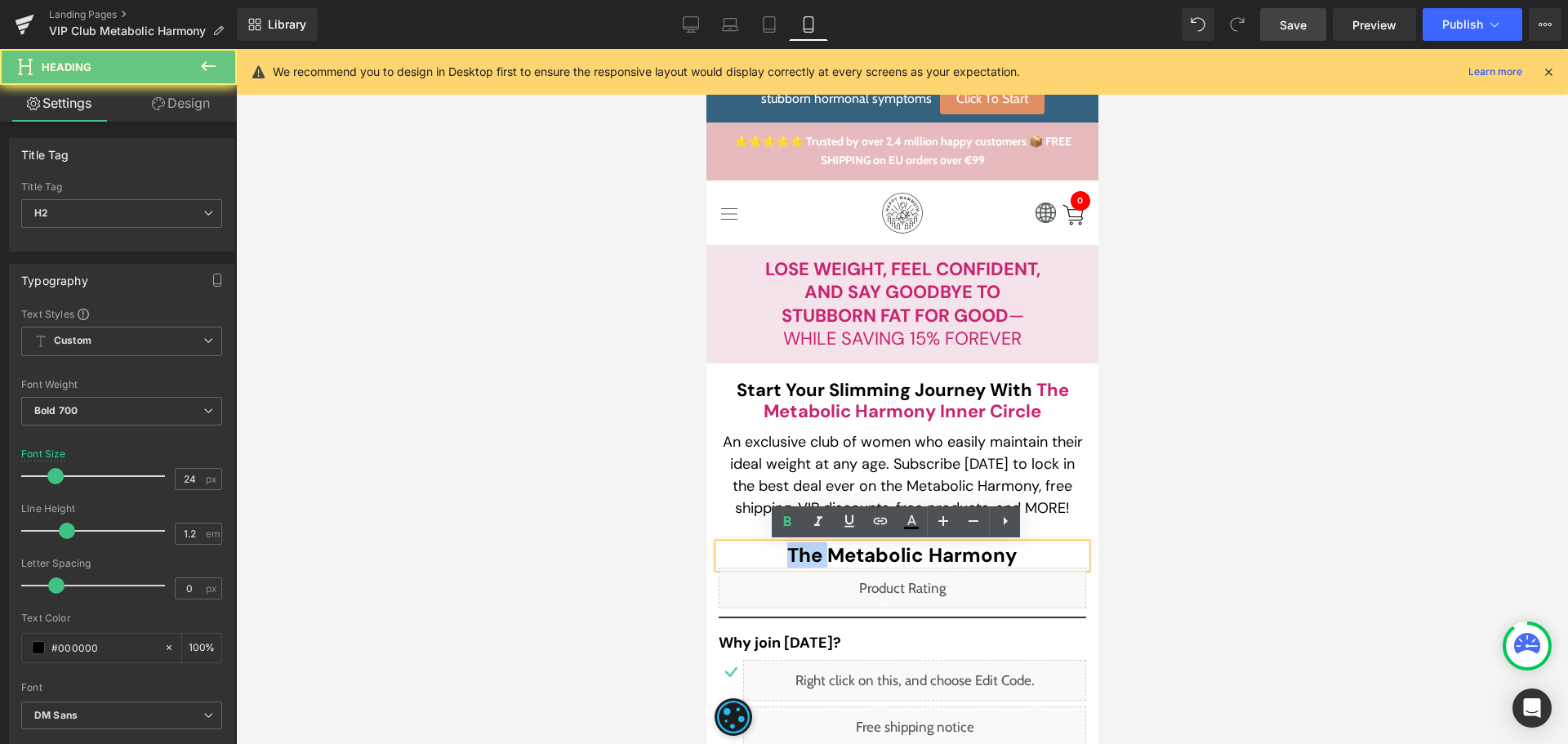
click at [808, 553] on h2 "the Metabolic Harmony" at bounding box center [901, 555] width 368 height 24
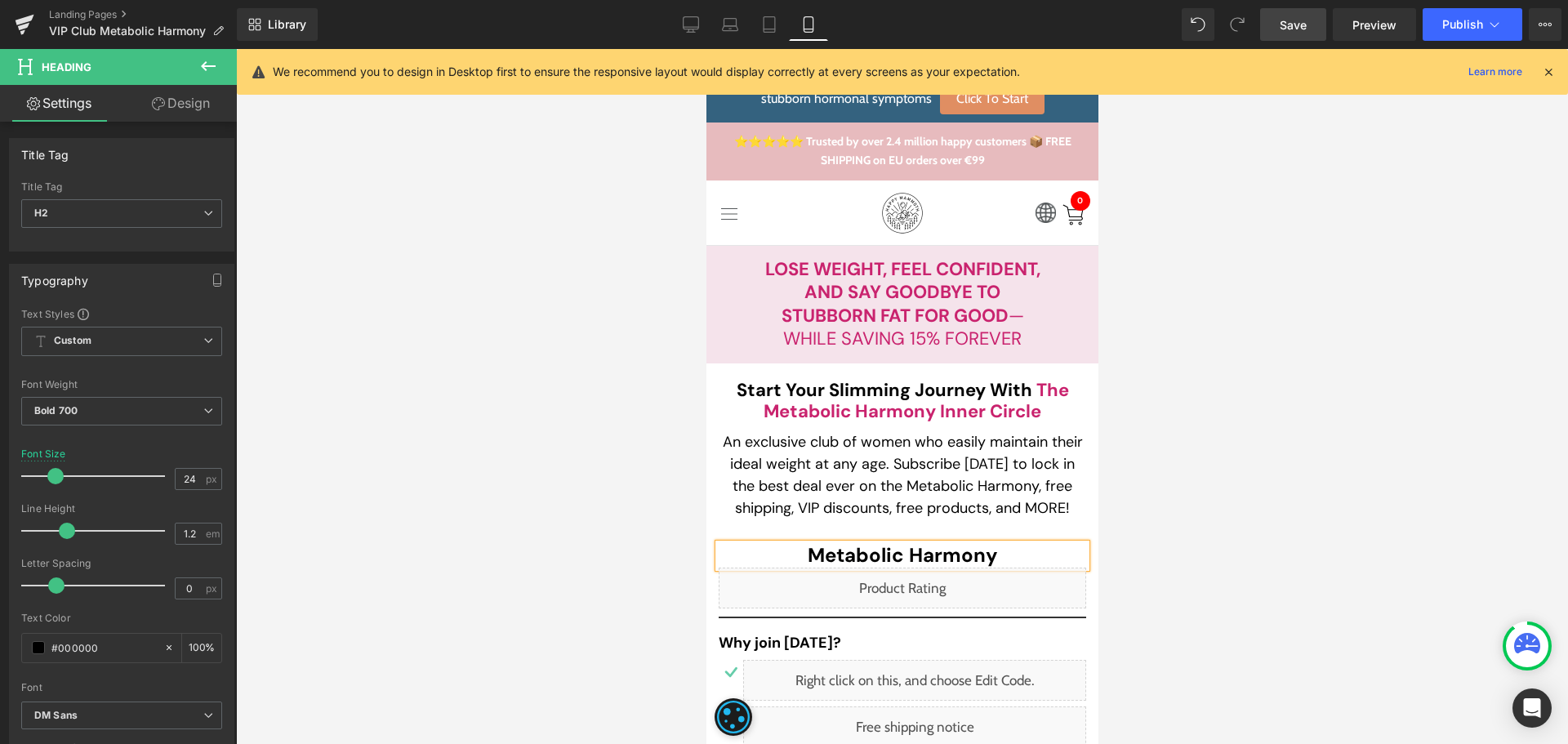
scroll to position [6628, 0]
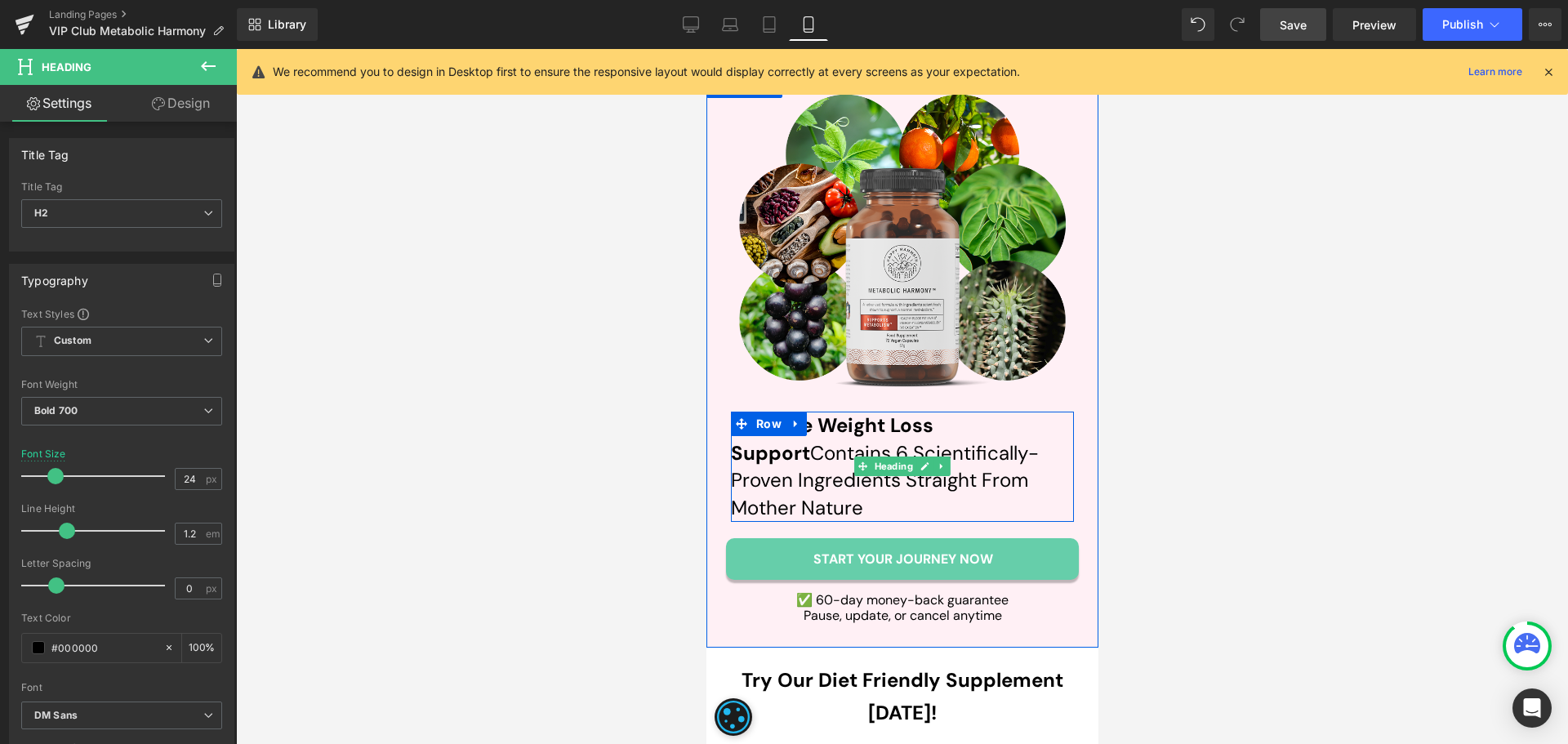
click at [828, 412] on b "Ultimate Weight Loss Support" at bounding box center [831, 439] width 202 height 53
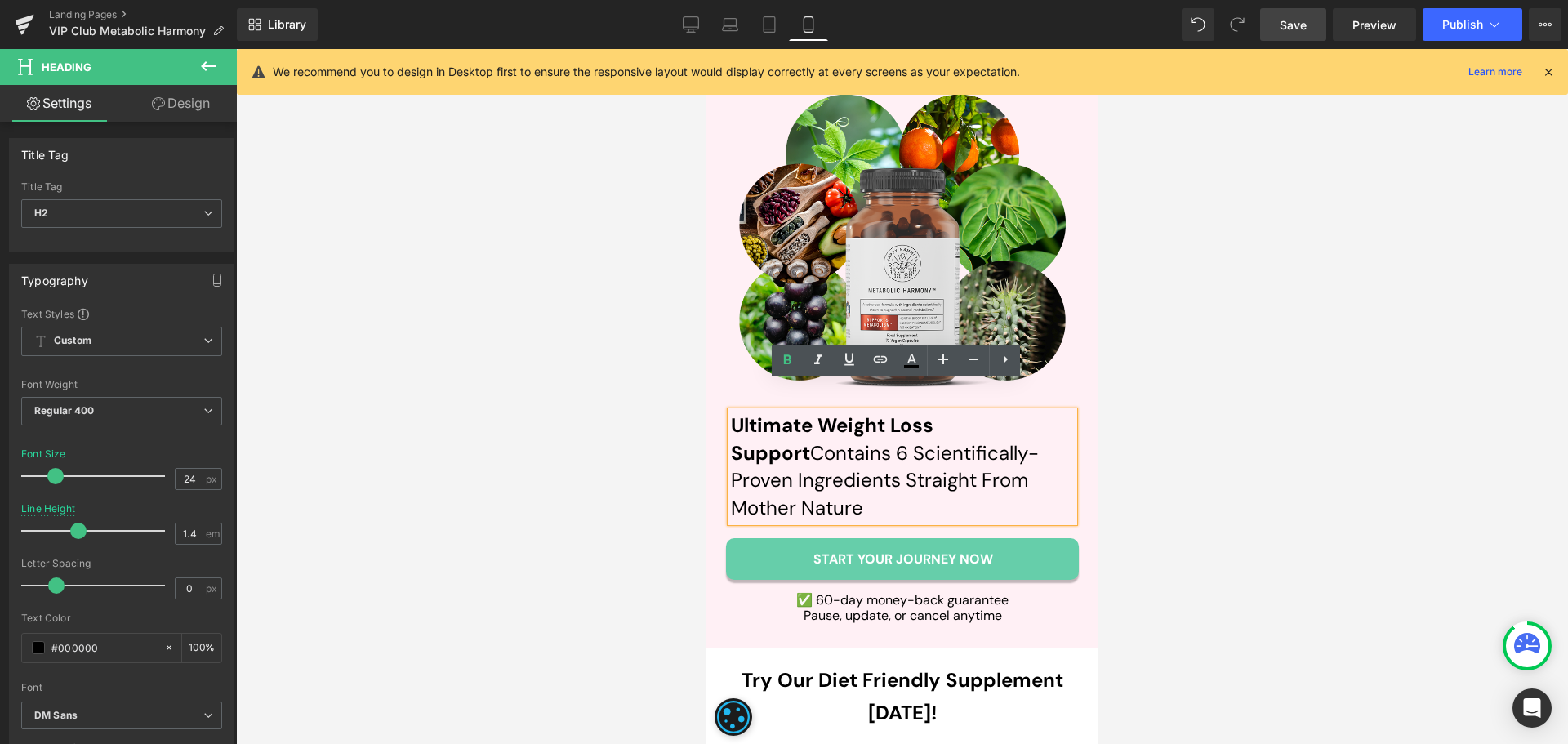
click at [770, 412] on b "Ultimate Weight Loss Support" at bounding box center [831, 439] width 202 height 53
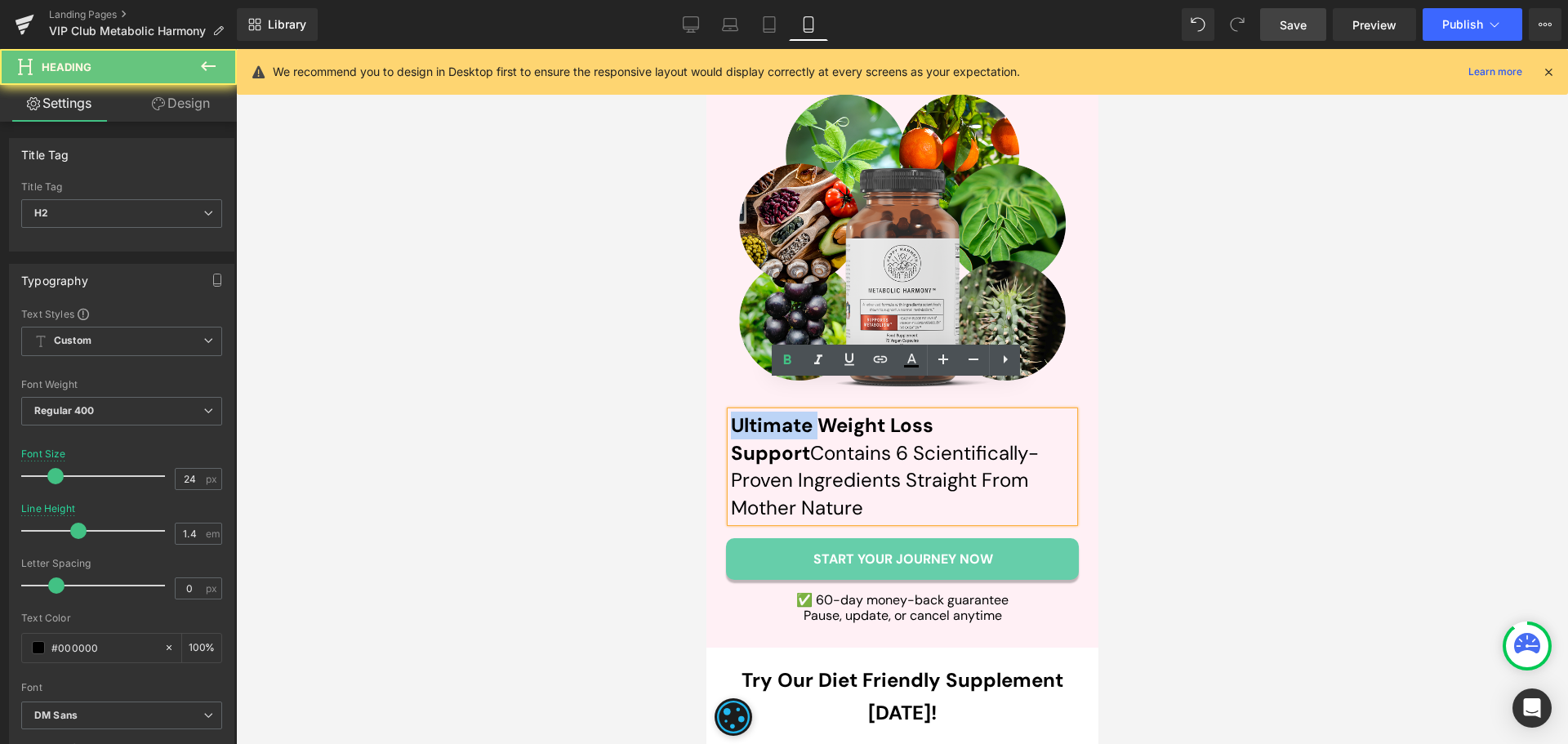
click at [770, 412] on b "Ultimate Weight Loss Support" at bounding box center [831, 439] width 202 height 53
click at [800, 423] on b "Ultimate Weight Loss Support" at bounding box center [831, 439] width 202 height 53
paste div
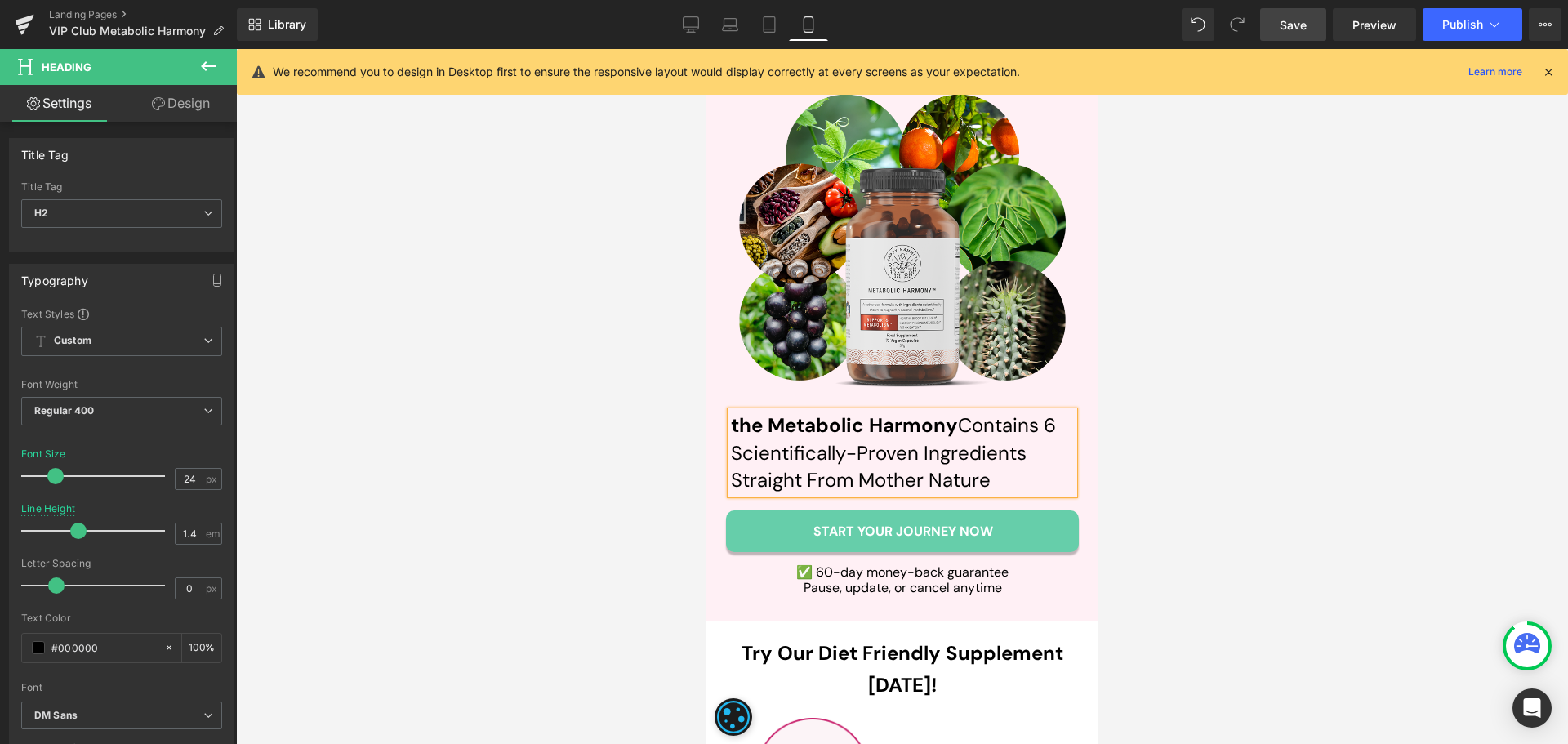
click at [750, 412] on b "the Metabolic Harmony" at bounding box center [843, 425] width 227 height 26
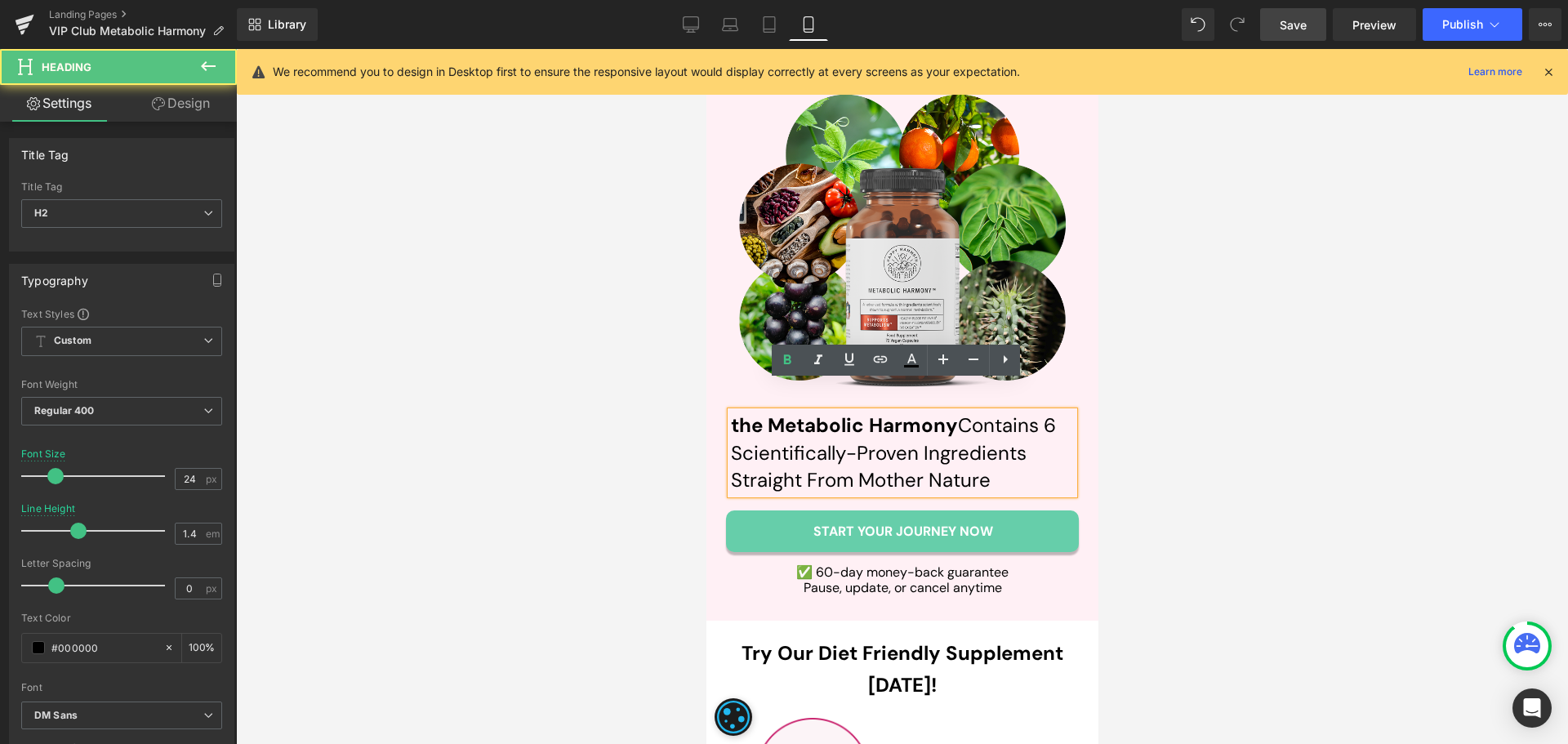
click at [758, 412] on b "the Metabolic Harmony" at bounding box center [843, 425] width 227 height 26
click at [765, 412] on b "the Metabolic Harmony" at bounding box center [843, 425] width 227 height 26
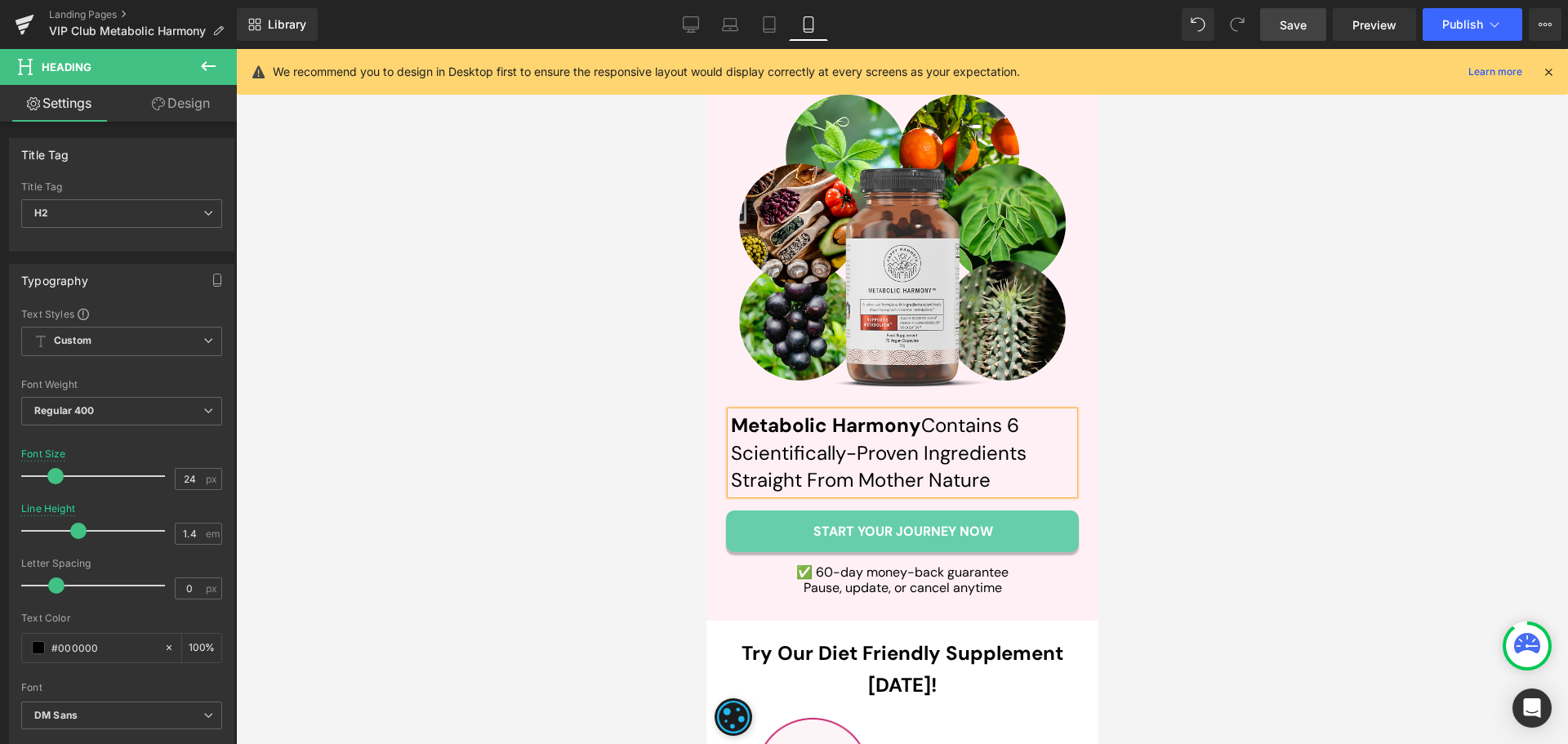
scroll to position [7750, 0]
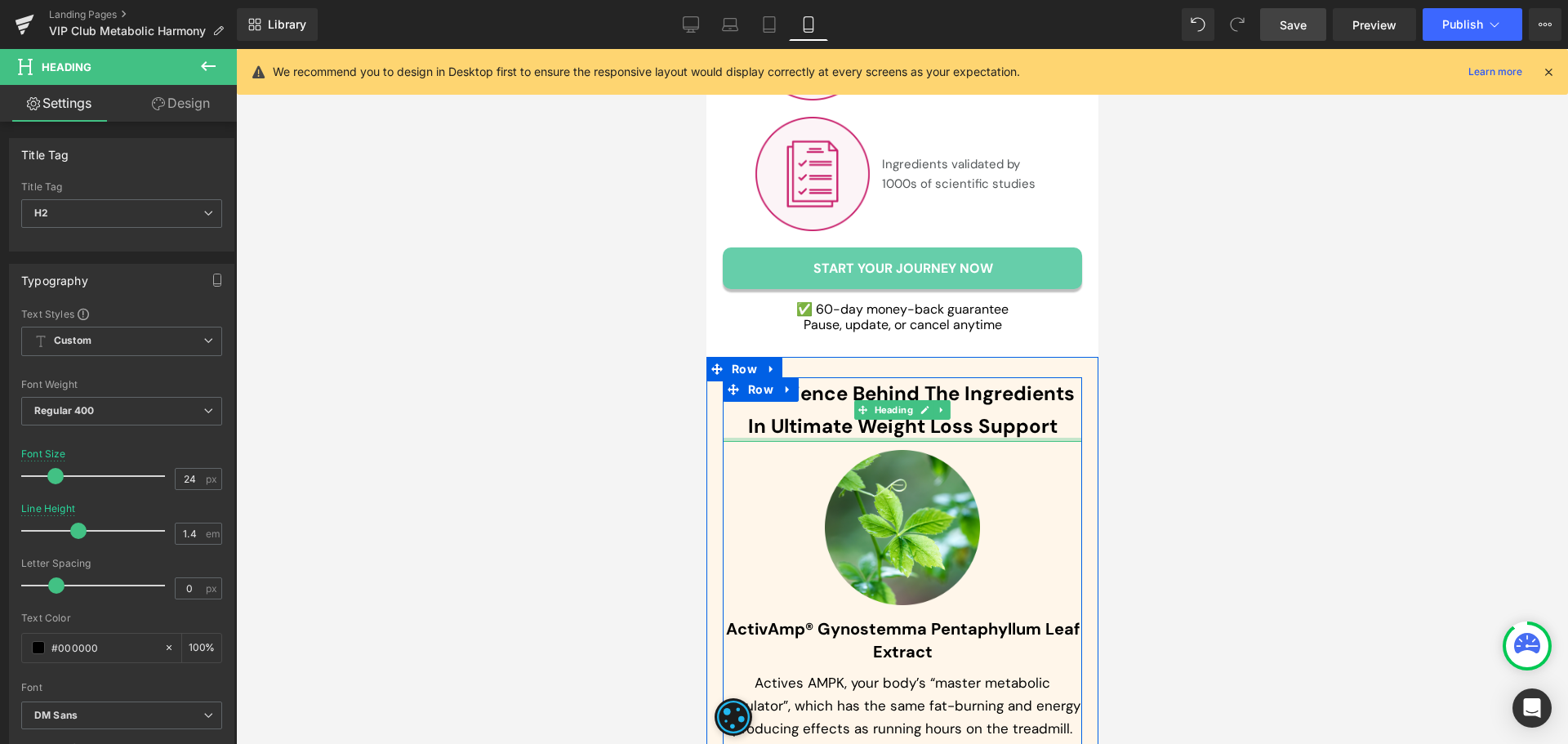
click at [802, 398] on h1 "The Science Behind The Ingredients In Ultimate Weight Loss Support" at bounding box center [901, 409] width 359 height 64
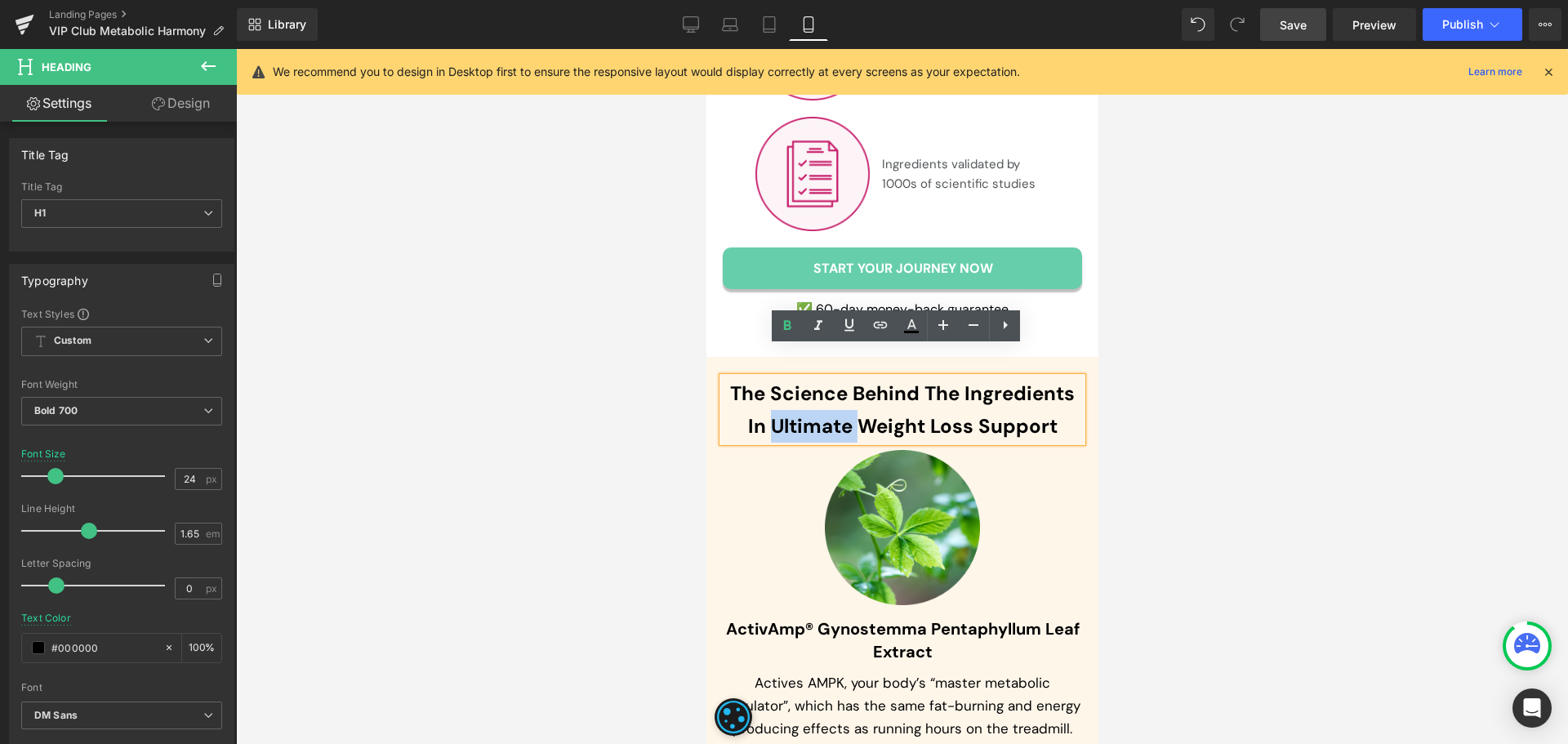
click at [1054, 400] on h1 "The Science Behind The Ingredients In Ultimate Weight Loss Support" at bounding box center [901, 409] width 359 height 64
paste div
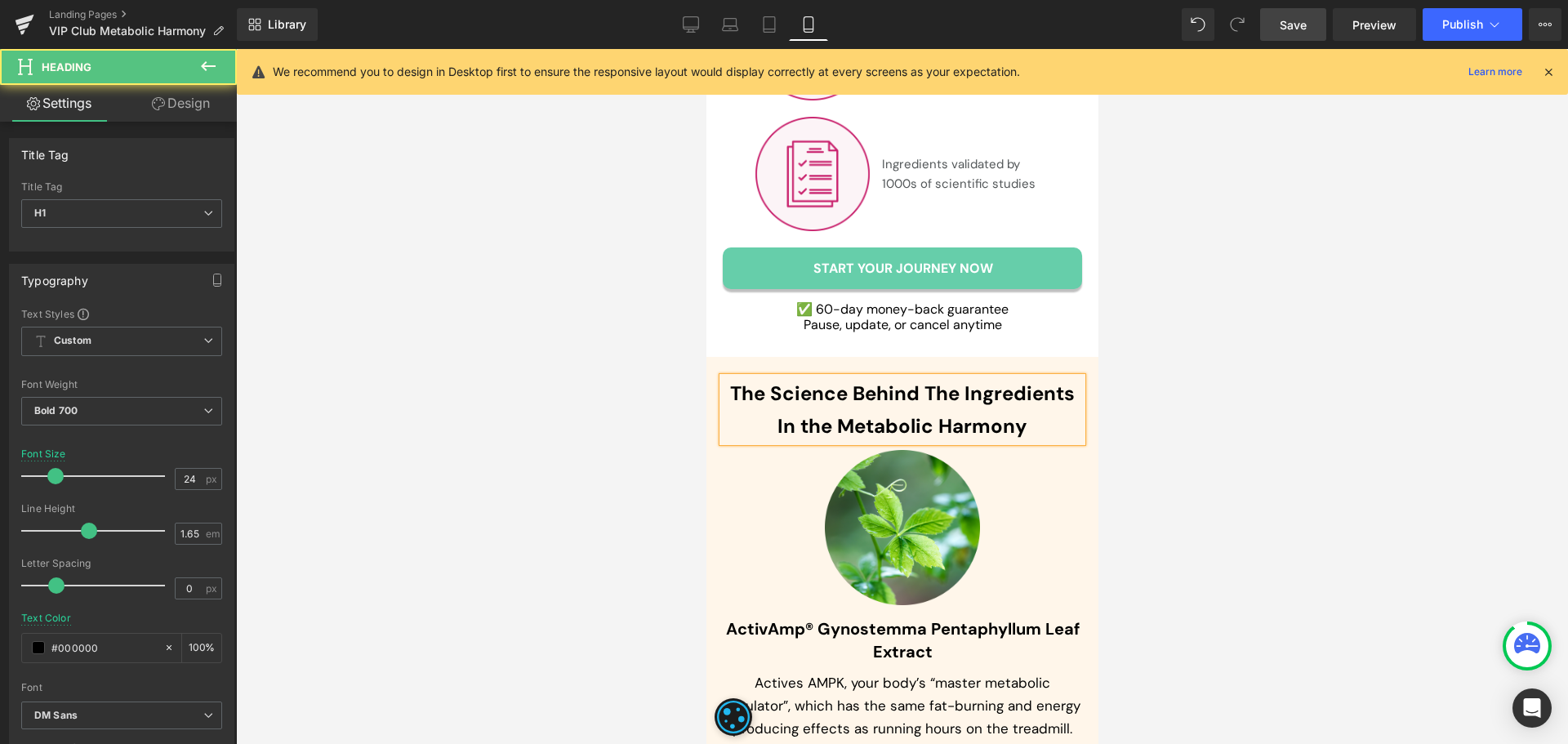
click at [801, 398] on h1 "The Science Behind The Ingredients In the Metabolic Harmony" at bounding box center [901, 409] width 359 height 64
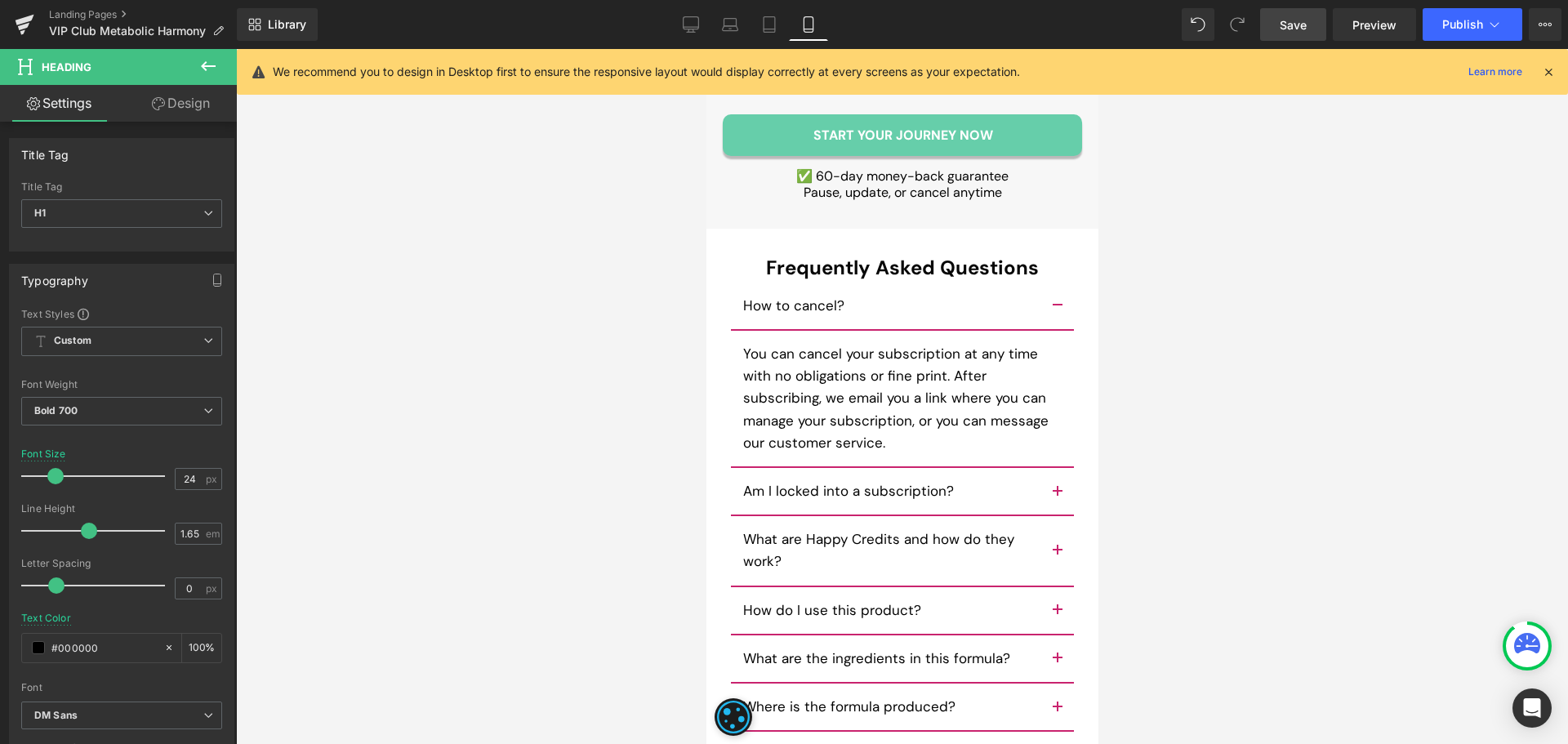
scroll to position [12735, 0]
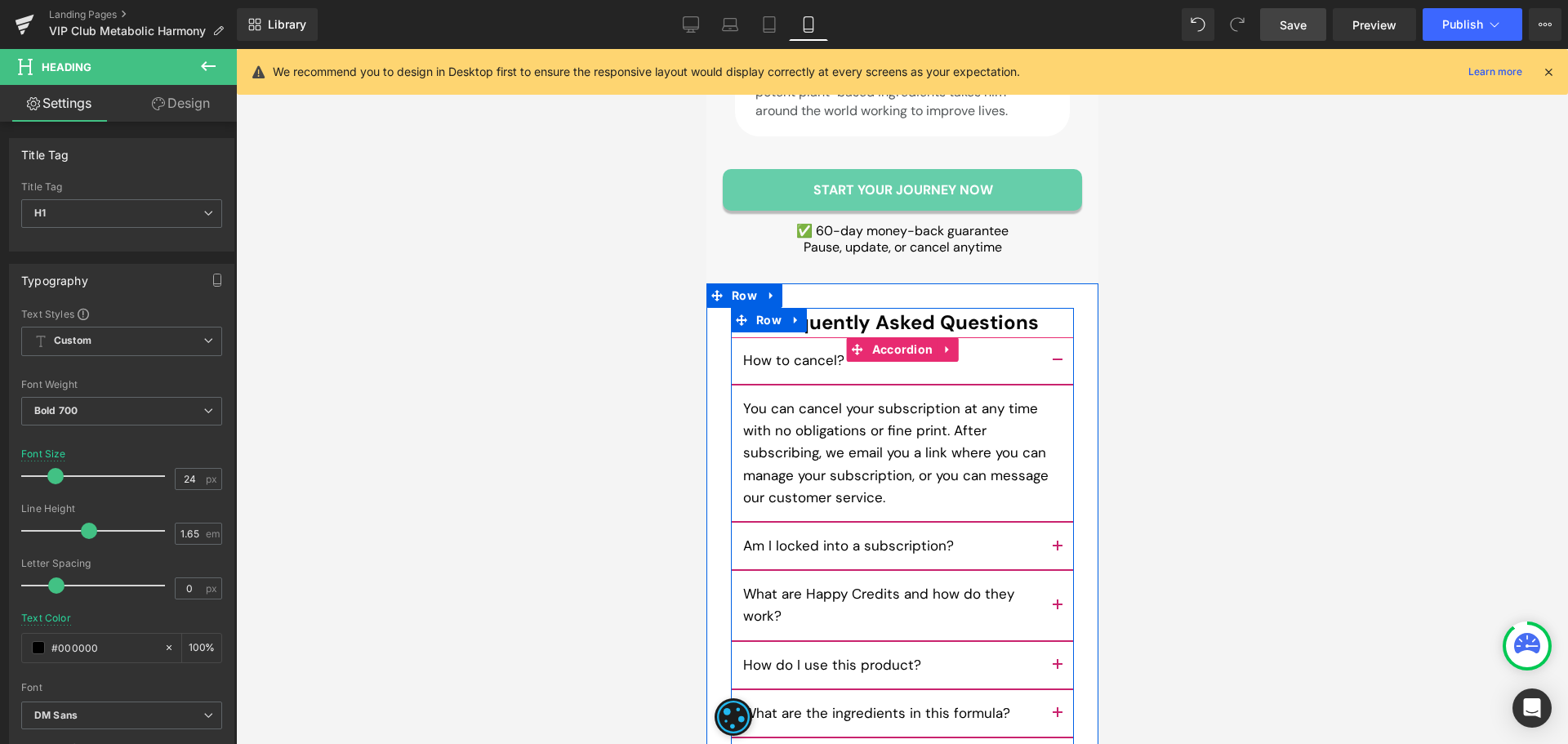
click at [1048, 523] on button "button" at bounding box center [1056, 546] width 33 height 46
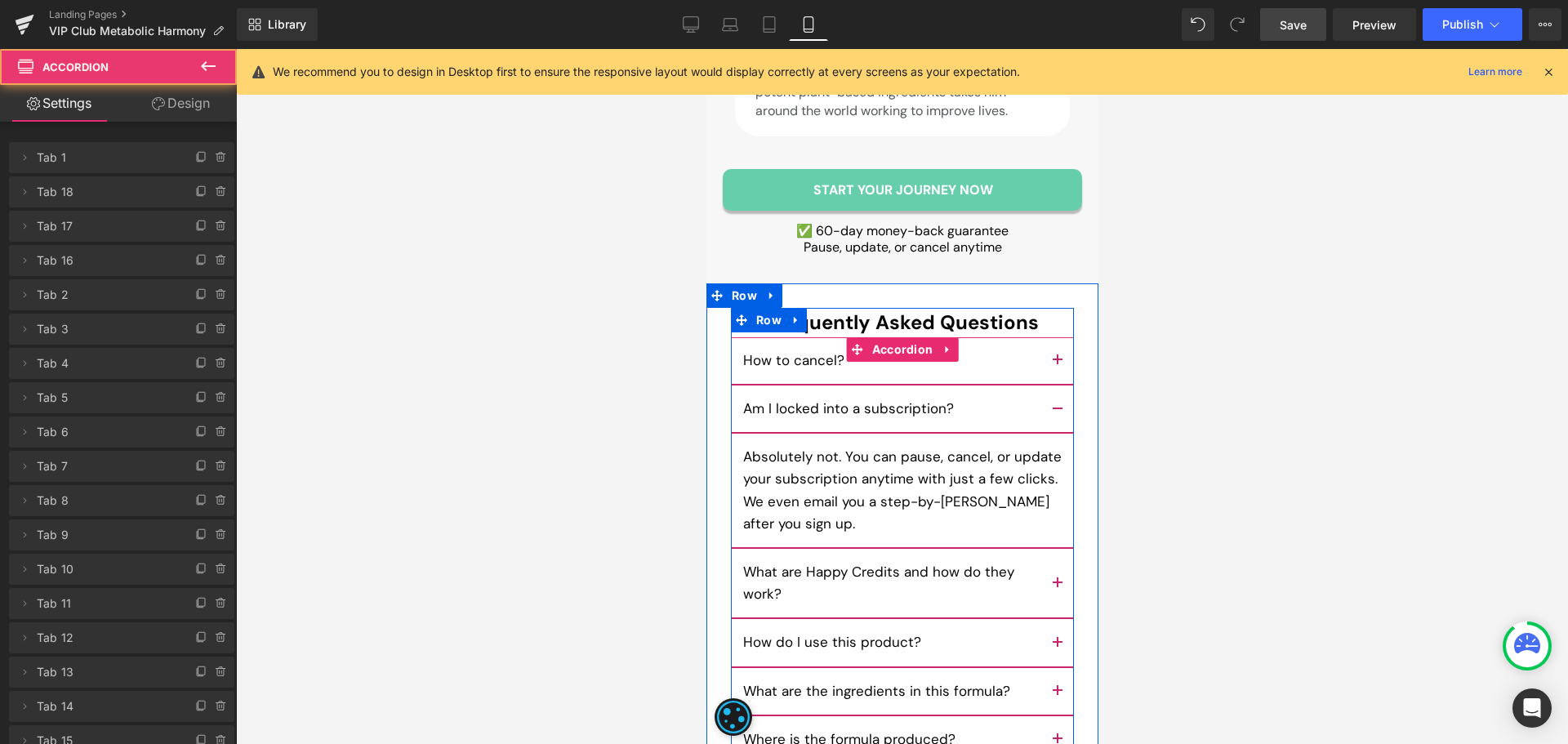
click at [1056, 549] on button "button" at bounding box center [1056, 583] width 33 height 69
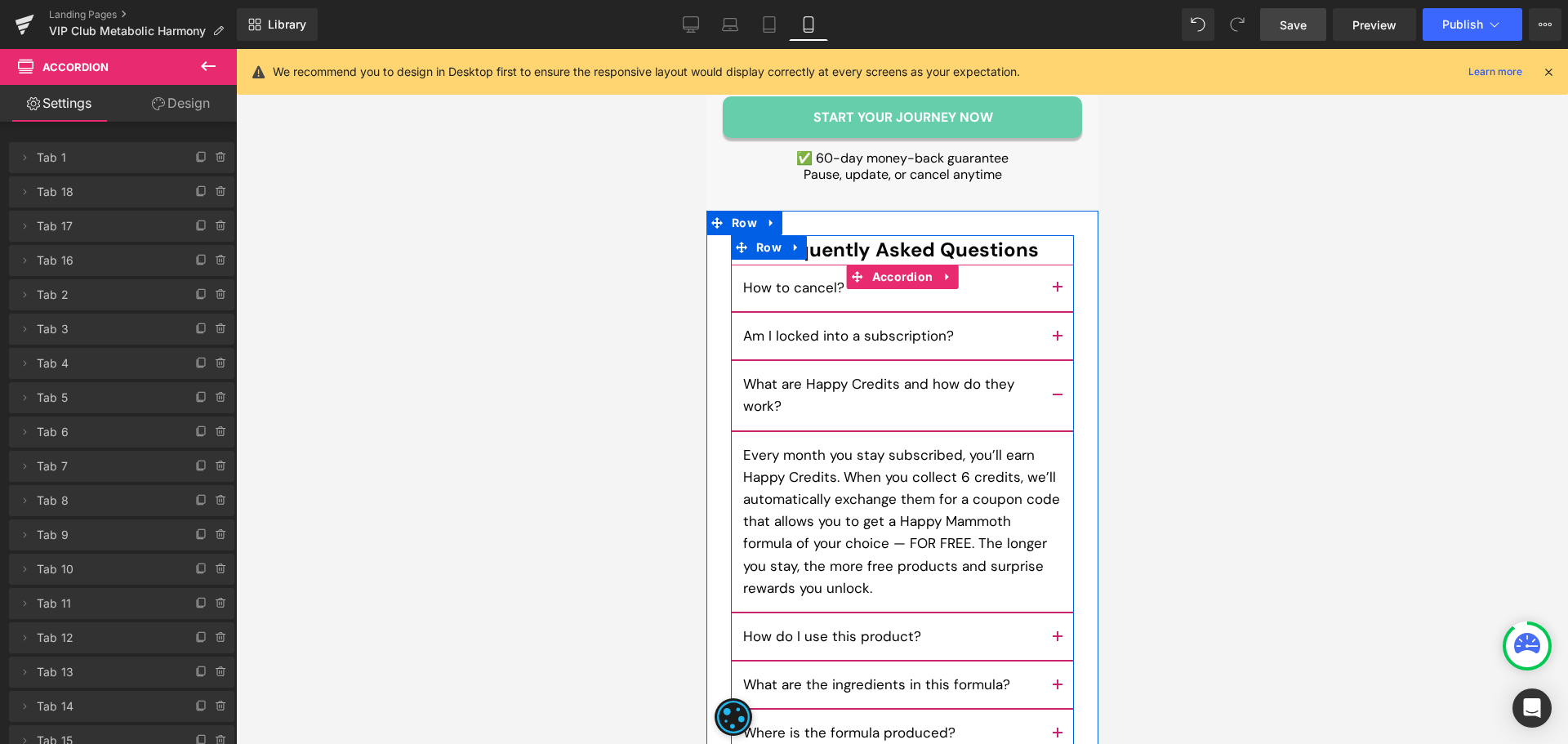
scroll to position [12817, 0]
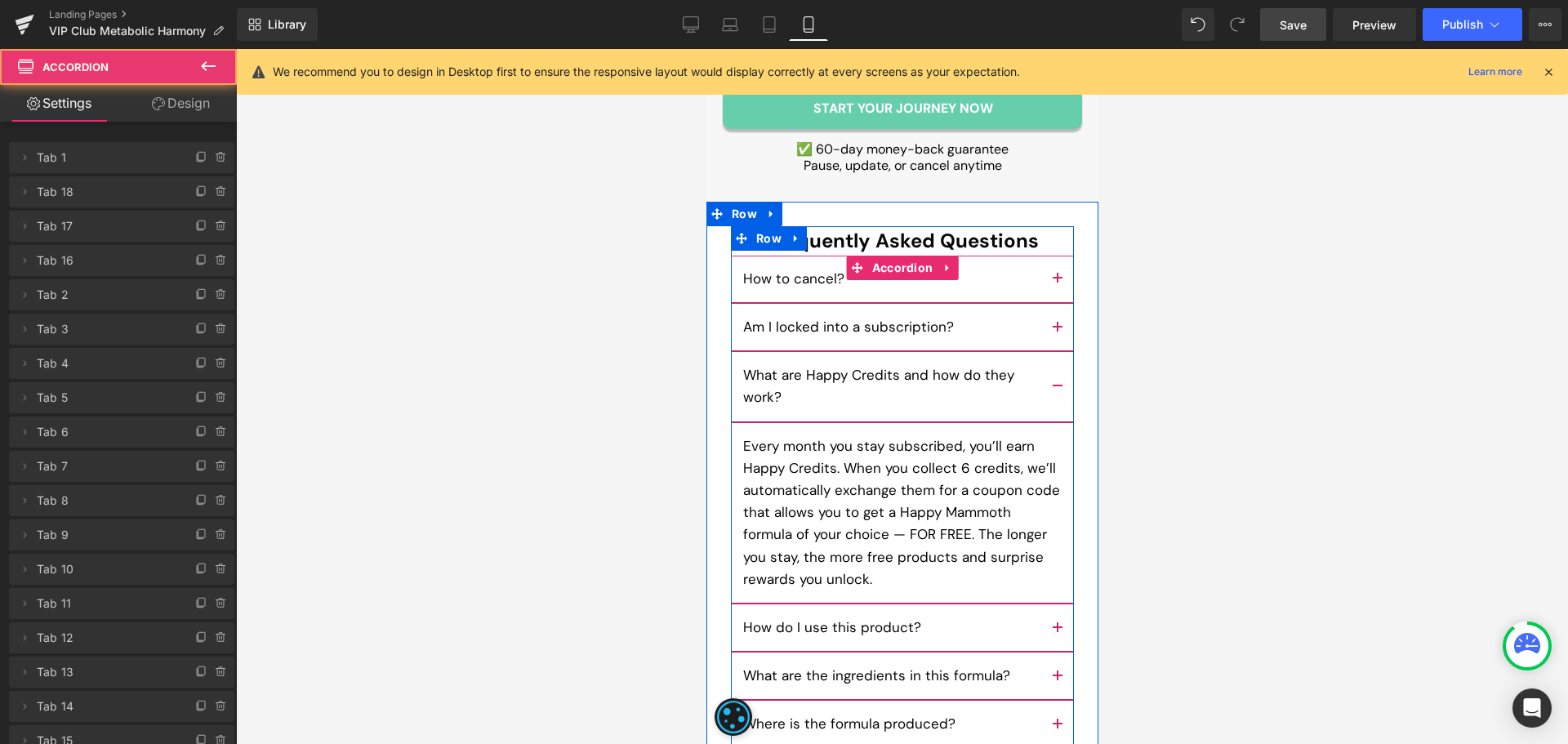
click at [1052, 604] on button "button" at bounding box center [1056, 627] width 33 height 46
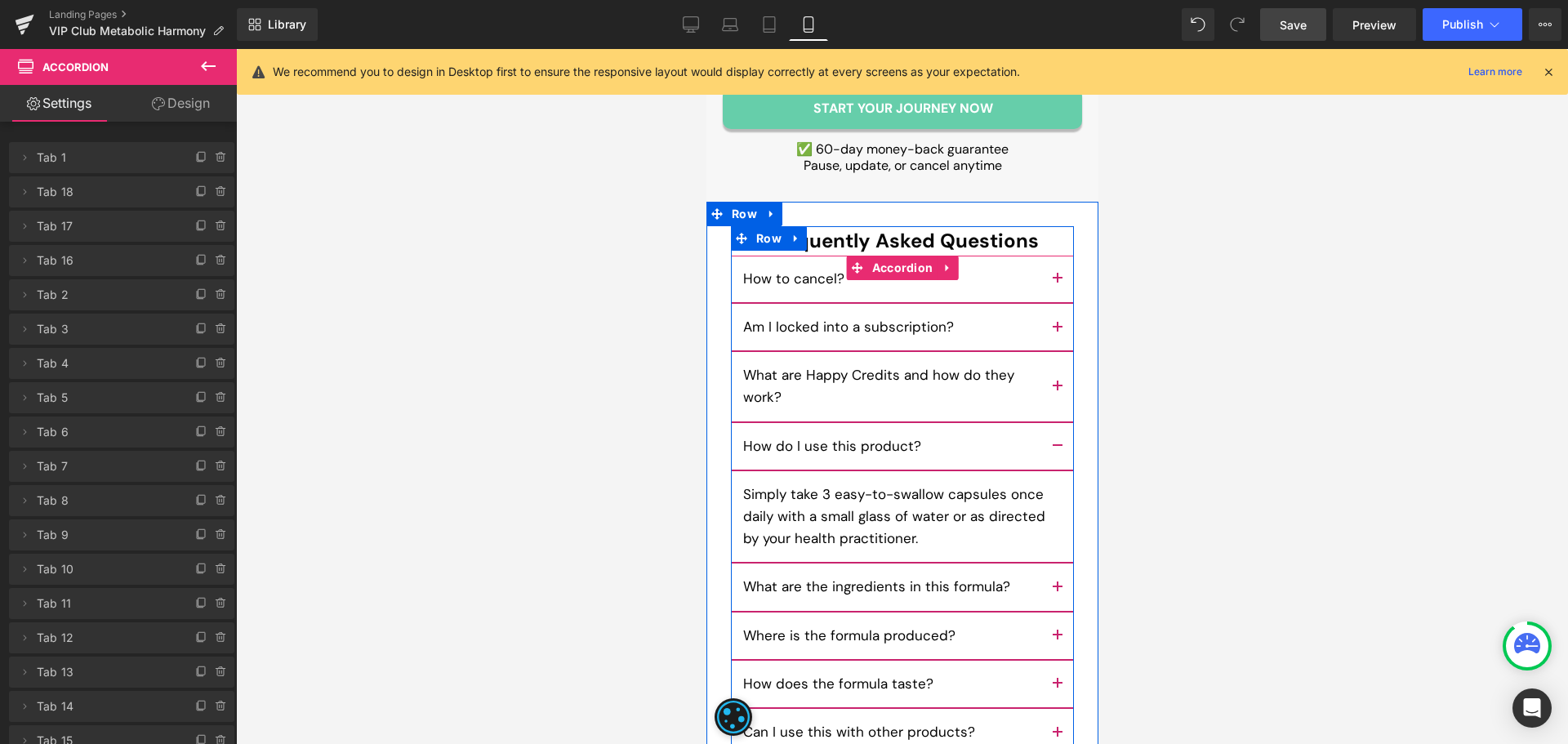
click at [1042, 563] on button "button" at bounding box center [1056, 586] width 33 height 46
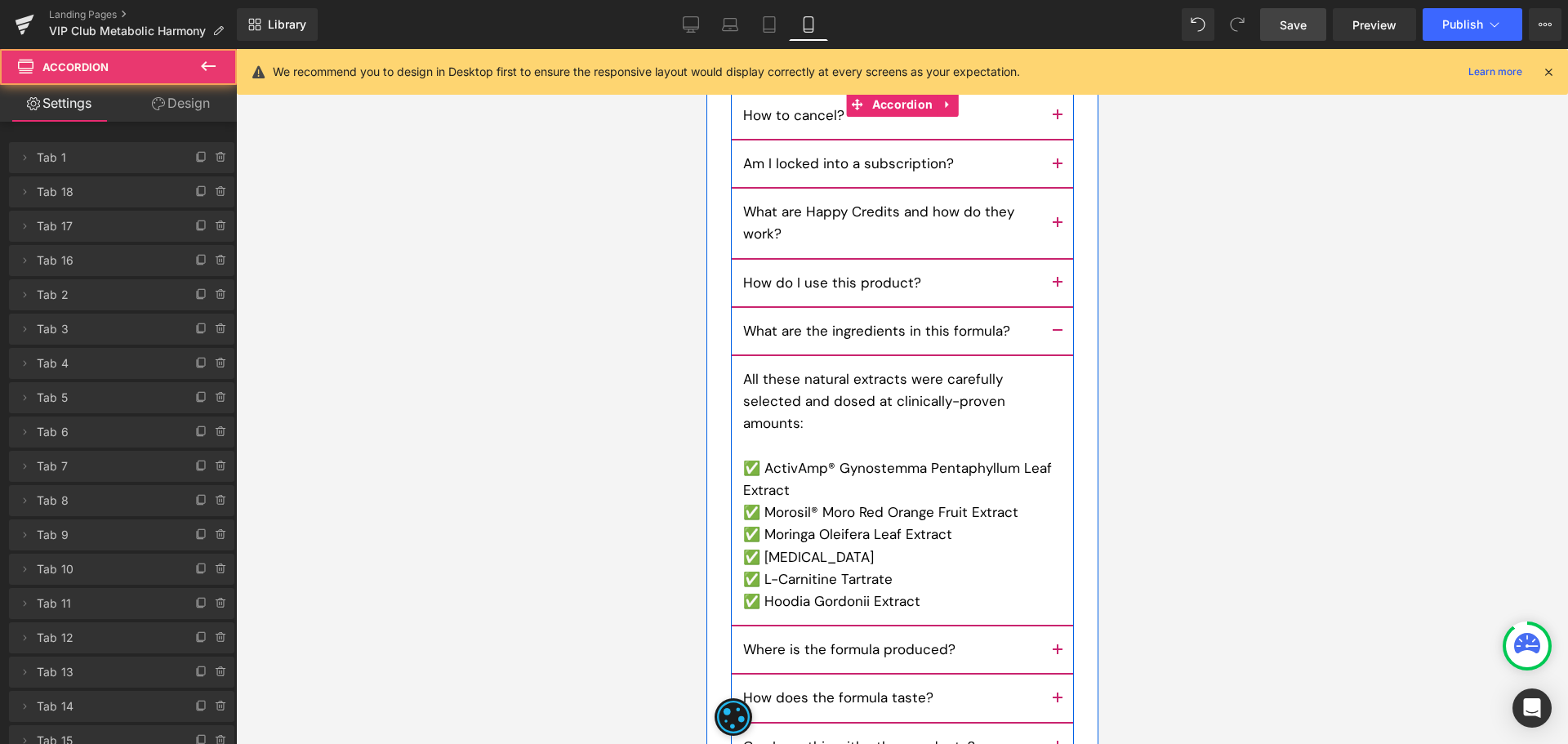
click at [1052, 627] on button "button" at bounding box center [1056, 650] width 33 height 46
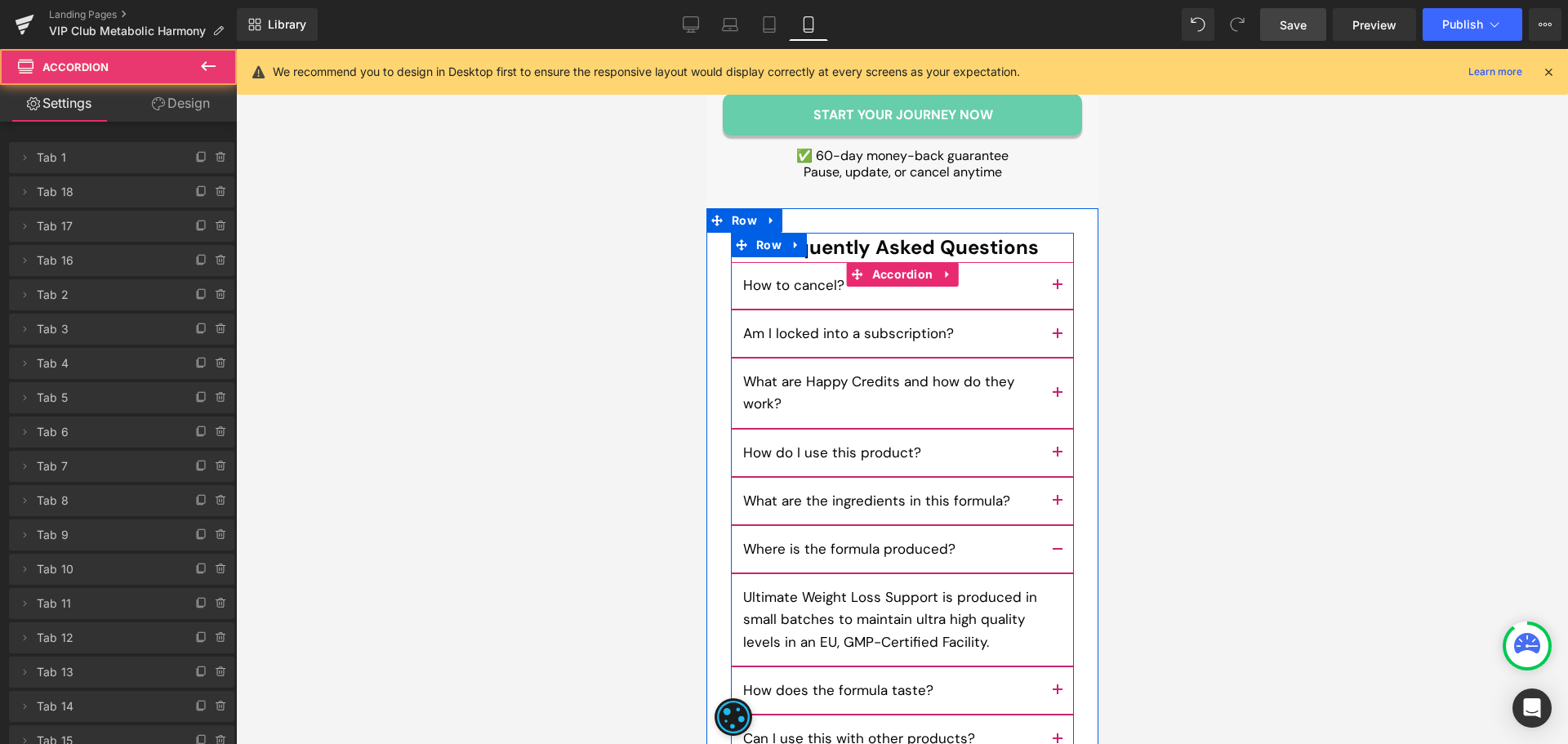
scroll to position [12813, 0]
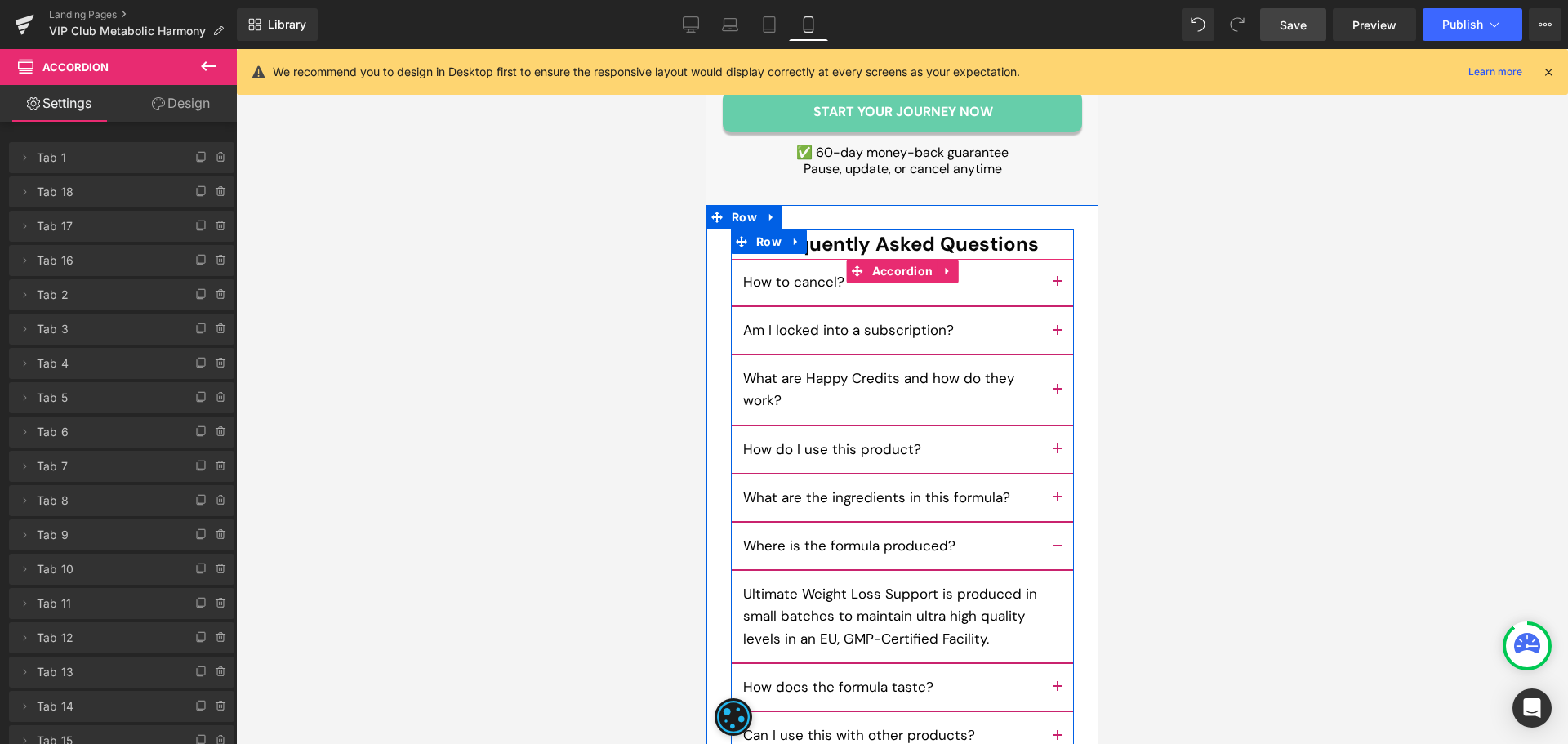
click at [754, 583] on p "Ultimate Weight Loss Support is produced in small batches to maintain ultra hig…" at bounding box center [901, 616] width 318 height 67
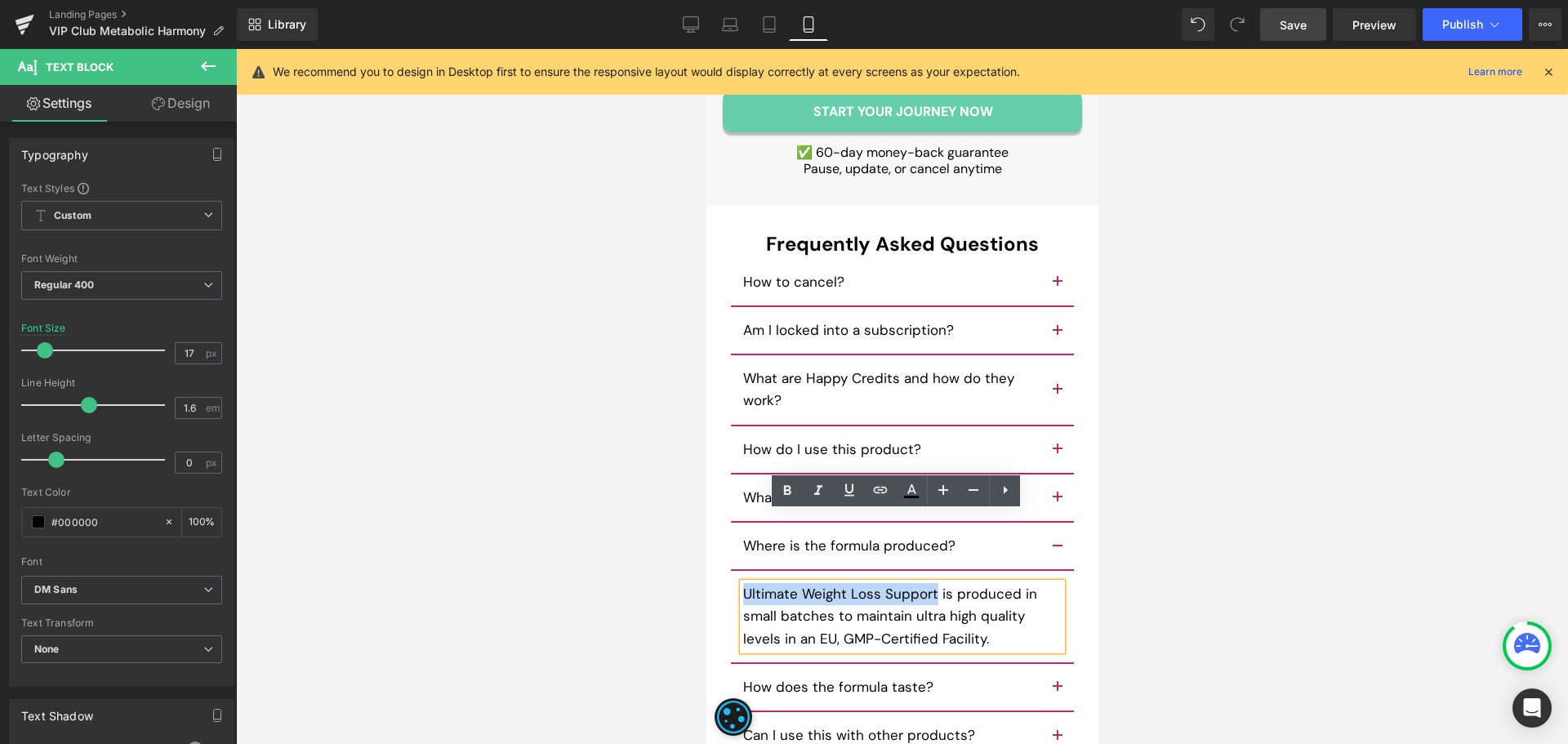
click at [923, 583] on p "Ultimate Weight Loss Support is produced in small batches to maintain ultra hig…" at bounding box center [901, 616] width 318 height 67
paste div
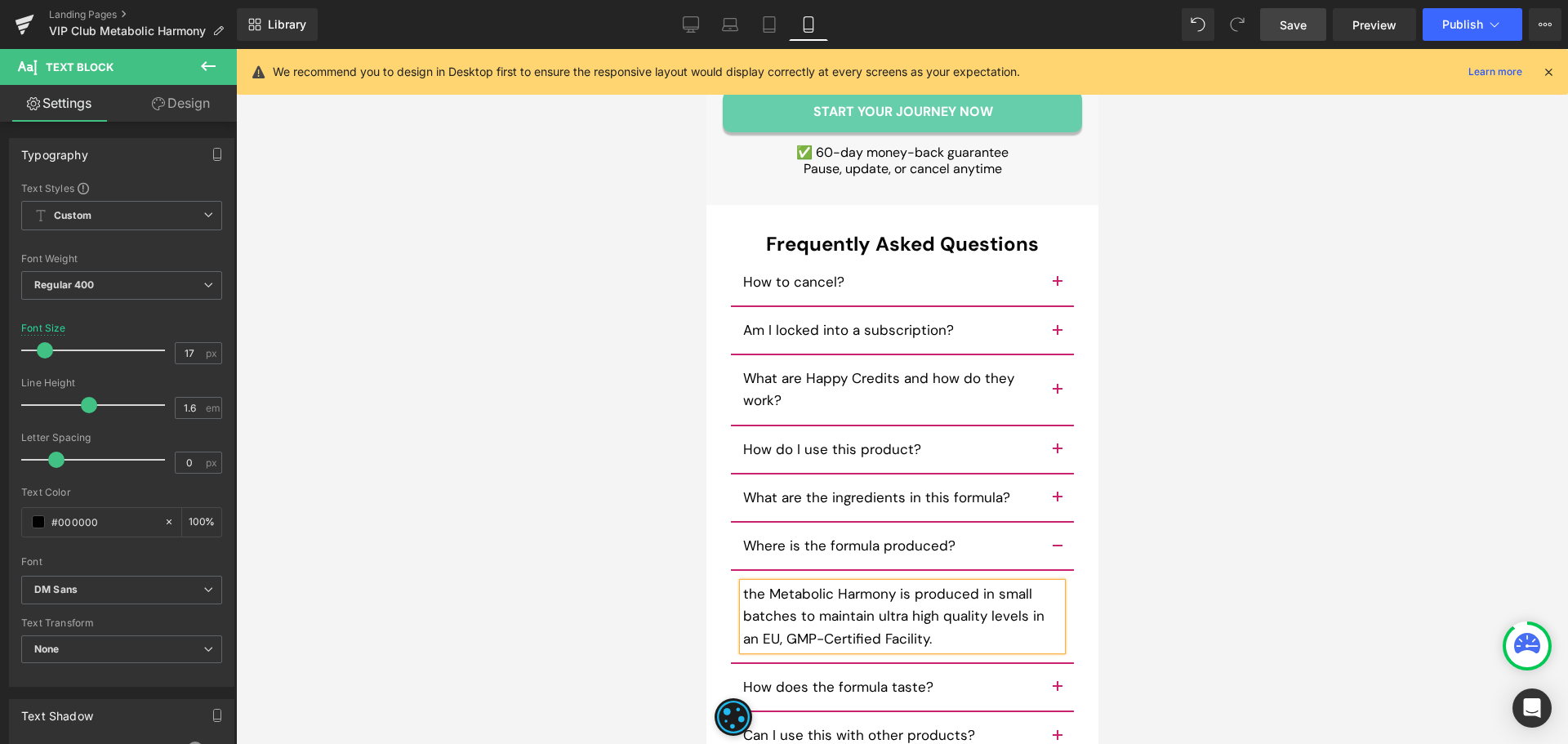
click at [754, 583] on p "the Metabolic Harmony is produced in small batches to maintain ultra high quali…" at bounding box center [901, 616] width 318 height 67
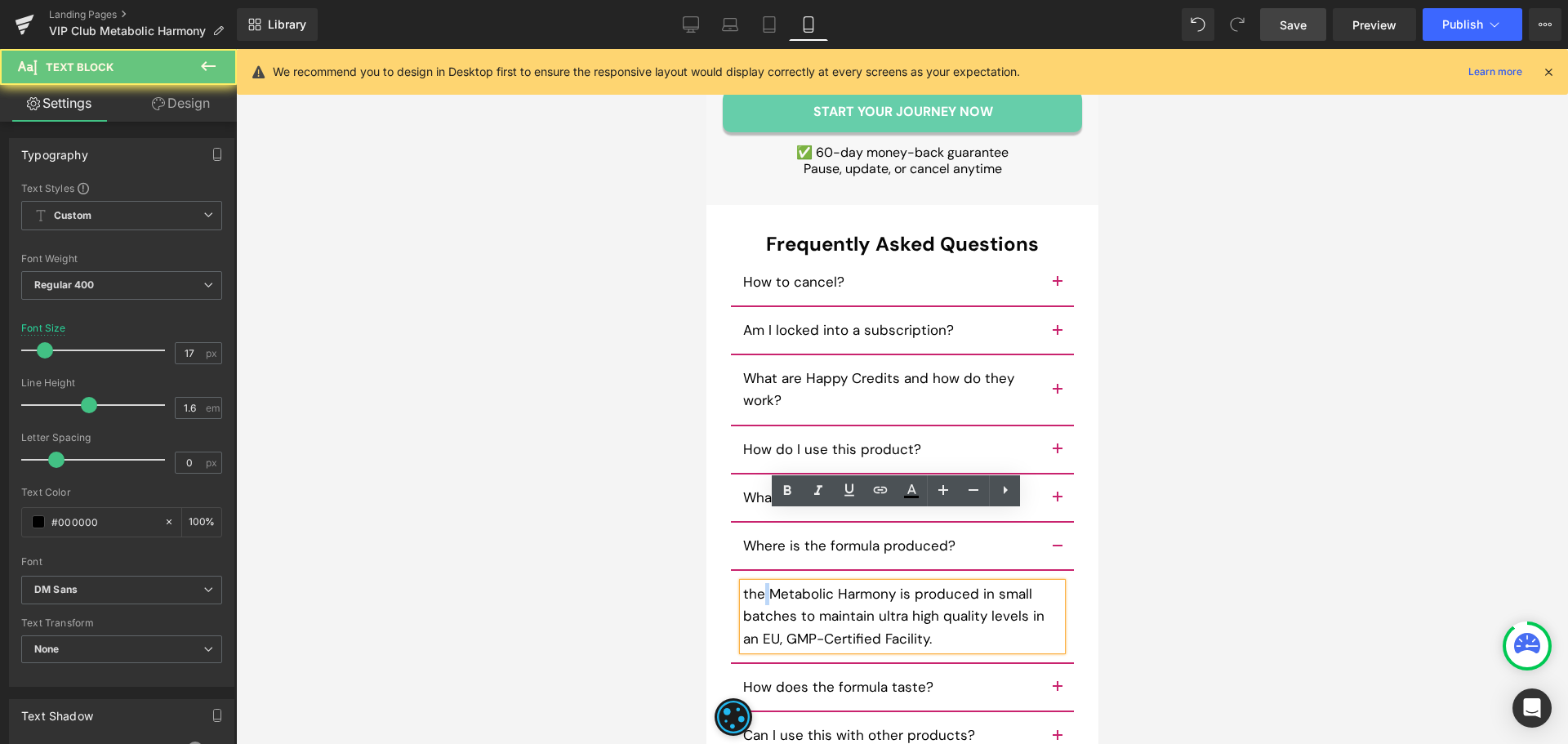
click at [754, 583] on p "the Metabolic Harmony is produced in small batches to maintain ultra high quali…" at bounding box center [901, 616] width 318 height 67
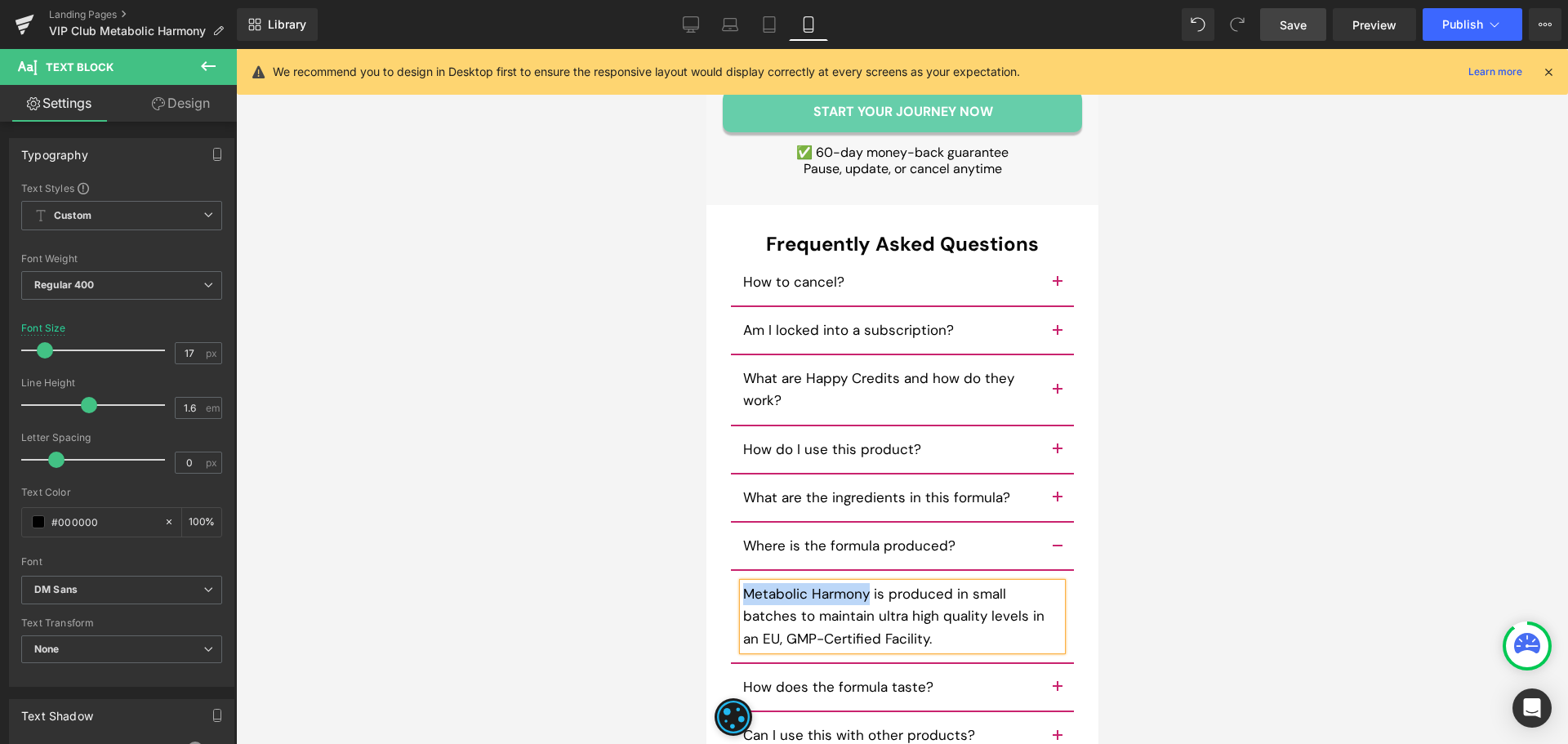
click at [860, 583] on p "Metabolic Harmony is produced in small batches to maintain ultra high quality l…" at bounding box center [901, 616] width 318 height 67
copy p "Metabolic Harmony"
click at [1048, 663] on button "button" at bounding box center [1056, 687] width 33 height 46
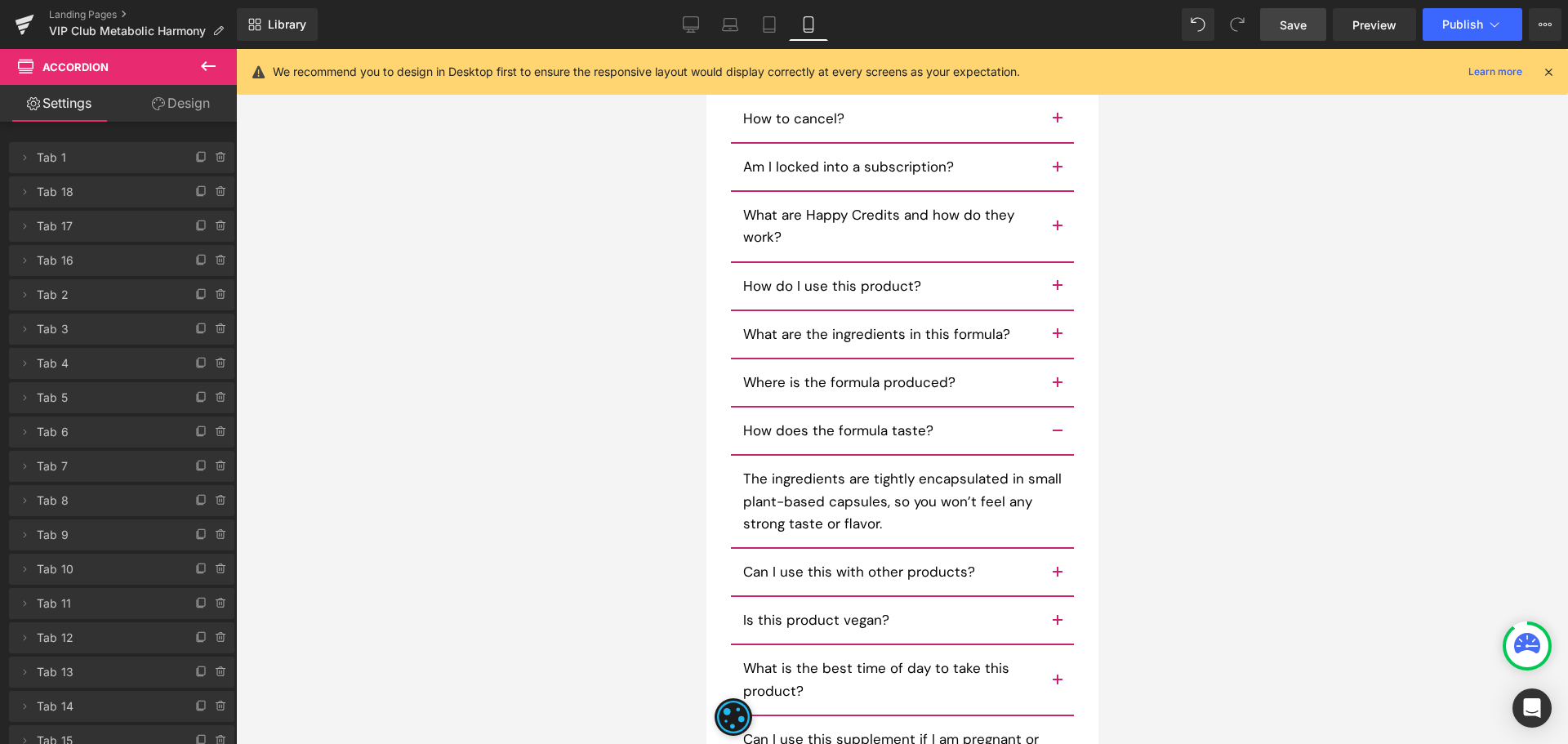
click at [1044, 549] on button "button" at bounding box center [1056, 572] width 33 height 46
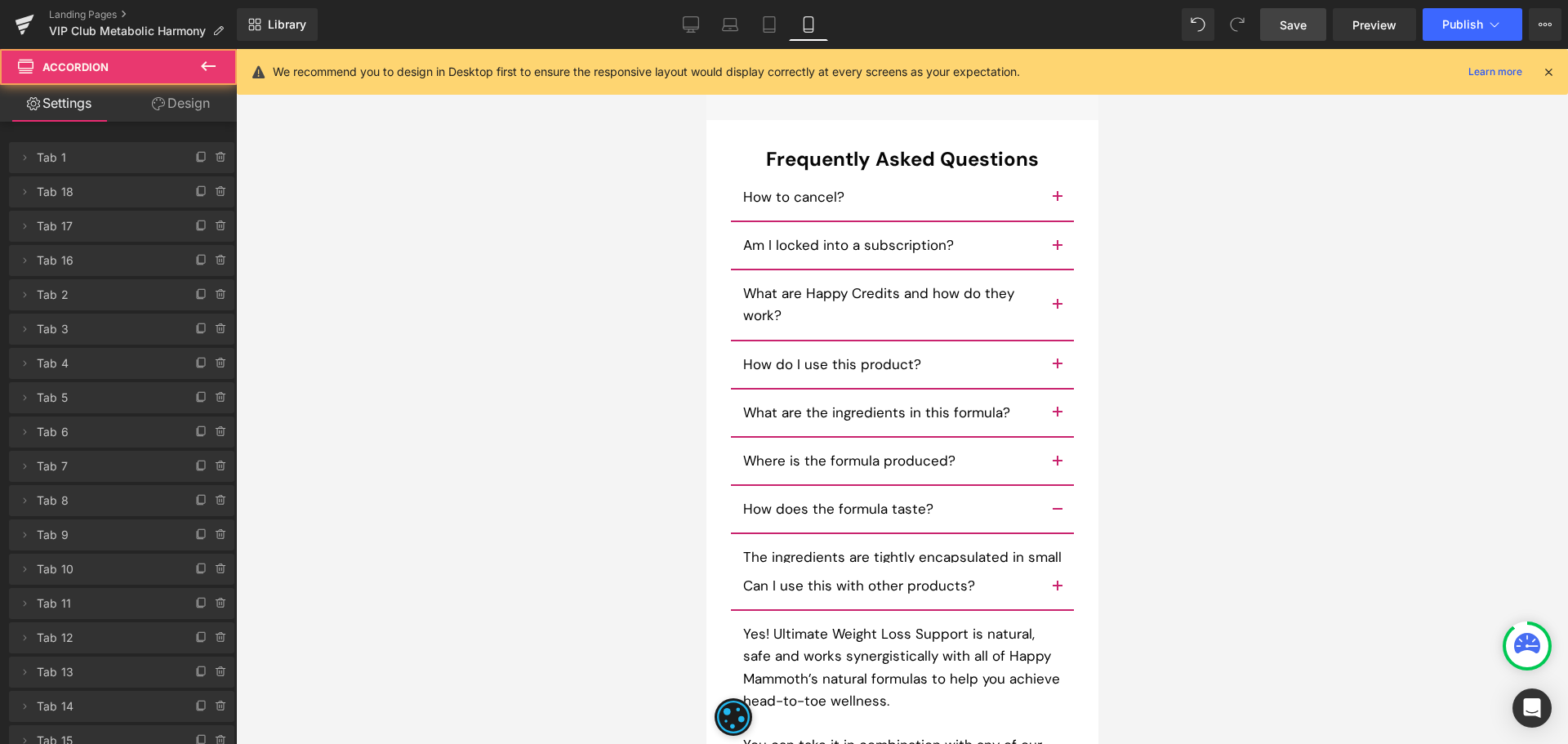
scroll to position [12884, 0]
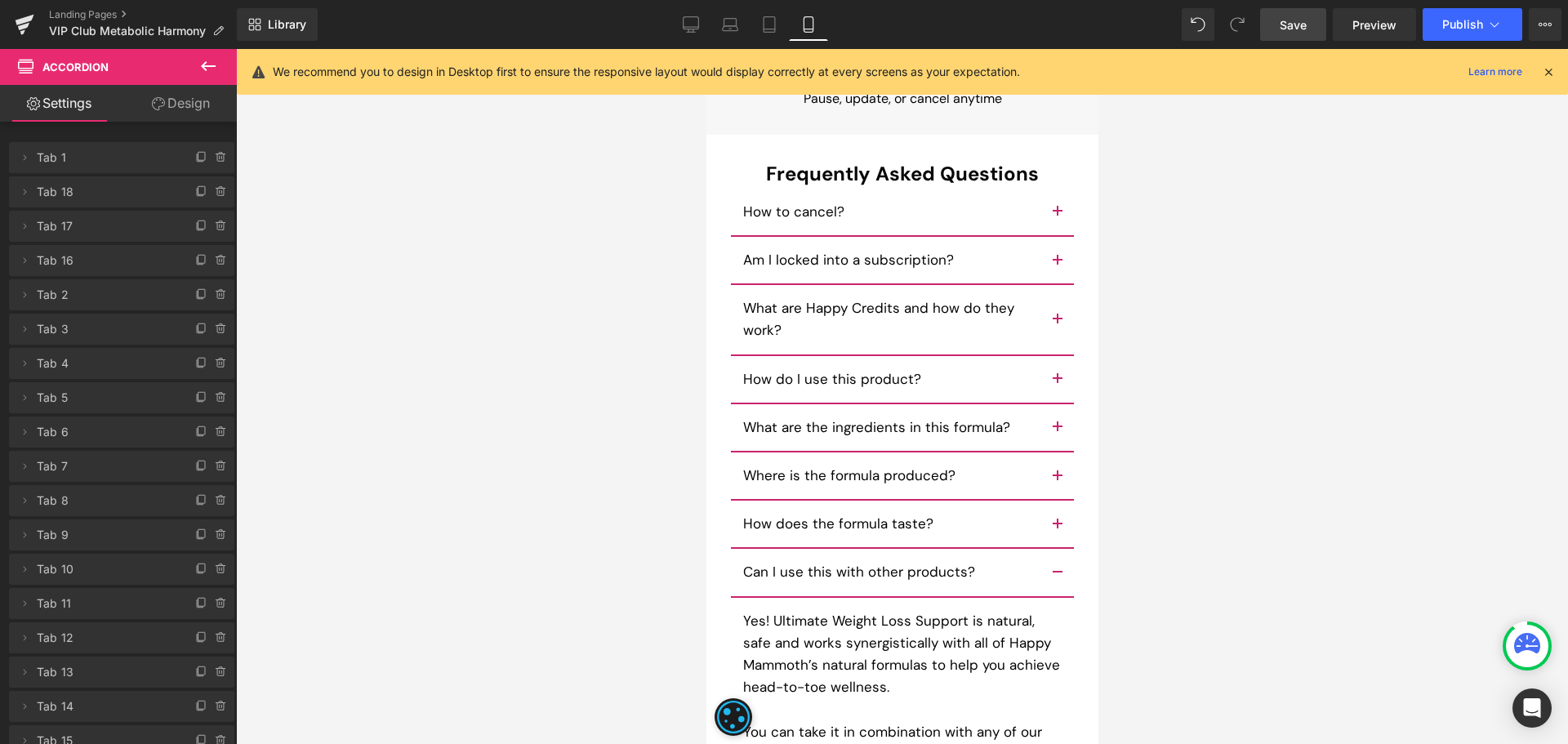
click at [796, 609] on p "Yes! Ultimate Weight Loss Support is natural, safe and works synergistically wi…" at bounding box center [901, 654] width 318 height 89
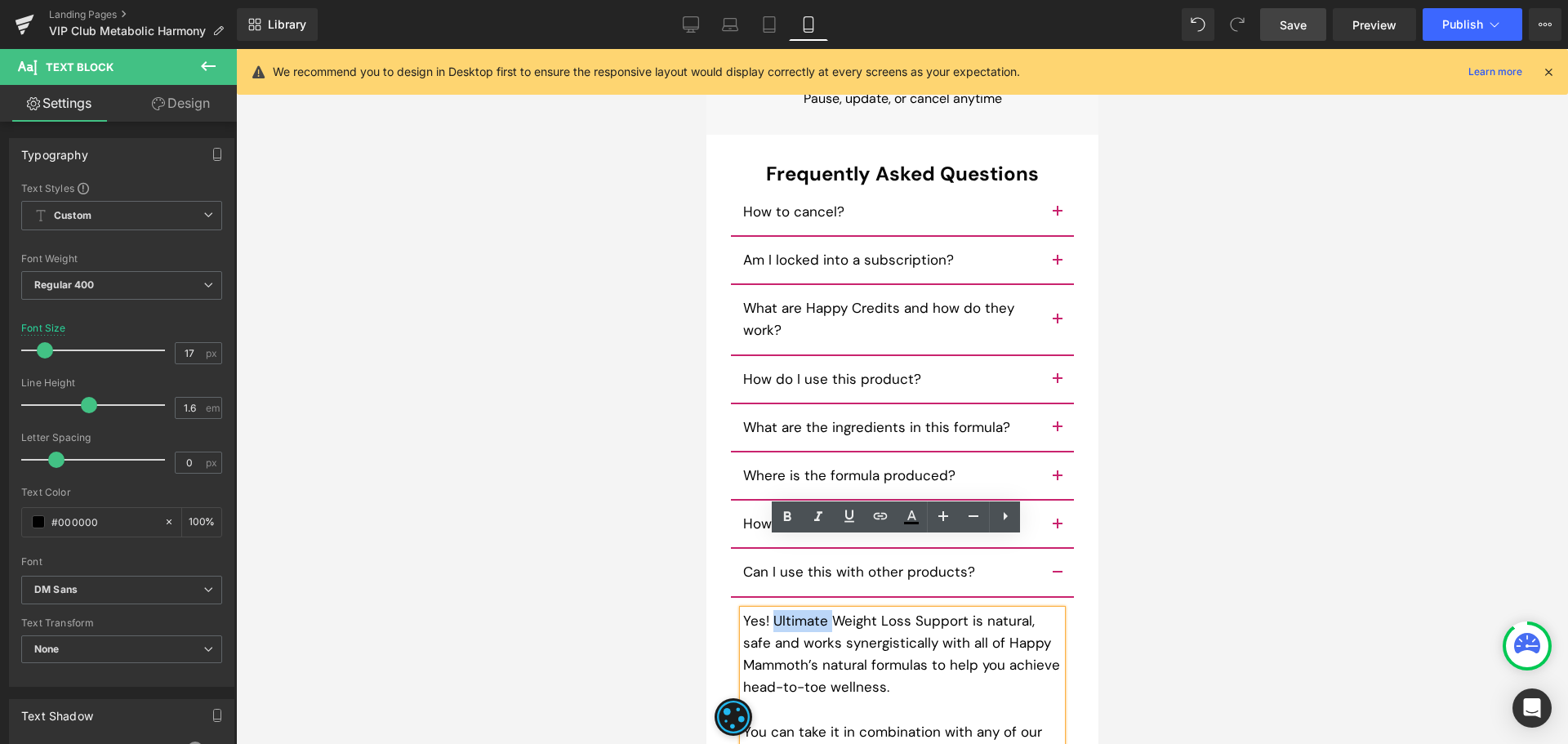
click at [952, 609] on p "Yes! Ultimate Weight Loss Support is natural, safe and works synergistically wi…" at bounding box center [901, 654] width 318 height 89
paste div
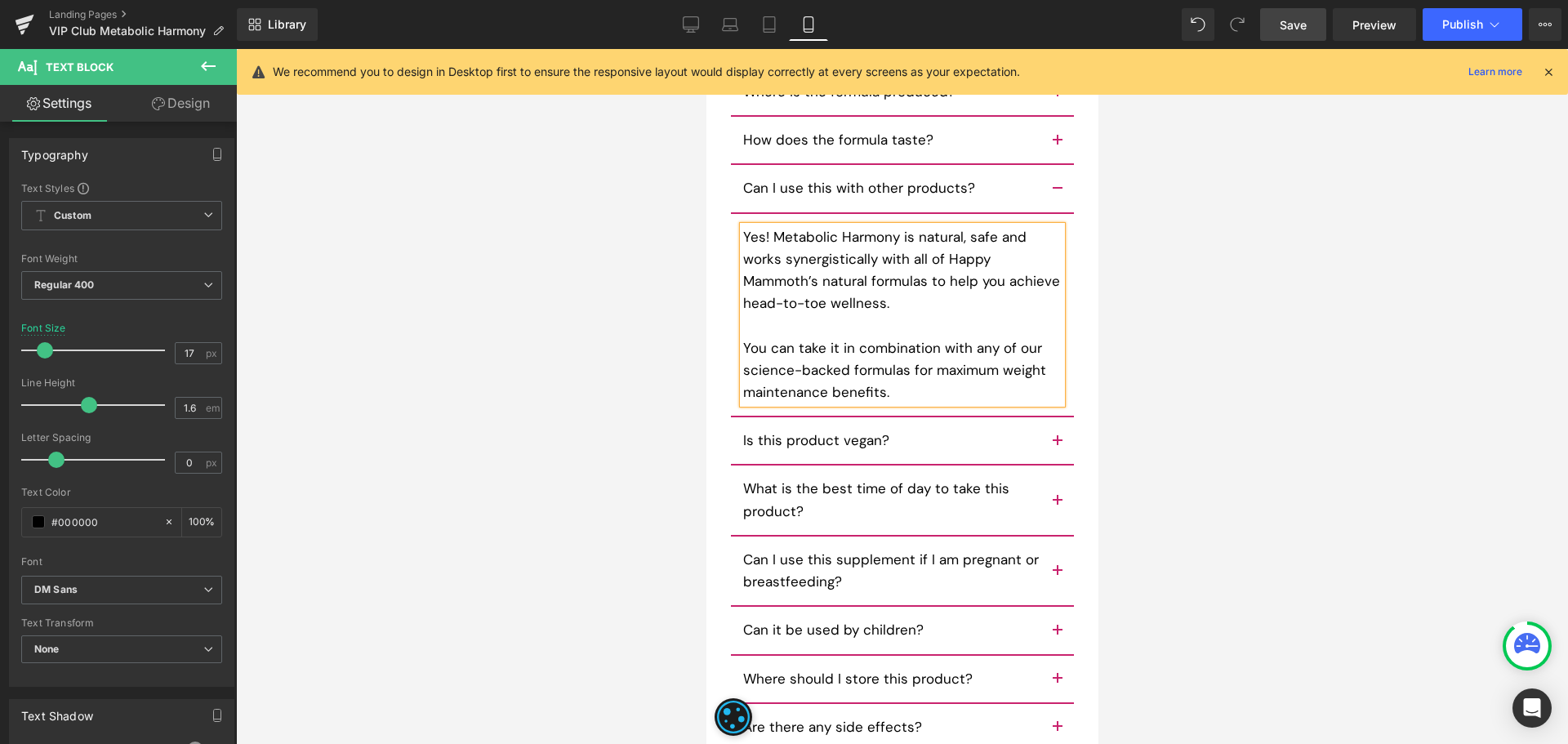
scroll to position [13292, 0]
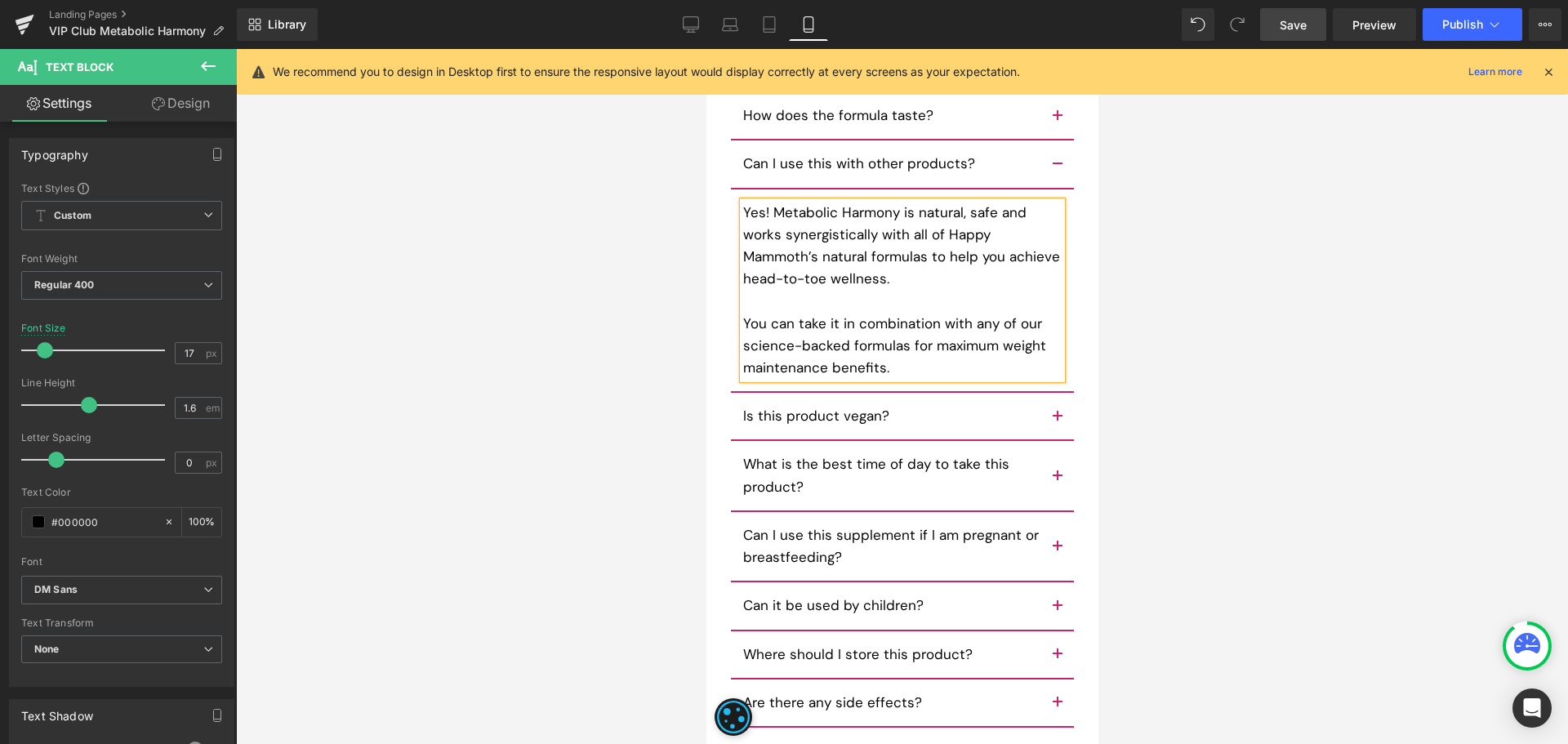
click at [1053, 393] on button "button" at bounding box center [1056, 416] width 33 height 46
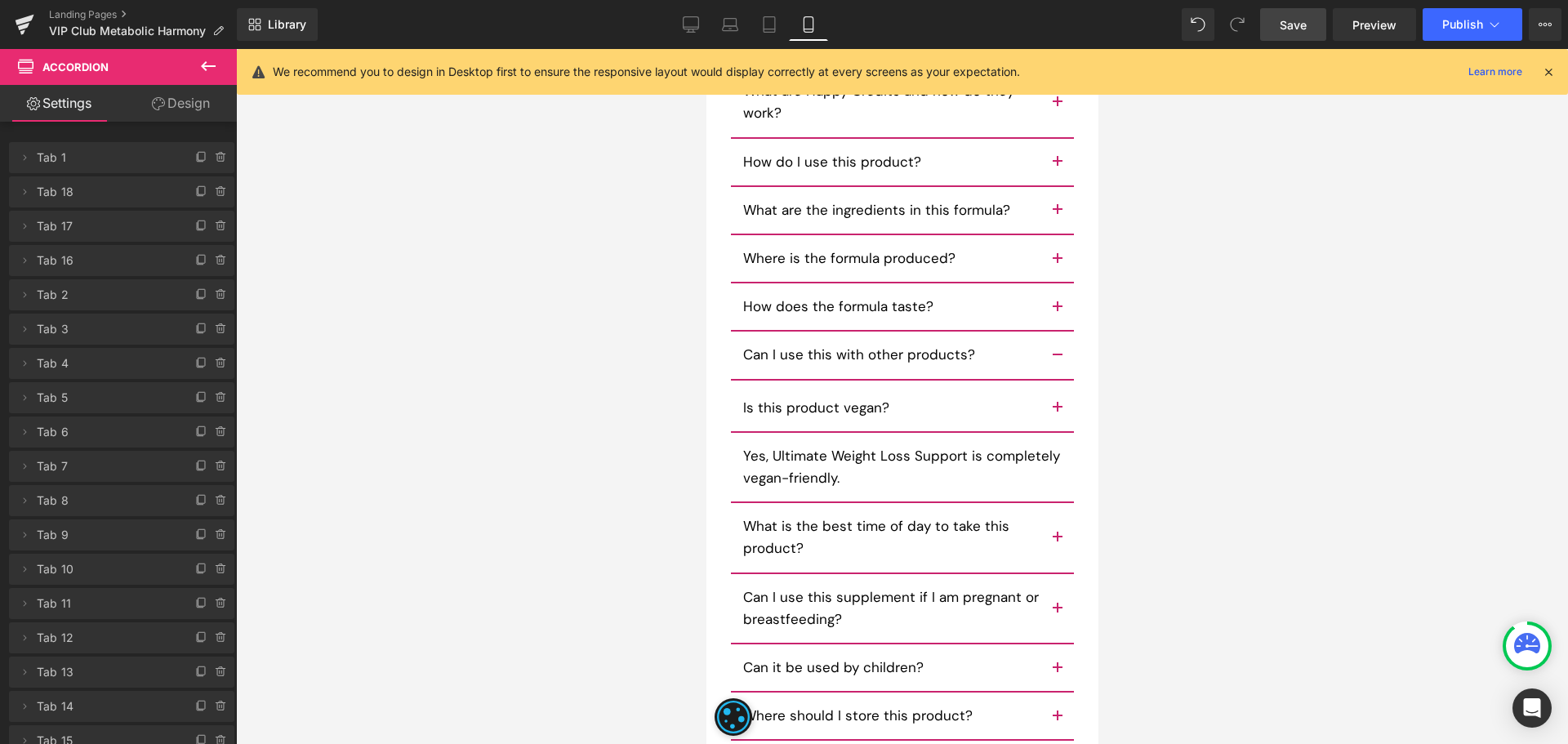
scroll to position [13088, 0]
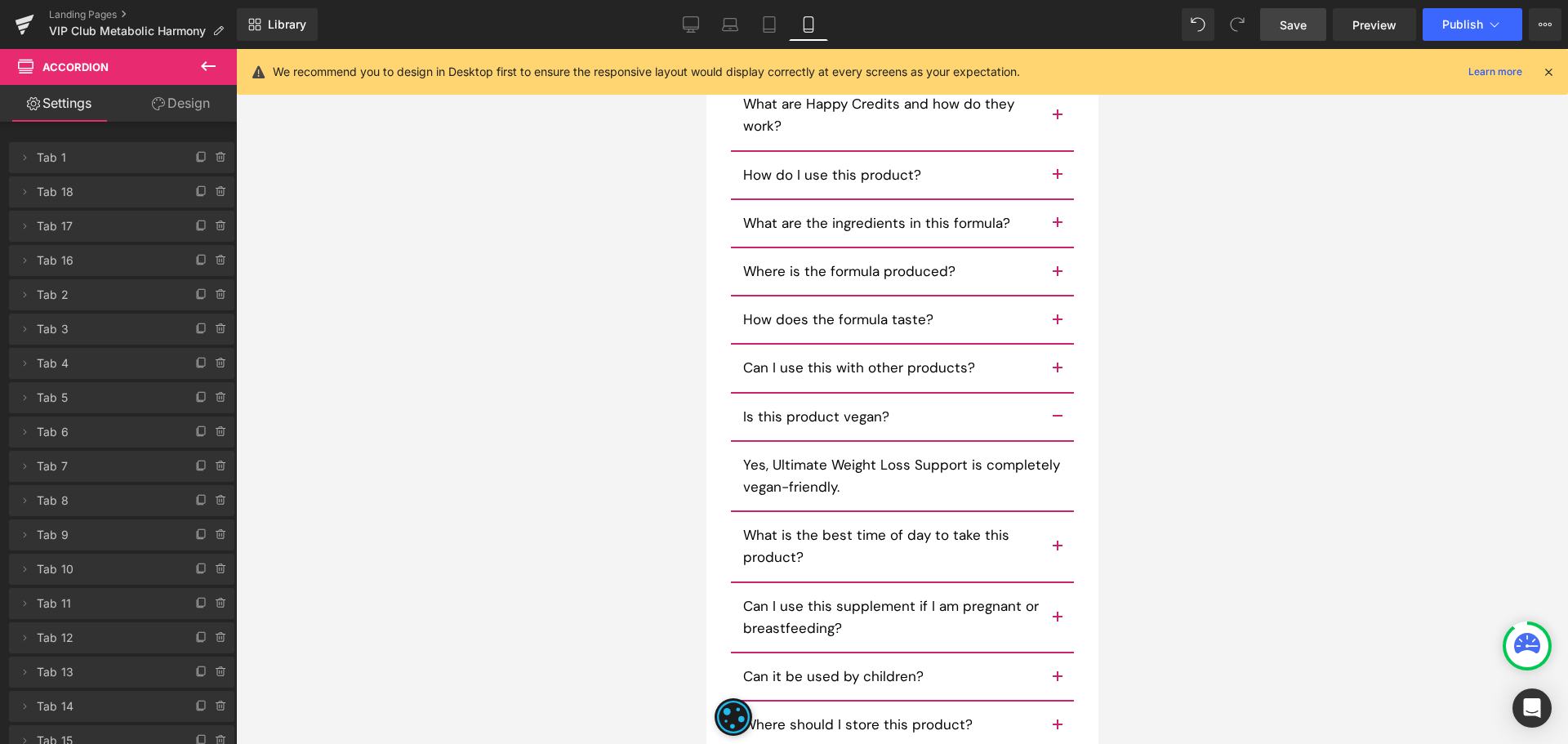
click at [779, 454] on div "Yes, Ultimate Weight Loss Support is completely vegan-friendly. Text Block" at bounding box center [901, 476] width 318 height 44
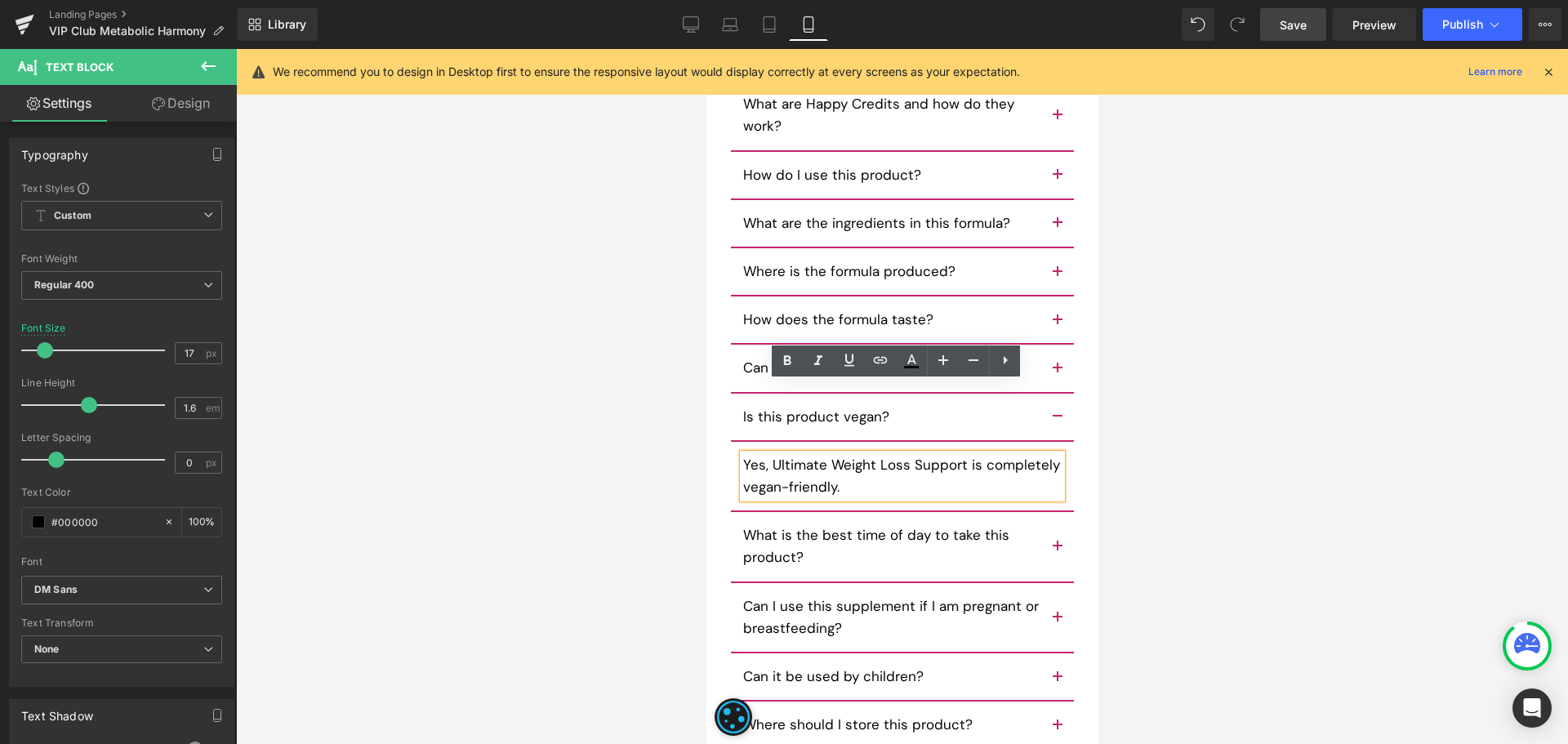
click at [788, 454] on p "Yes, Ultimate Weight Loss Support is completely vegan-friendly." at bounding box center [901, 476] width 318 height 44
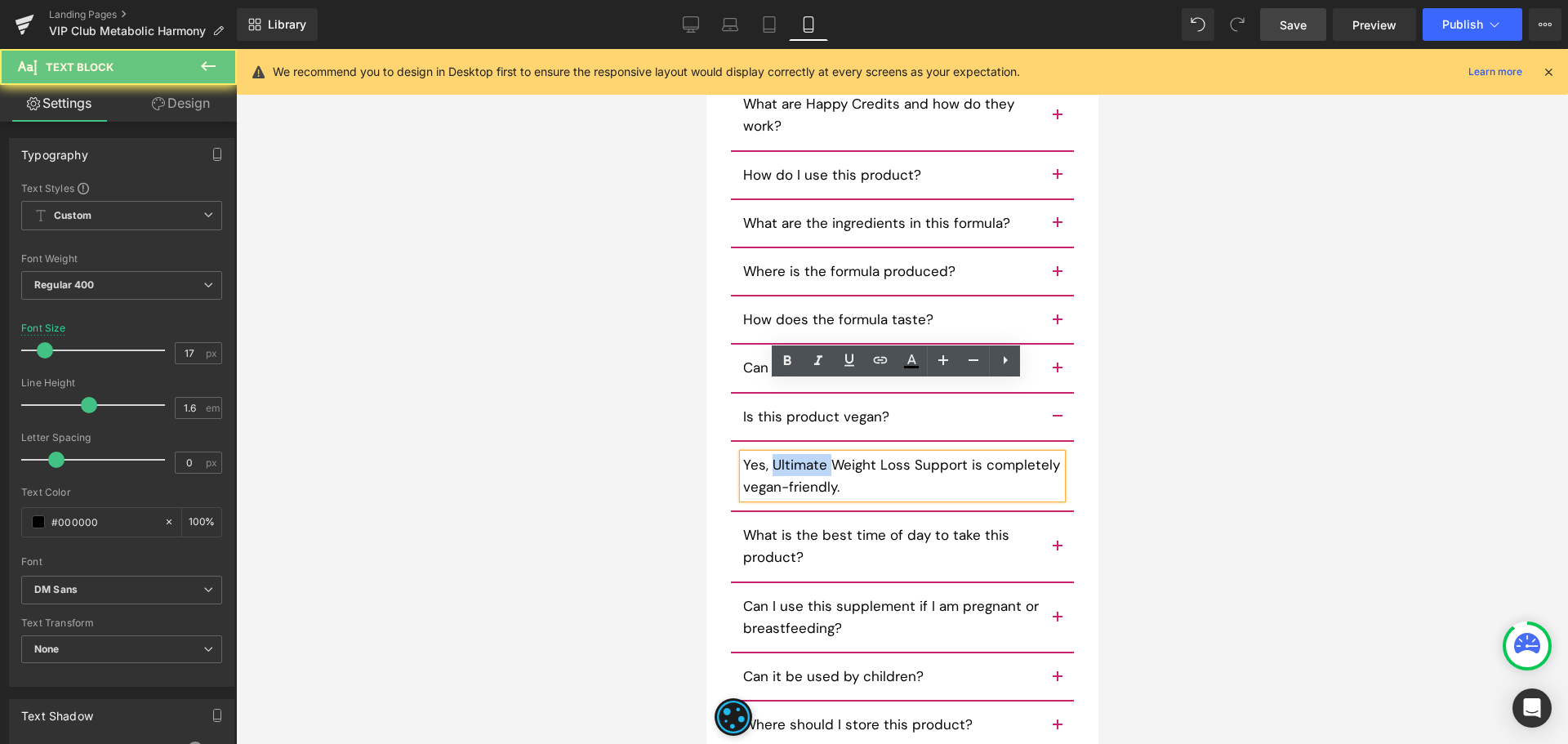
click at [788, 454] on p "Yes, Ultimate Weight Loss Support is completely vegan-friendly." at bounding box center [901, 476] width 318 height 44
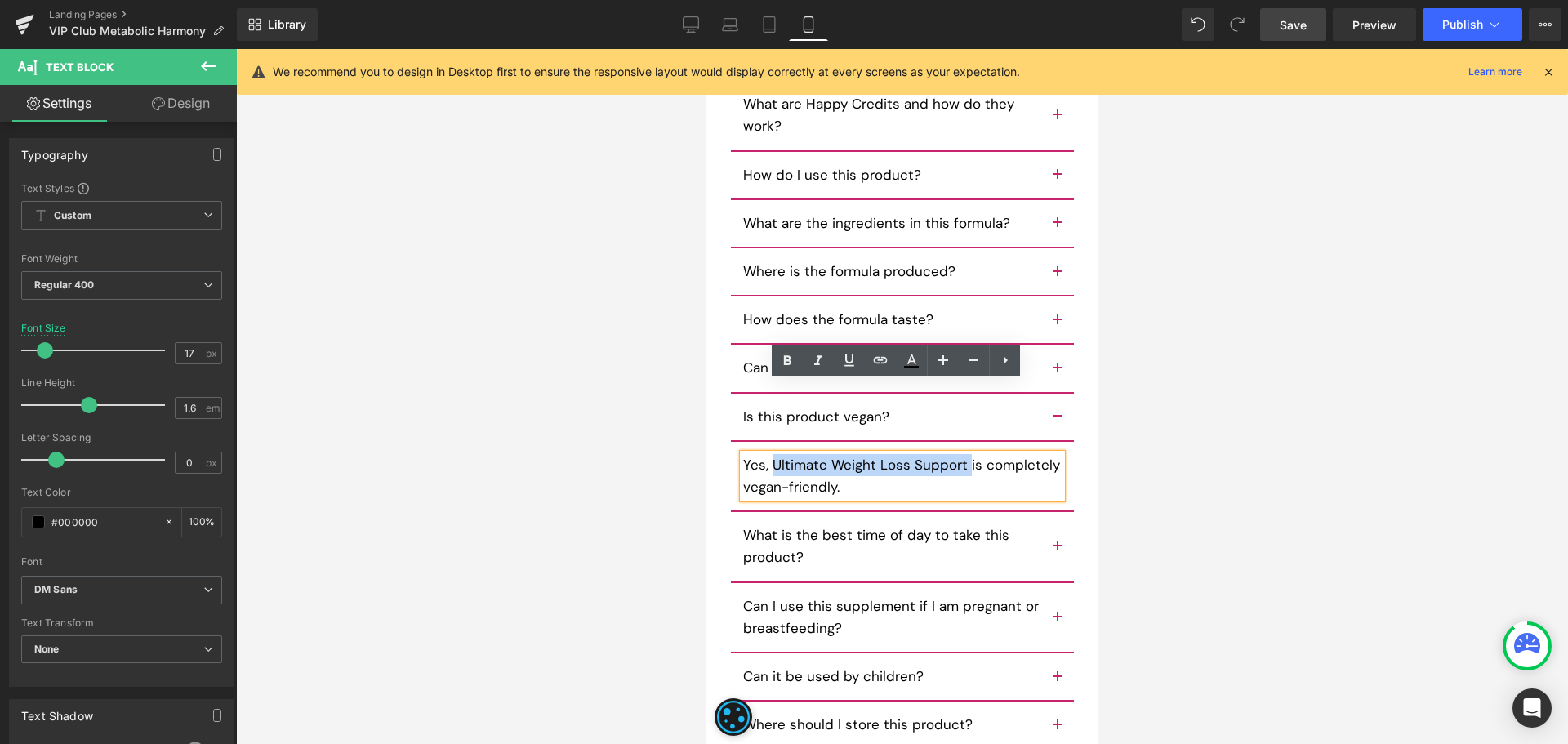
click at [955, 454] on p "Yes, Ultimate Weight Loss Support is completely vegan-friendly." at bounding box center [901, 476] width 318 height 44
paste div
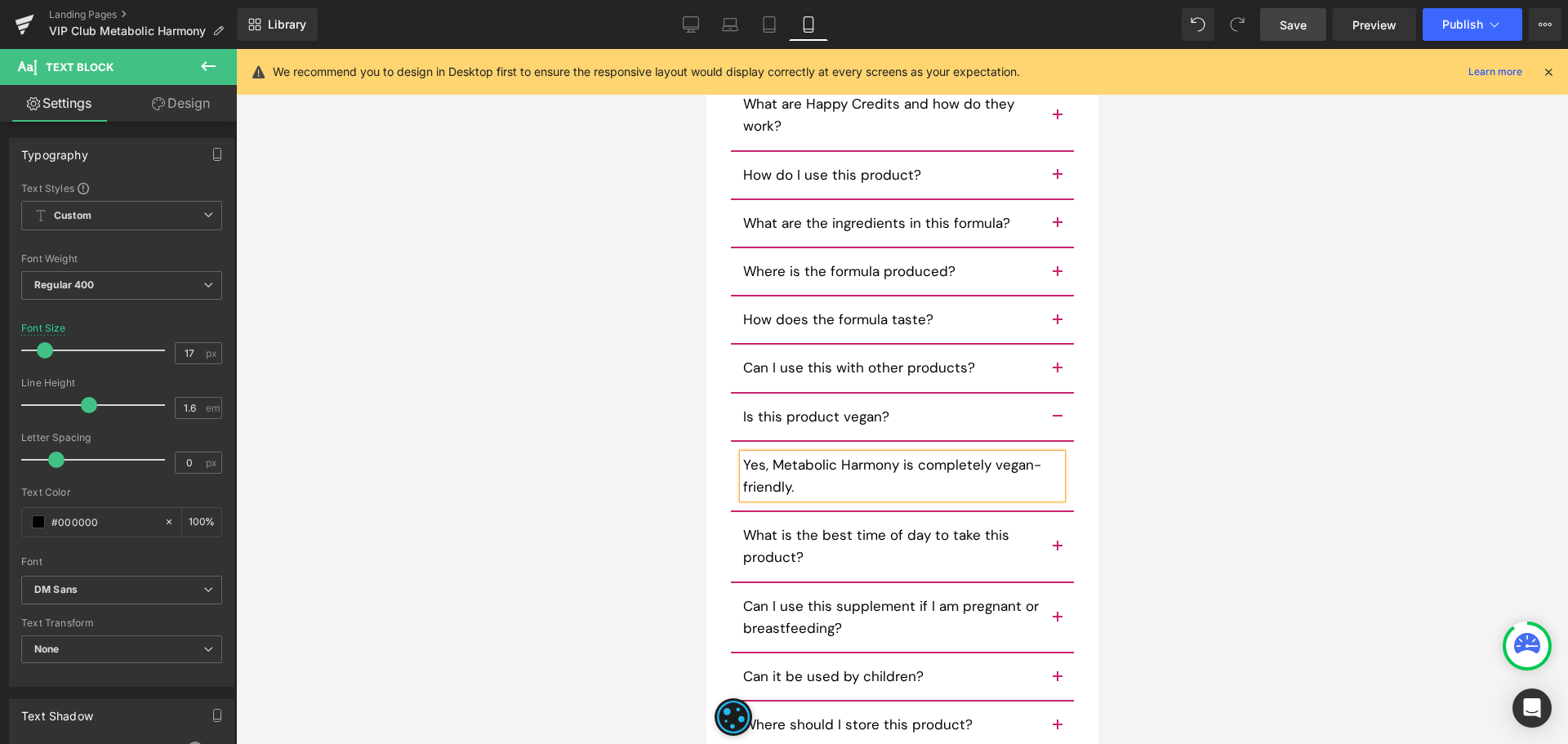
click at [1056, 551] on span "button" at bounding box center [1056, 551] width 0 height 0
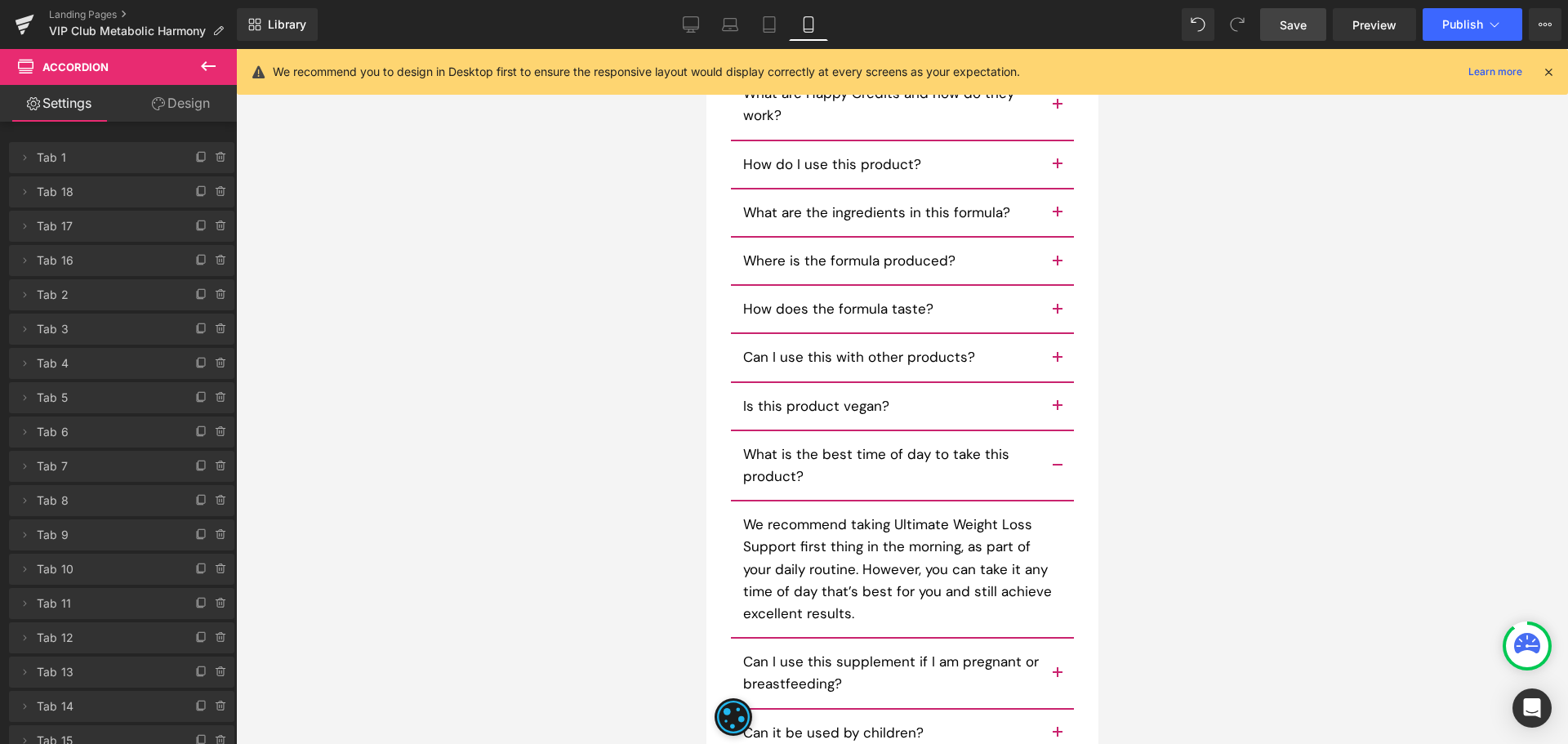
scroll to position [13100, 0]
click at [906, 513] on p "We recommend taking Ultimate Weight Loss Support first thing in the morning, as…" at bounding box center [901, 568] width 318 height 111
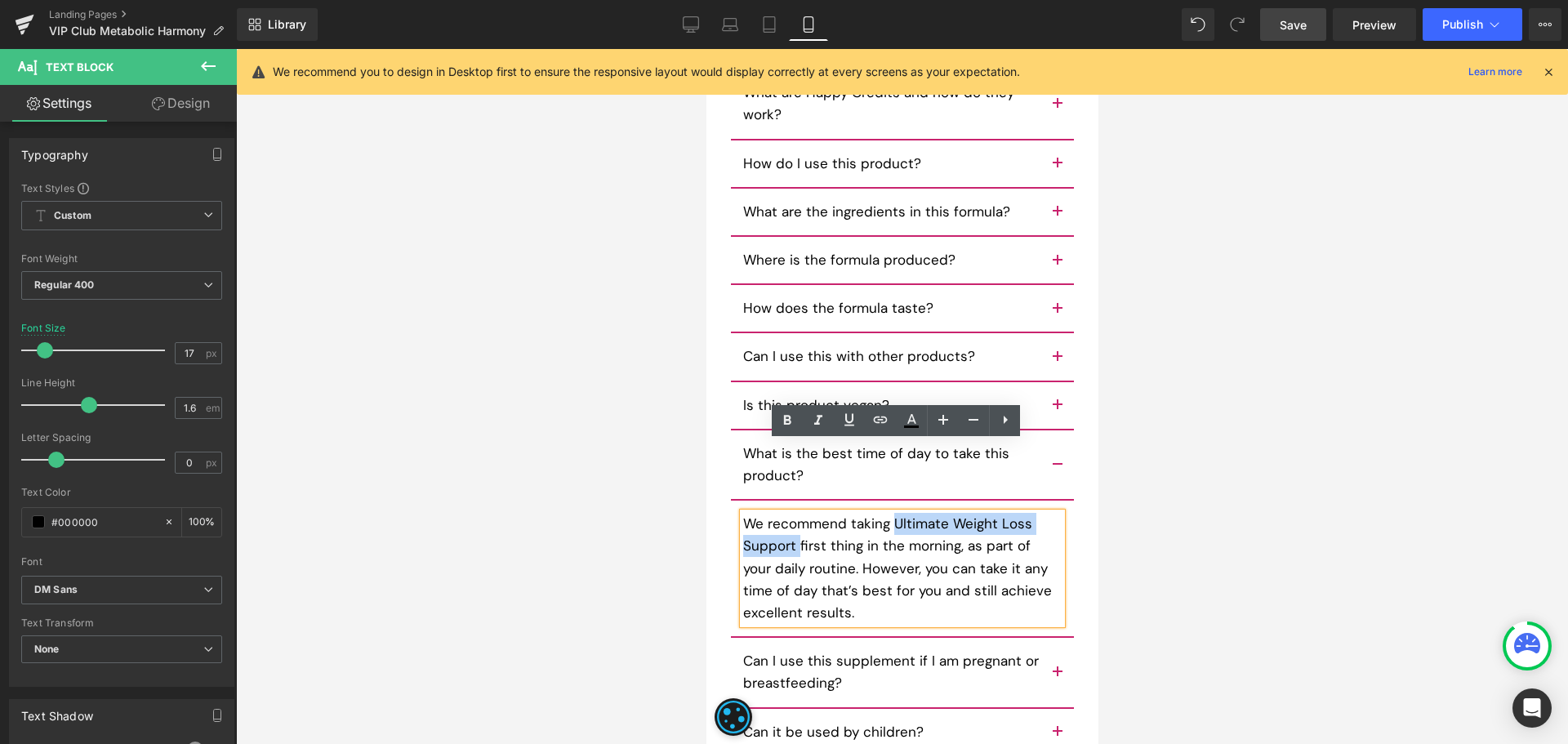
click at [790, 513] on p "We recommend taking Ultimate Weight Loss Support first thing in the morning, as…" at bounding box center [901, 568] width 318 height 111
paste div
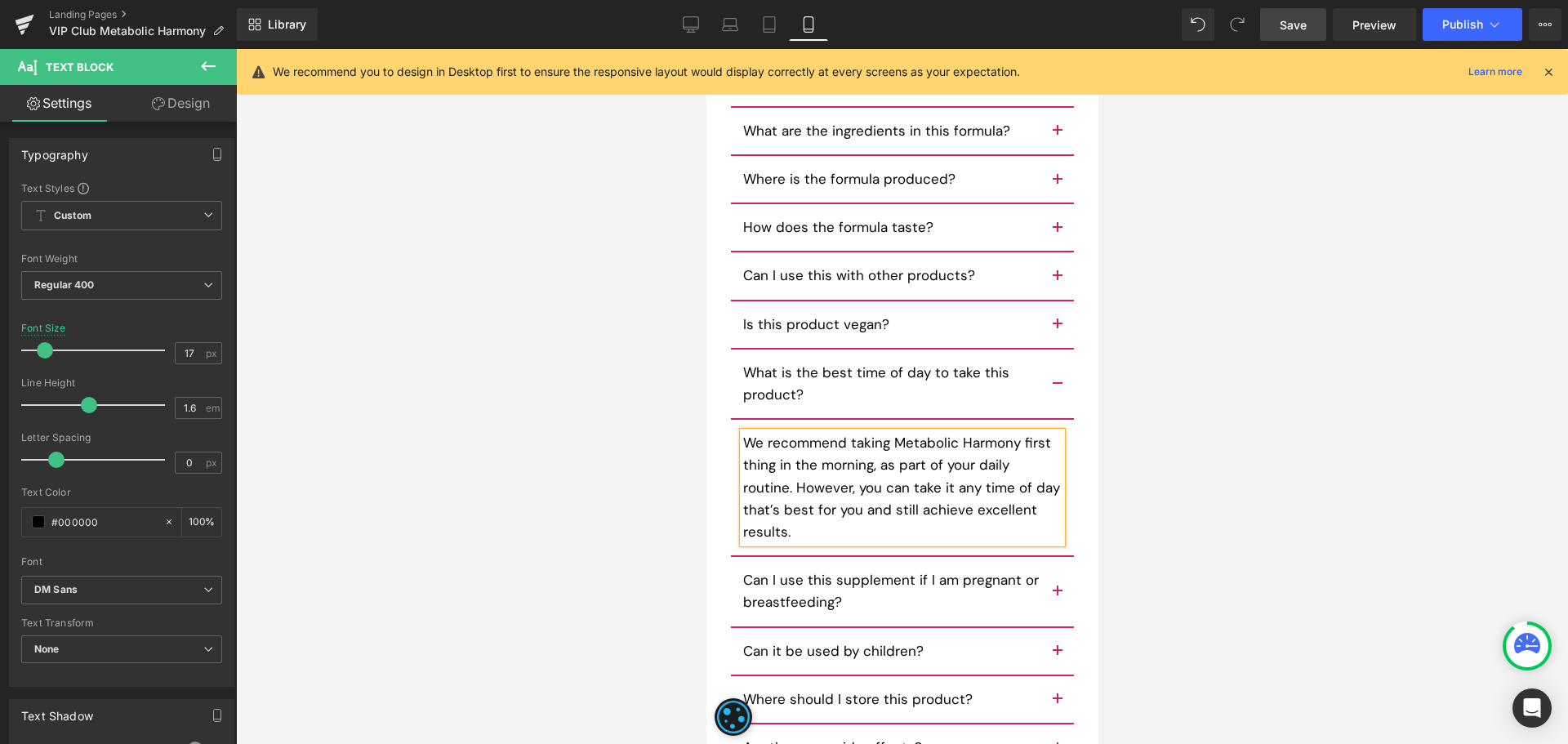
scroll to position [13181, 0]
click at [1053, 556] on button "button" at bounding box center [1056, 591] width 33 height 69
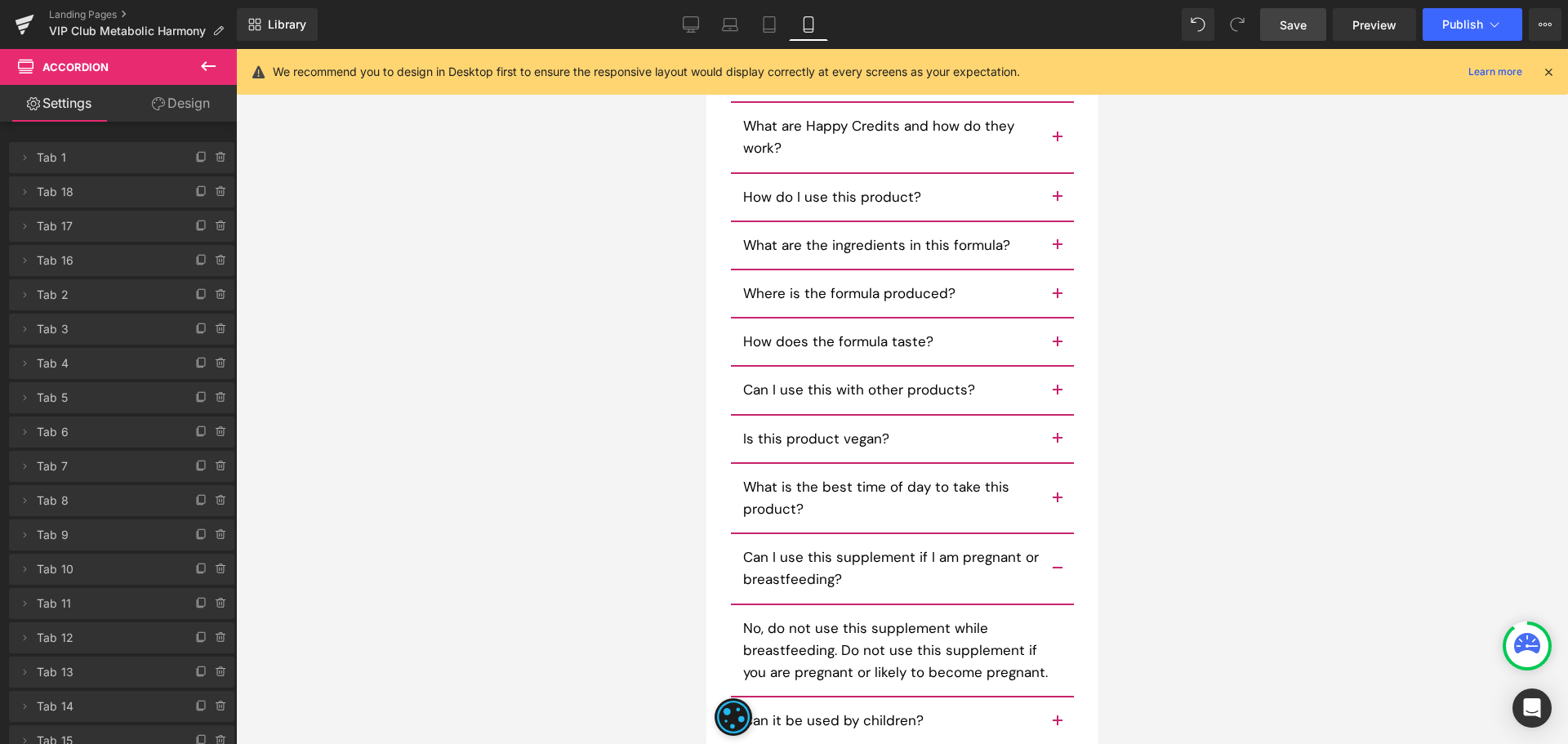
scroll to position [13148, 0]
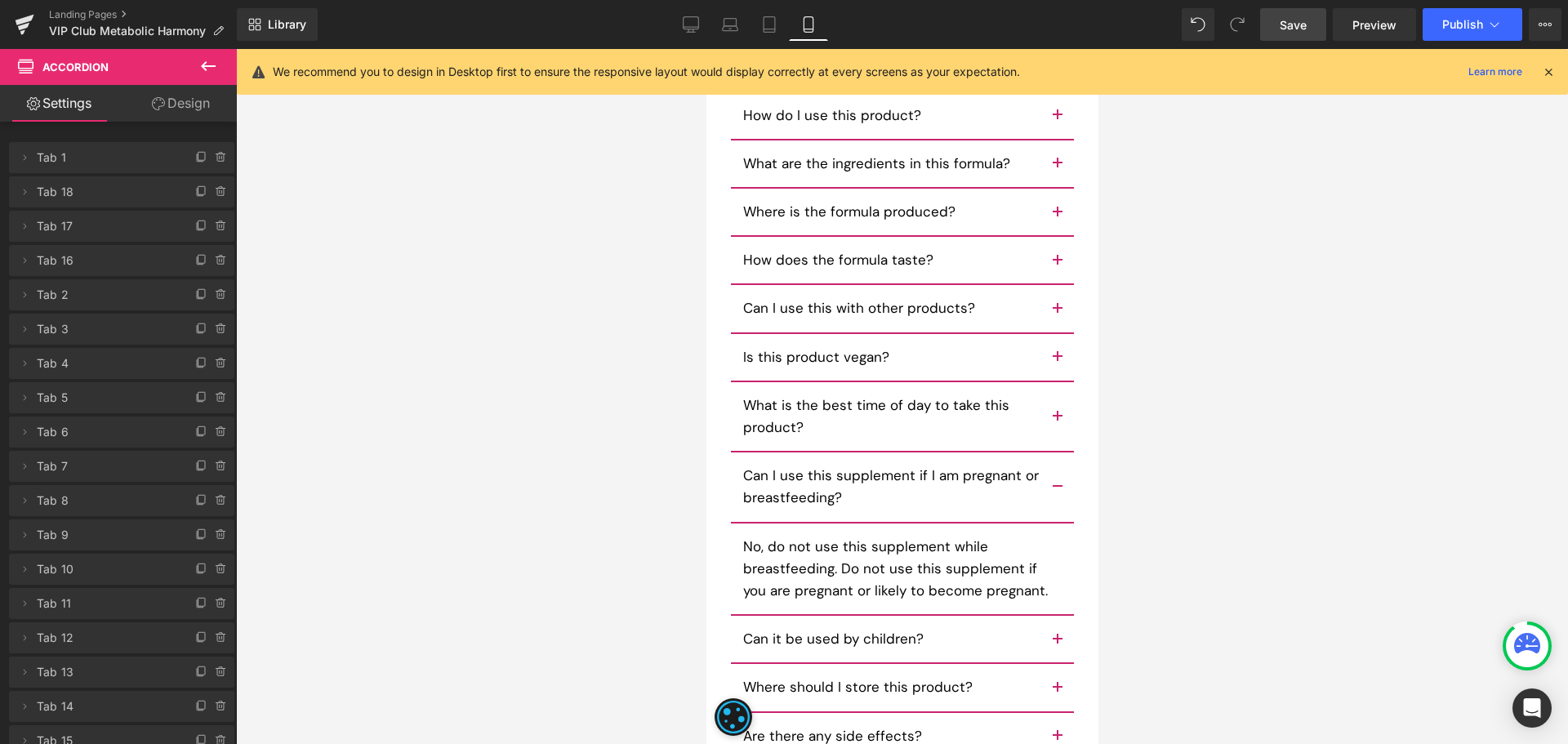
click at [1052, 615] on button "button" at bounding box center [1056, 639] width 33 height 46
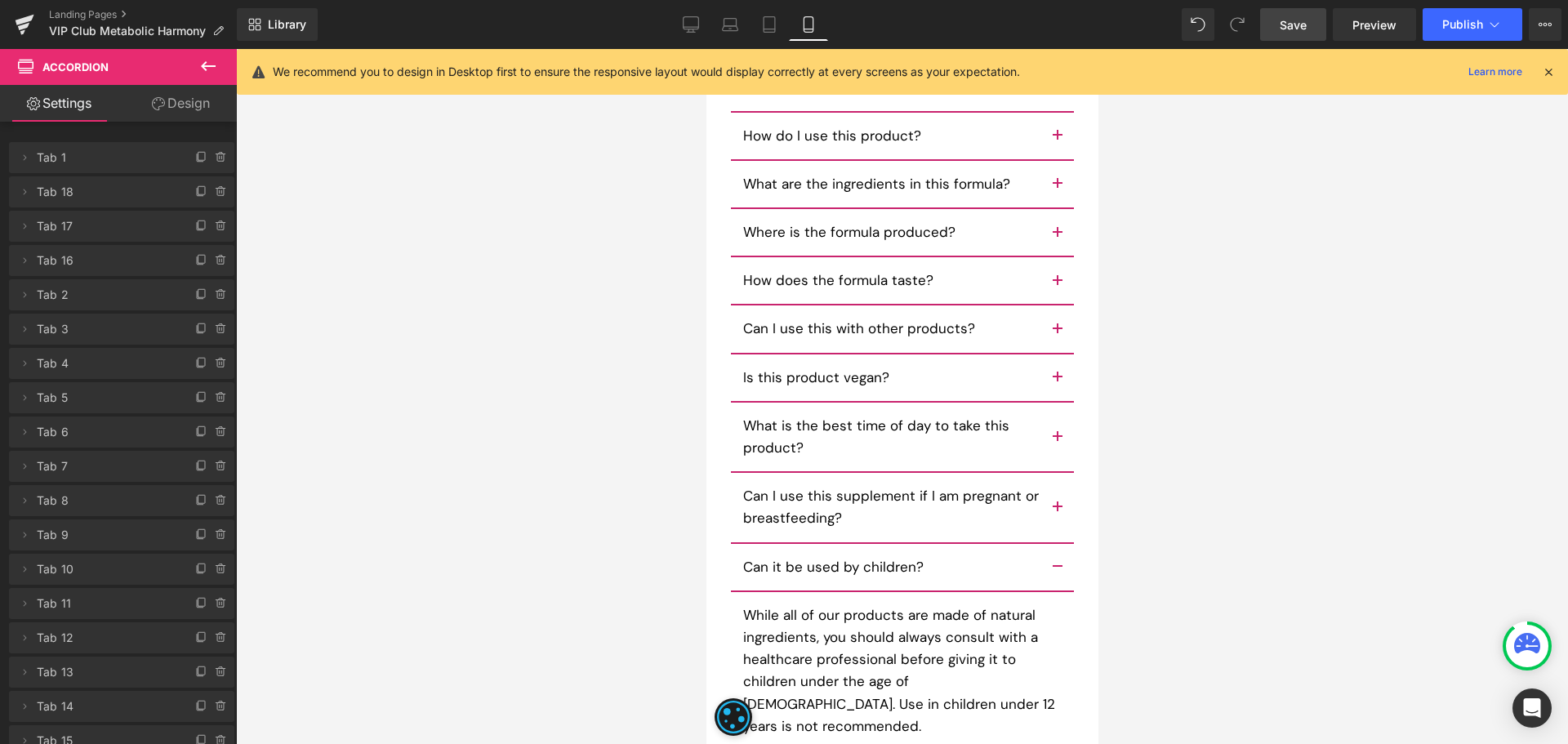
scroll to position [13218, 0]
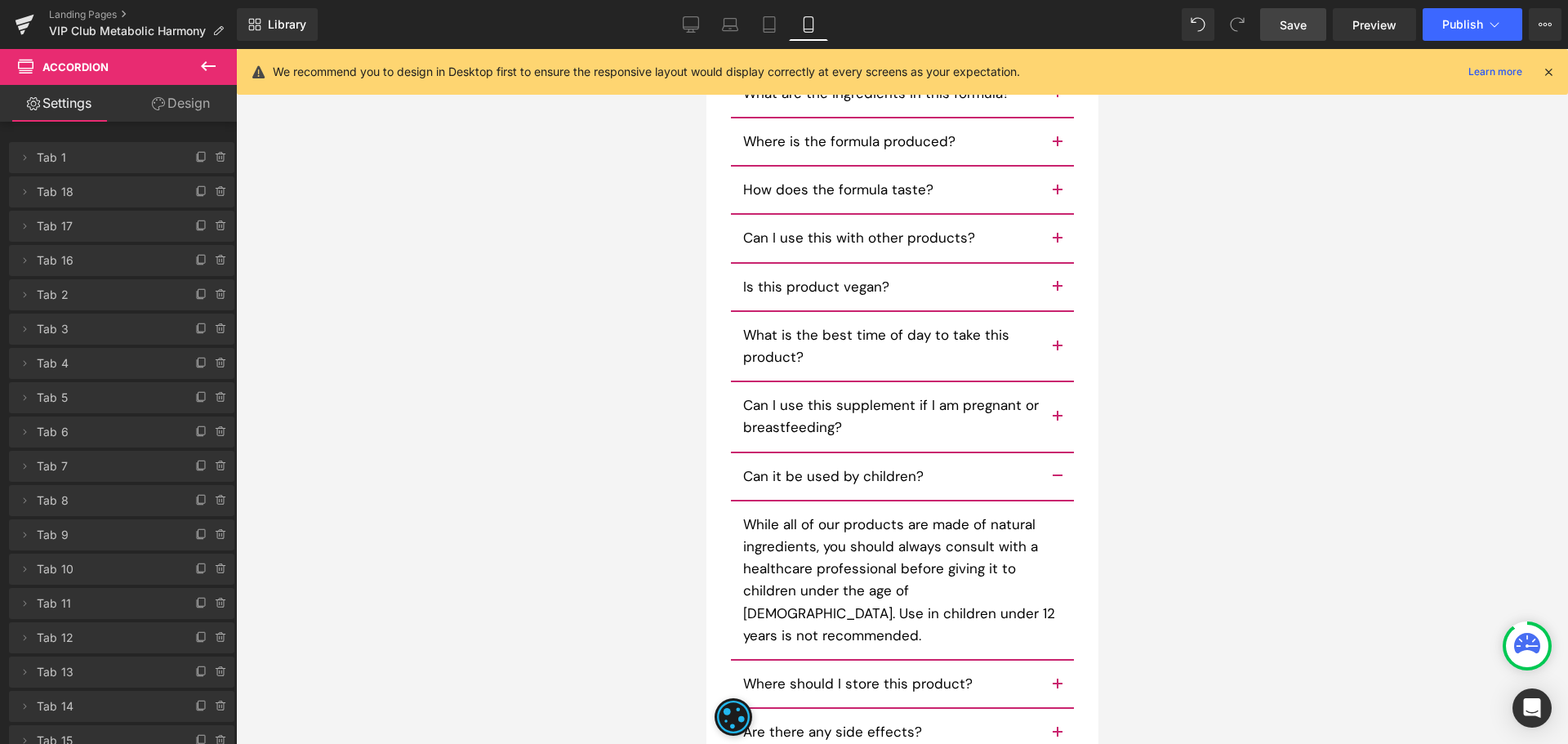
click at [1044, 661] on button "button" at bounding box center [1056, 684] width 33 height 46
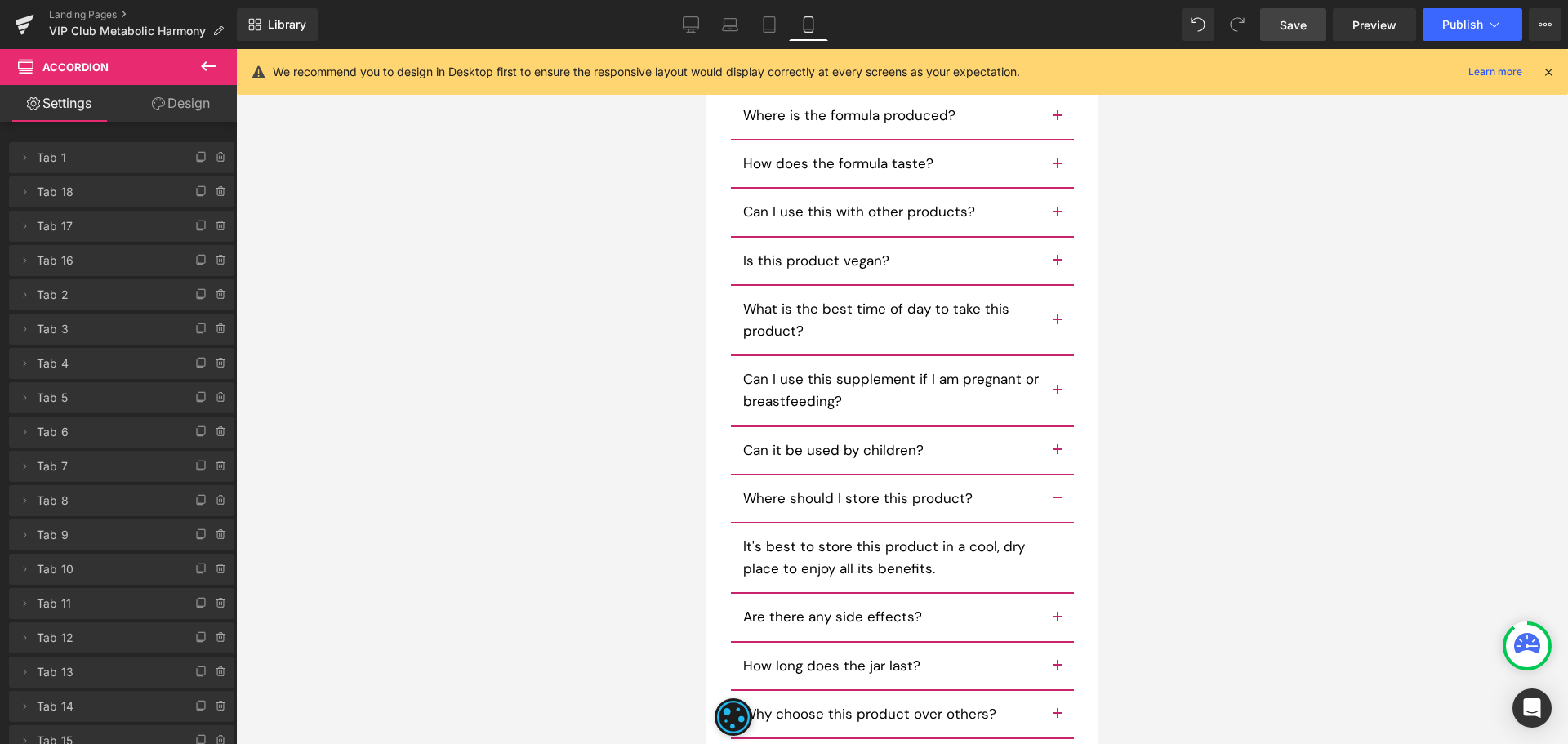
click at [1053, 593] on button "button" at bounding box center [1056, 616] width 33 height 46
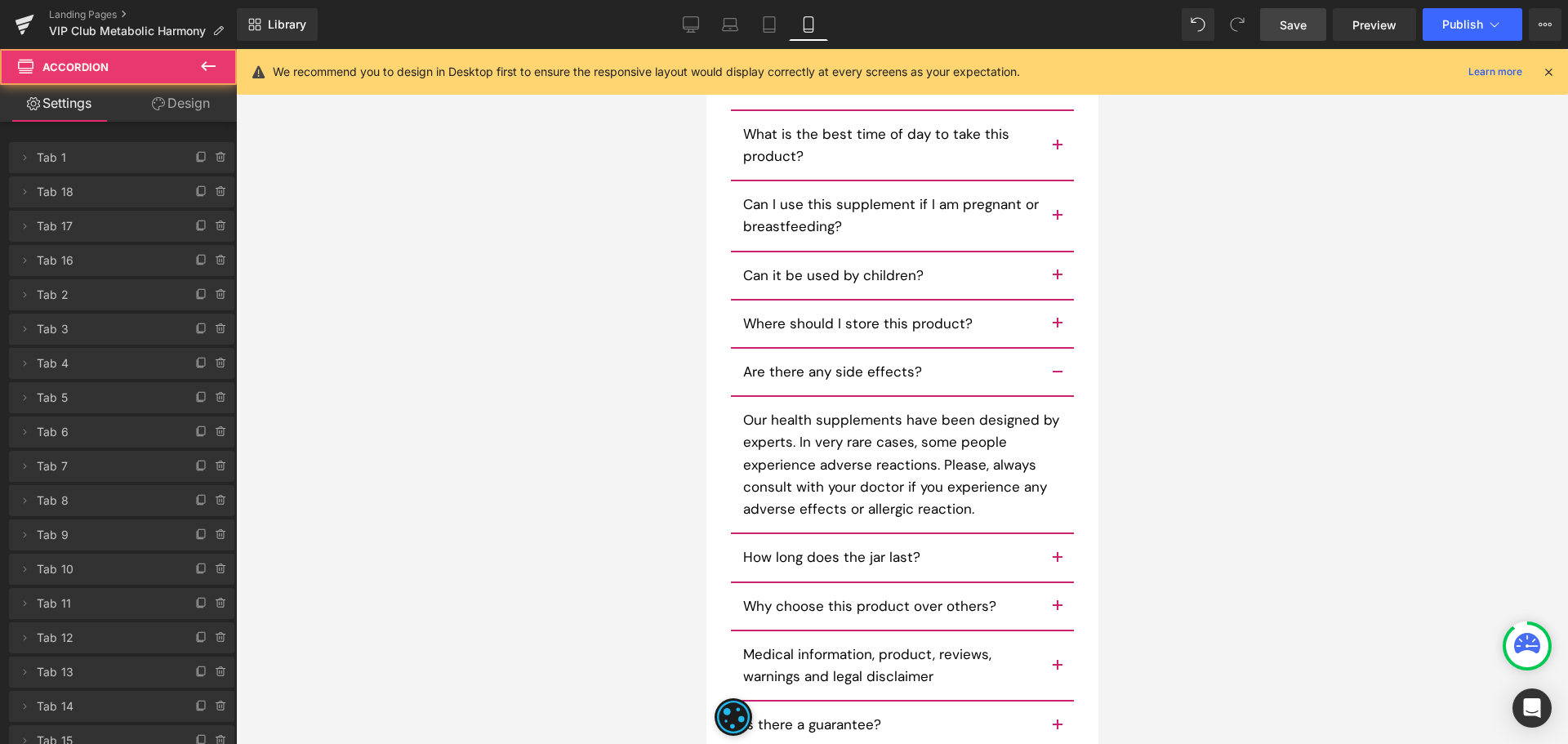
click at [1056, 534] on button "button" at bounding box center [1056, 557] width 33 height 46
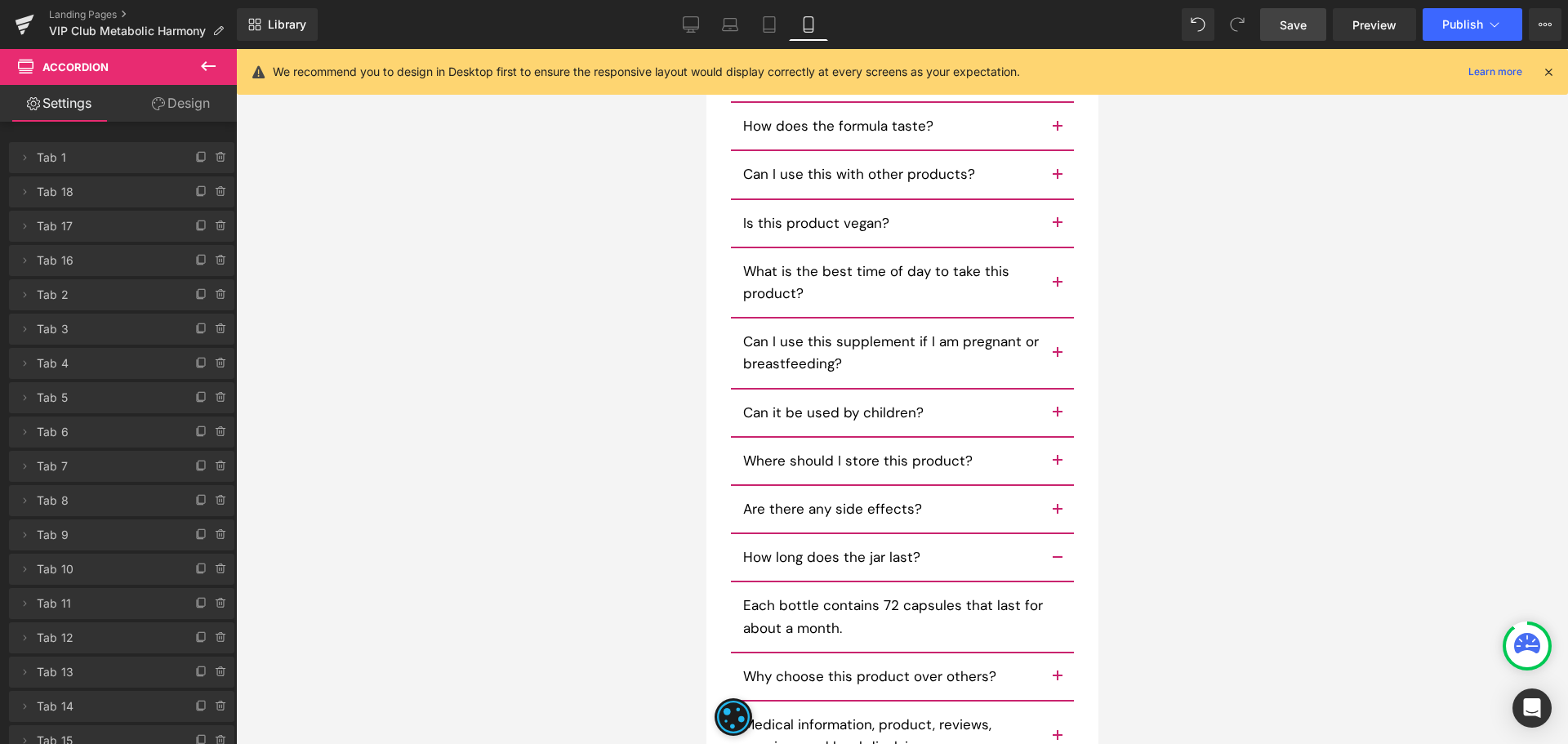
click at [1044, 653] on button "button" at bounding box center [1056, 676] width 33 height 46
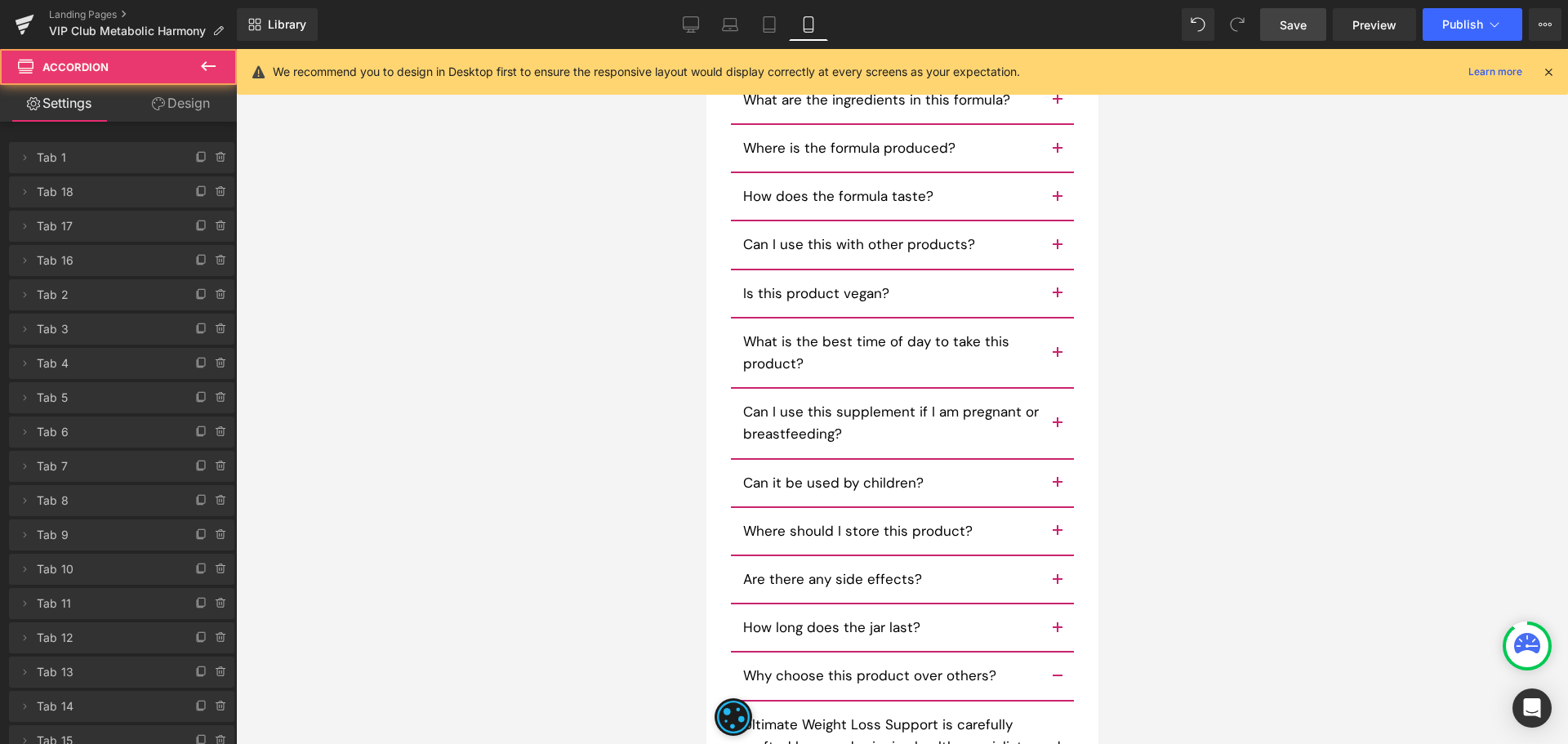
scroll to position [13220, 0]
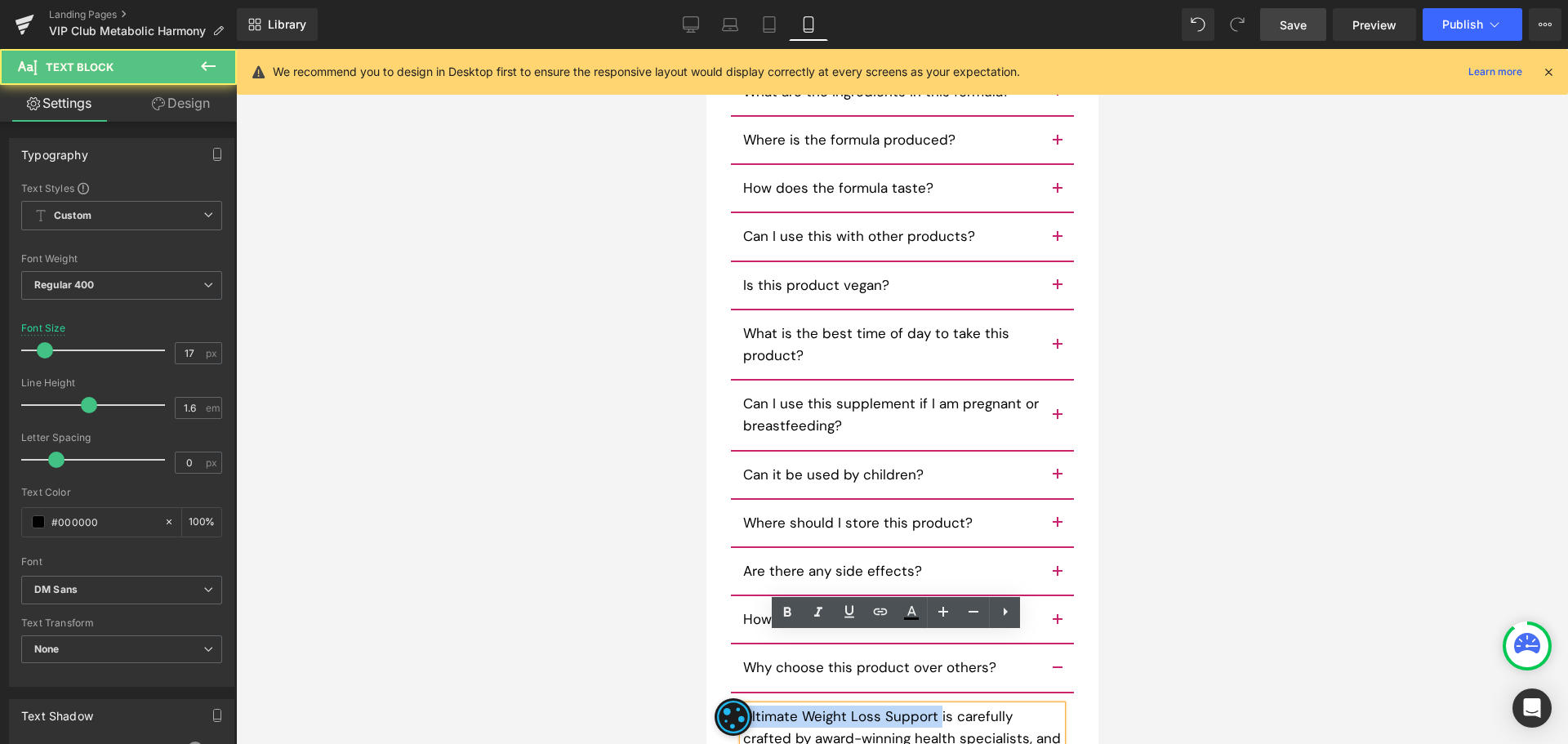
paste div
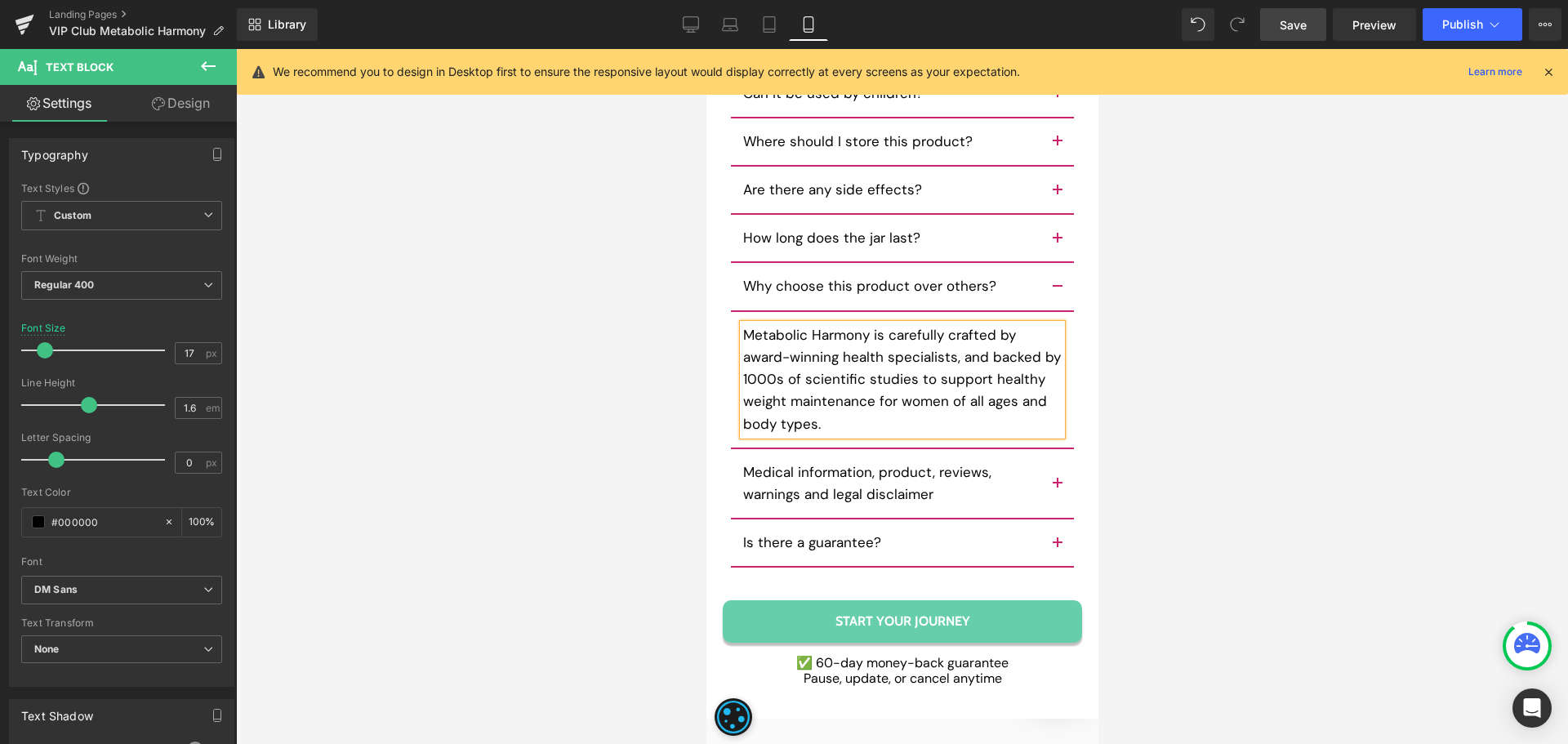
scroll to position [13628, 0]
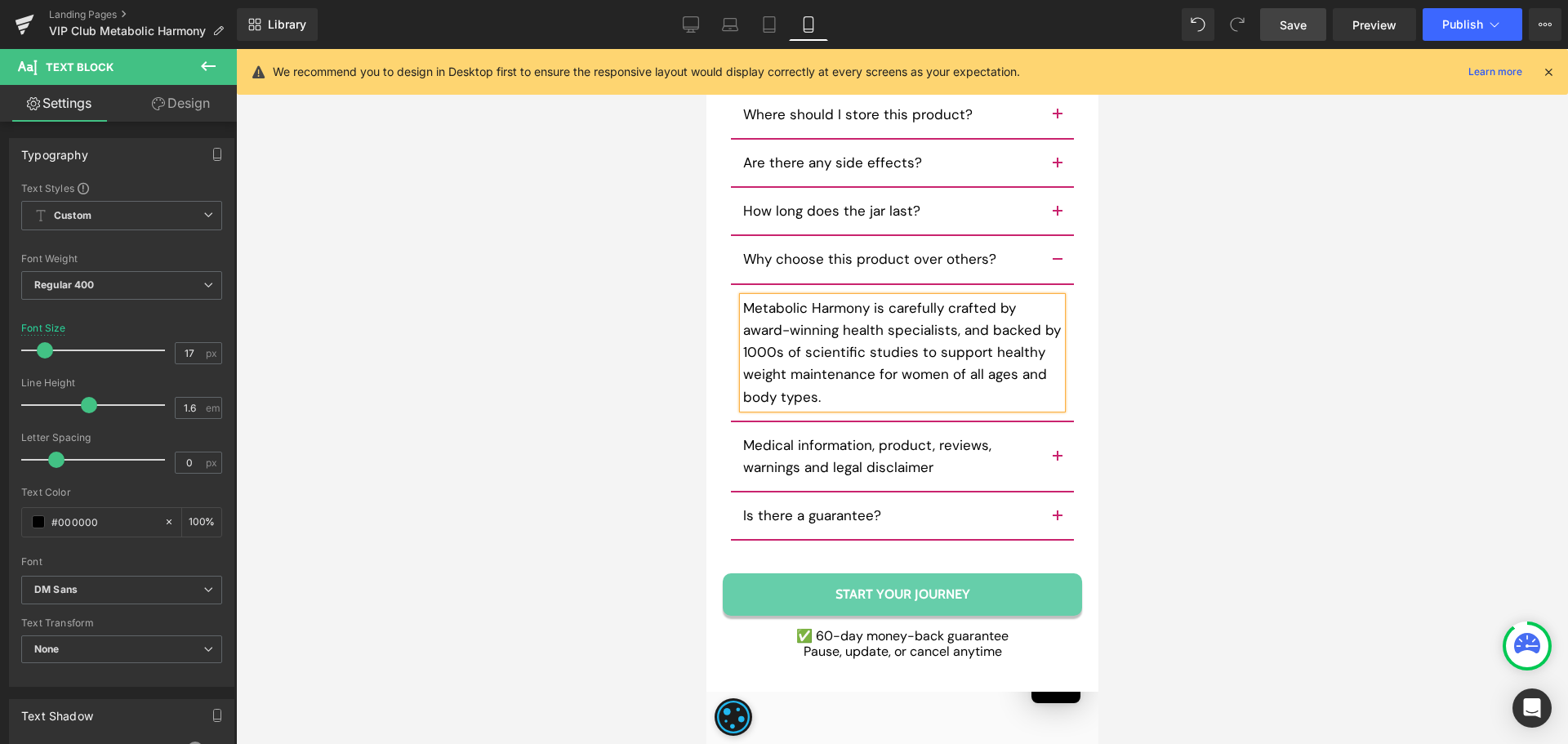
click at [1054, 422] on button "button" at bounding box center [1056, 456] width 33 height 69
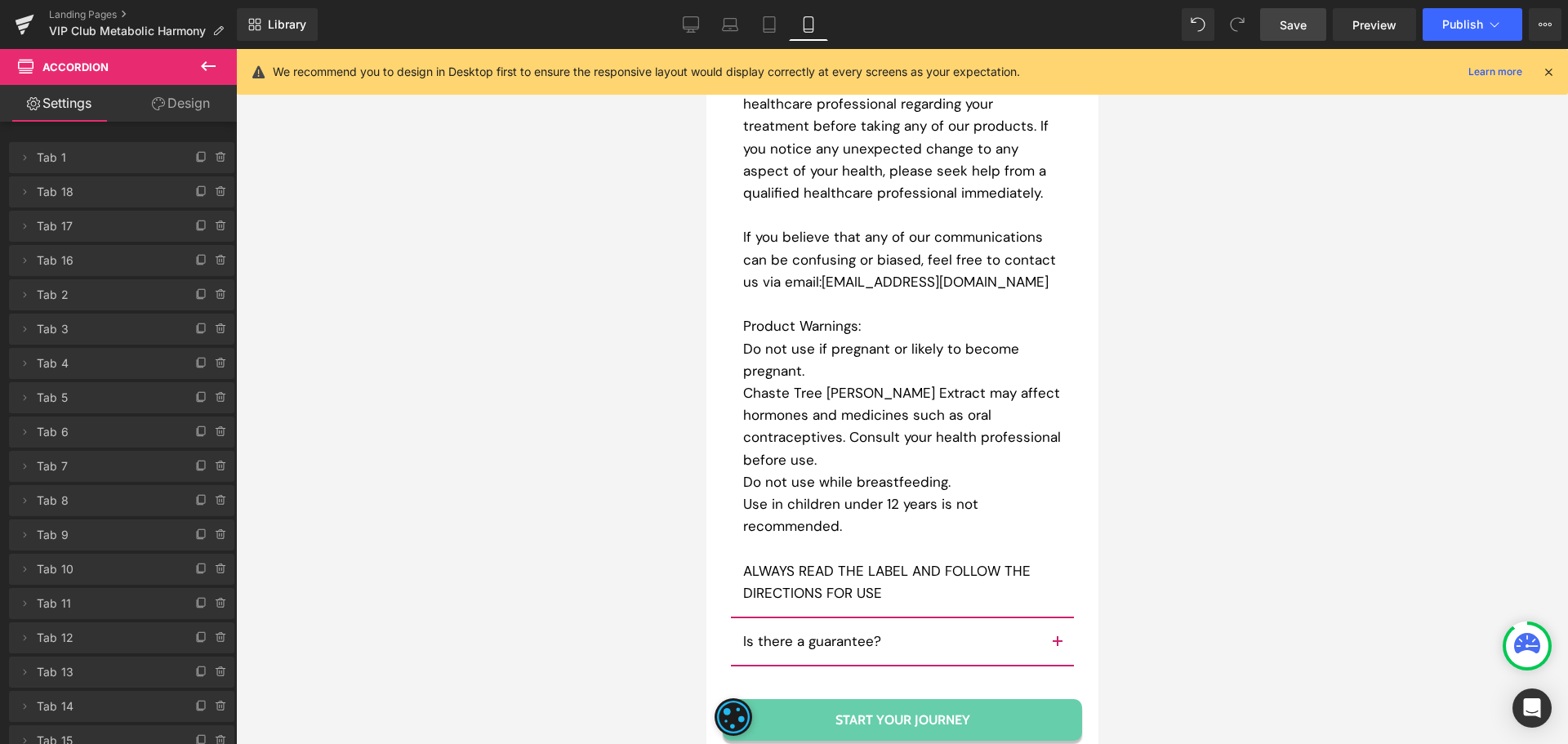
click at [1042, 618] on button "button" at bounding box center [1056, 641] width 33 height 46
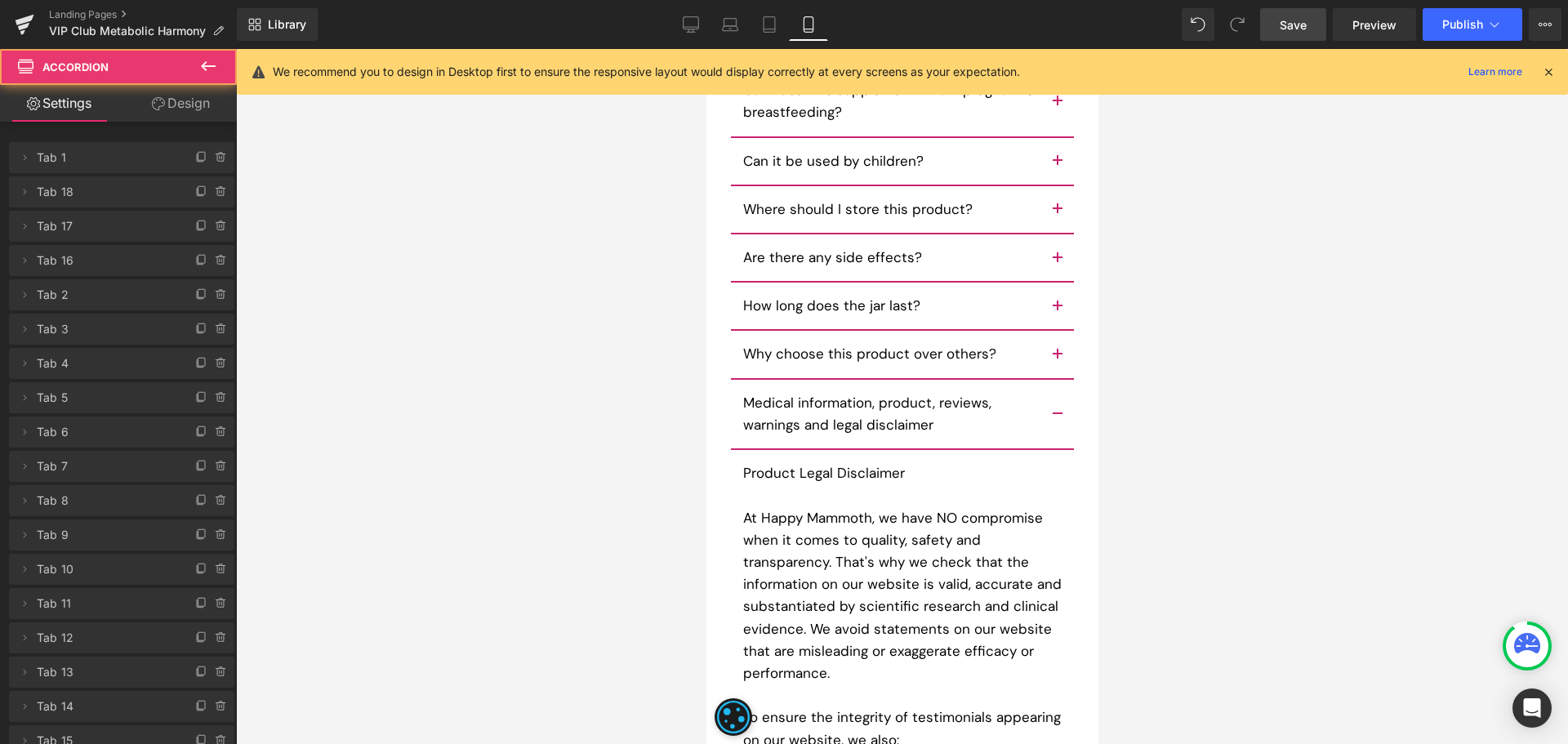
scroll to position [13409, 0]
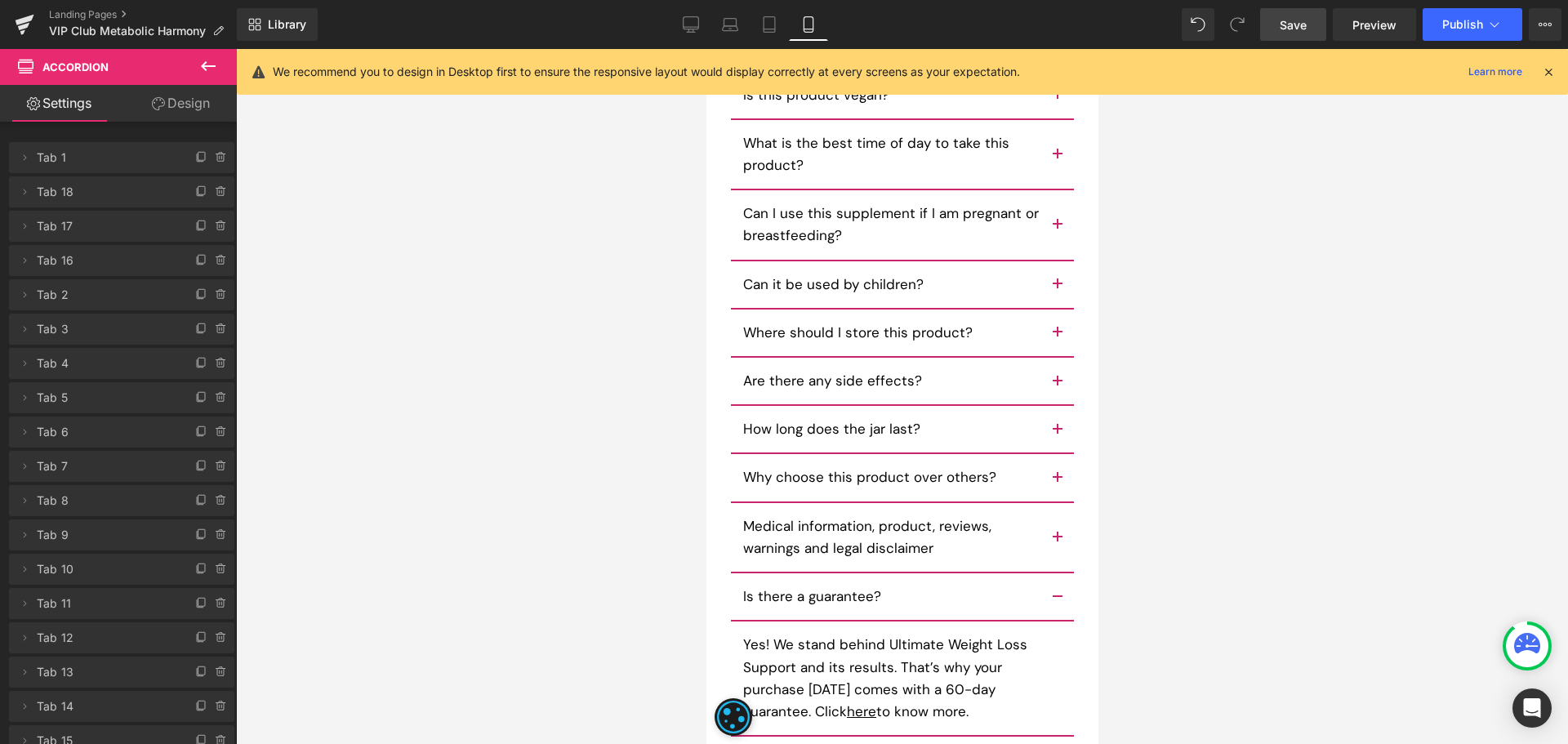
click at [893, 633] on p "Yes! We stand behind Ultimate Weight Loss Support and its results. That’s why y…" at bounding box center [901, 678] width 318 height 89
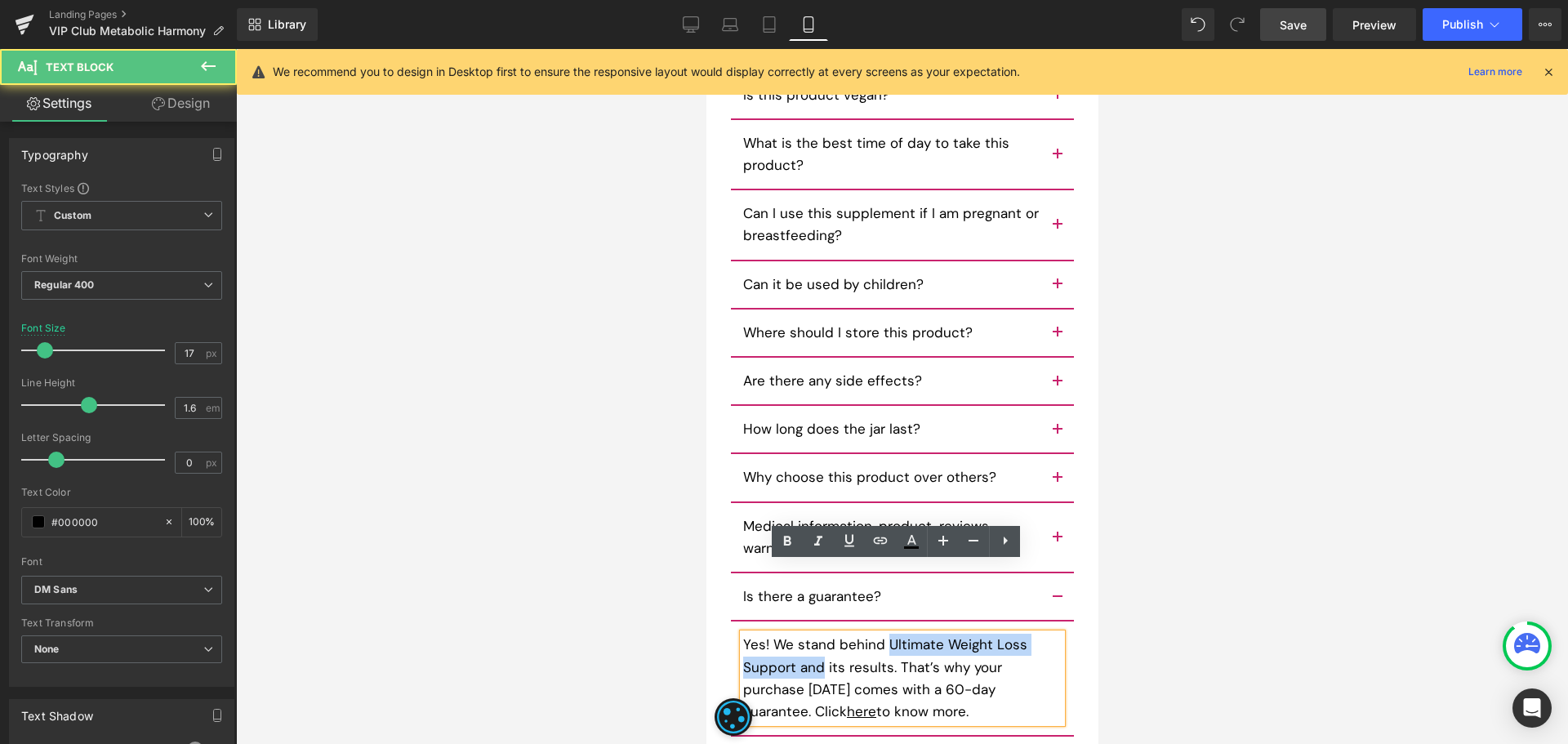
click at [794, 633] on p "Yes! We stand behind Ultimate Weight Loss Support and its results. That’s why y…" at bounding box center [901, 678] width 318 height 89
click at [790, 633] on p "Yes! We stand behind Ultimate Weight Loss Support and its results. That’s why y…" at bounding box center [901, 678] width 318 height 89
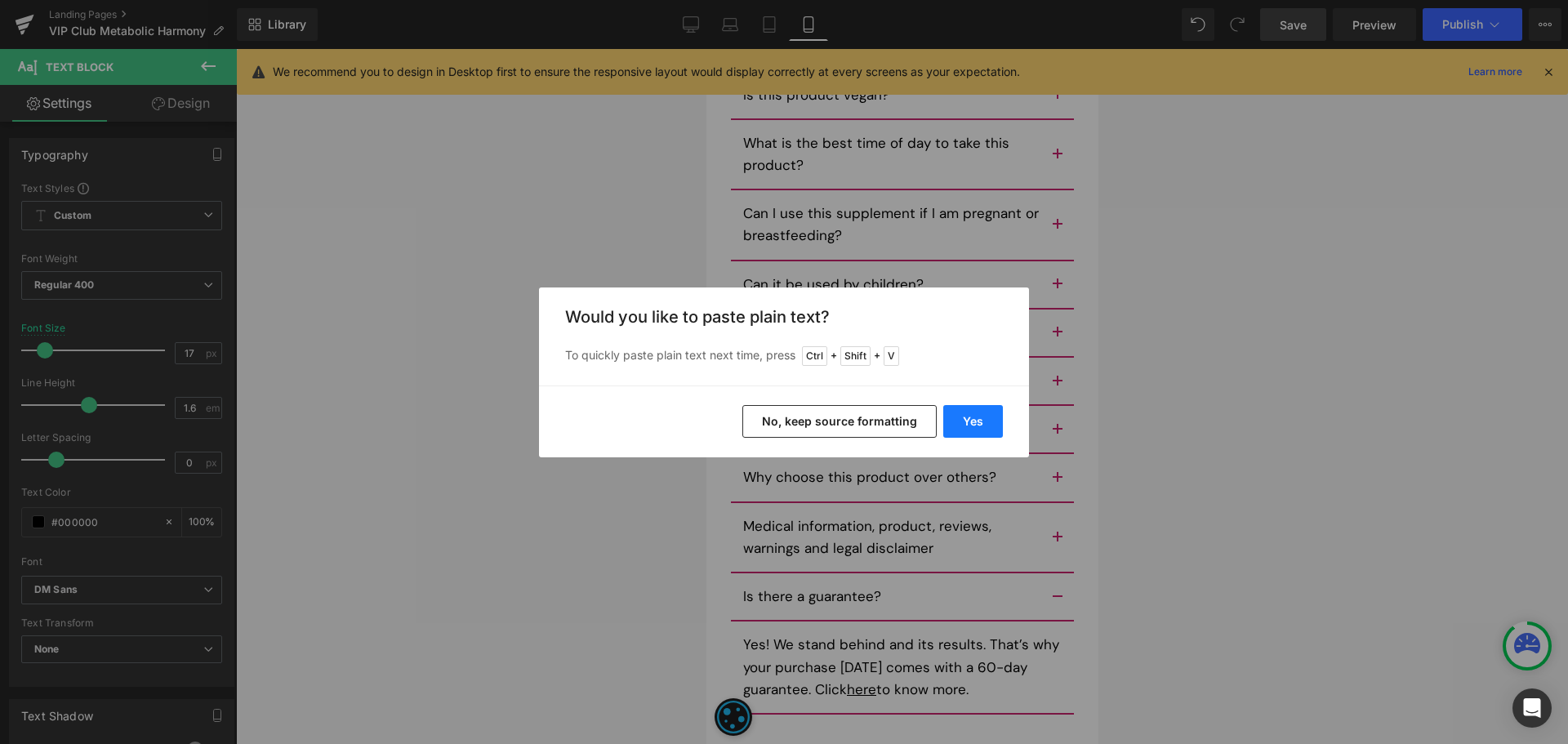
click at [966, 426] on button "Yes" at bounding box center [973, 421] width 60 height 33
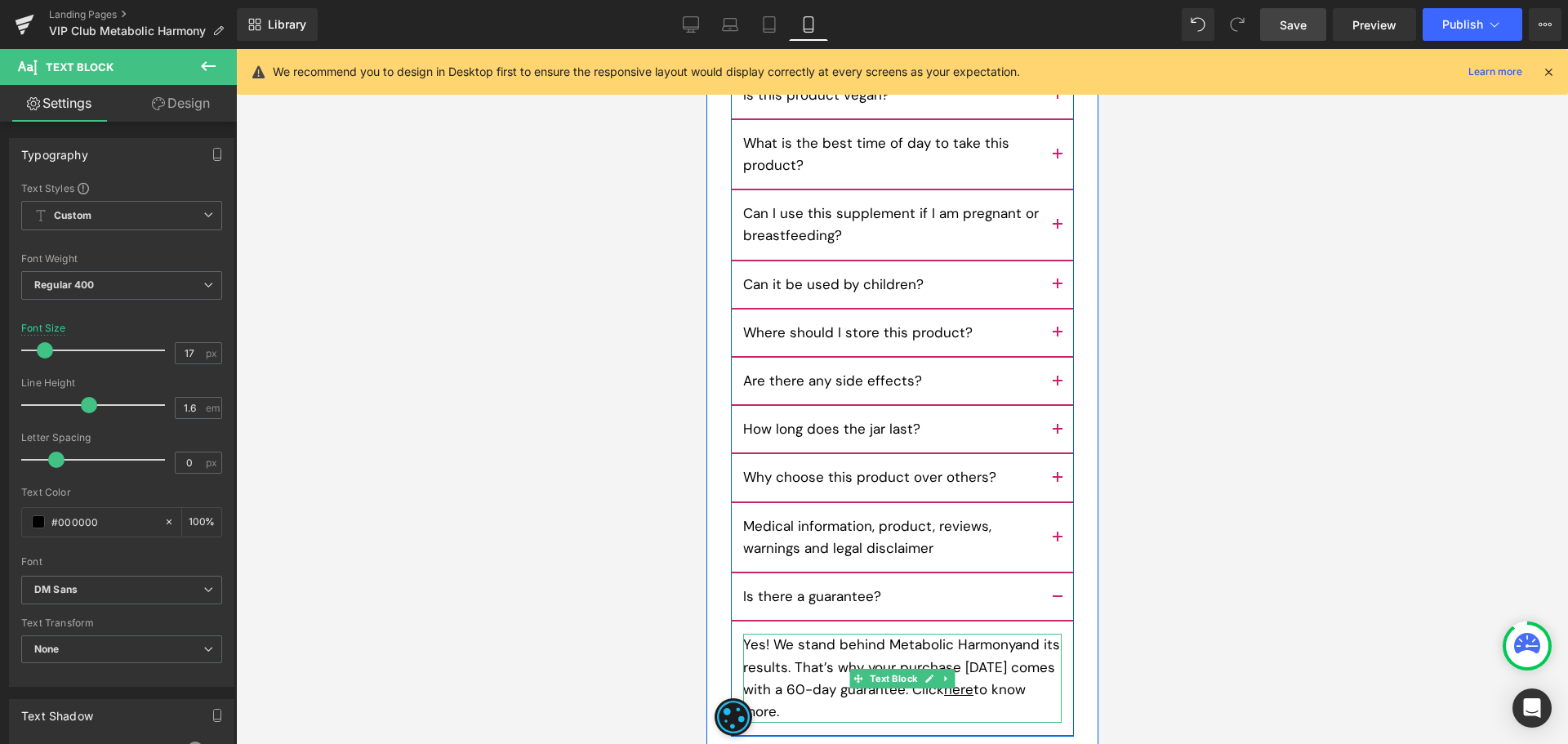
click at [997, 633] on p "Yes! We stand behind Metabolic Harmonyand its results. That’s why your purchase…" at bounding box center [901, 678] width 318 height 89
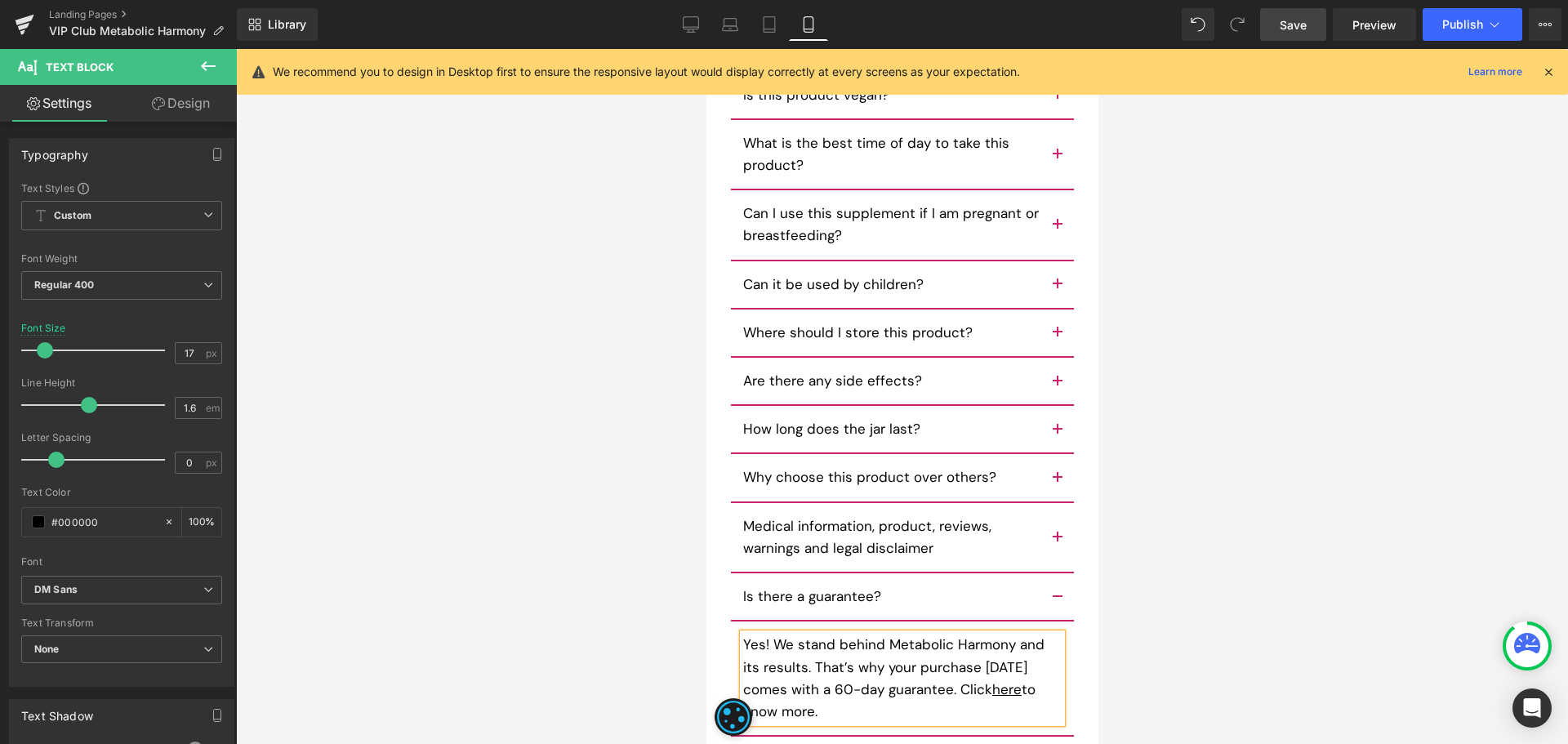
click at [1295, 22] on span "Save" at bounding box center [1292, 25] width 27 height 17
click at [1309, 27] on link "Save" at bounding box center [1293, 25] width 66 height 33
click at [1373, 30] on span "Preview" at bounding box center [1373, 25] width 44 height 17
click at [697, 15] on link "Desktop" at bounding box center [691, 25] width 39 height 33
type input "18"
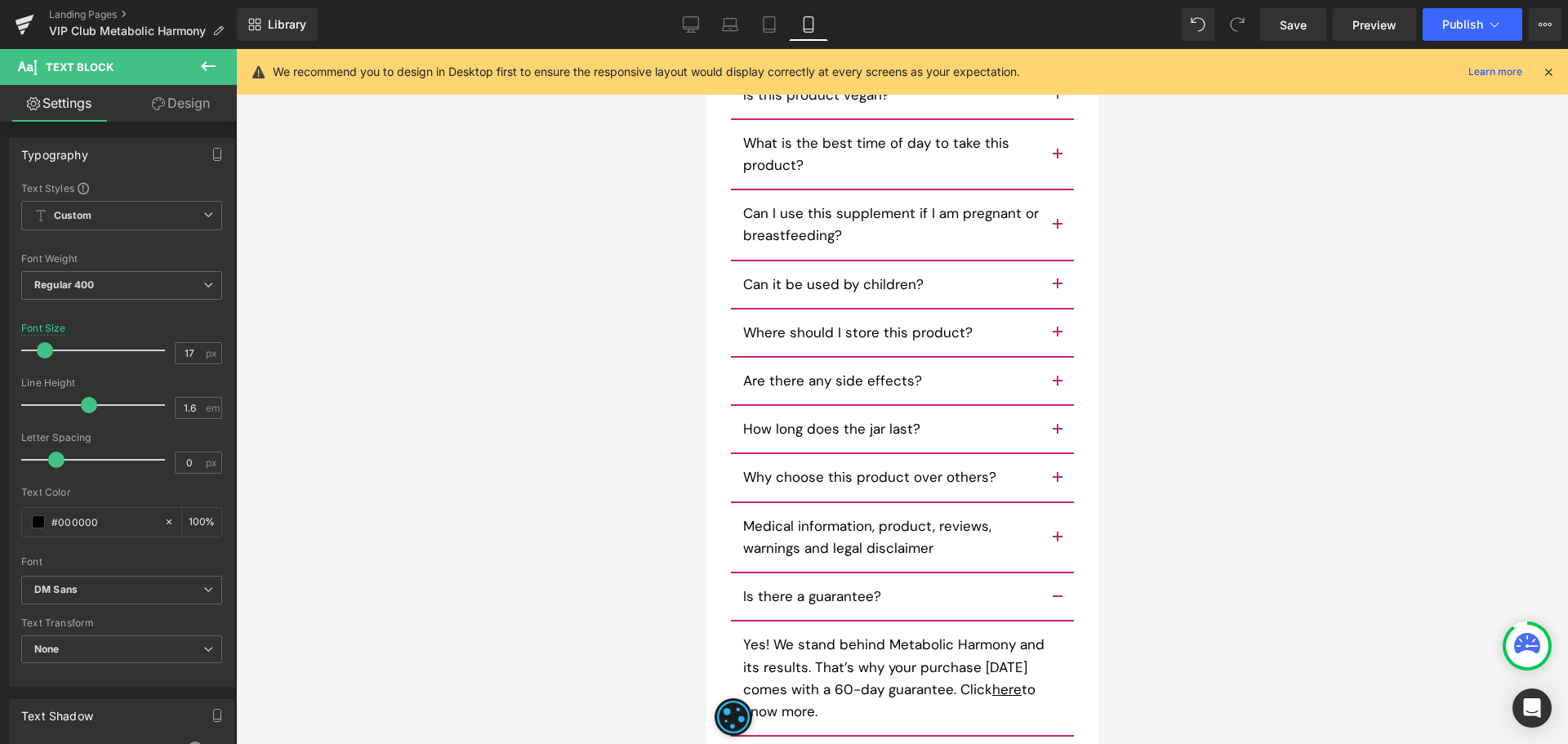
type input "100"
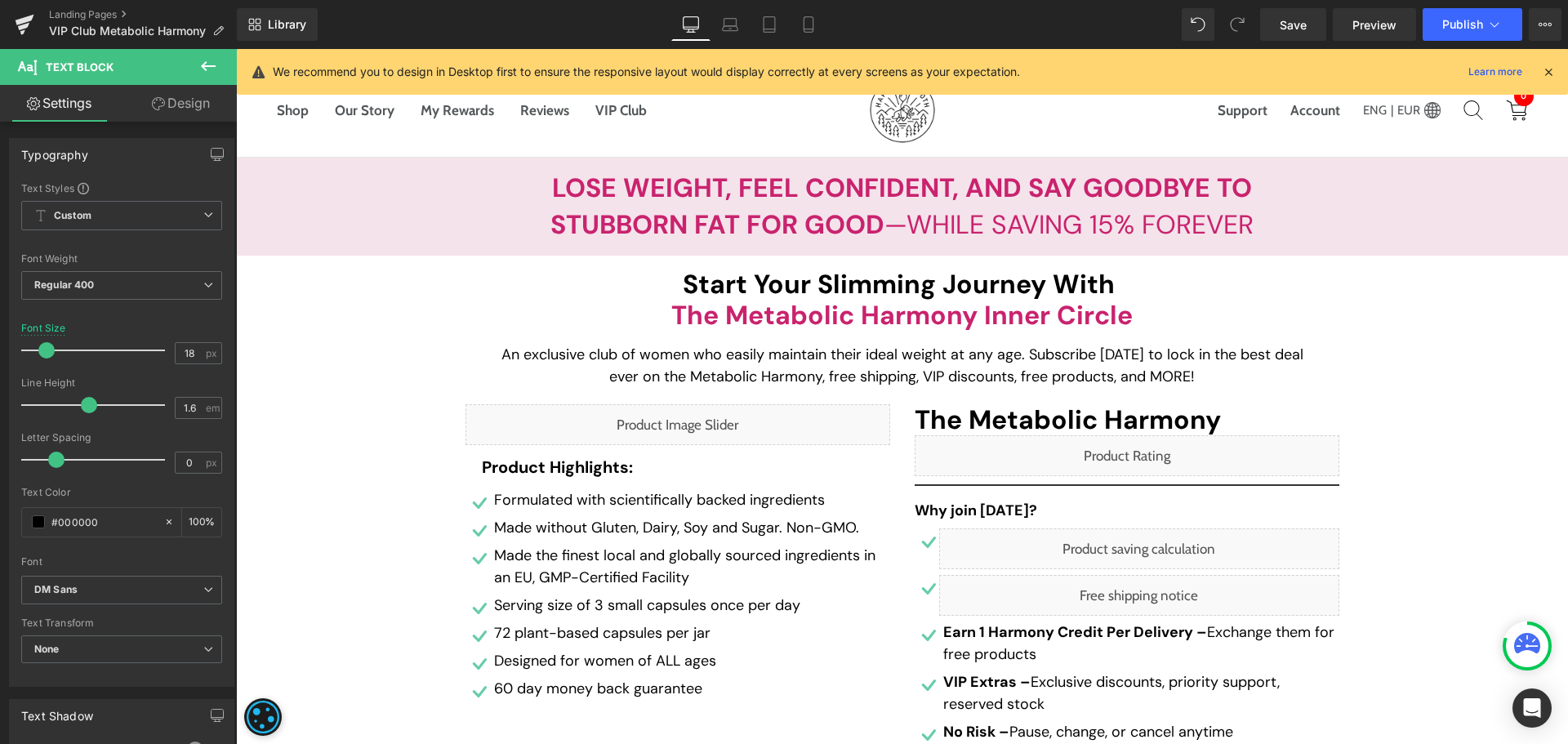
scroll to position [81, 0]
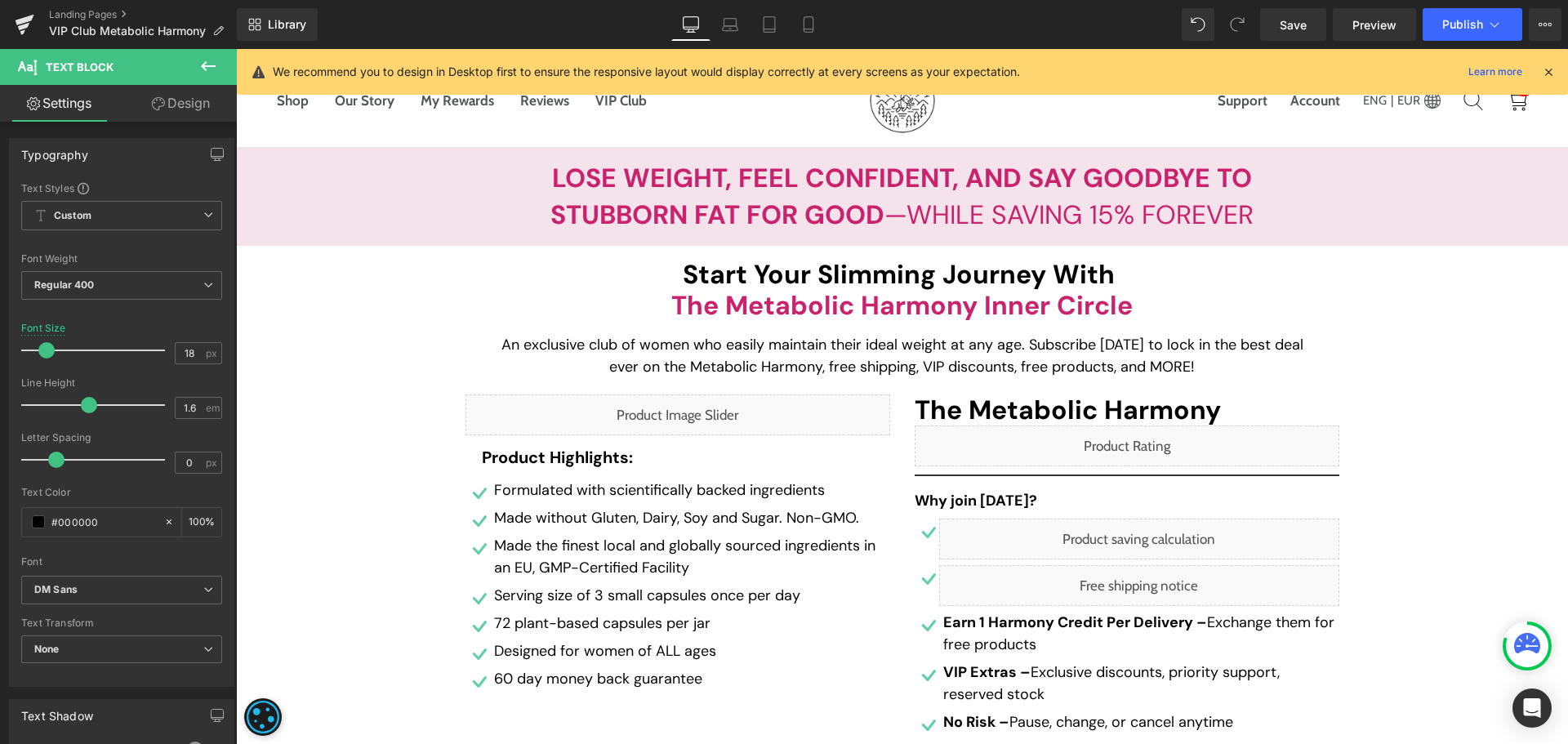
click at [704, 414] on div "Liquid" at bounding box center [677, 415] width 424 height 41
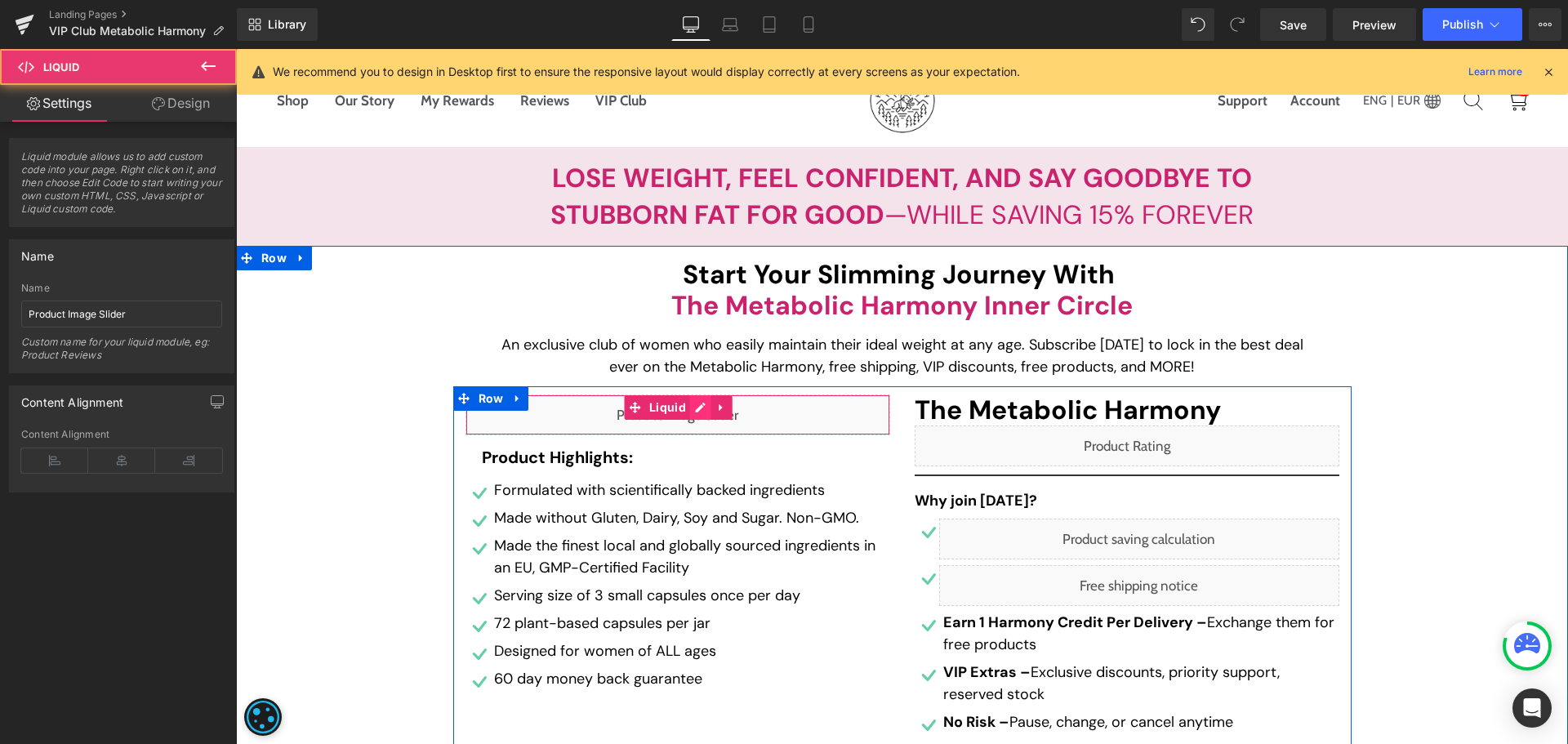
click at [687, 403] on div "Liquid" at bounding box center [677, 415] width 424 height 41
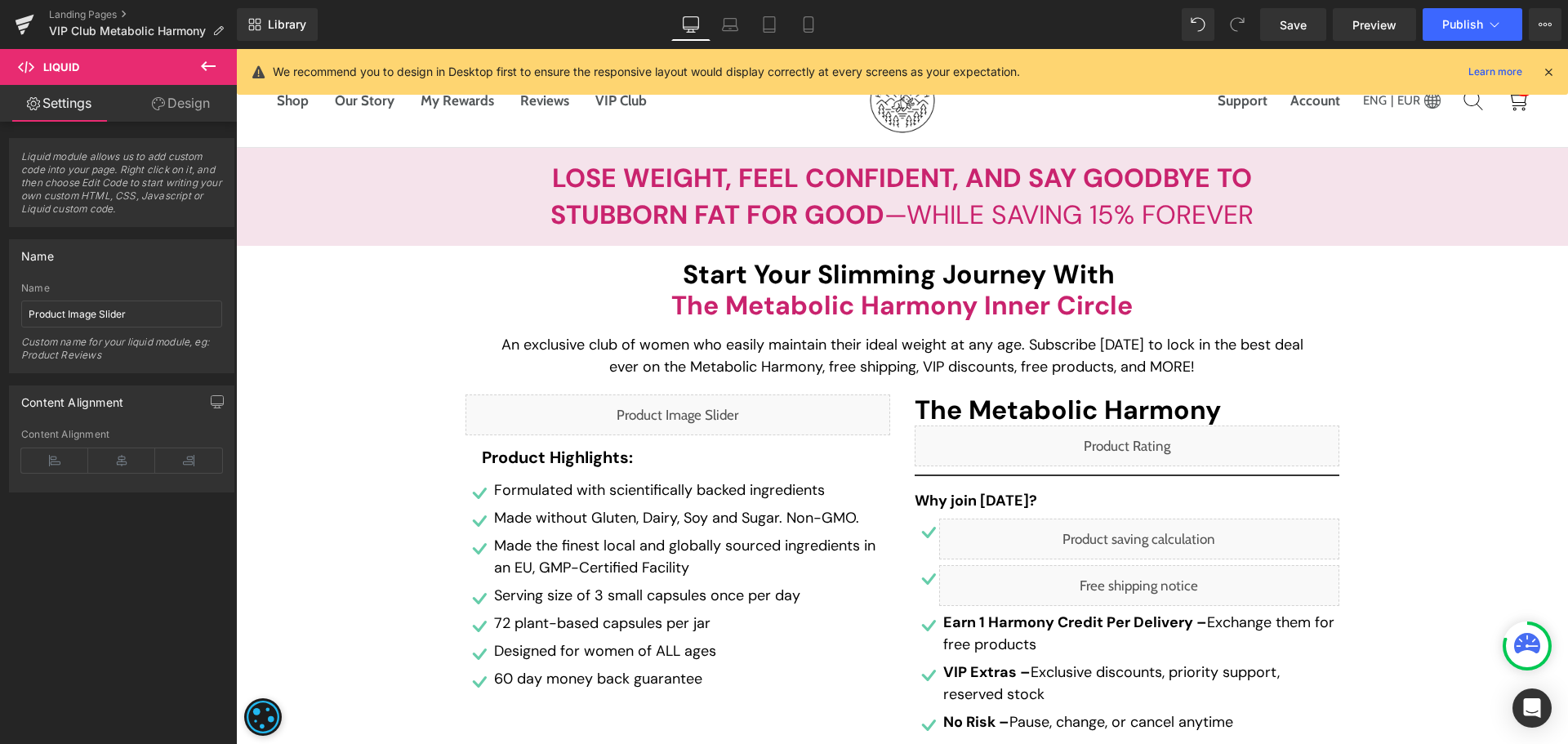
click at [1091, 568] on div "Liquid" at bounding box center [1138, 585] width 400 height 41
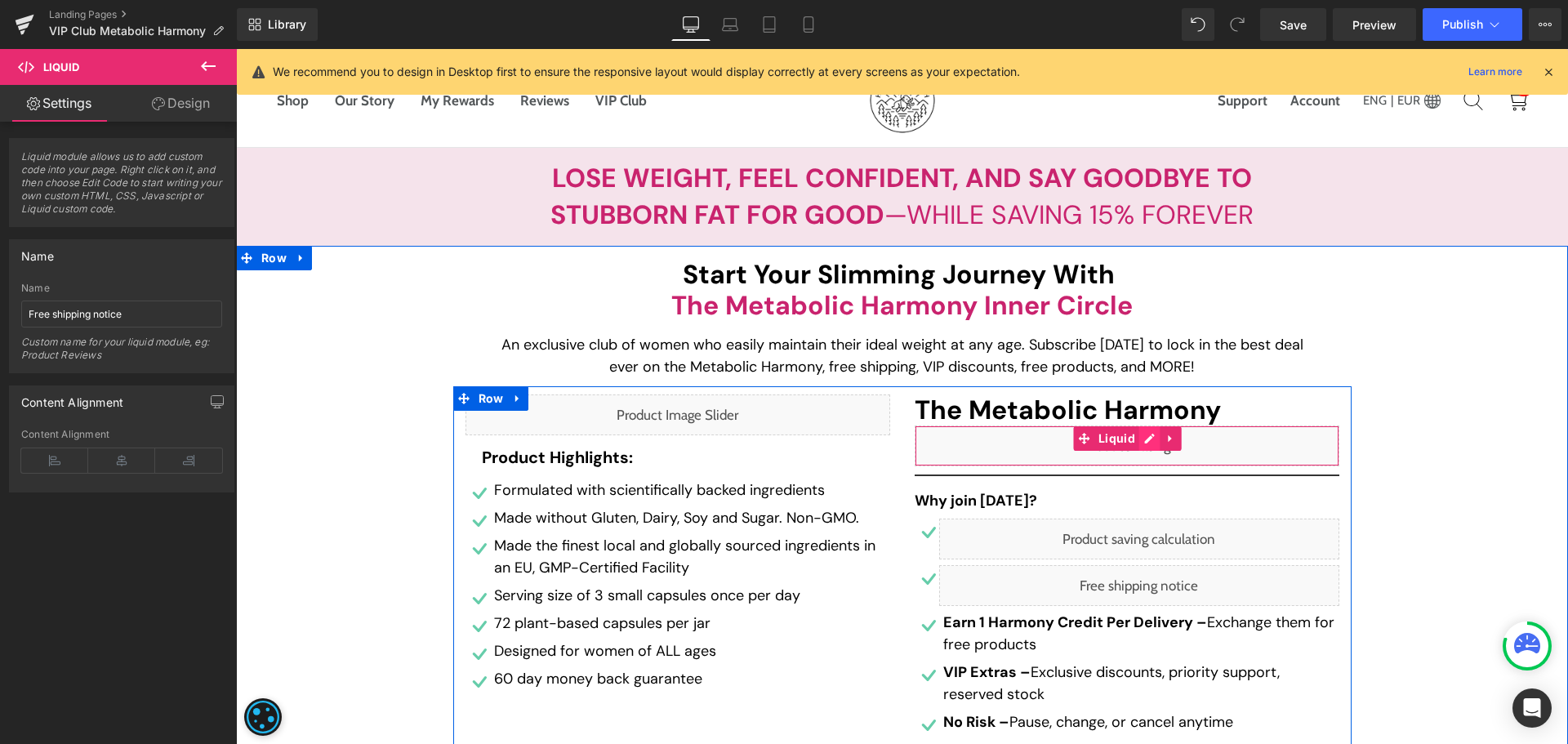
click at [1140, 434] on div "Liquid" at bounding box center [1126, 446] width 424 height 41
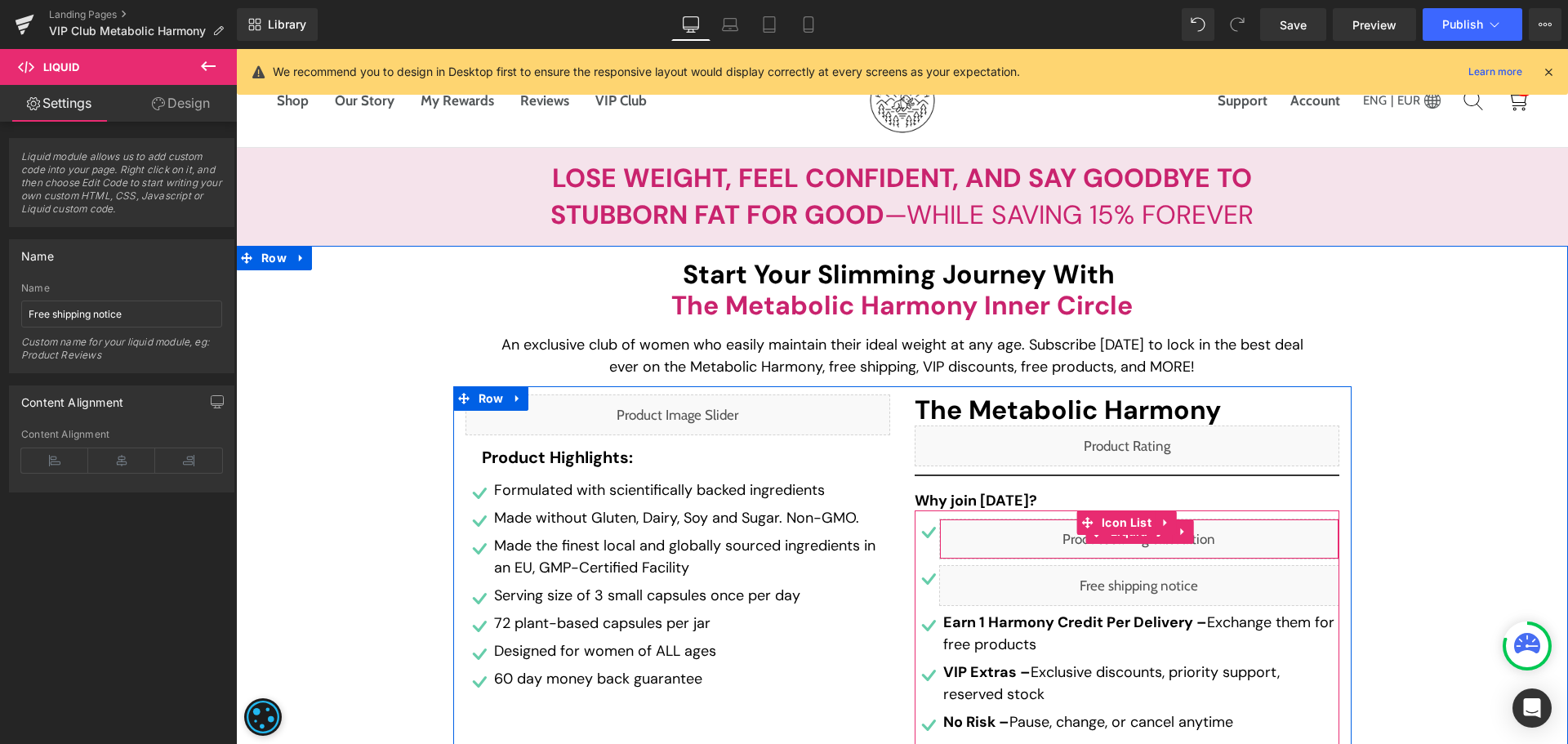
click at [1157, 545] on div "Liquid" at bounding box center [1138, 539] width 400 height 41
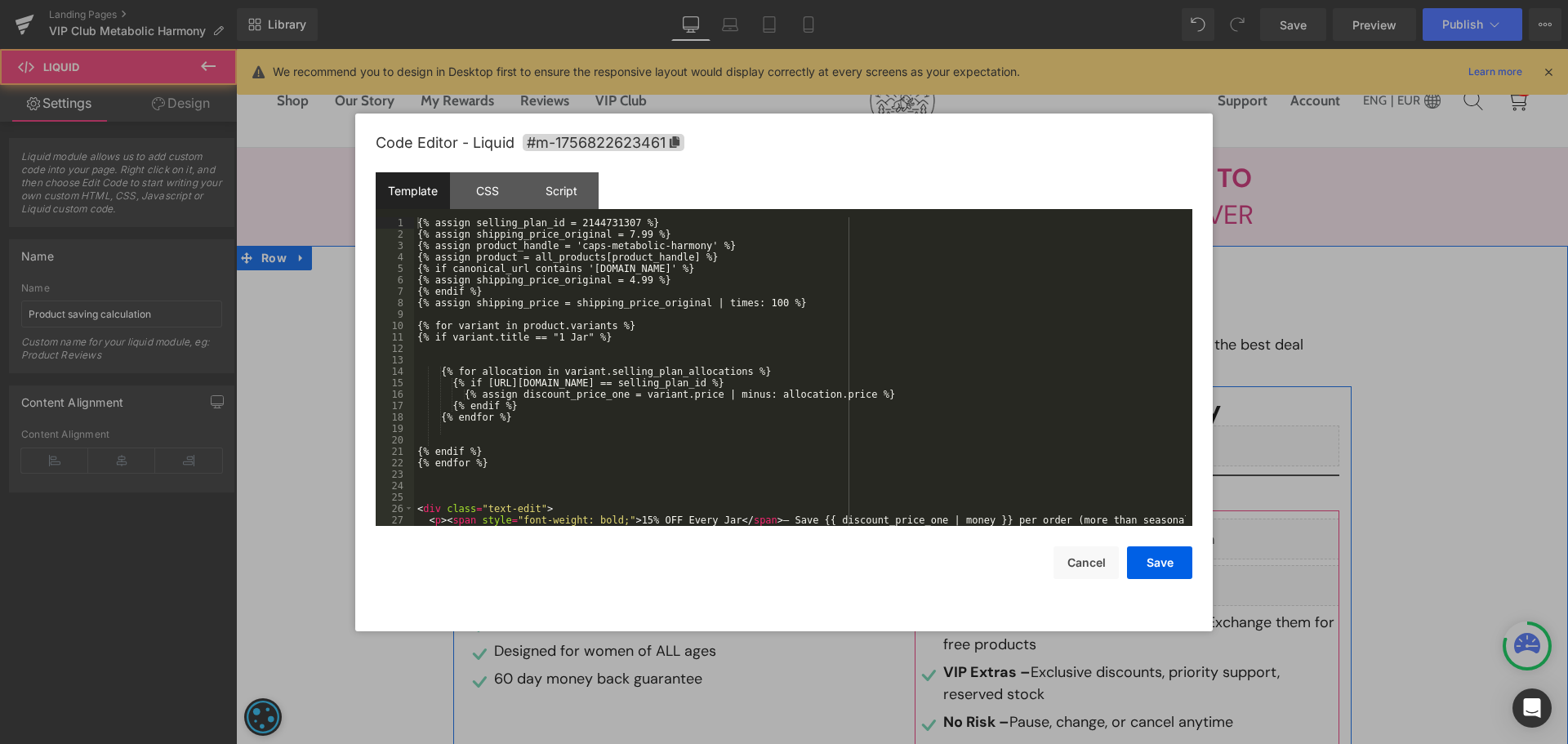
click at [1156, 537] on div "Liquid" at bounding box center [1138, 539] width 400 height 41
click at [605, 219] on div "{% assign selling_plan_id = 2144731307 %} {% assign shipping_price_original = 7…" at bounding box center [800, 388] width 772 height 343
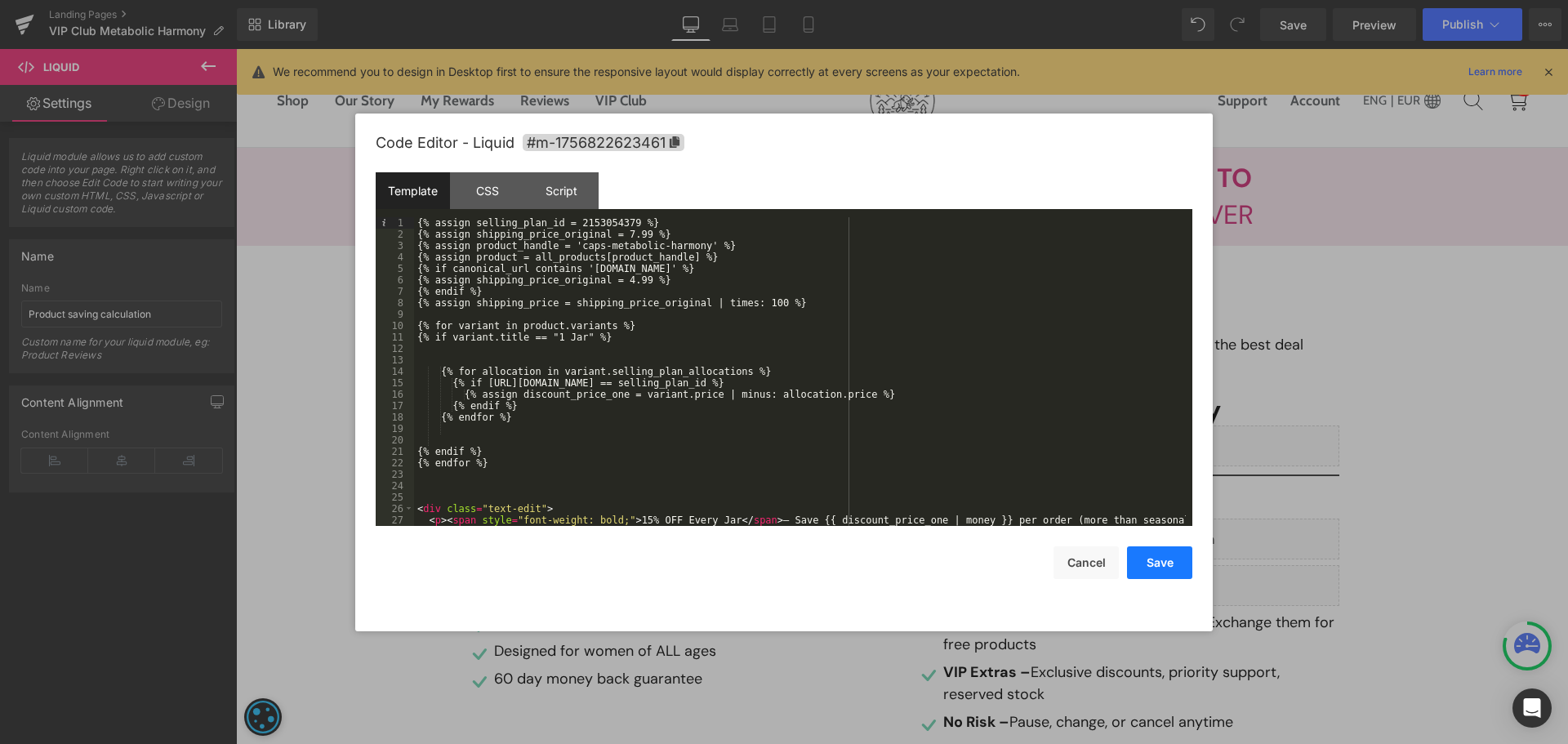
click at [1149, 558] on button "Save" at bounding box center [1159, 562] width 65 height 33
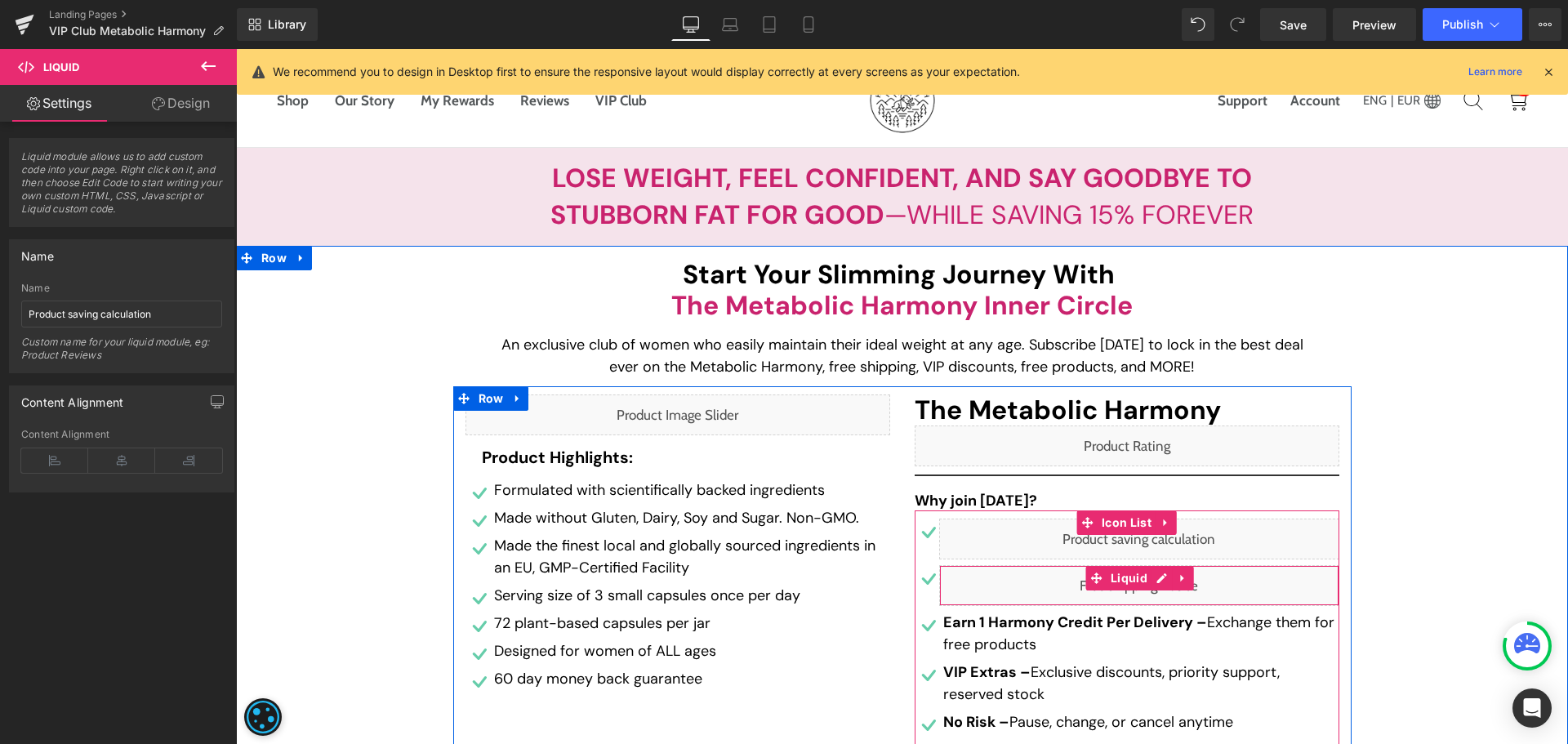
click at [1152, 582] on div "Liquid" at bounding box center [1138, 585] width 400 height 41
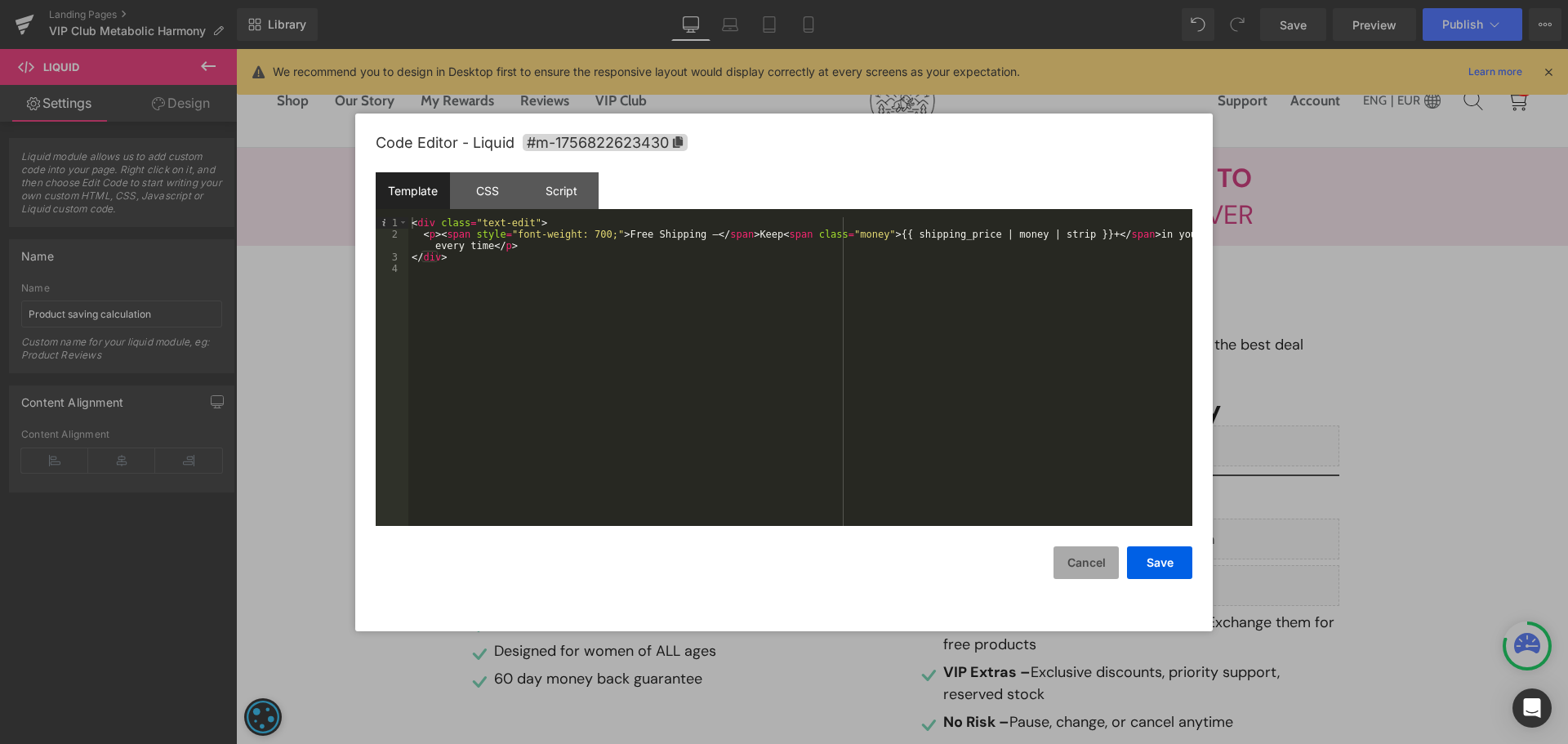
click at [1078, 561] on button "Cancel" at bounding box center [1086, 562] width 65 height 33
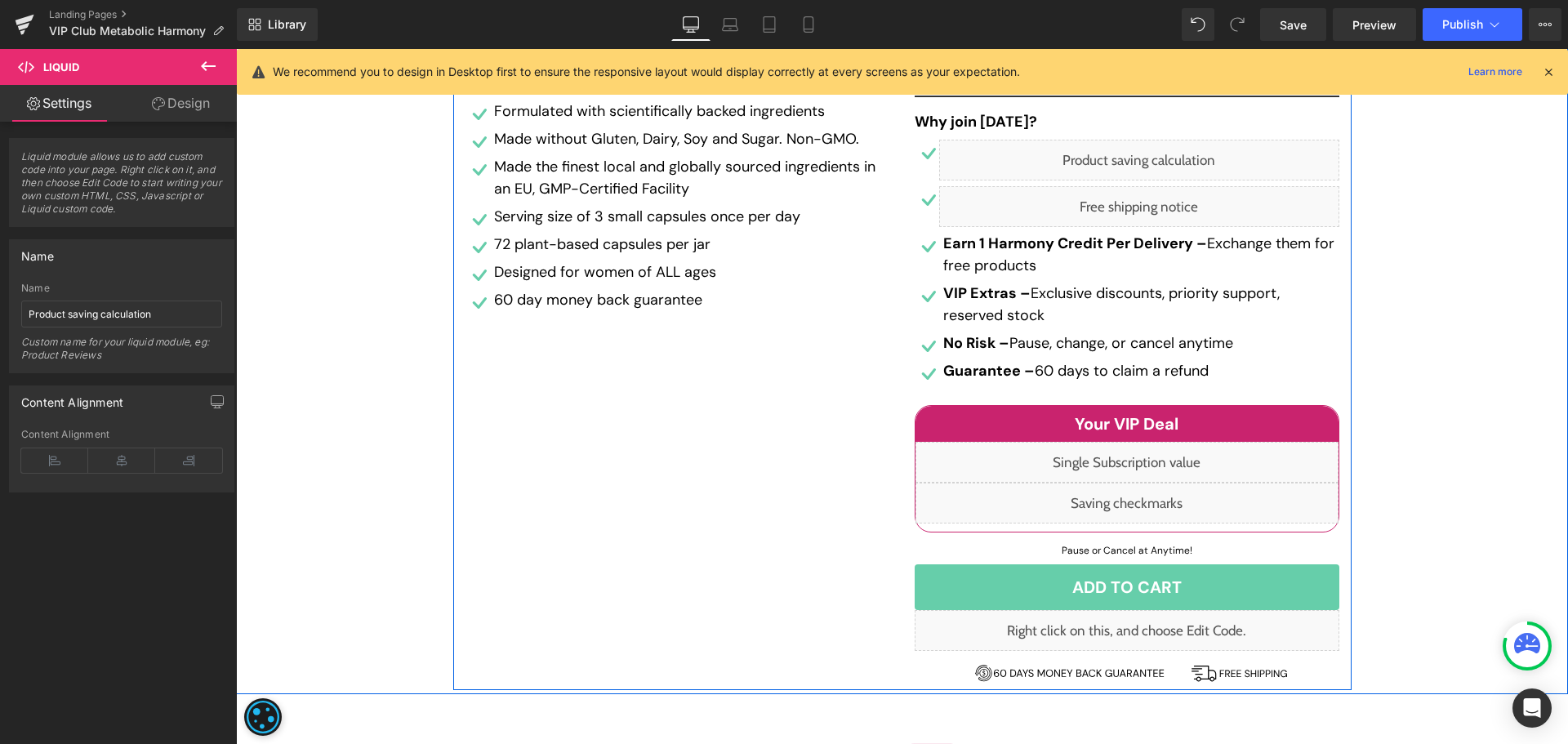
scroll to position [489, 0]
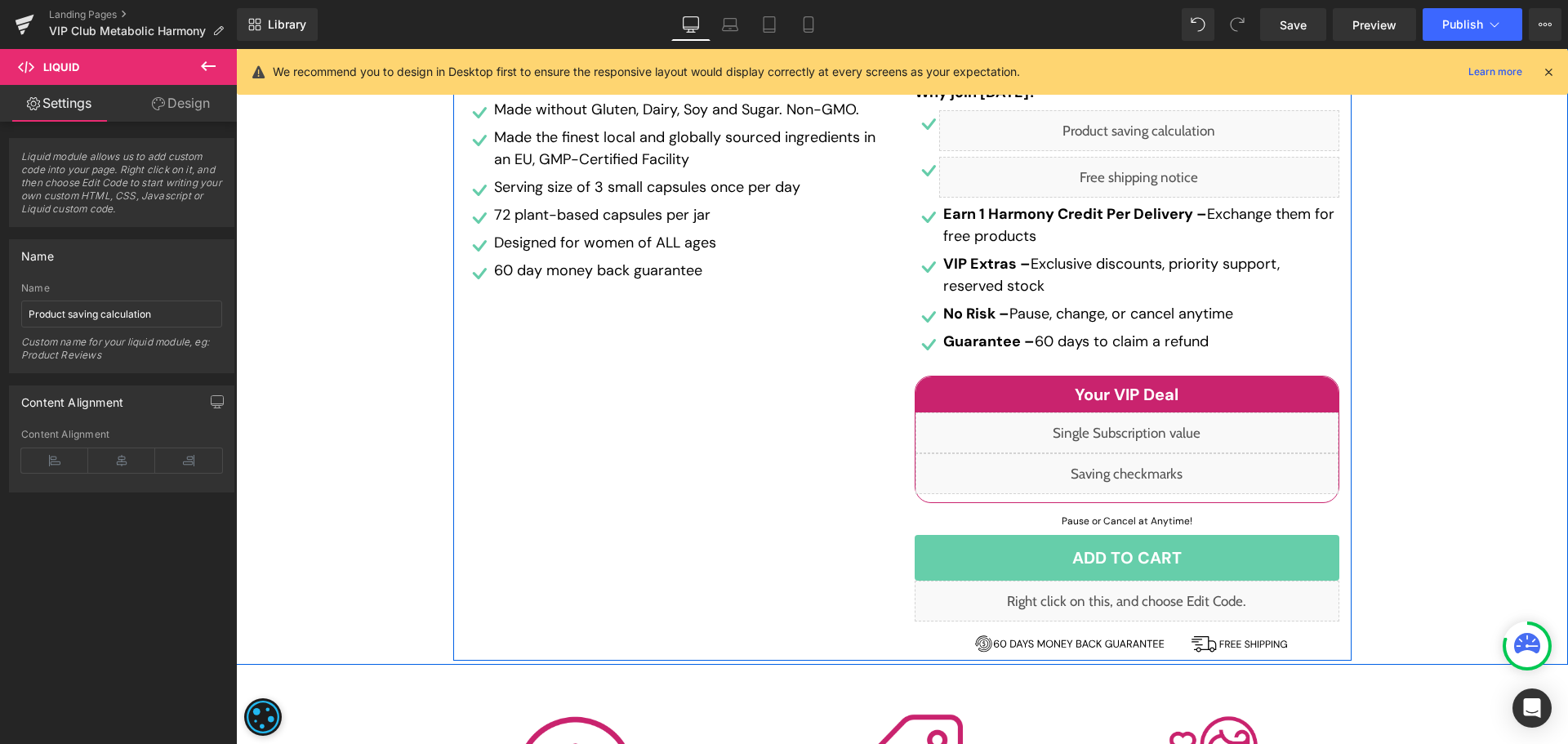
click at [1137, 434] on div "Liquid" at bounding box center [1126, 433] width 423 height 41
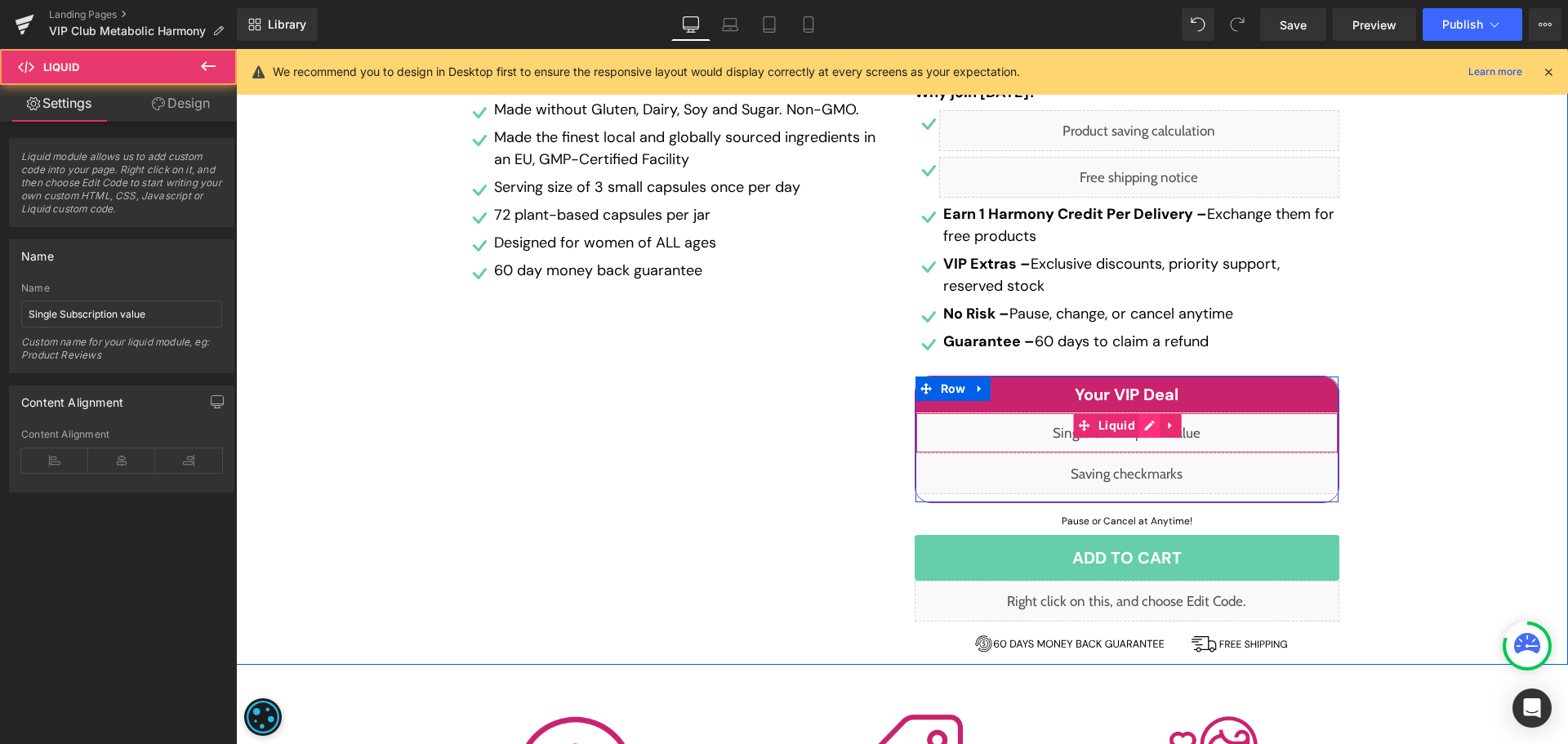
click at [1135, 429] on div "Liquid" at bounding box center [1126, 433] width 423 height 41
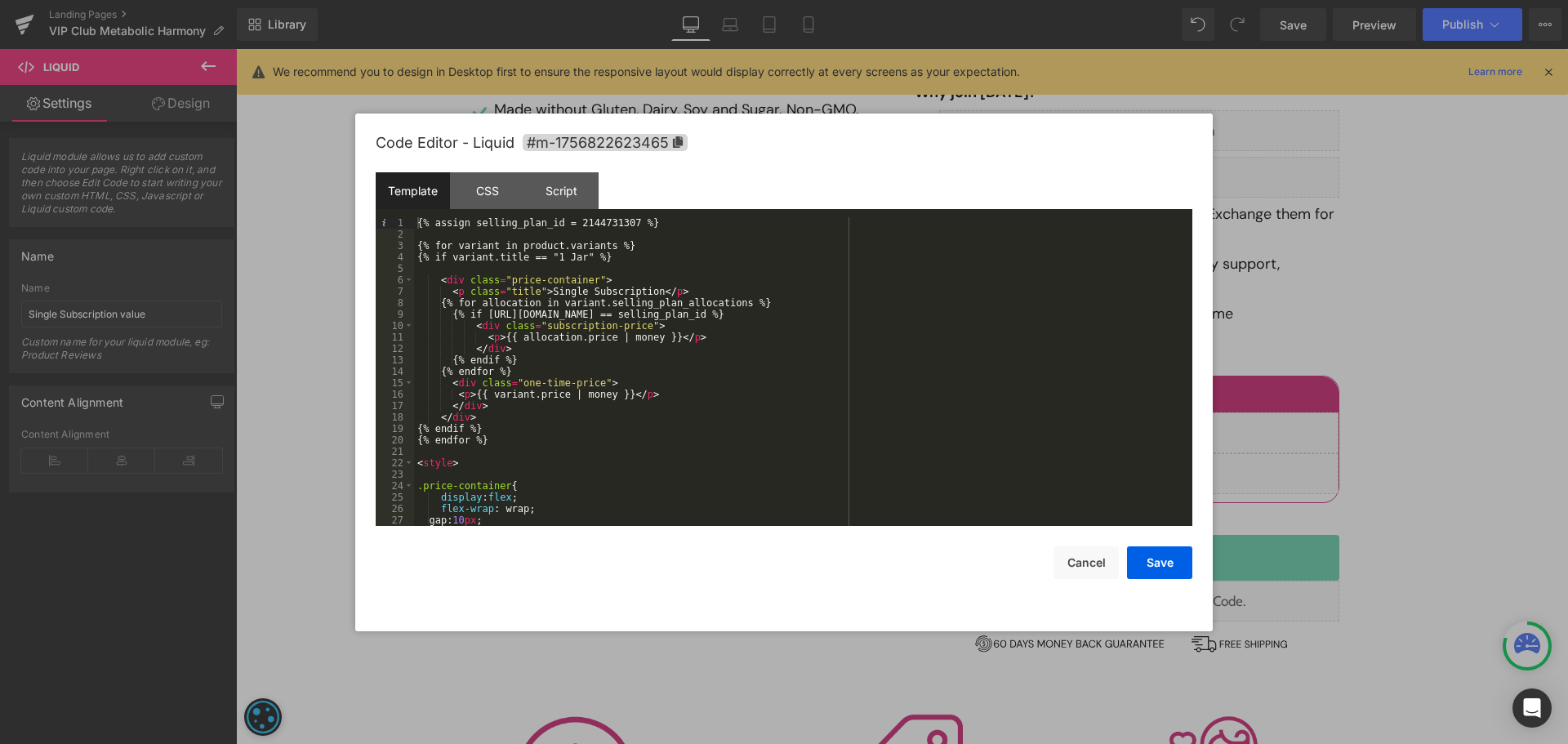
click at [594, 231] on div "{% assign selling_plan_id = 2144731307 %} {% for variant in product.variants %}…" at bounding box center [800, 382] width 772 height 332
click at [604, 217] on div "{% assign selling_plan_id = 2144731307 %} {% for variant in product.variants %}…" at bounding box center [800, 382] width 772 height 332
click at [1175, 547] on button "Save" at bounding box center [1159, 562] width 65 height 33
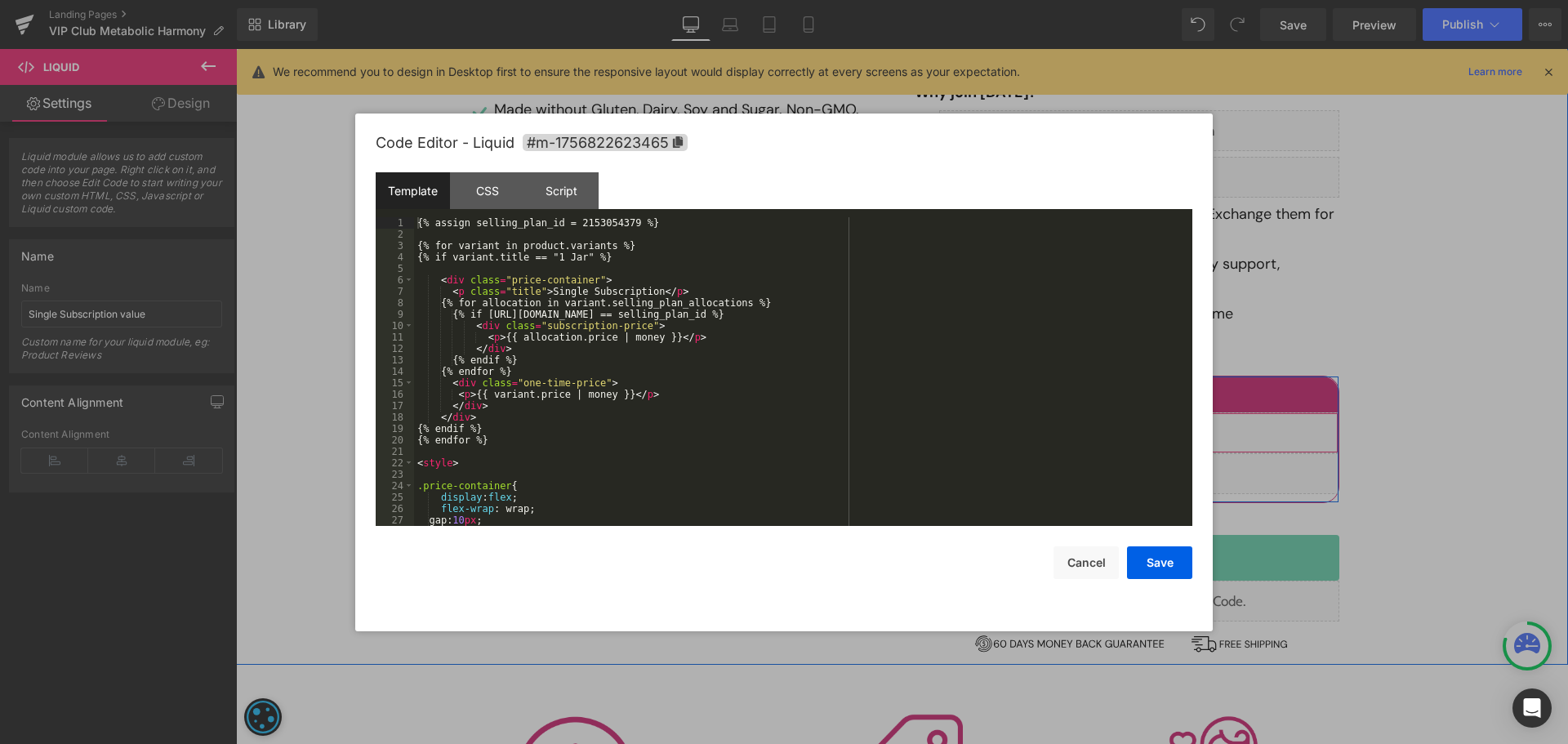
click at [1149, 428] on div "Liquid" at bounding box center [1126, 433] width 423 height 41
click at [592, 225] on div "{% assign selling_plan_id = 2153054379 %} {% for variant in product.variants %}…" at bounding box center [800, 382] width 772 height 332
drag, startPoint x: 1160, startPoint y: 561, endPoint x: 911, endPoint y: 466, distance: 266.5
click at [1160, 561] on button "Save" at bounding box center [1159, 562] width 65 height 33
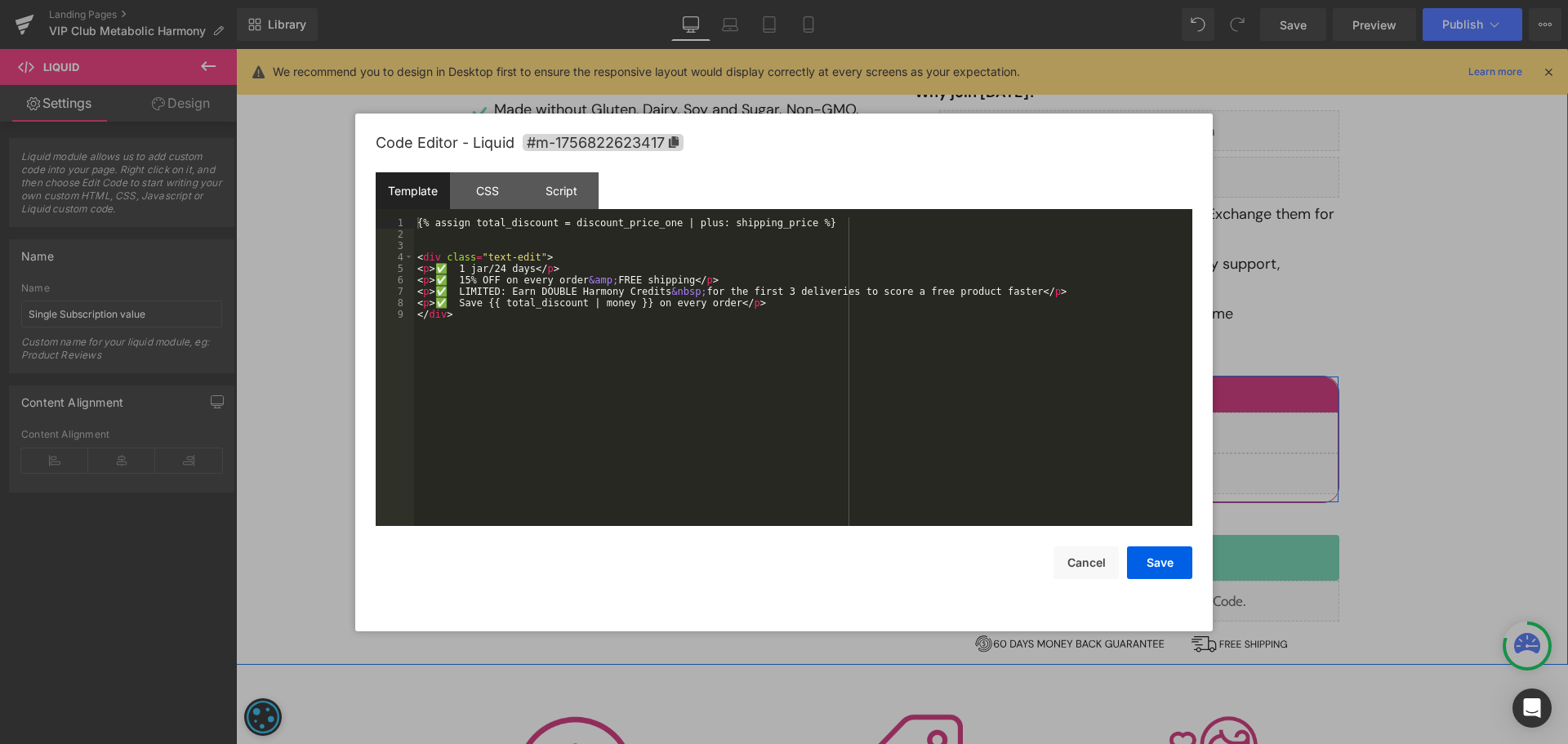
drag, startPoint x: 1141, startPoint y: 471, endPoint x: 1272, endPoint y: 430, distance: 137.3
click at [1141, 471] on div "Liquid" at bounding box center [1126, 474] width 423 height 41
click at [1101, 559] on button "Cancel" at bounding box center [1086, 562] width 65 height 33
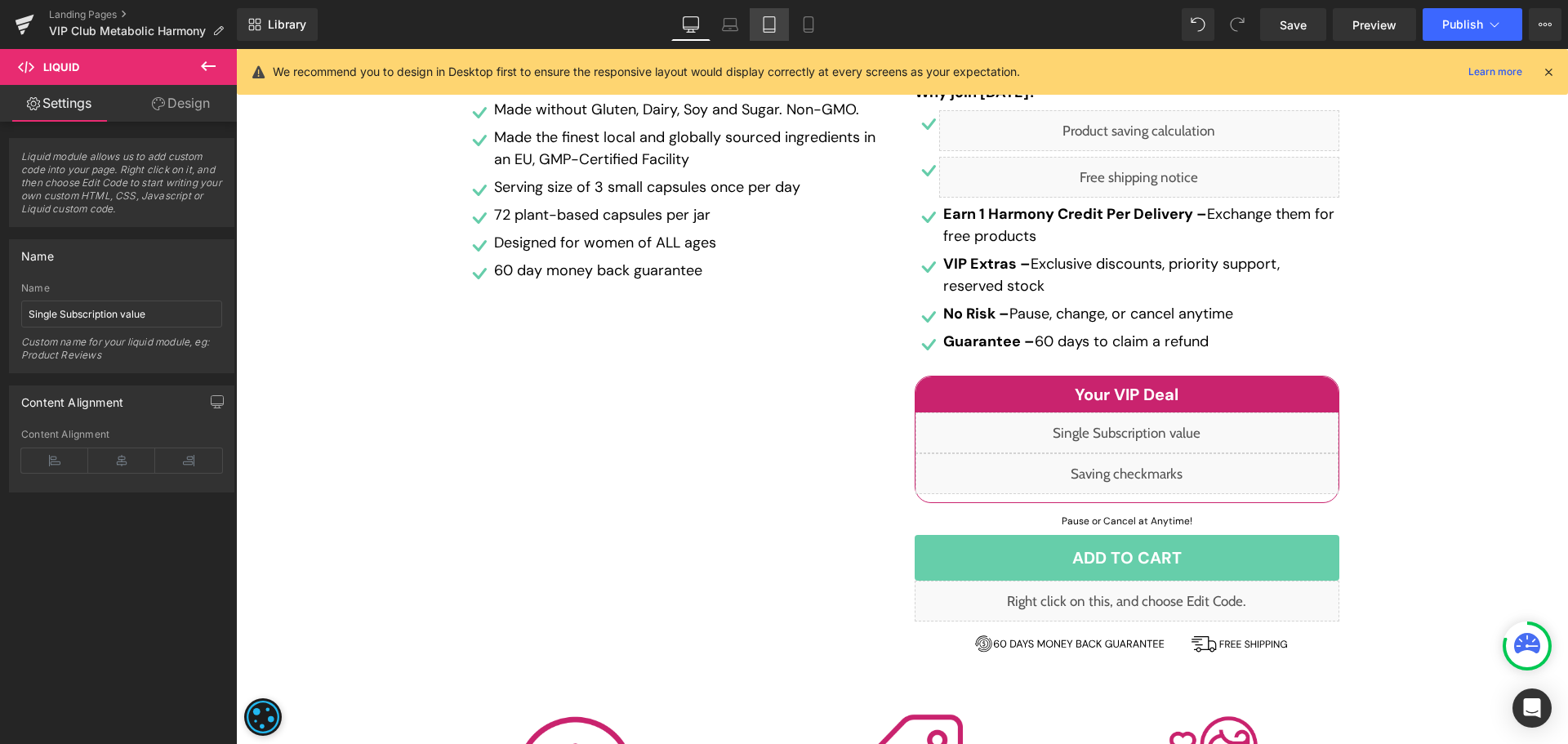
click at [766, 26] on icon at bounding box center [769, 24] width 16 height 16
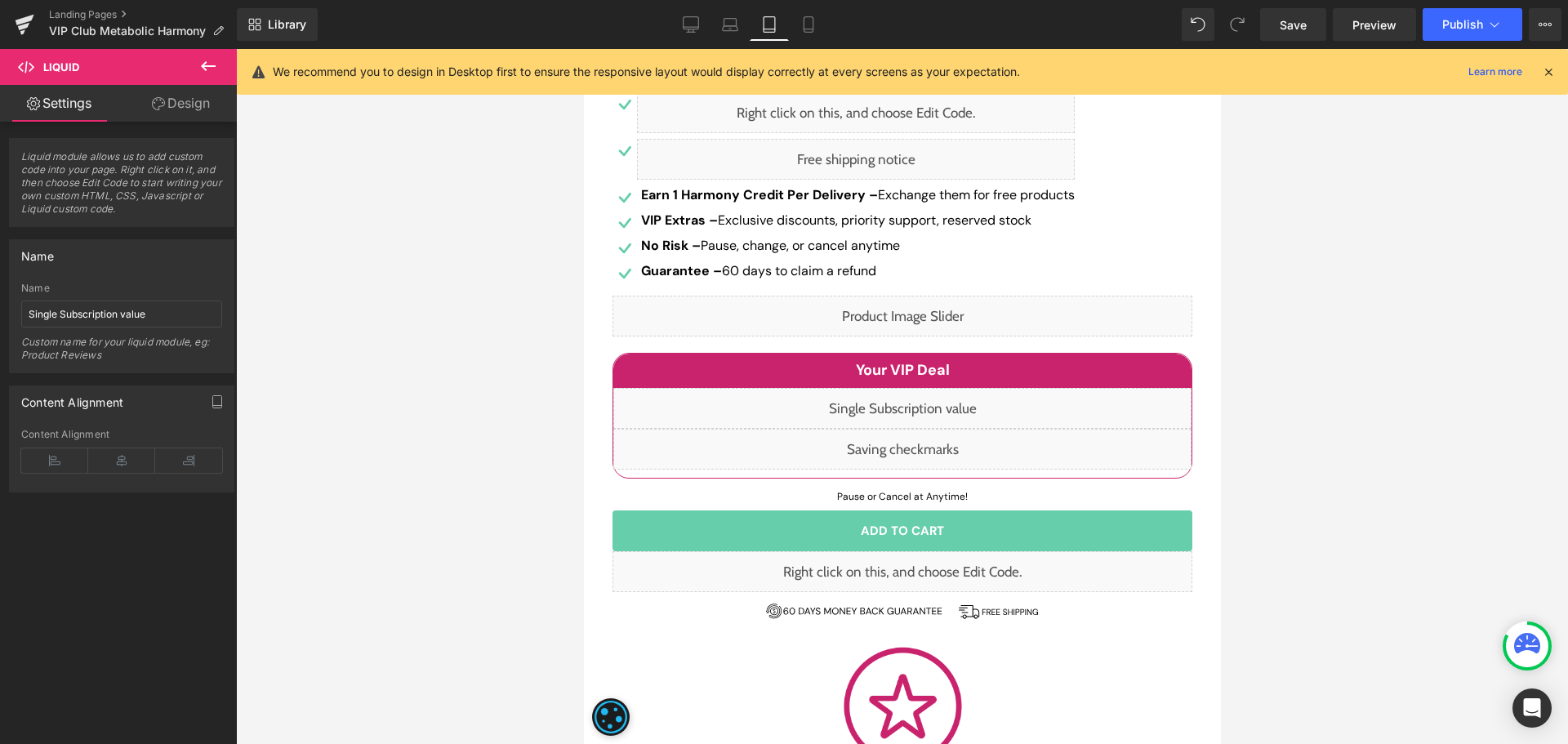
scroll to position [0, 0]
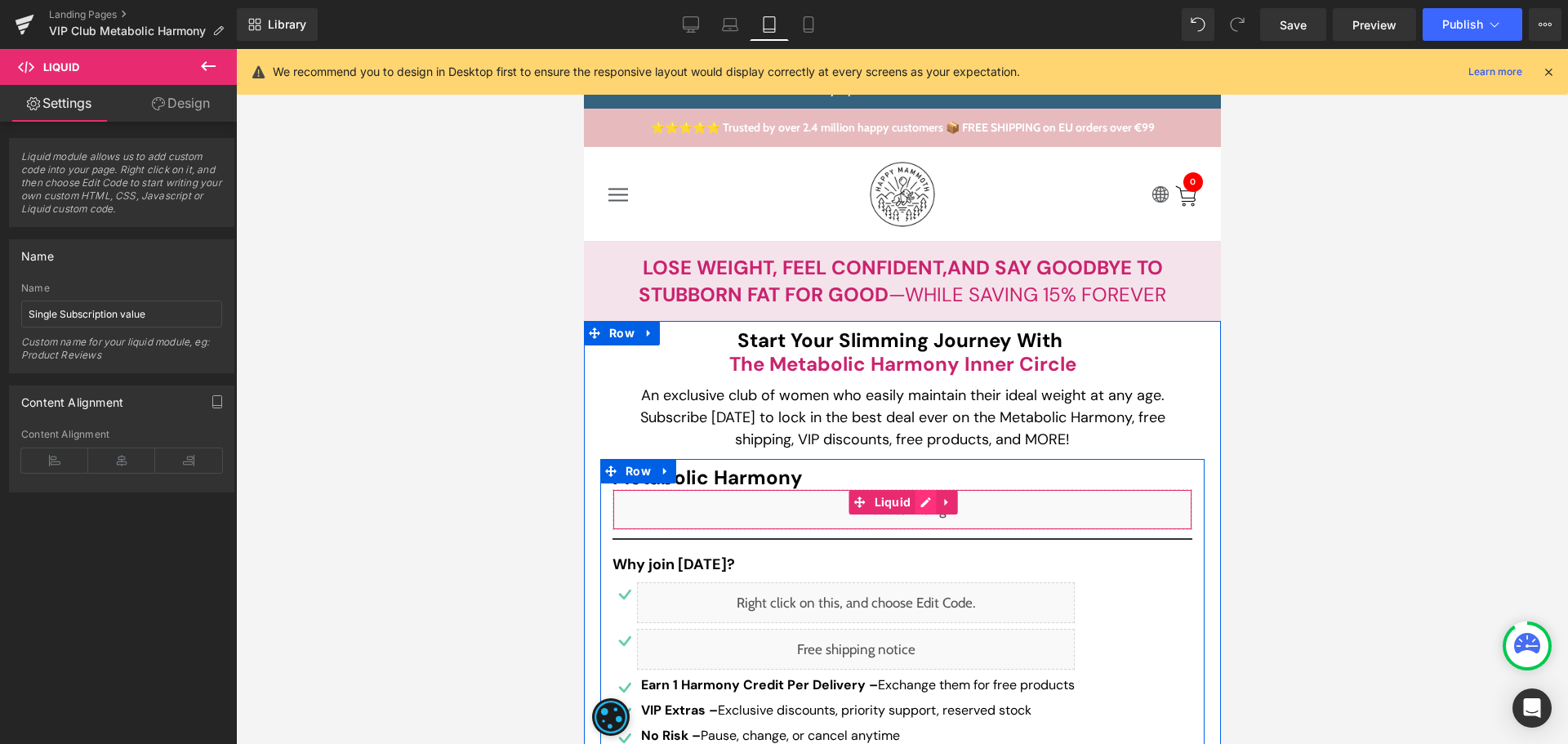
click at [919, 504] on div "Liquid" at bounding box center [901, 510] width 580 height 41
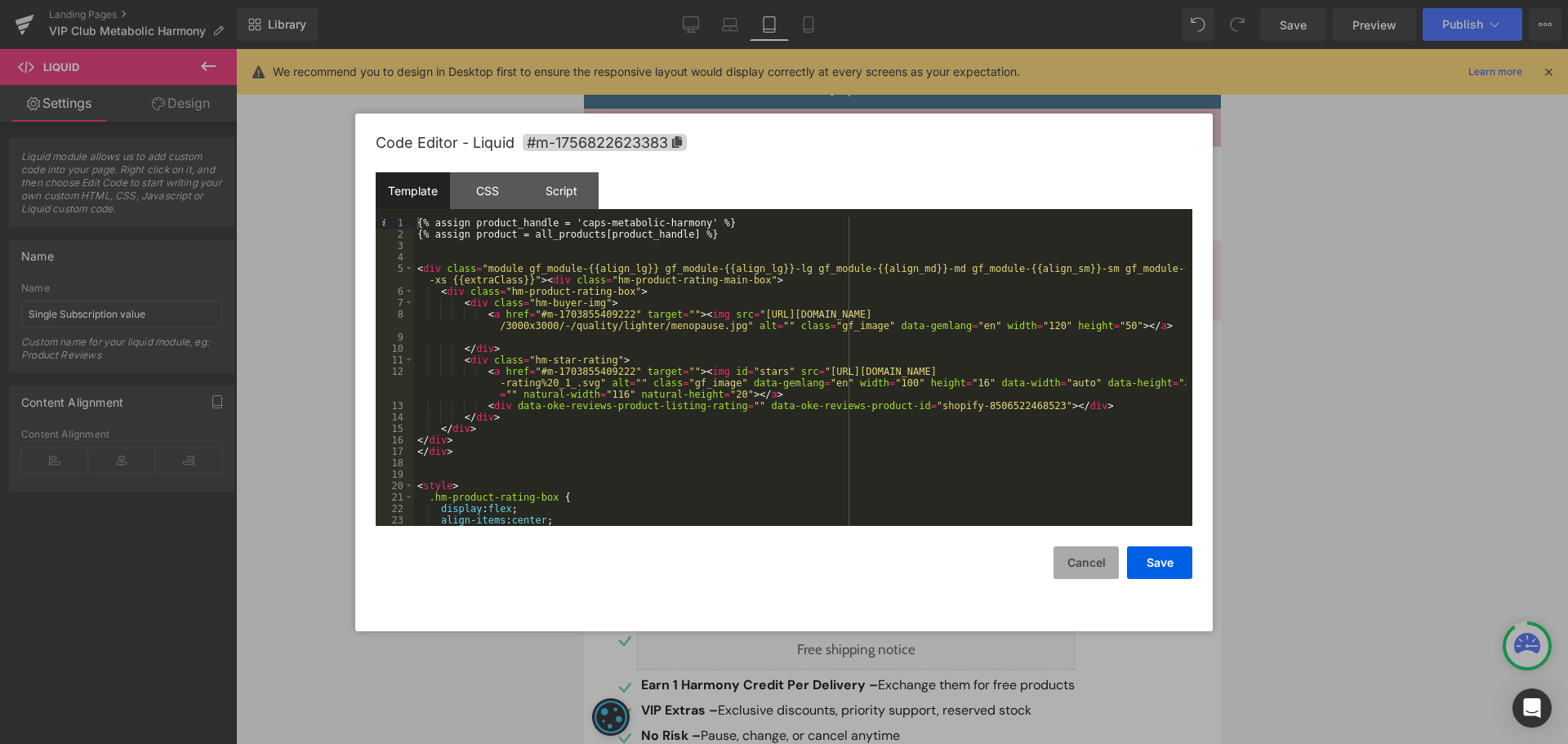
click at [1083, 577] on button "Cancel" at bounding box center [1086, 562] width 65 height 33
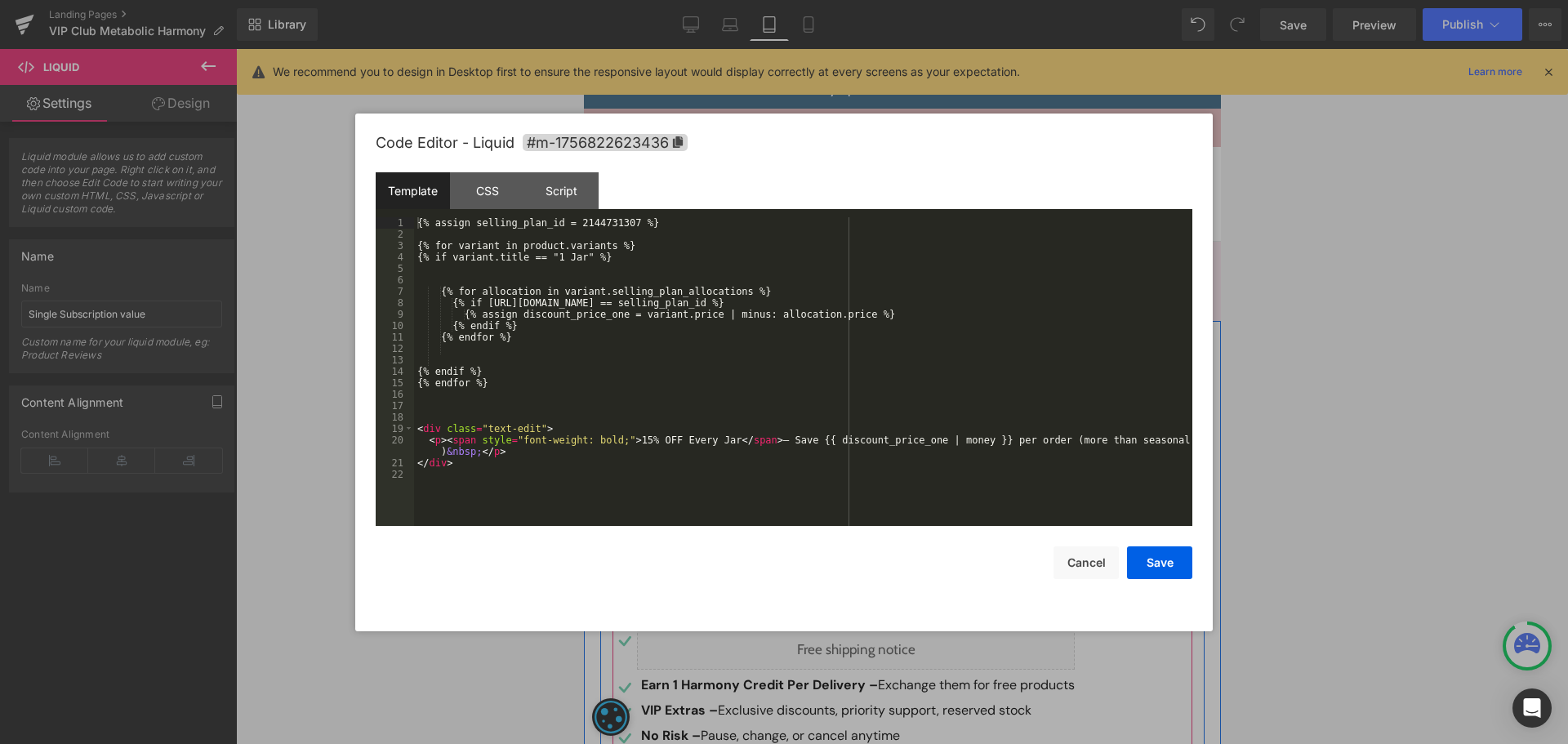
click at [872, 602] on div "Liquid" at bounding box center [855, 603] width 437 height 41
click at [606, 224] on div "{% assign selling_plan_id = 2144731307 %} {% for variant in product.variants %}…" at bounding box center [803, 382] width 778 height 332
click at [605, 224] on div "{% assign selling_plan_id = 2144731307 %} {% for variant in product.variants %}…" at bounding box center [803, 382] width 778 height 332
click at [1158, 558] on button "Save" at bounding box center [1159, 562] width 65 height 33
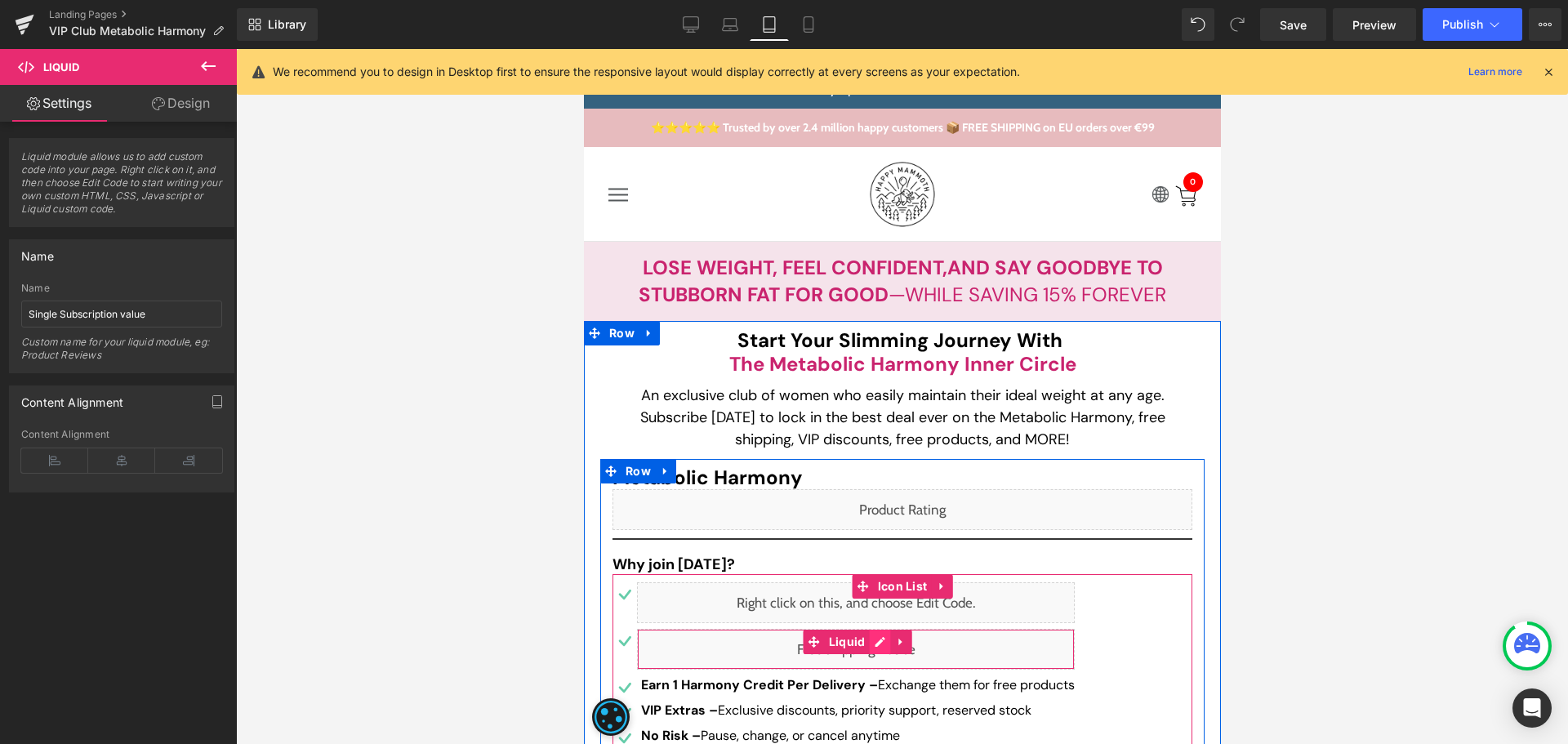
click at [868, 644] on div "Liquid" at bounding box center [855, 649] width 437 height 41
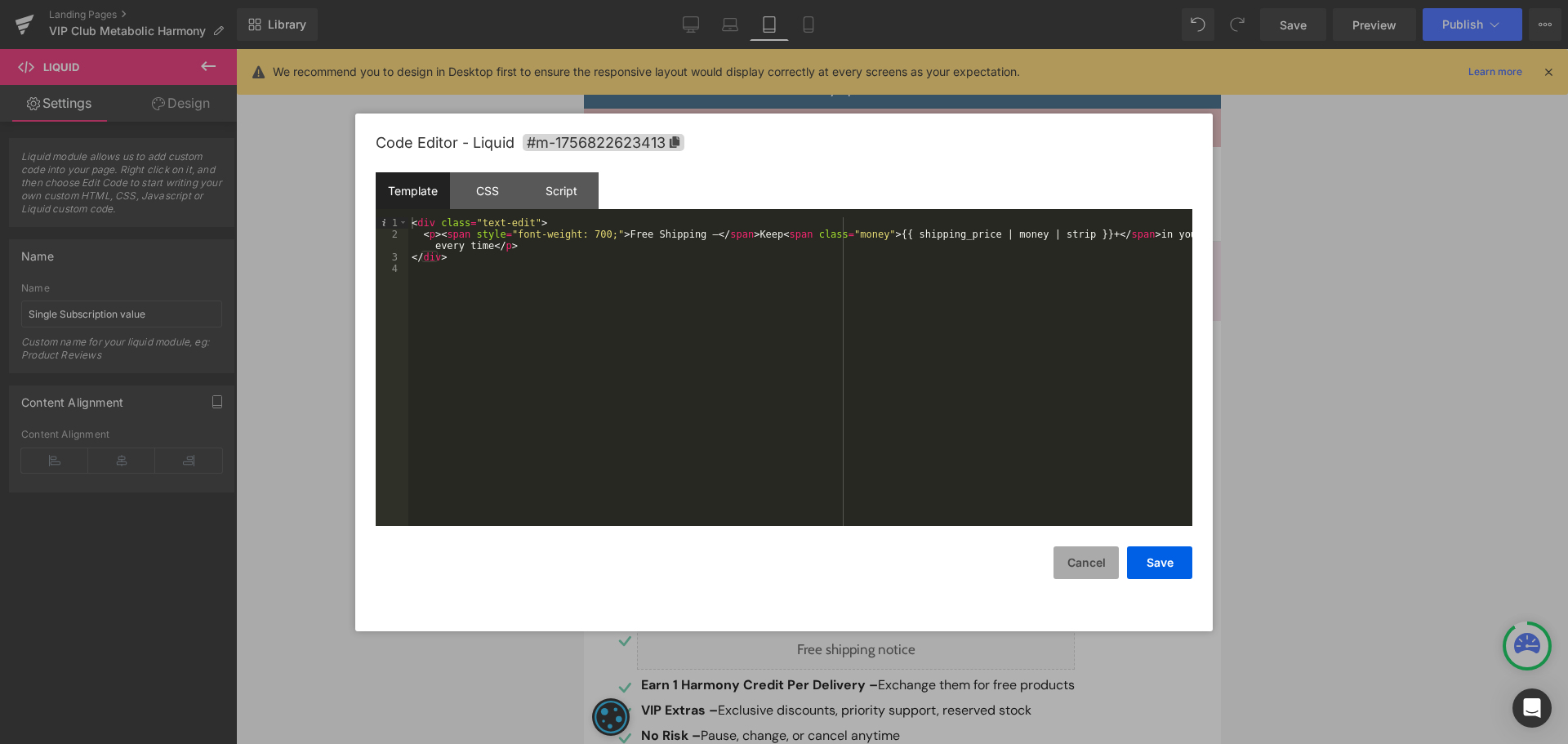
click at [1116, 569] on button "Cancel" at bounding box center [1086, 562] width 65 height 33
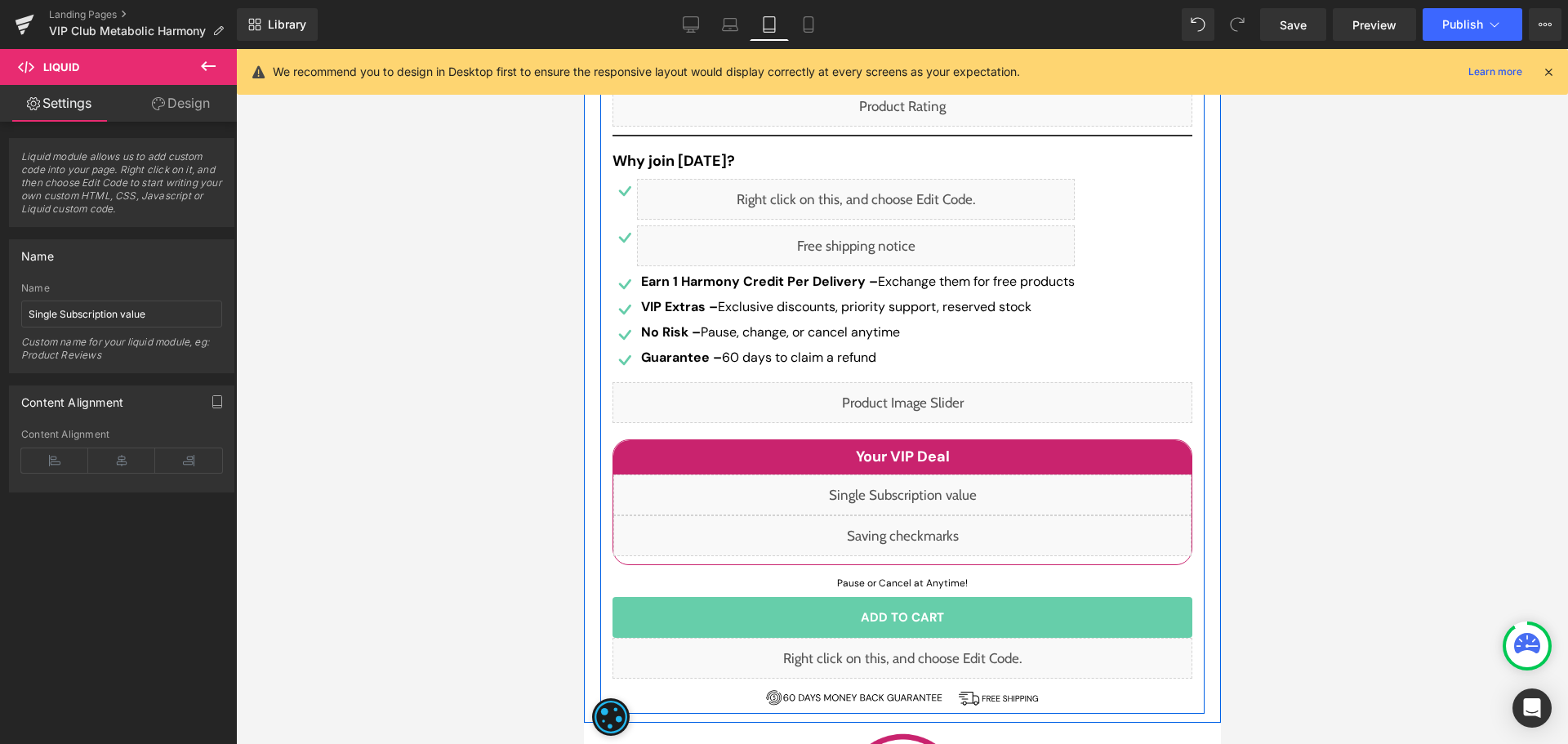
scroll to position [408, 0]
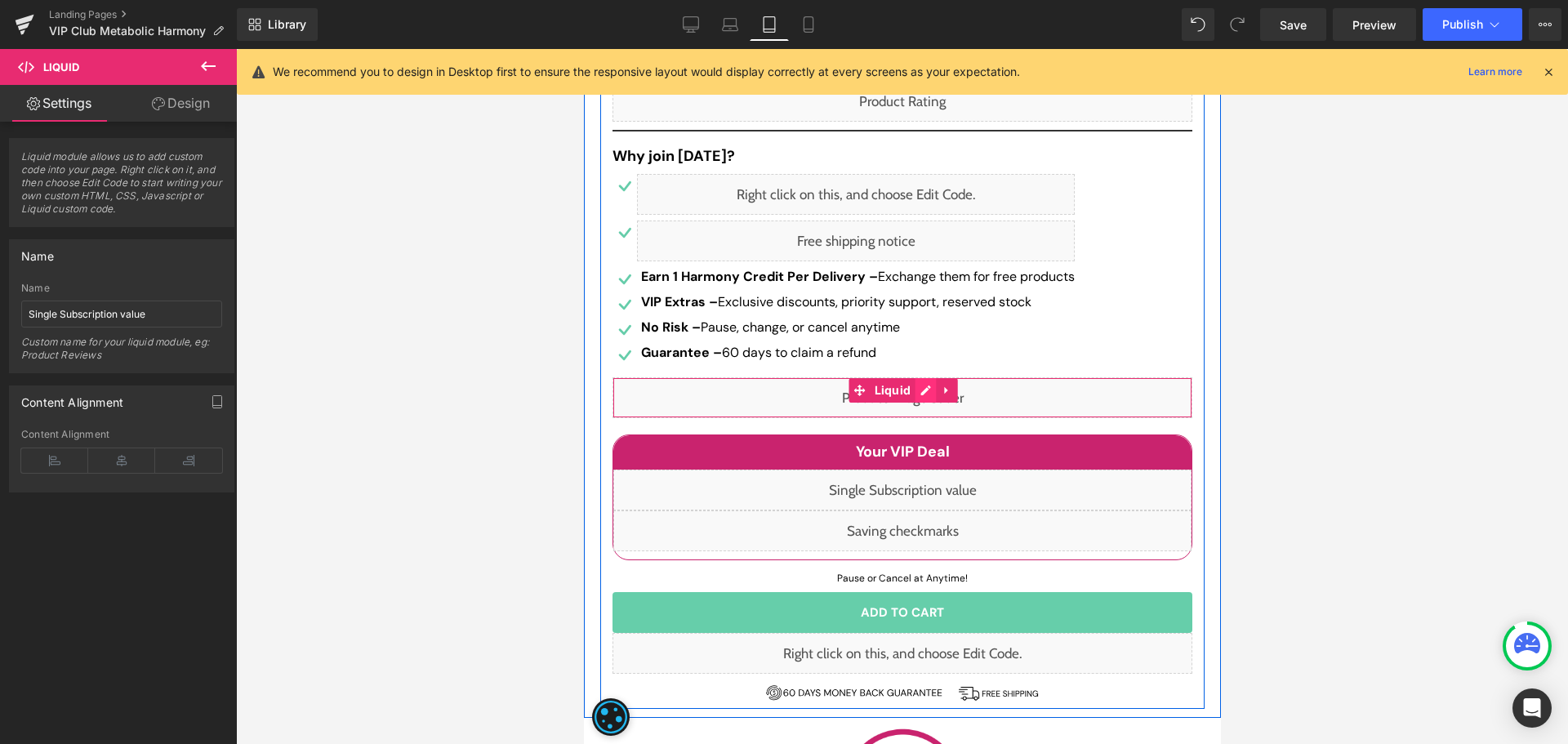
click at [916, 392] on div "Liquid" at bounding box center [901, 398] width 580 height 41
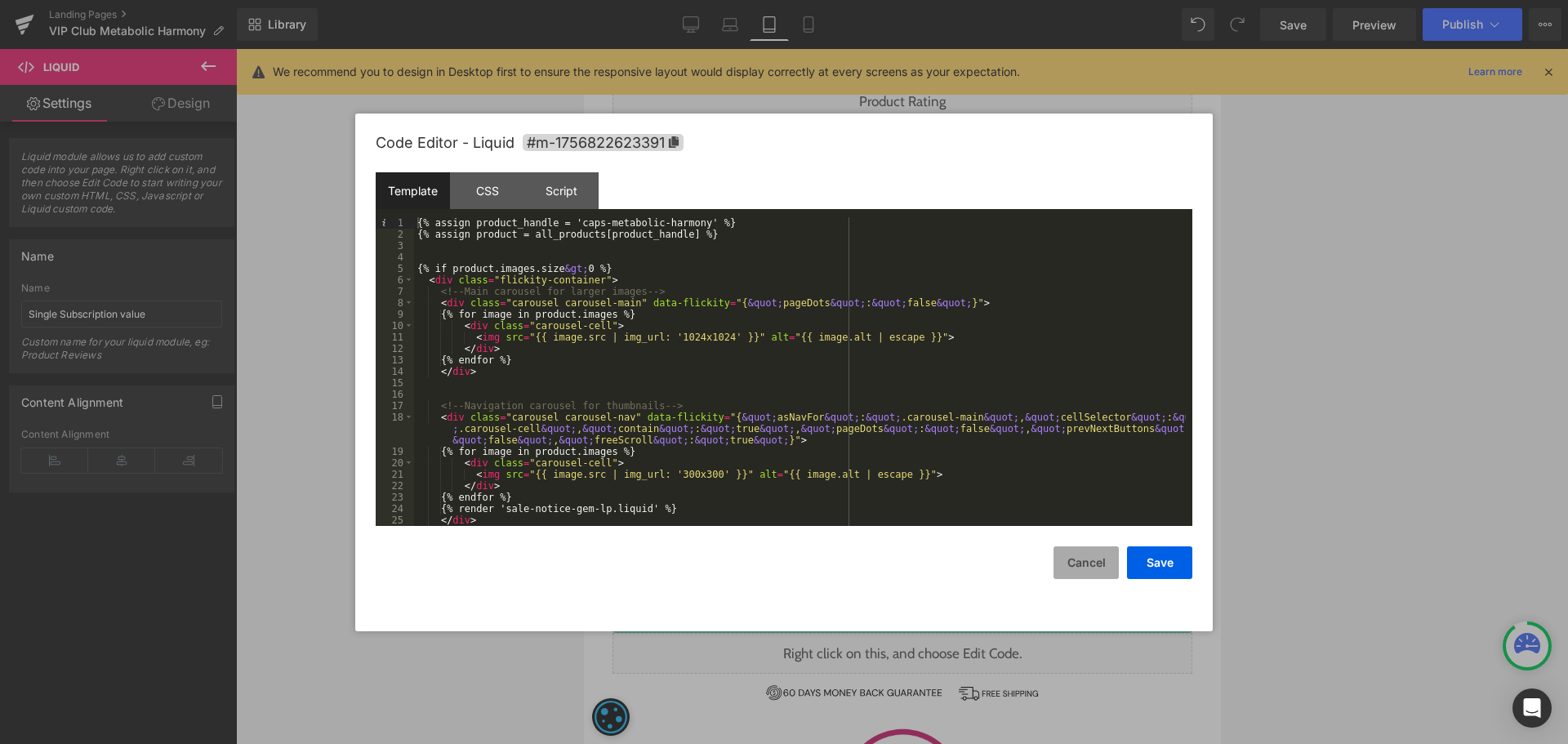
click at [1096, 575] on button "Cancel" at bounding box center [1086, 562] width 65 height 33
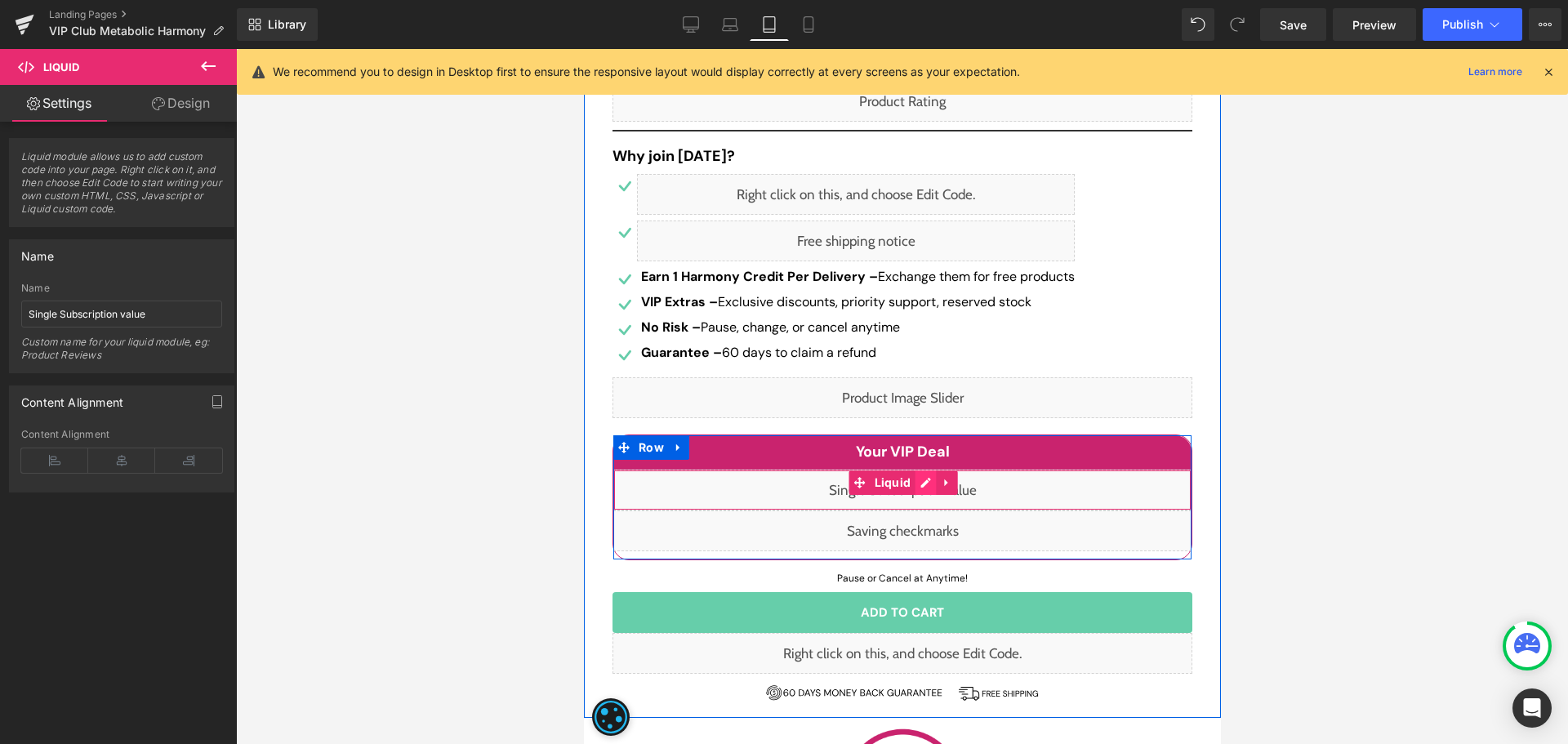
click at [918, 480] on div "Liquid" at bounding box center [901, 490] width 578 height 41
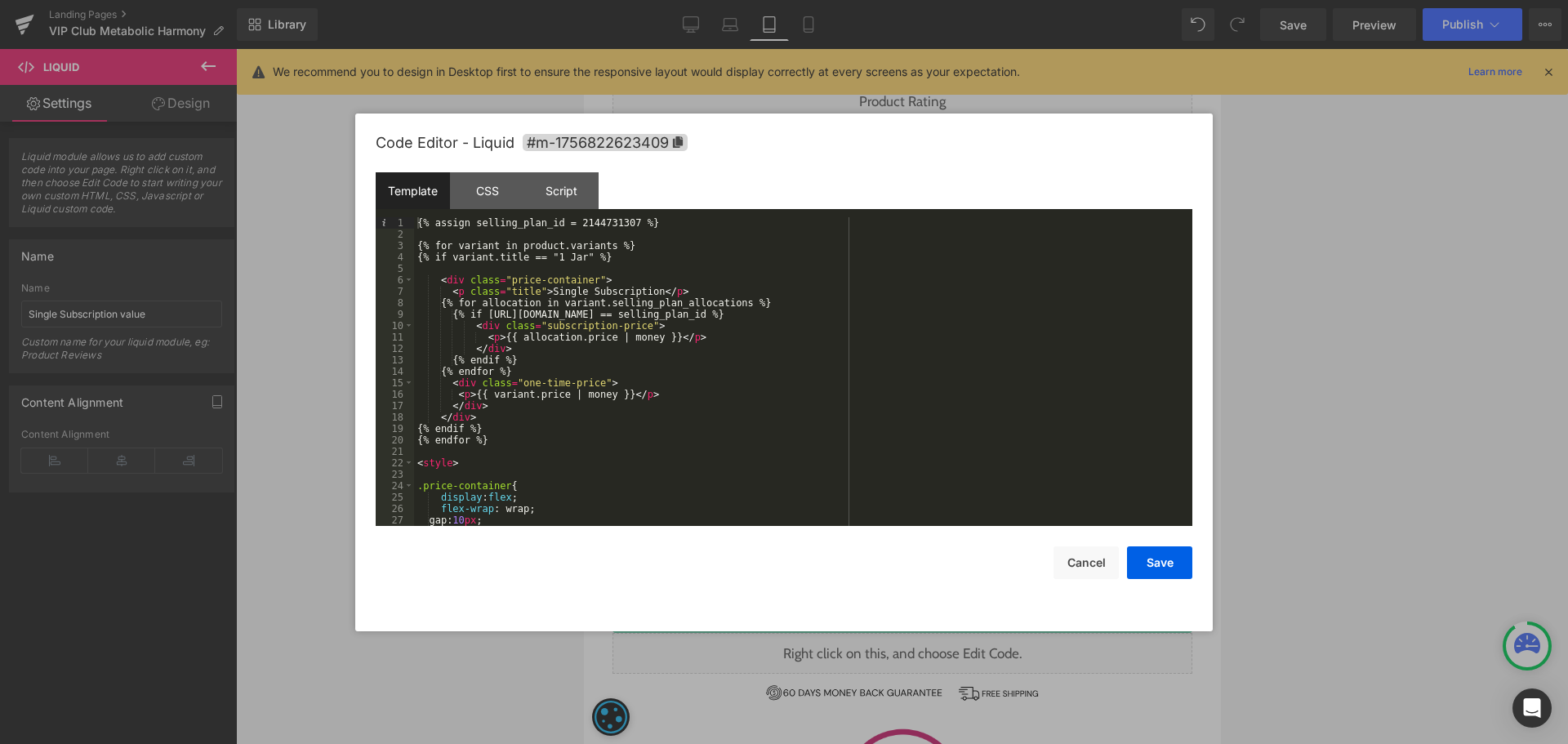
click at [588, 220] on div "{% assign selling_plan_id = 2144731307 %} {% for variant in product.variants %}…" at bounding box center [800, 382] width 772 height 332
drag, startPoint x: 1145, startPoint y: 566, endPoint x: 401, endPoint y: 495, distance: 747.4
click at [1145, 566] on button "Save" at bounding box center [1159, 562] width 65 height 33
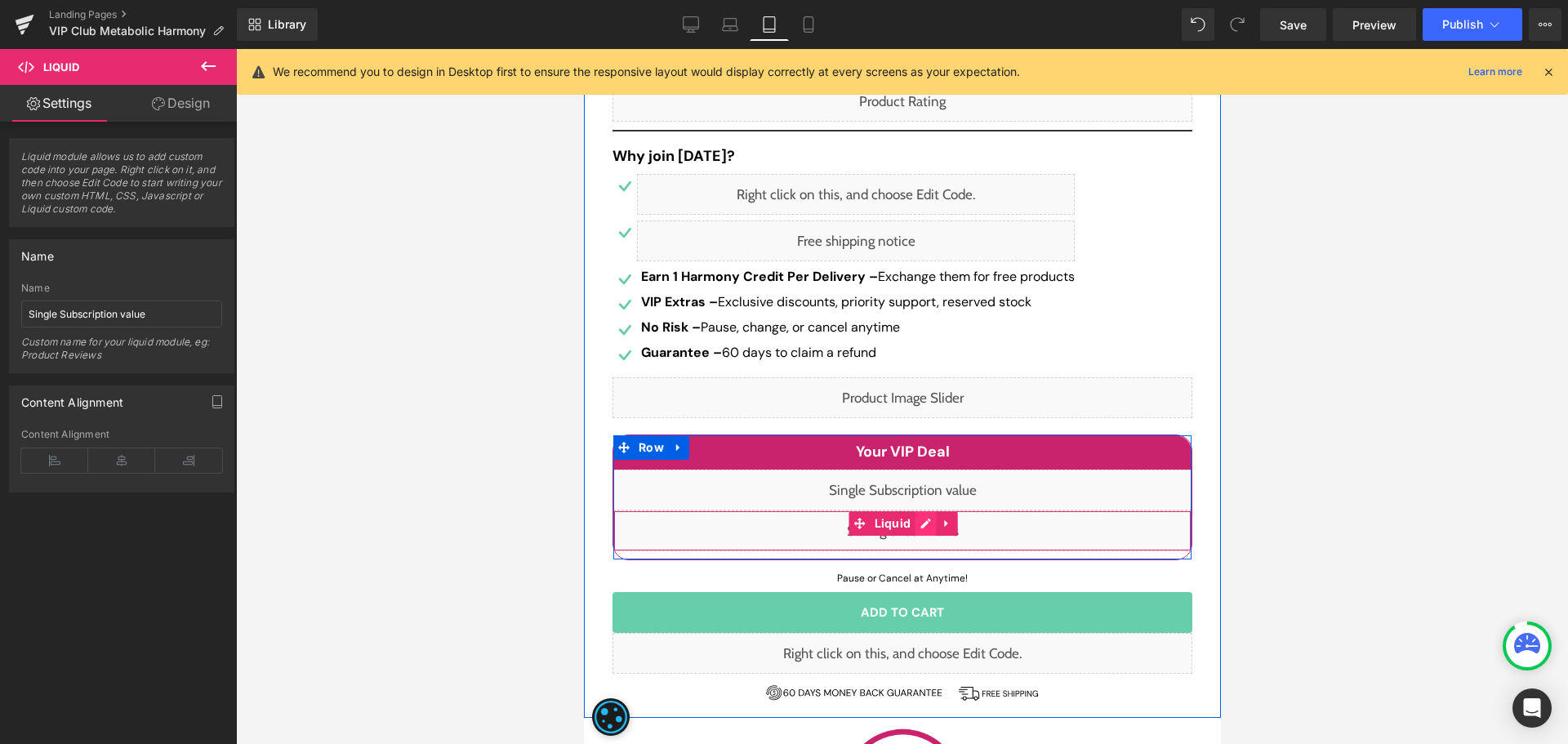
click at [919, 528] on div "Liquid" at bounding box center [901, 531] width 578 height 41
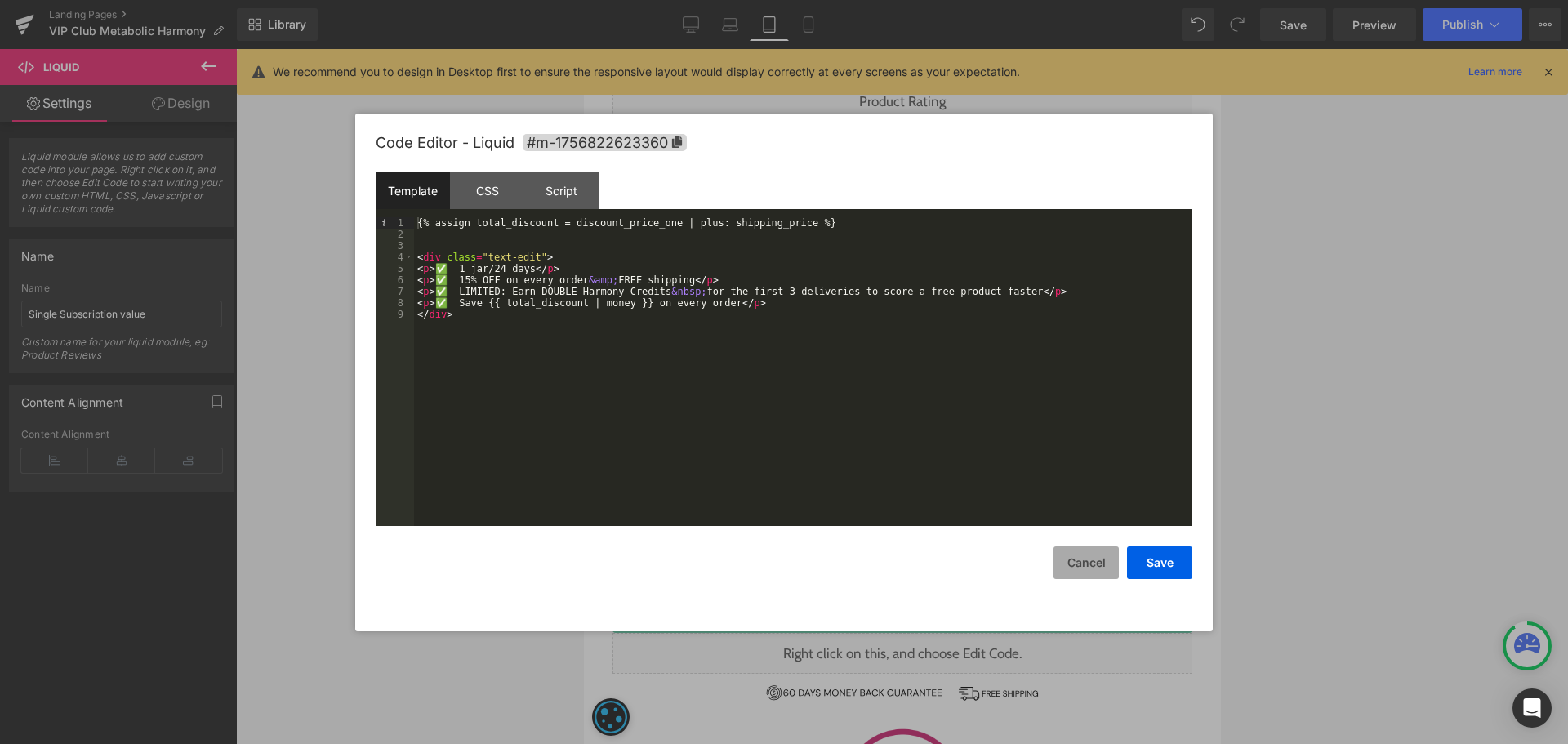
click at [1086, 567] on button "Cancel" at bounding box center [1086, 562] width 65 height 33
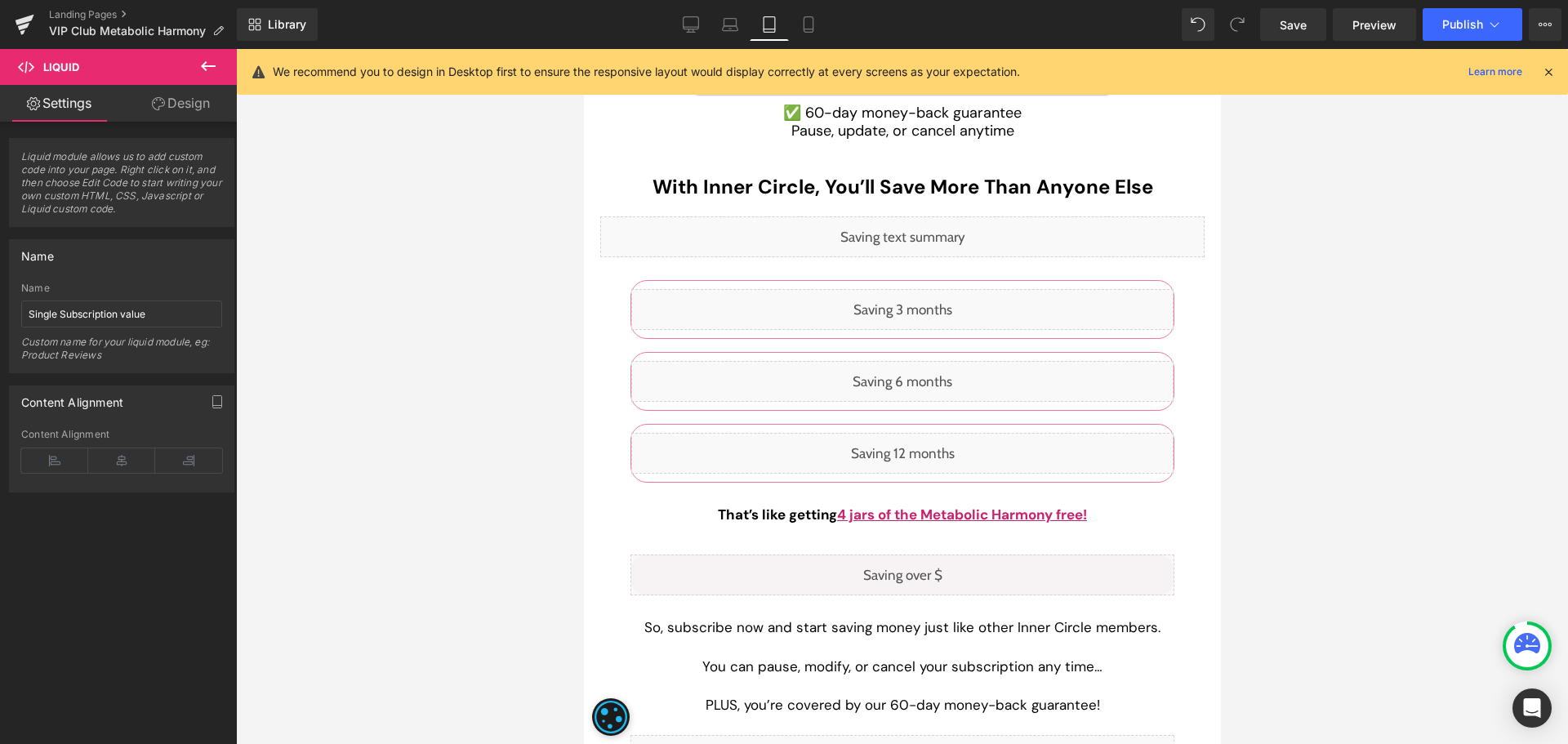
scroll to position [4735, 0]
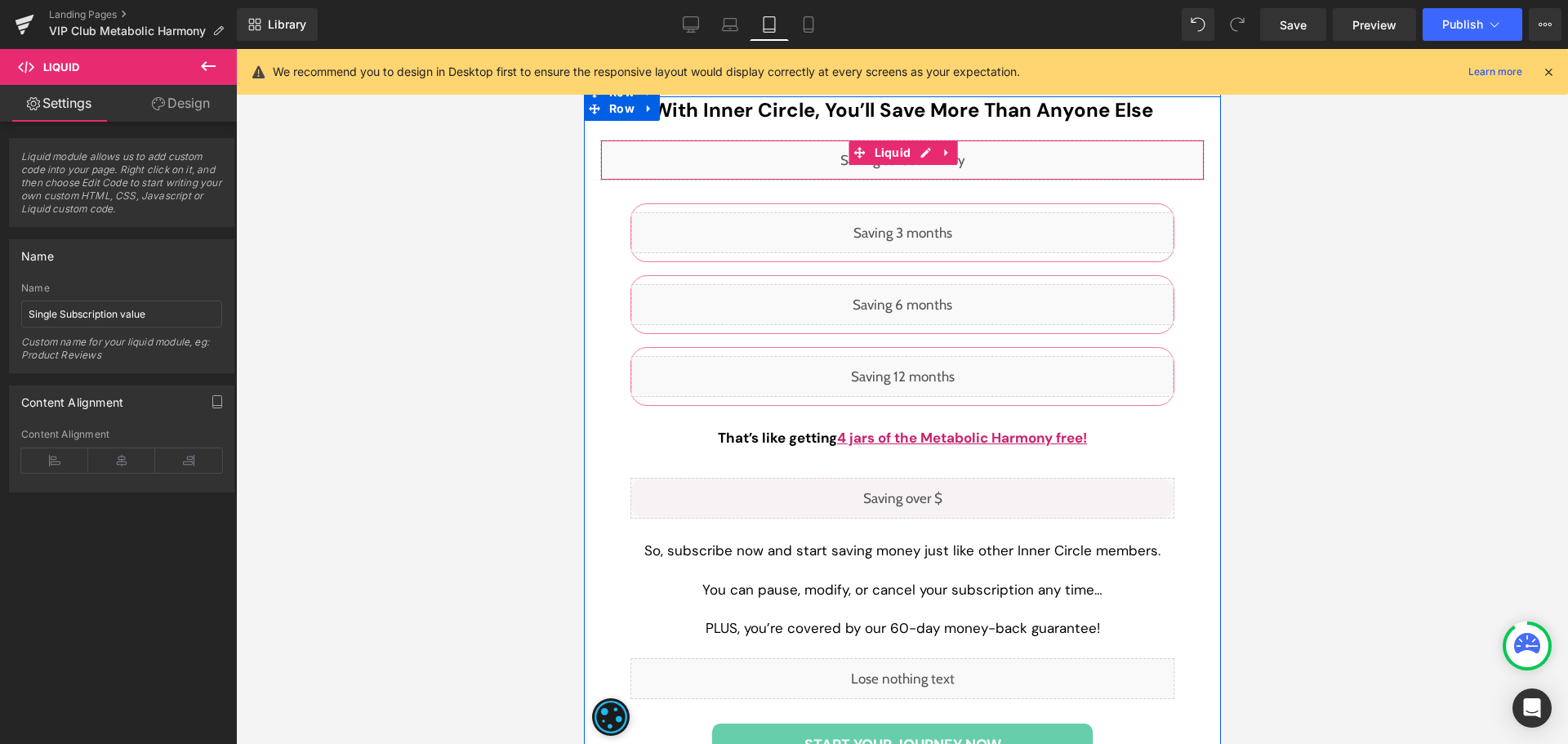
click at [910, 156] on div "Liquid" at bounding box center [901, 160] width 604 height 41
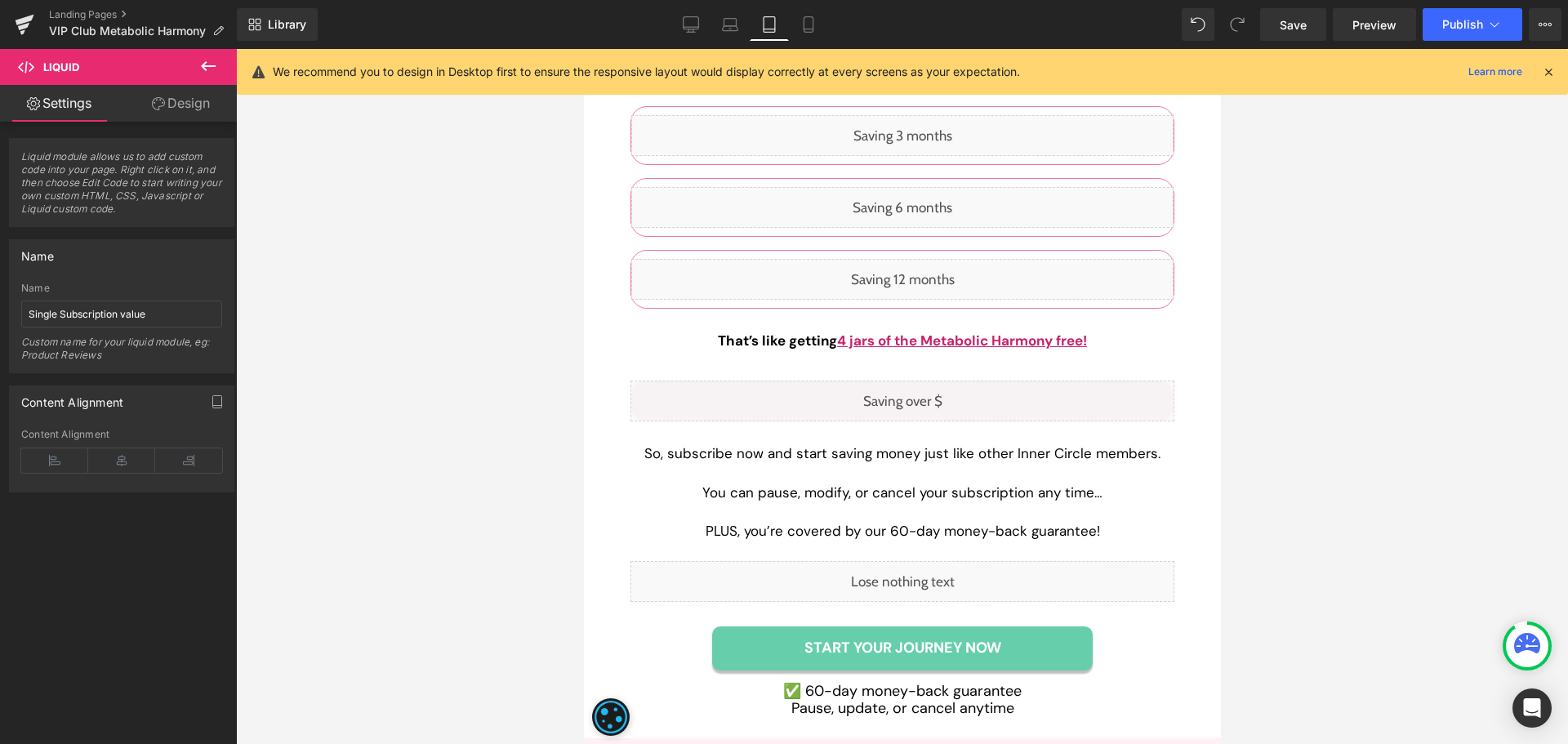
scroll to position [4816, 0]
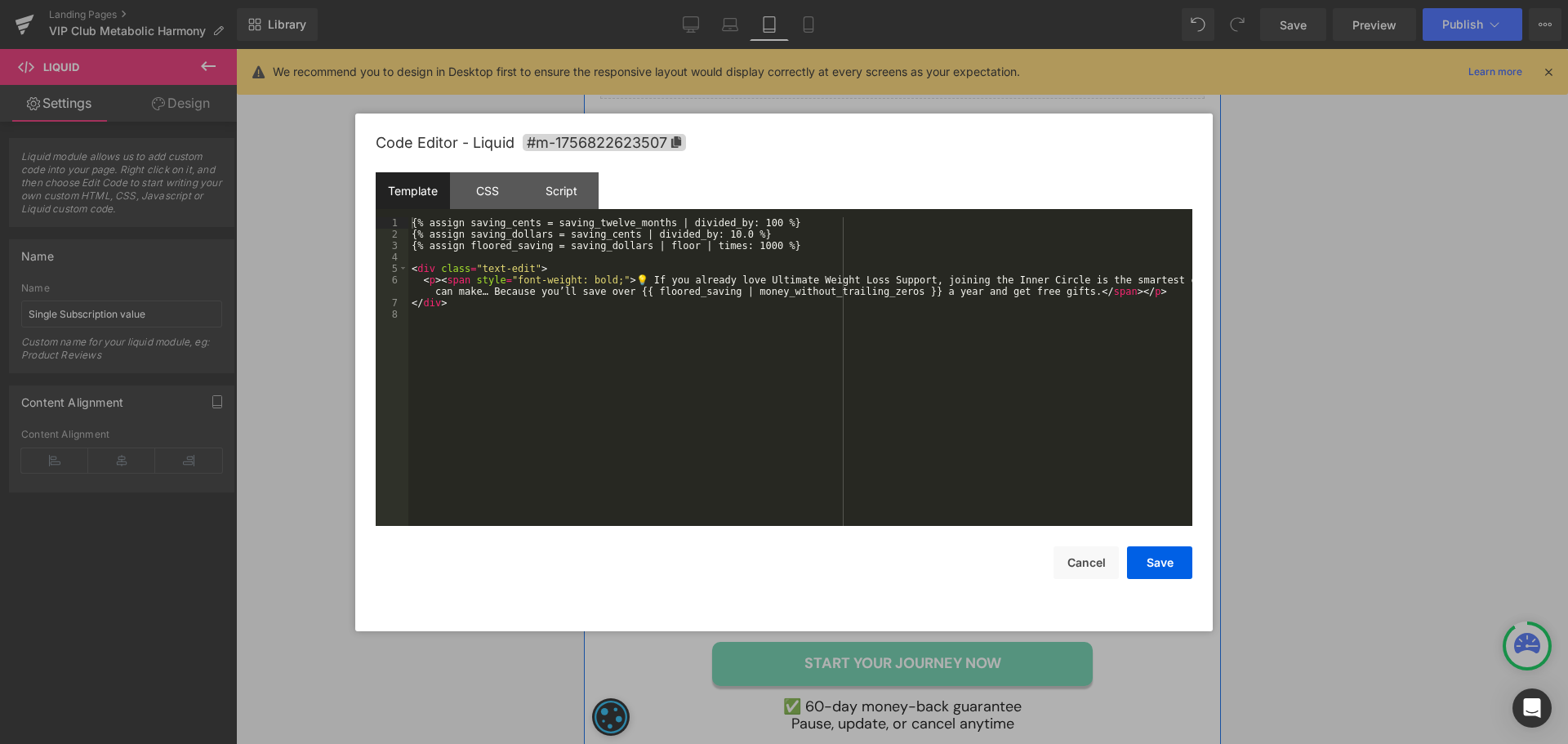
click at [921, 411] on div "Liquid" at bounding box center [901, 417] width 544 height 41
drag, startPoint x: 743, startPoint y: 276, endPoint x: 861, endPoint y: 275, distance: 118.0
click at [861, 275] on div "{% assign saving_cents = saving_twelve_months | divided_by: 100 %} {% assign sa…" at bounding box center [800, 382] width 784 height 332
click at [730, 279] on div "{% assign saving_cents = saving_twelve_months | divided_by: 100 %} {% assign sa…" at bounding box center [800, 382] width 784 height 332
drag, startPoint x: 746, startPoint y: 283, endPoint x: 776, endPoint y: 281, distance: 30.1
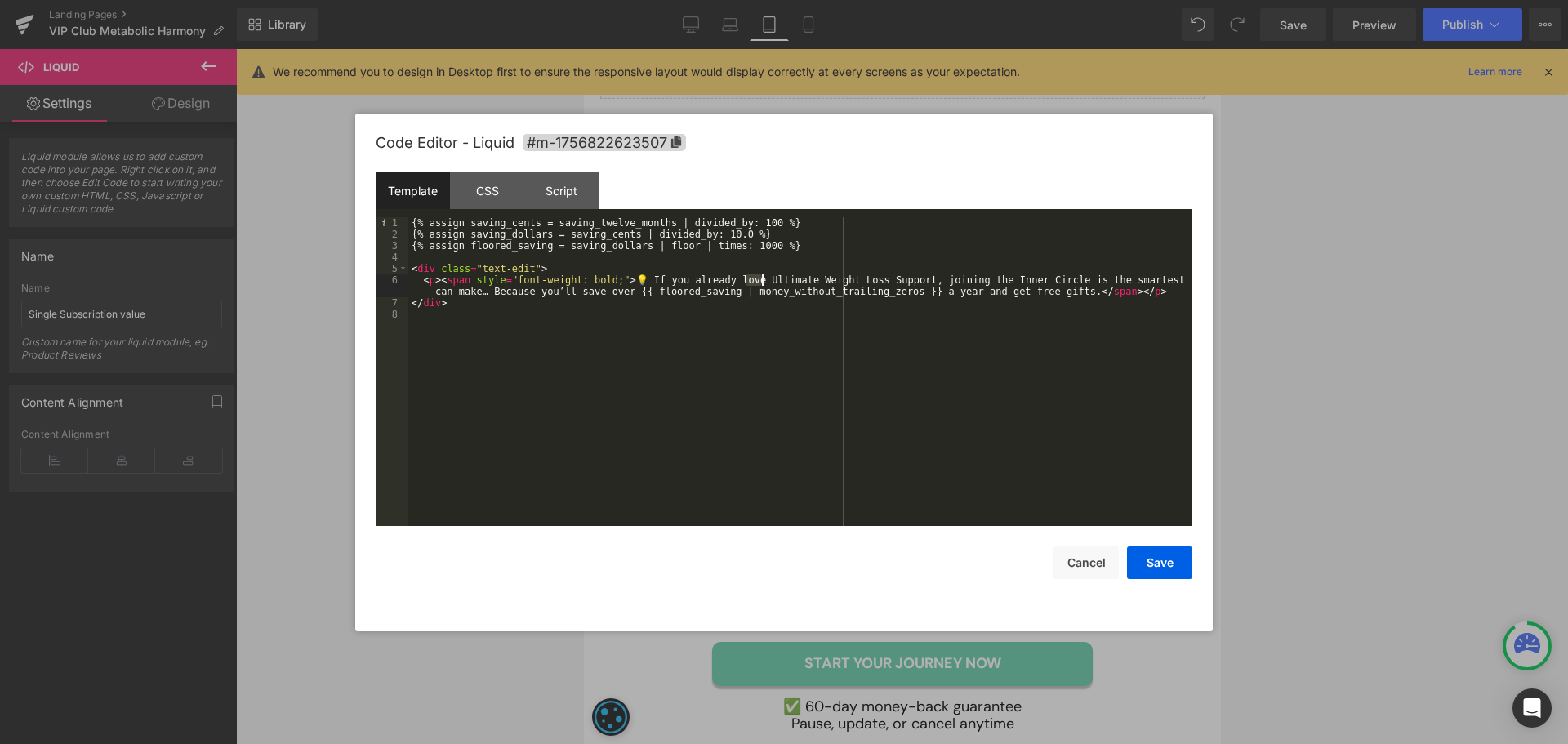
click at [776, 281] on div "{% assign saving_cents = saving_twelve_months | divided_by: 100 %} {% assign sa…" at bounding box center [800, 382] width 784 height 332
drag, startPoint x: 741, startPoint y: 280, endPoint x: 896, endPoint y: 281, distance: 155.0
click at [896, 281] on div "{% assign saving_cents = saving_twelve_months | divided_by: 100 %} {% assign sa…" at bounding box center [800, 382] width 784 height 332
click at [1149, 567] on button "Save" at bounding box center [1159, 562] width 65 height 33
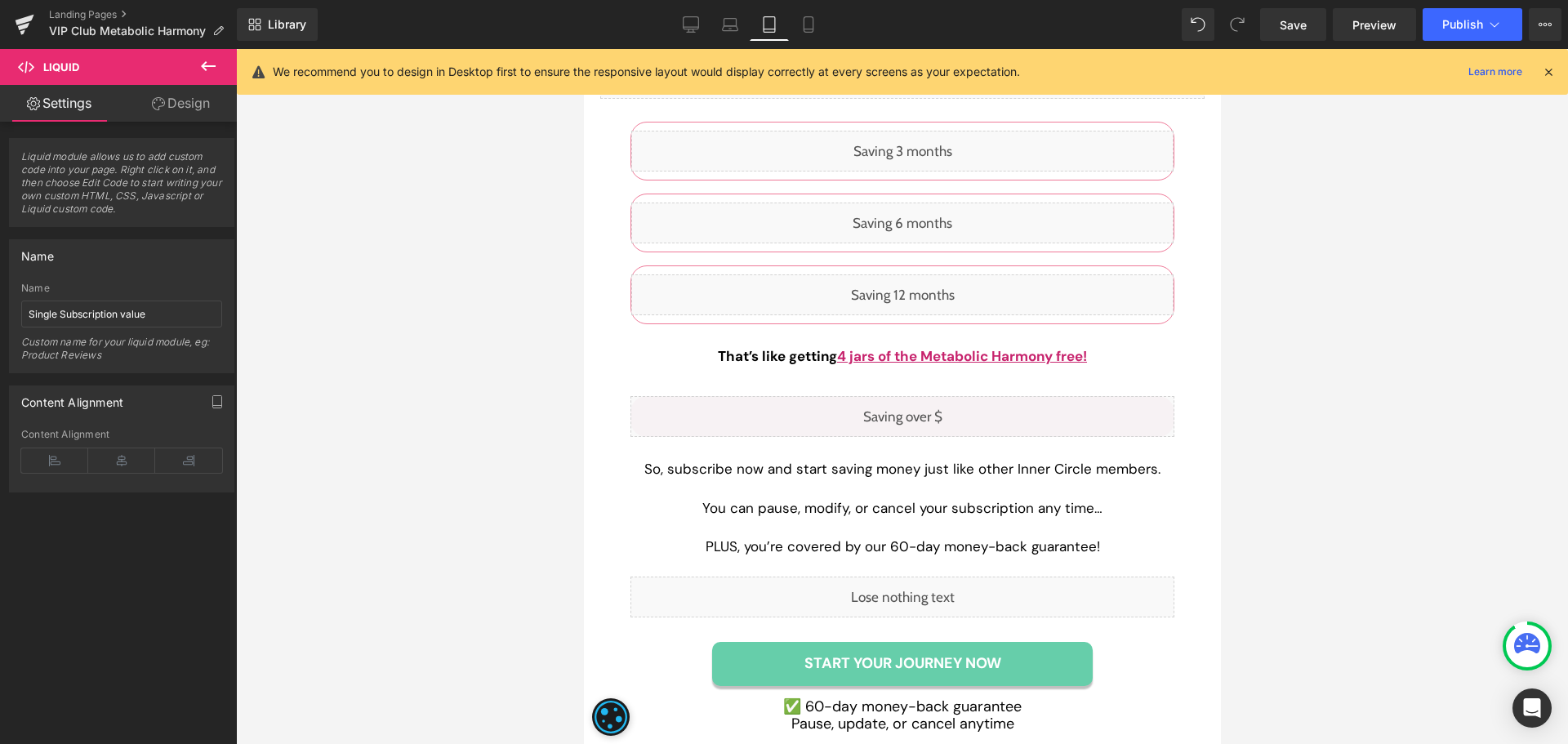
click at [1293, 20] on span "Save" at bounding box center [1292, 25] width 27 height 17
click at [1431, 243] on div at bounding box center [901, 396] width 1331 height 695
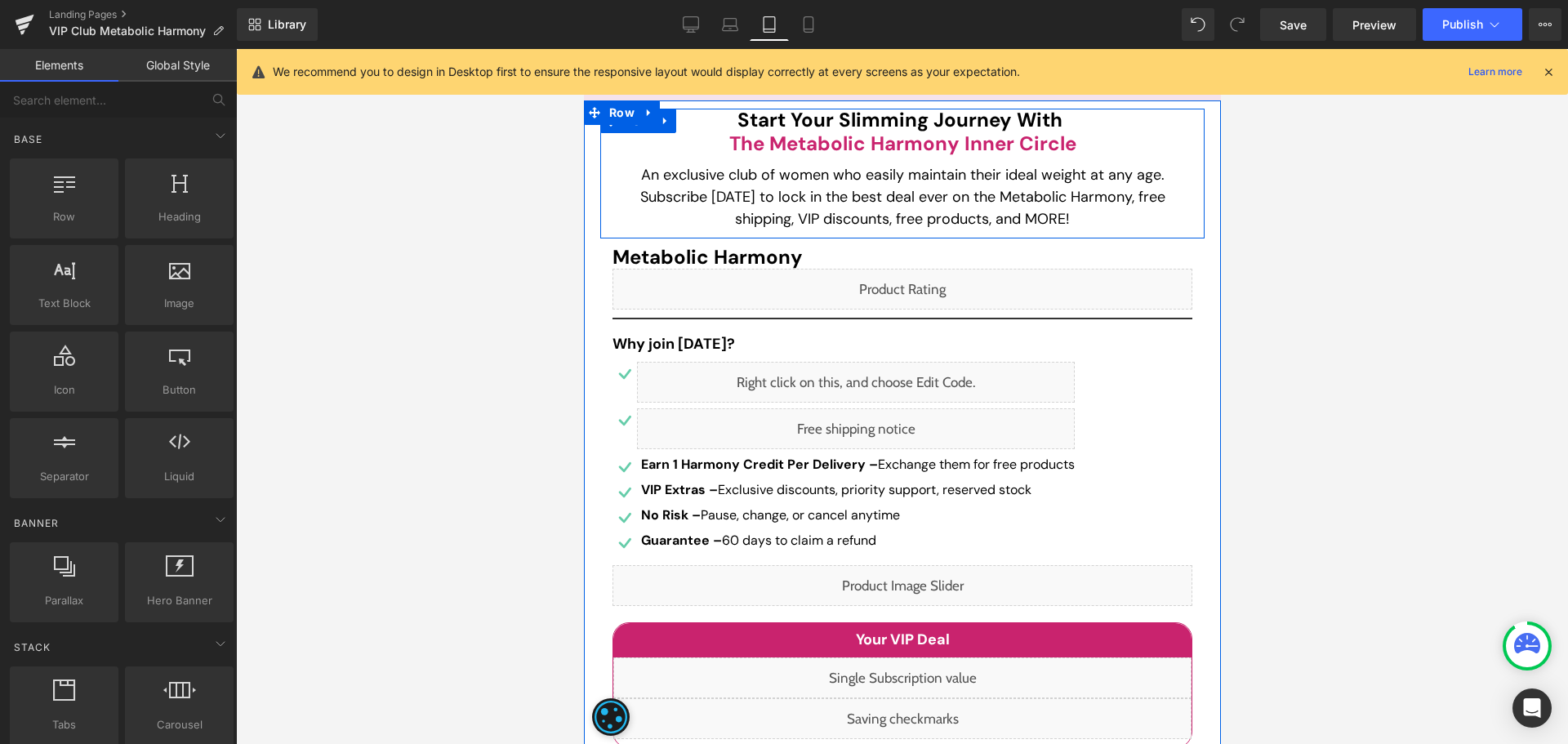
scroll to position [572, 0]
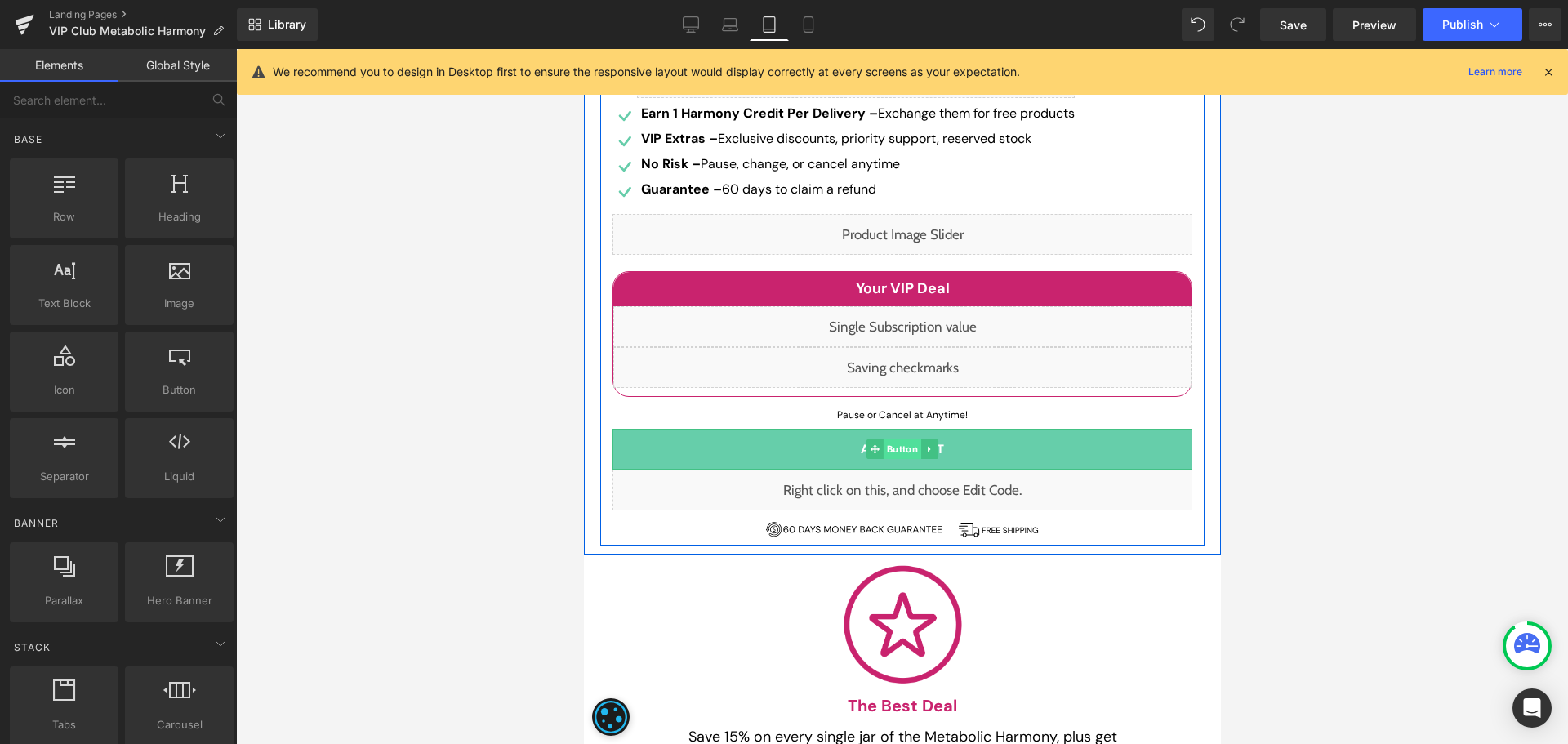
click at [903, 450] on span "Button" at bounding box center [902, 448] width 38 height 20
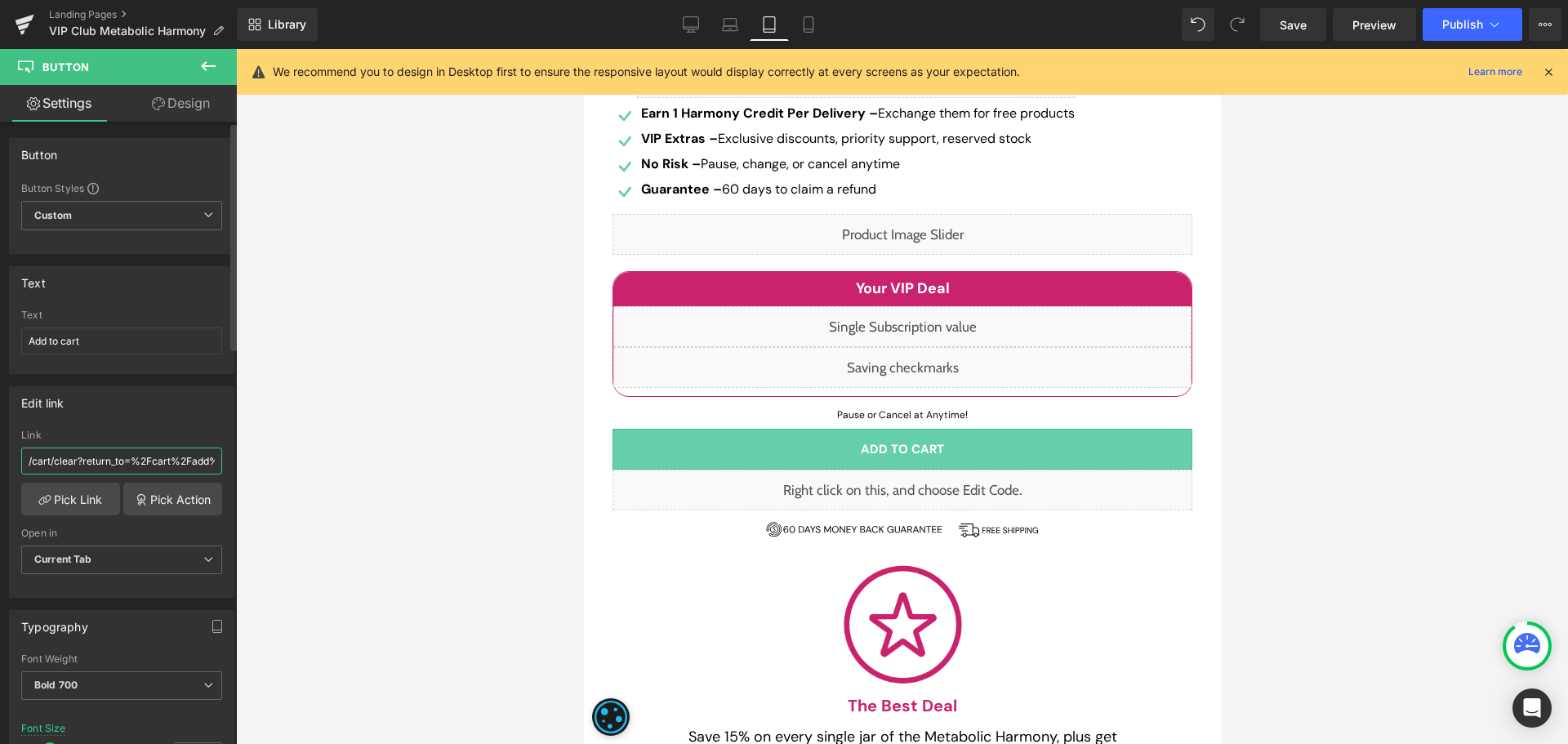
click at [134, 459] on input "/cart/clear?return_to=%2Fcart%2Fadd%3Fitems%5B%5D%5Bid%5D%3D45515477254315%26it…" at bounding box center [122, 460] width 201 height 27
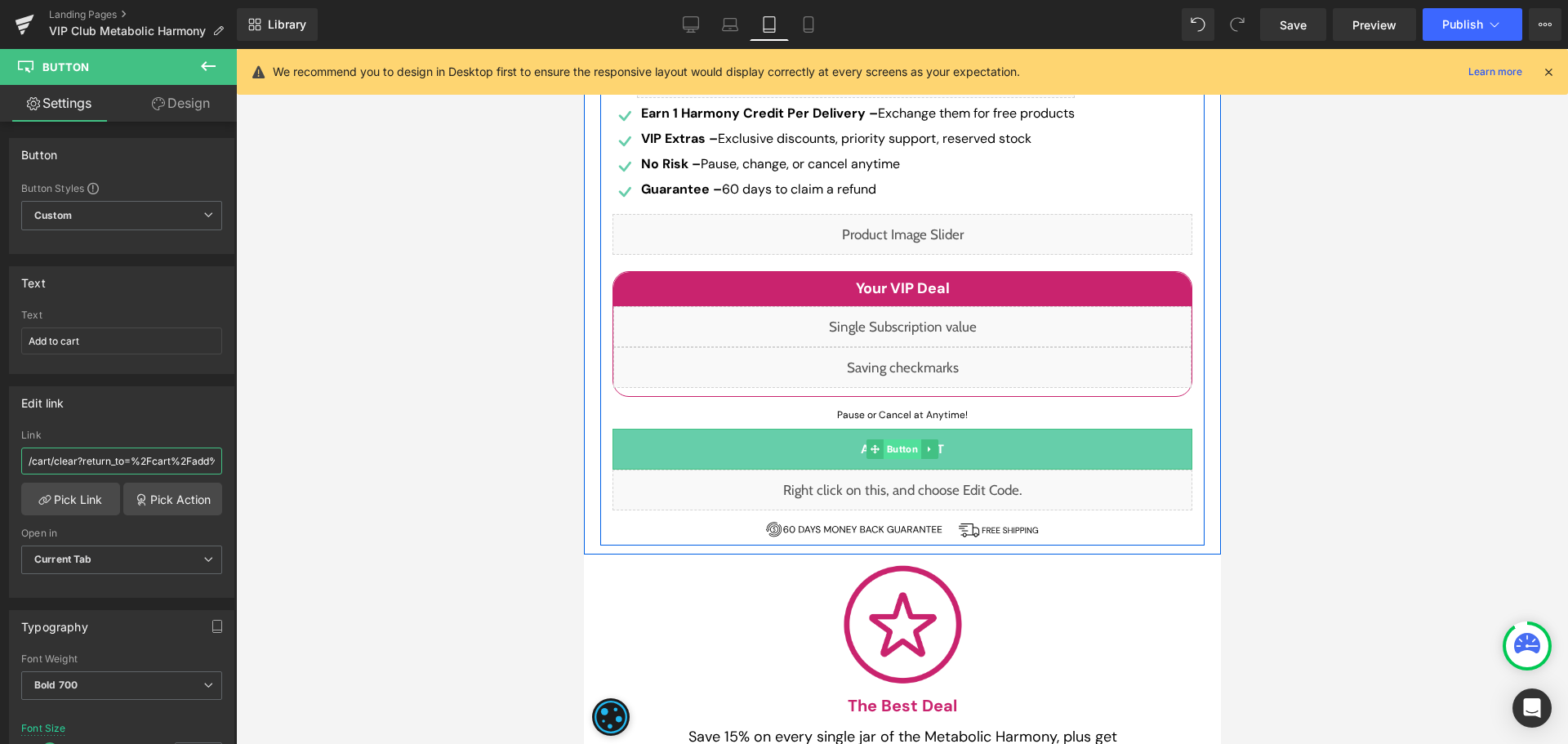
drag, startPoint x: 898, startPoint y: 447, endPoint x: 876, endPoint y: 449, distance: 22.1
click at [898, 447] on span "Button" at bounding box center [902, 448] width 38 height 20
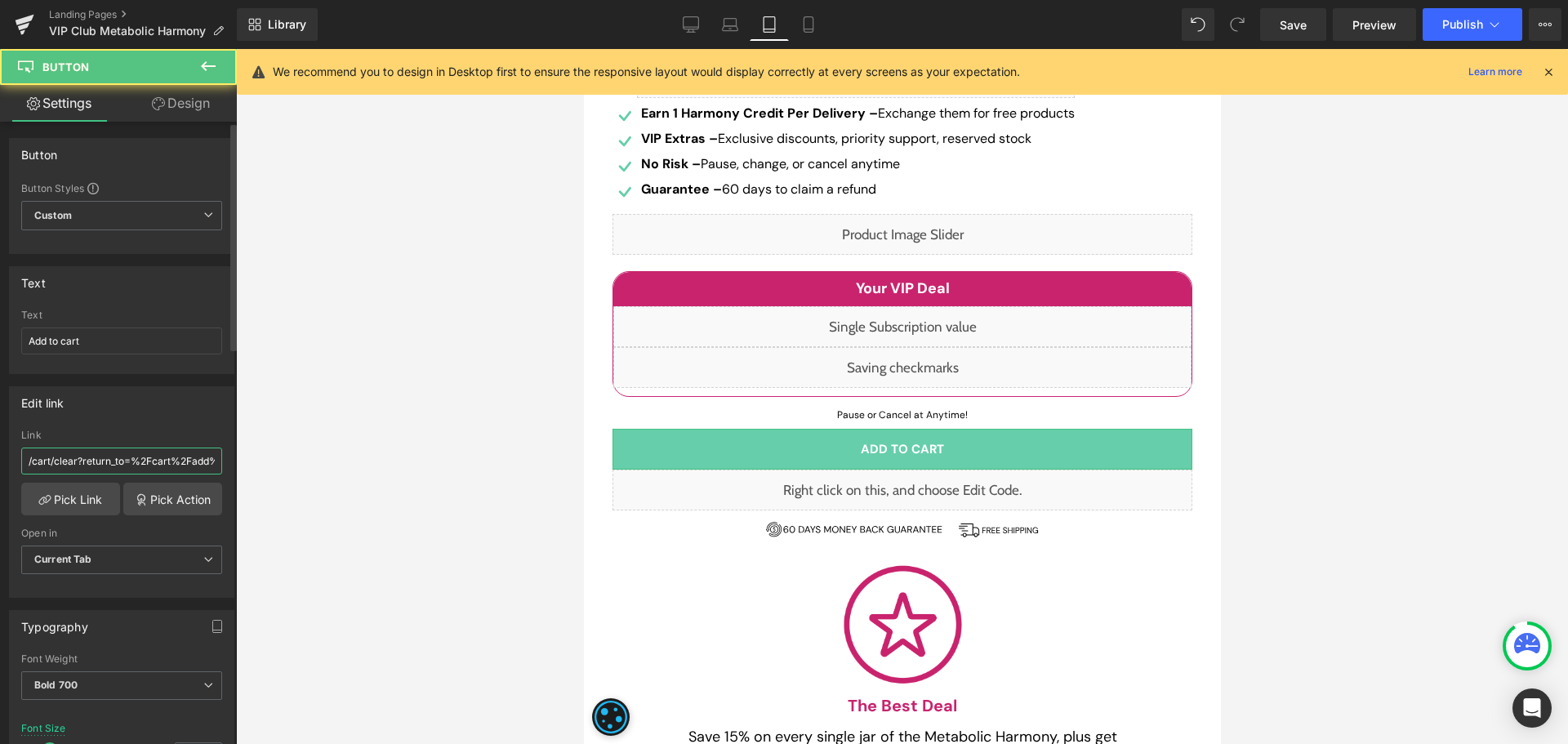
click at [111, 468] on input "/cart/clear?return_to=%2Fcart%2Fadd%3Fitems%5B%5D%5Bid%5D%3D45515477254315%26it…" at bounding box center [122, 460] width 201 height 27
paste input "%2Fcart%2Fclear%3Freturn_to%3D%2Fcart%2Fadd%3Fitems%5B%5D%5Bid%5D%3D85065224685…"
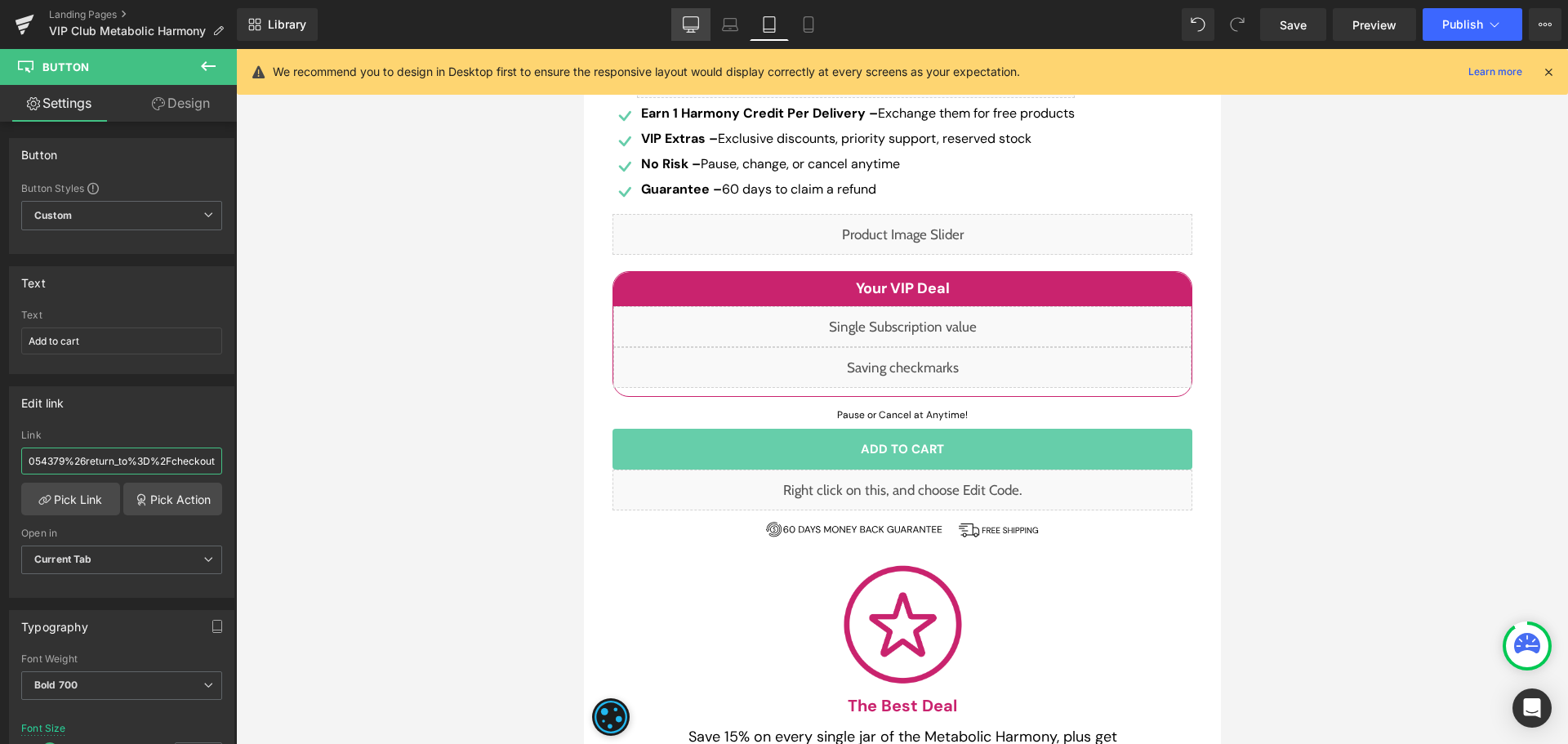
type input "%2Fcart%2Fclear%3Freturn_to%3D%2Fcart%2Fadd%3Fitems%5B%5D%5Bid%5D%3D85065224685…"
click at [702, 26] on link "Desktop" at bounding box center [691, 25] width 39 height 33
type input "20"
type input "100"
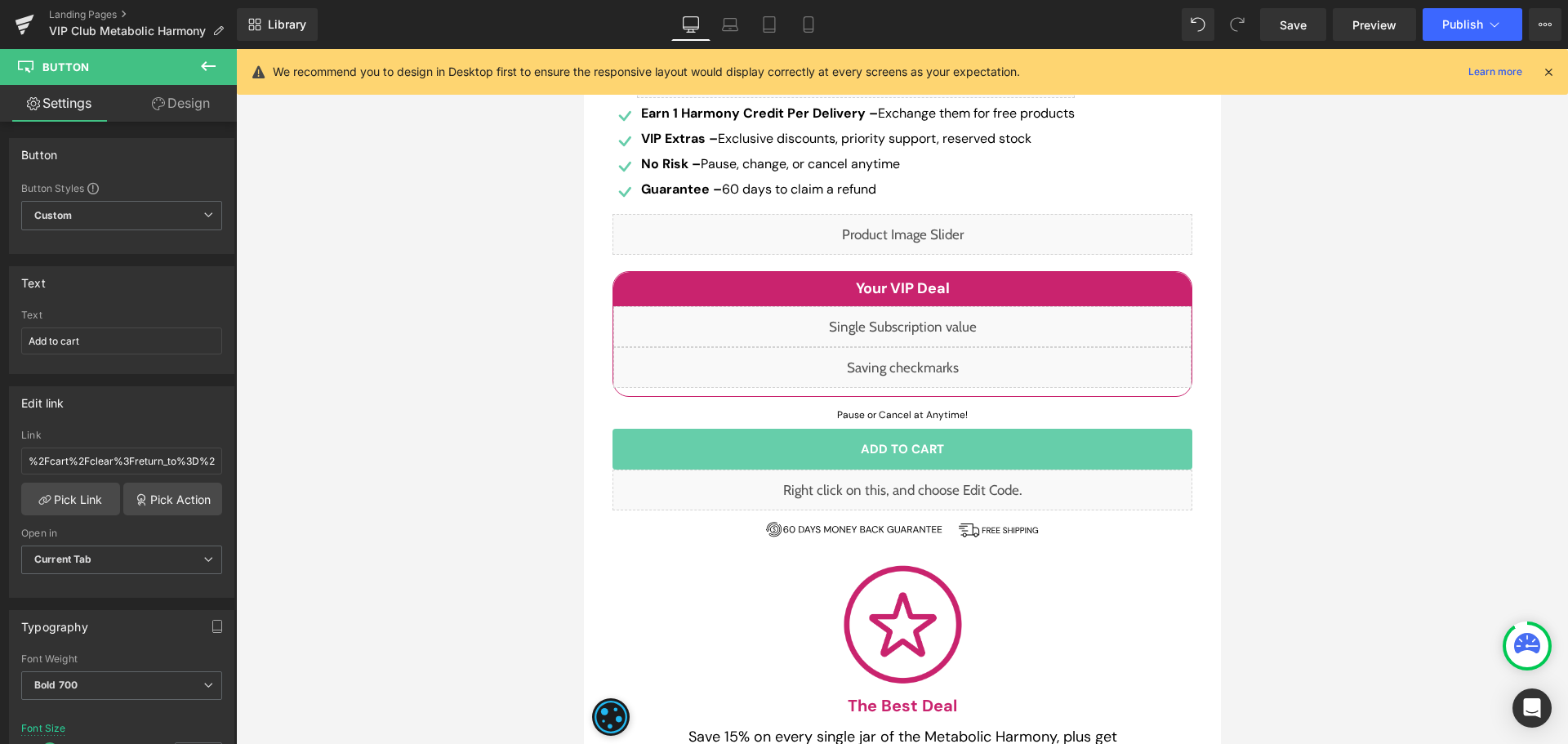
type input "100"
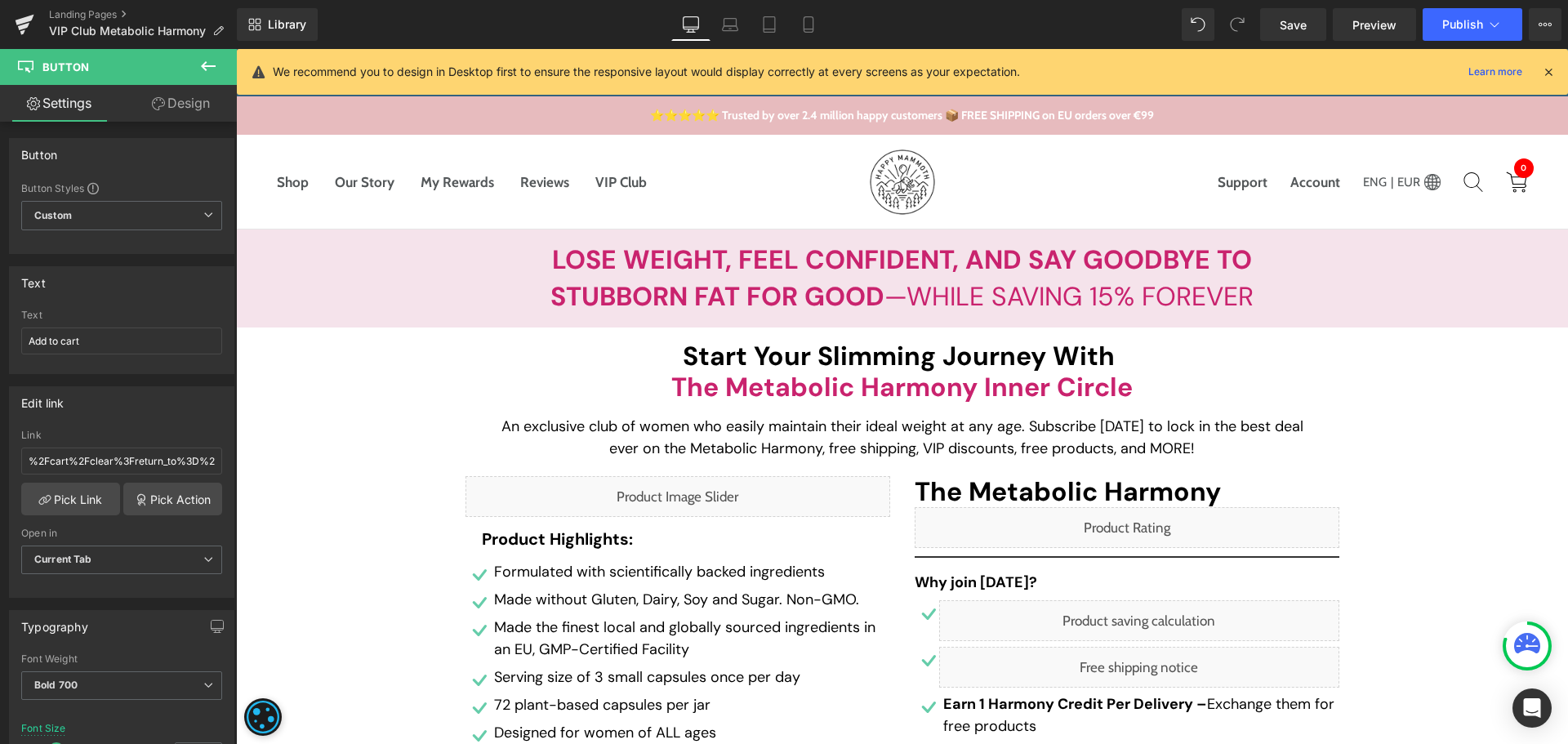
scroll to position [489, 0]
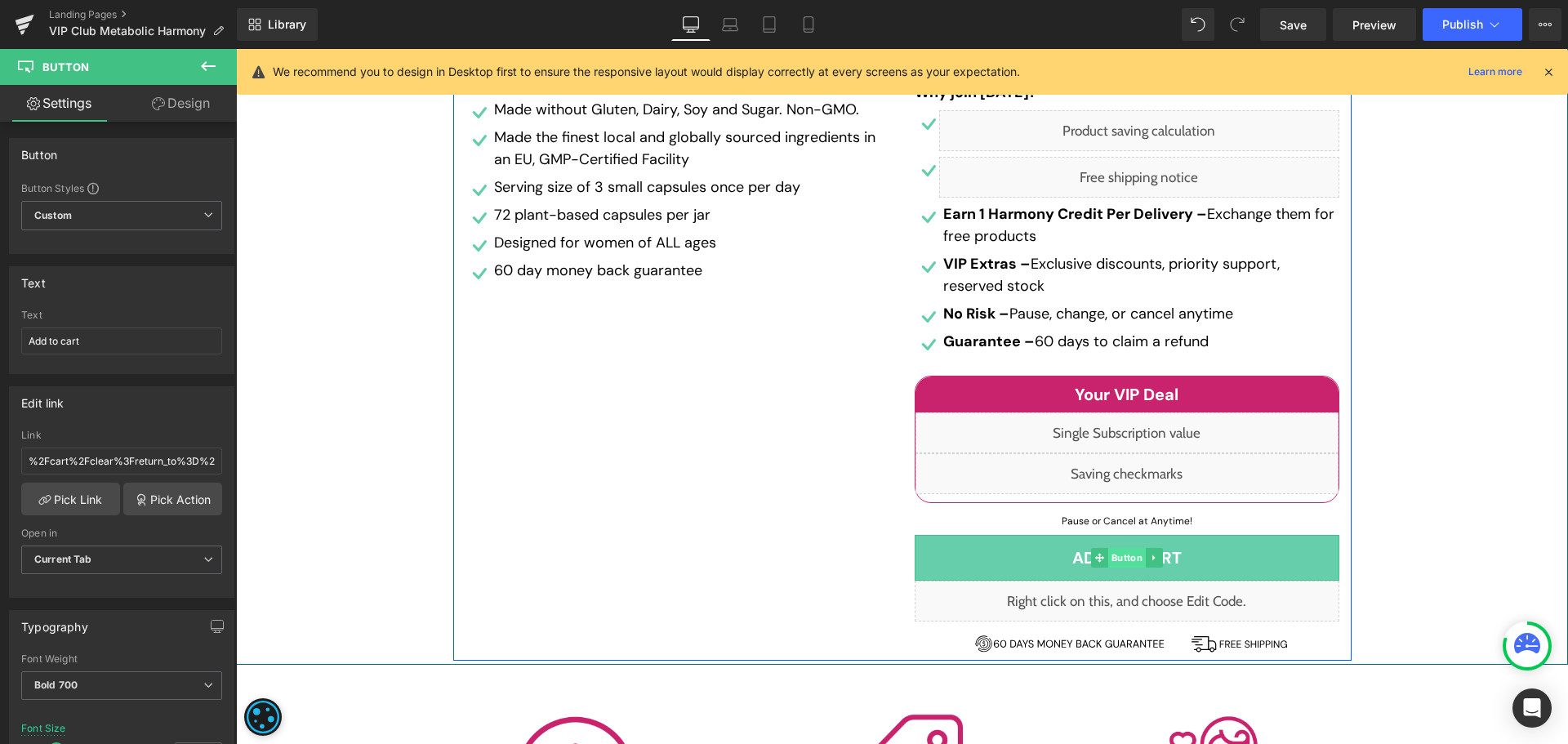
click at [1119, 555] on span "Button" at bounding box center [1126, 557] width 38 height 20
click at [1131, 559] on span "Button" at bounding box center [1126, 557] width 38 height 20
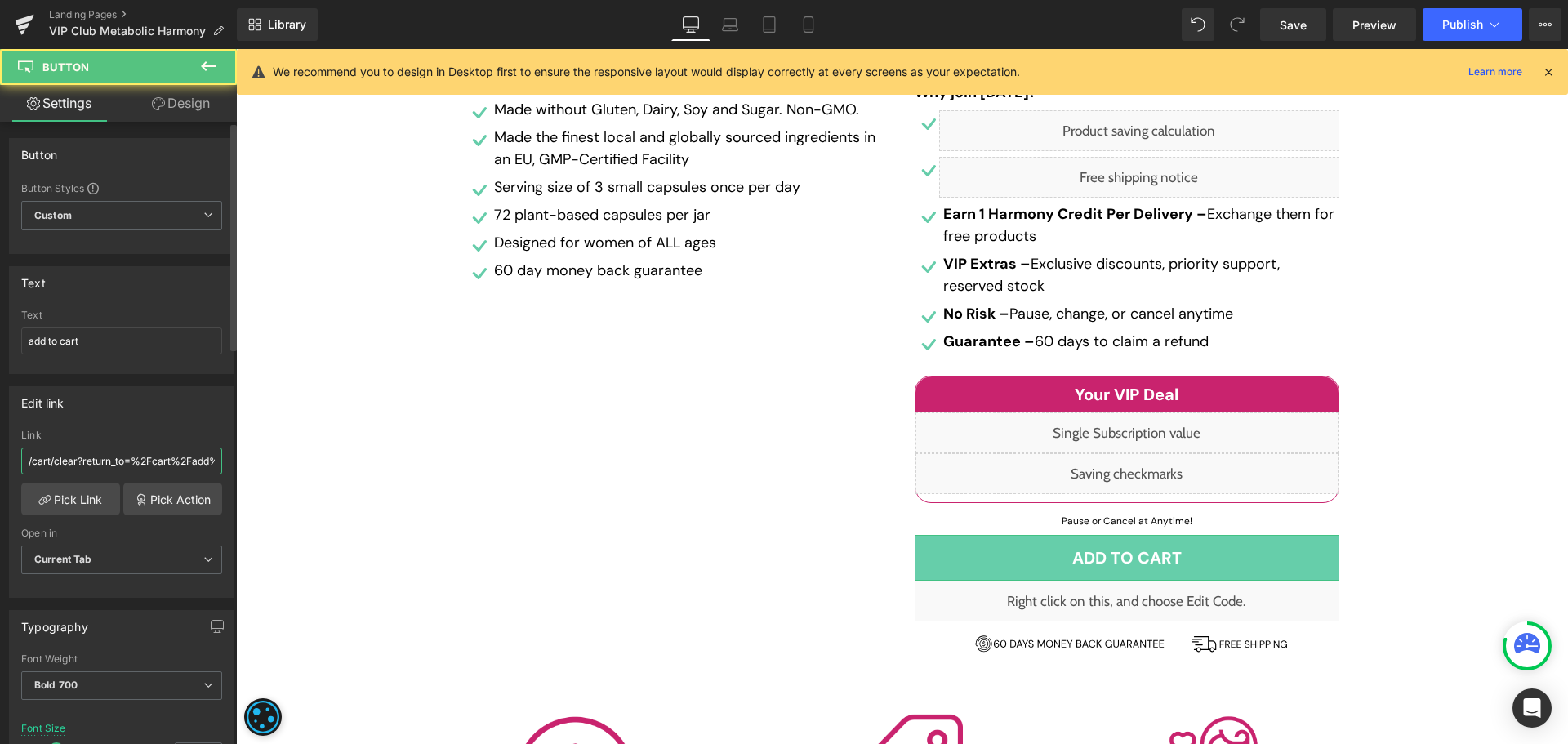
click at [163, 459] on input "/cart/clear?return_to=%2Fcart%2Fadd%3Fitems%5B%5D%5Bid%5D%3D45515477254315%26it…" at bounding box center [122, 460] width 201 height 27
paste input "%2Fcart%2Fclear%3Freturn_to%3D%2Fcart%2Fadd%3Fitems%5B%5D%5Bid%5D%3D85065224685…"
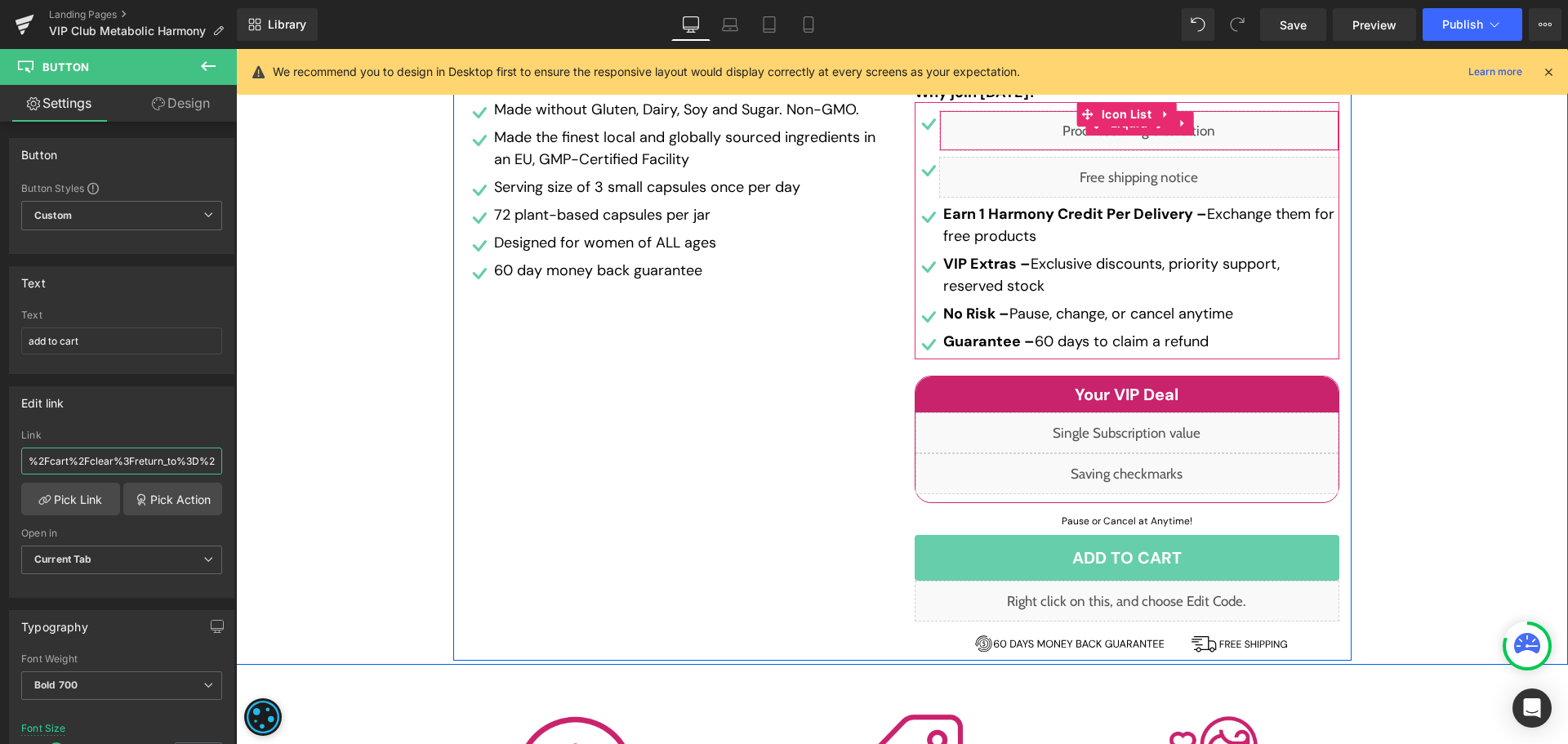
scroll to position [0, 929]
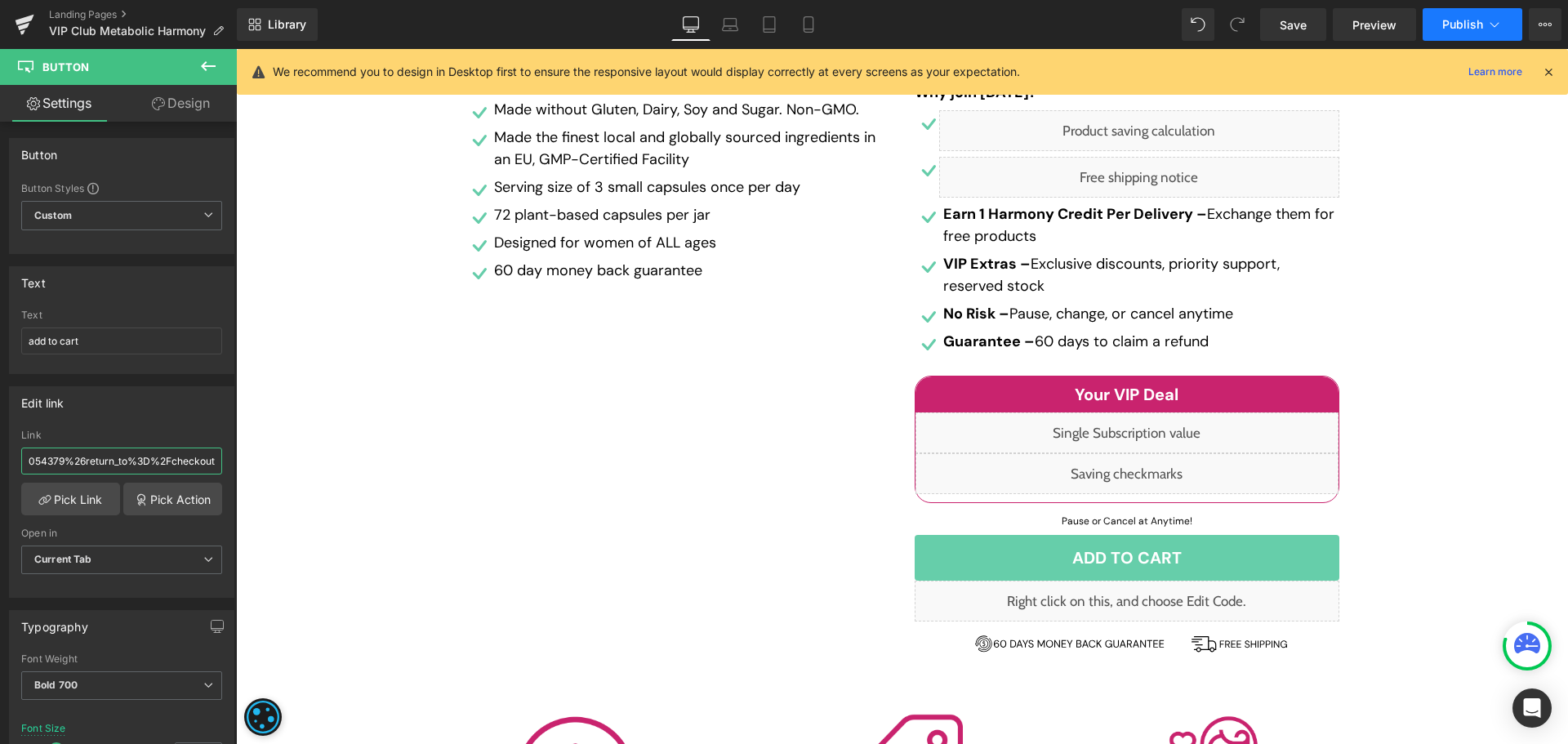
type input "%2Fcart%2Fclear%3Freturn_to%3D%2Fcart%2Fadd%3Fitems%5B%5D%5Bid%5D%3D85065224685…"
click at [1439, 33] on button "Publish" at bounding box center [1472, 25] width 99 height 33
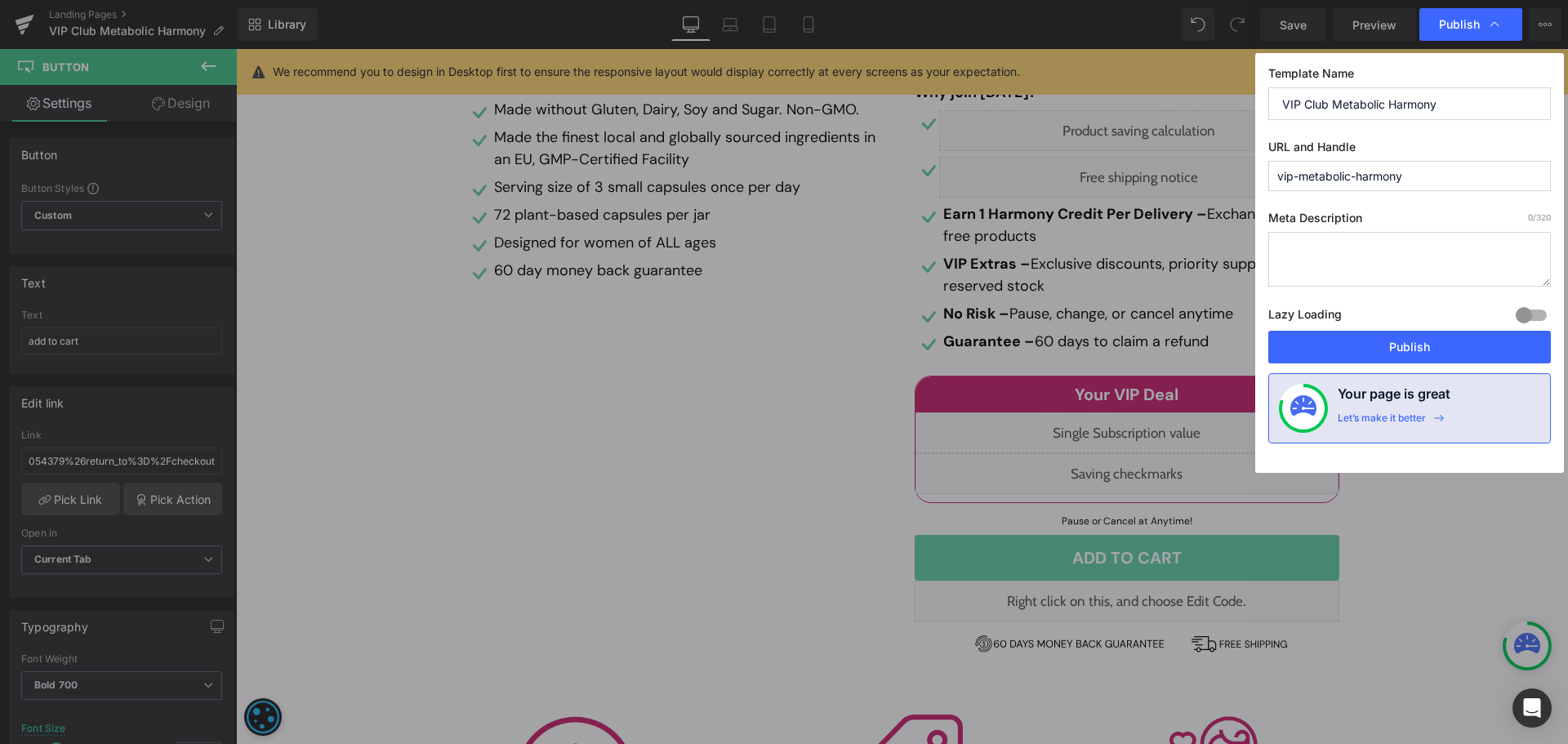
scroll to position [0, 0]
click at [1391, 356] on button "Publish" at bounding box center [1409, 347] width 283 height 33
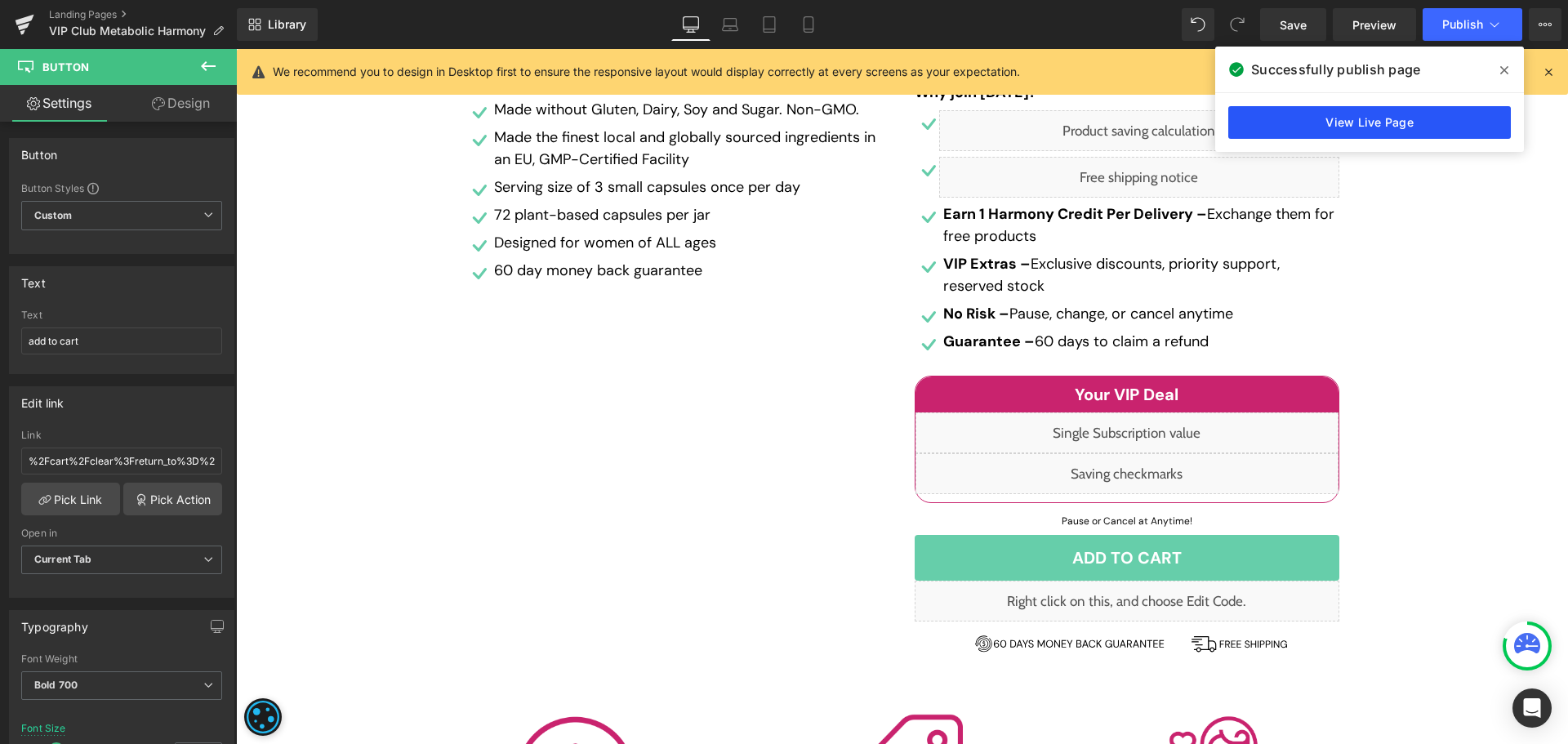
click at [1429, 121] on link "View Live Page" at bounding box center [1369, 123] width 283 height 33
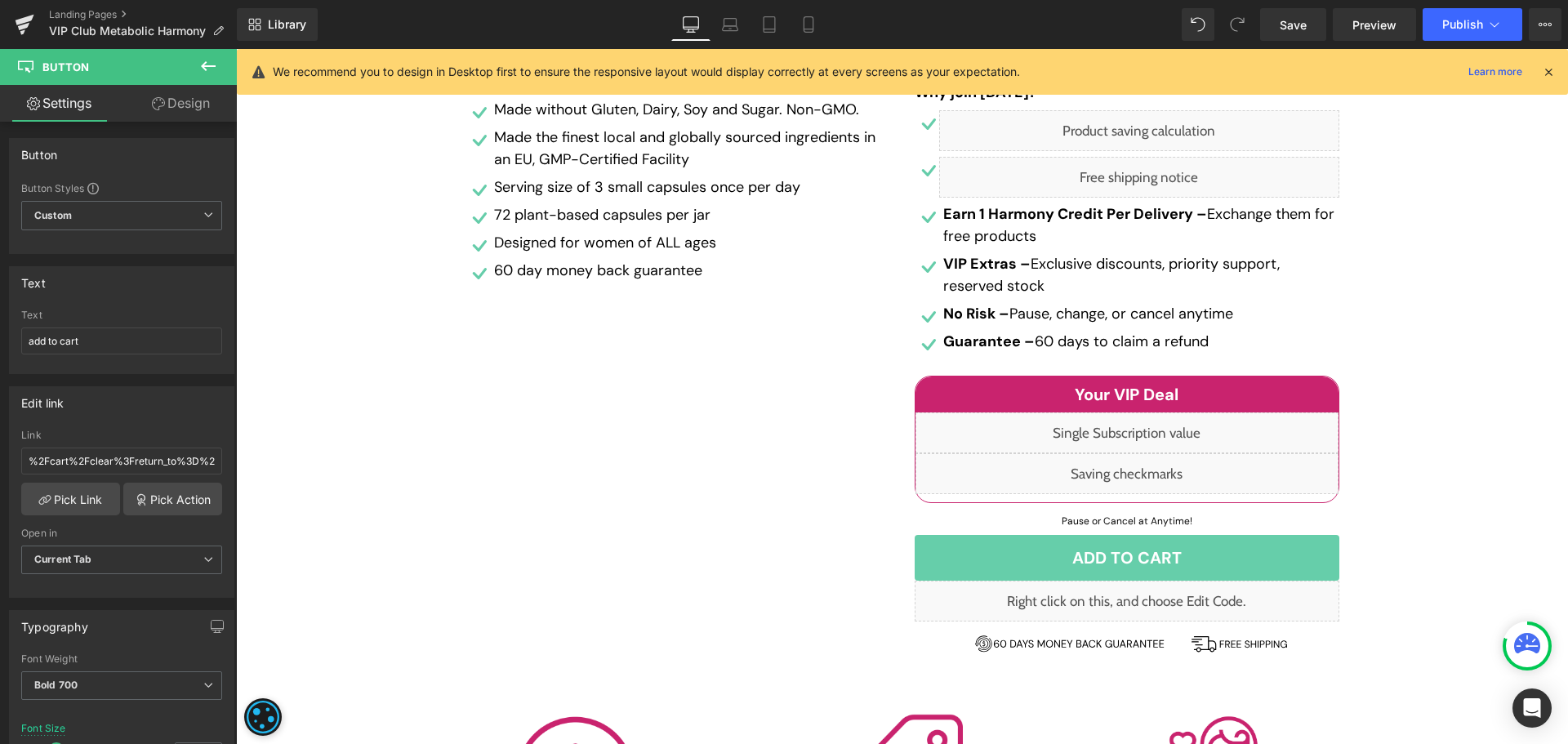
scroll to position [163, 0]
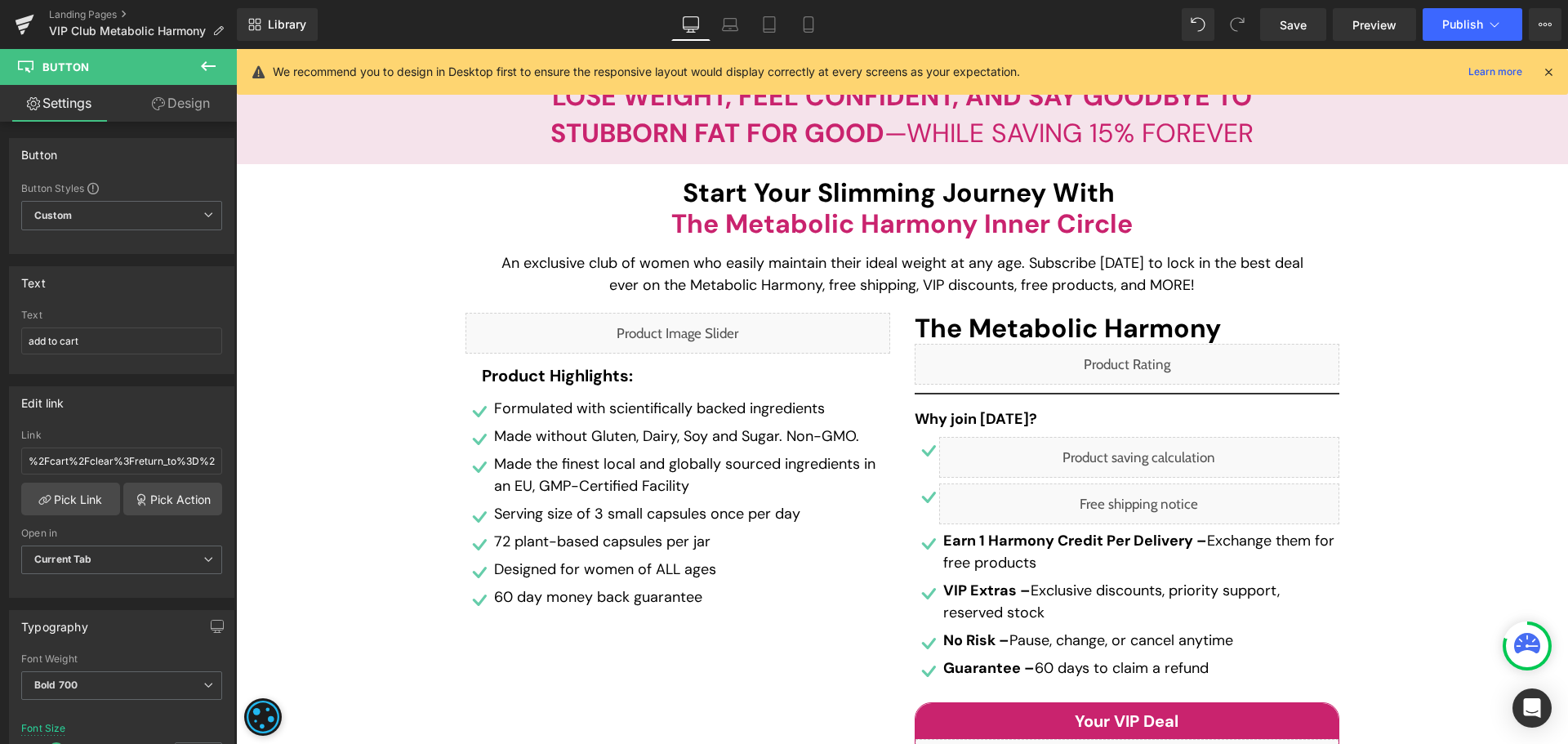
click at [668, 334] on div "Liquid" at bounding box center [677, 333] width 424 height 41
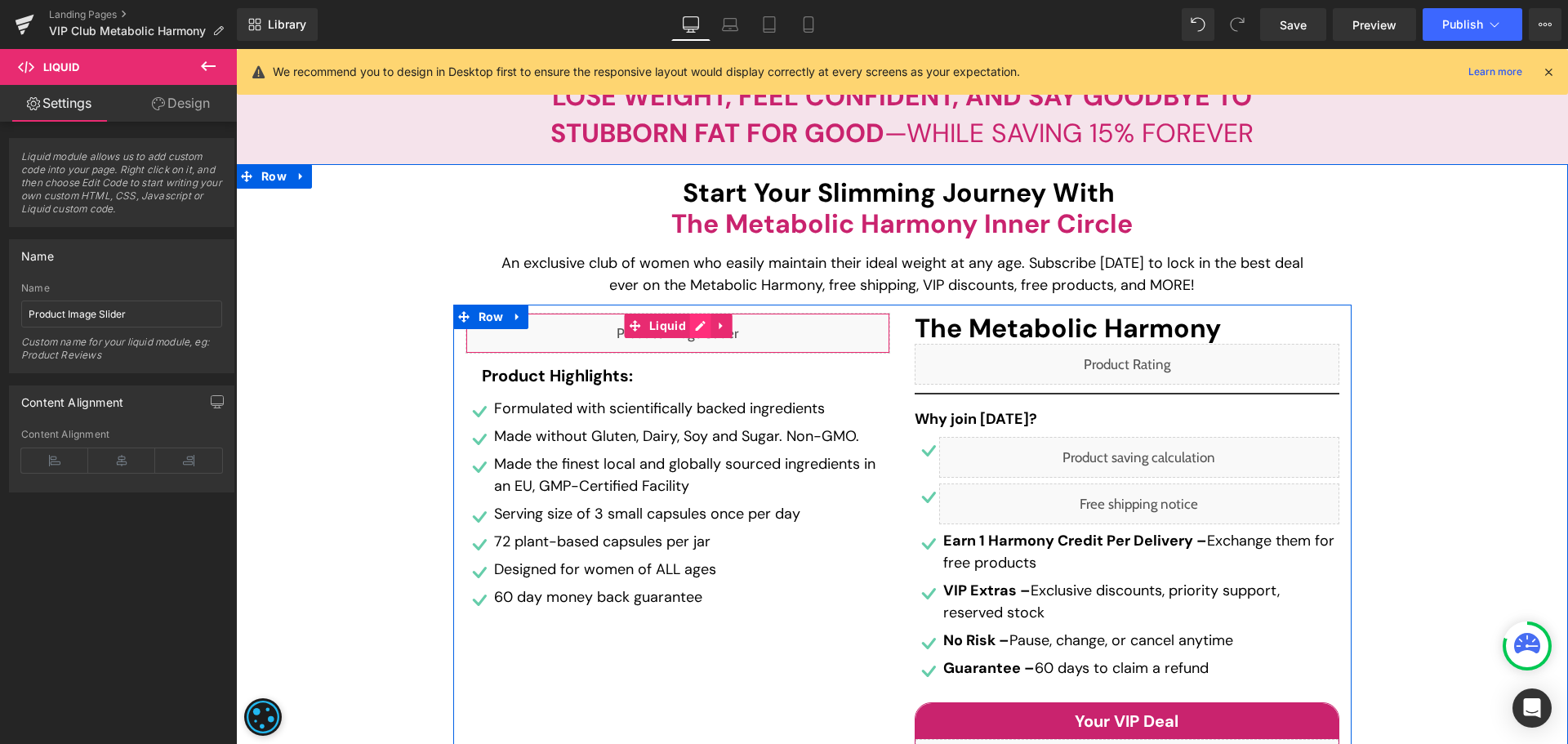
click at [688, 333] on div "Liquid" at bounding box center [677, 333] width 424 height 41
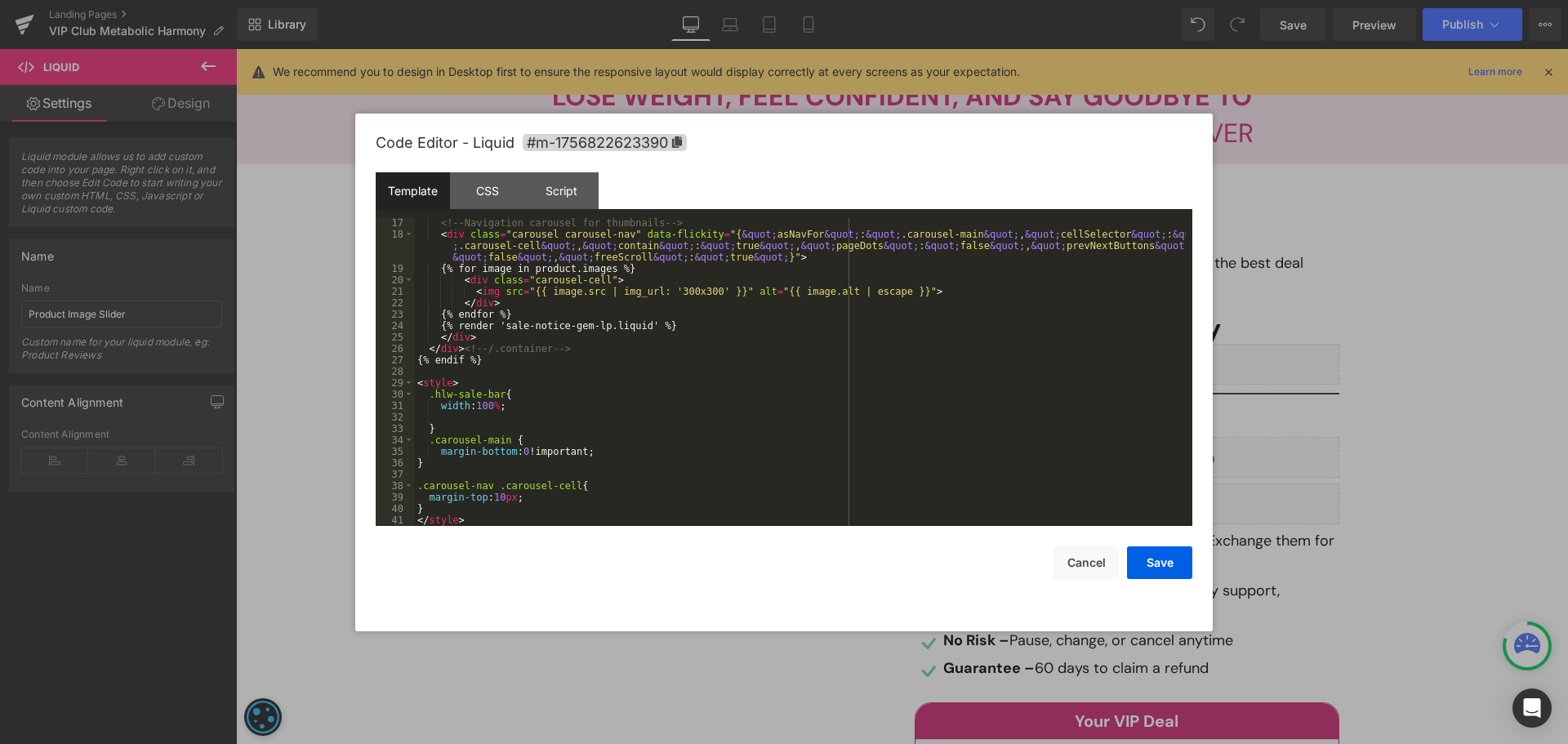
scroll to position [0, 0]
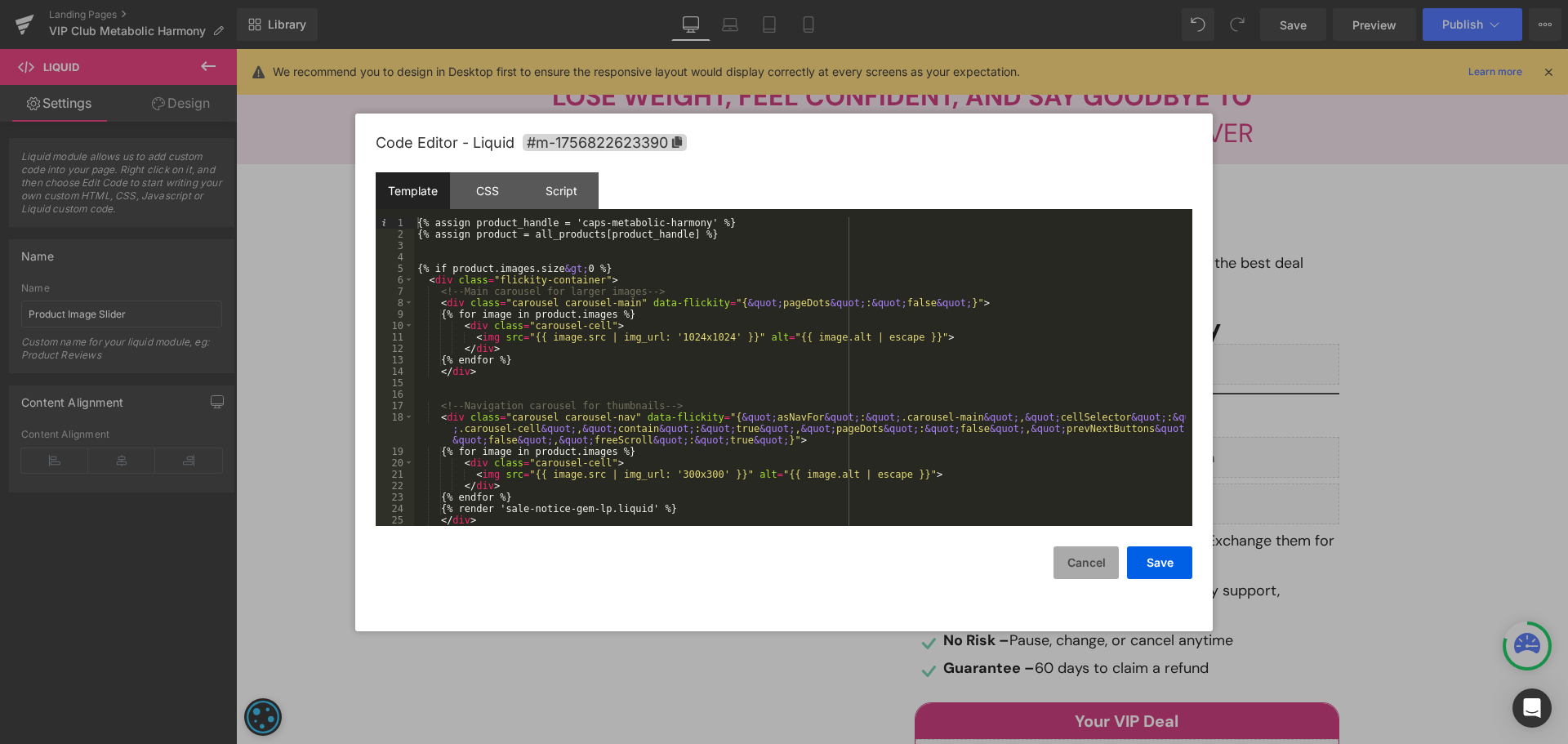
click at [1082, 565] on button "Cancel" at bounding box center [1086, 562] width 65 height 33
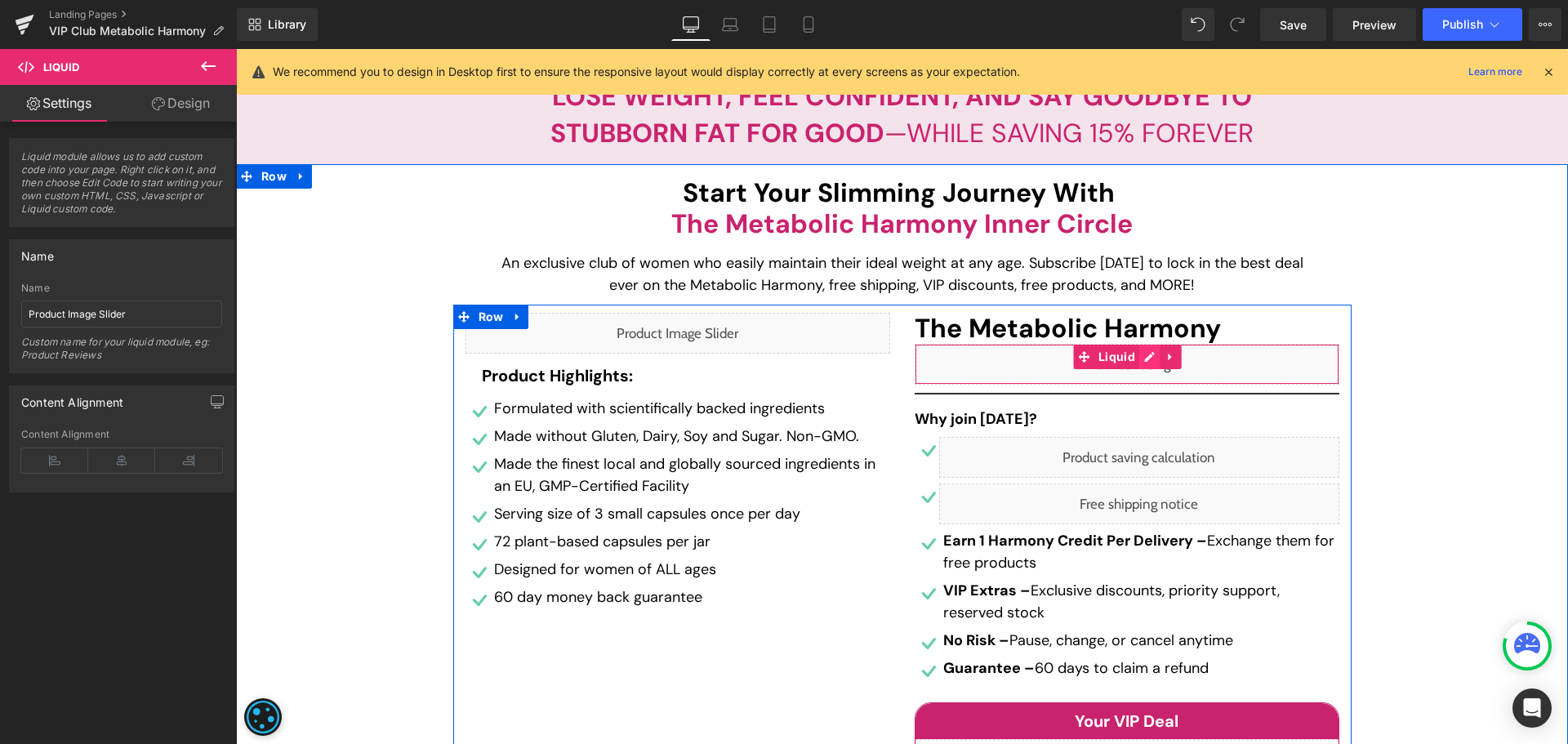
click at [1136, 359] on div "Liquid" at bounding box center [1126, 364] width 424 height 41
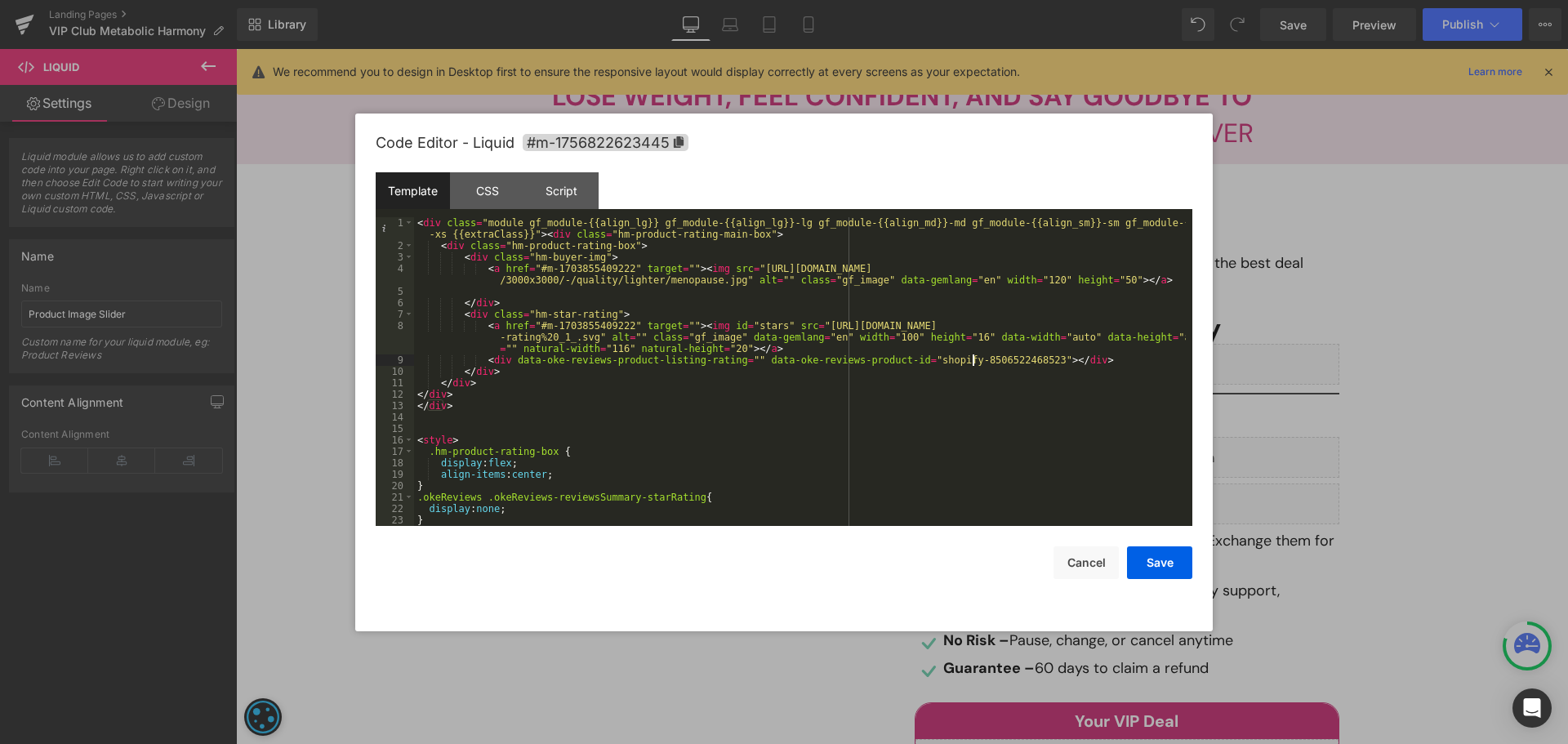
click at [970, 354] on div "< div class = "module gf_module-{{align_lg}} gf_module-{{align_lg}}-lg gf_modul…" at bounding box center [800, 388] width 772 height 343
click at [1161, 555] on button "Save" at bounding box center [1159, 562] width 65 height 33
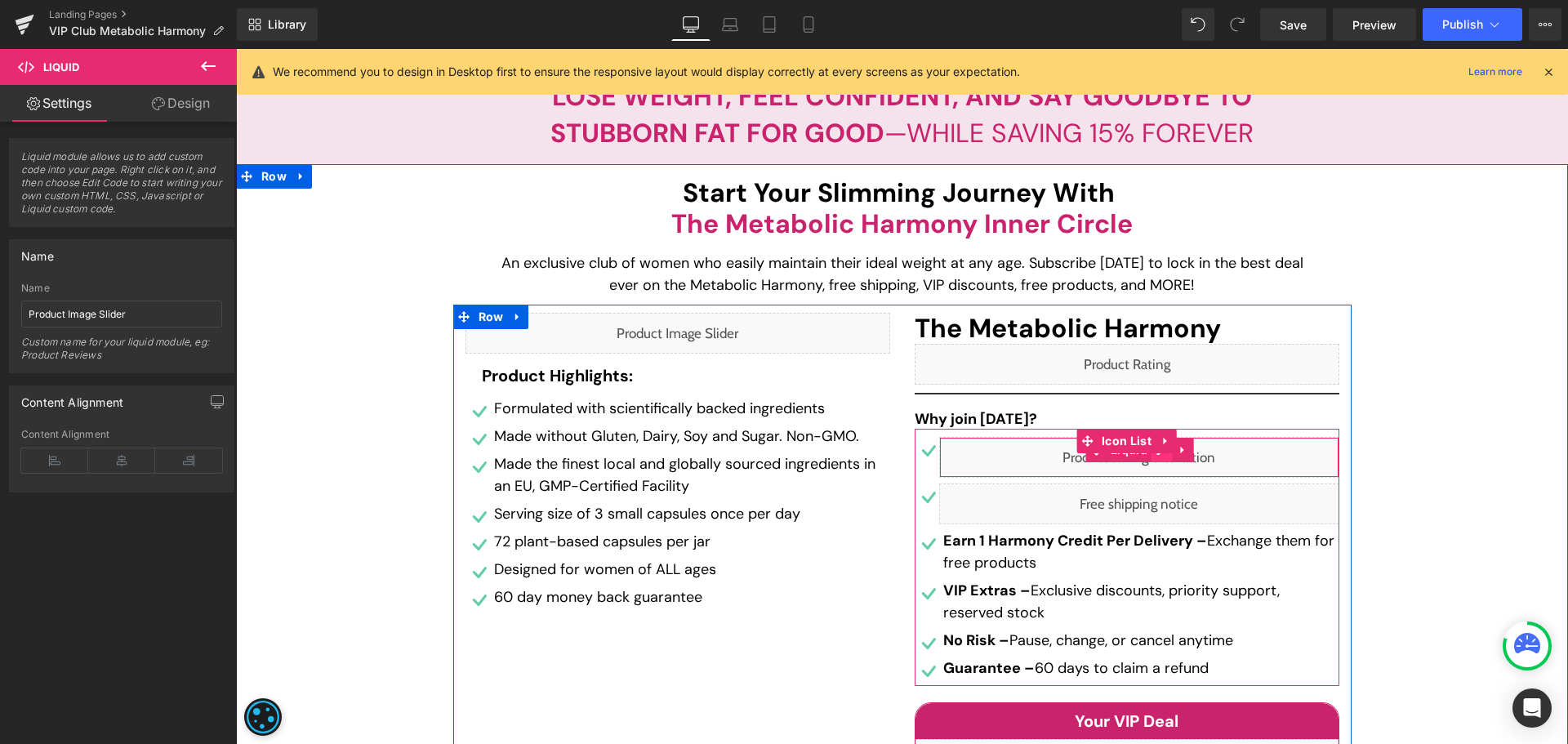
click at [1158, 459] on div "Liquid" at bounding box center [1138, 458] width 400 height 41
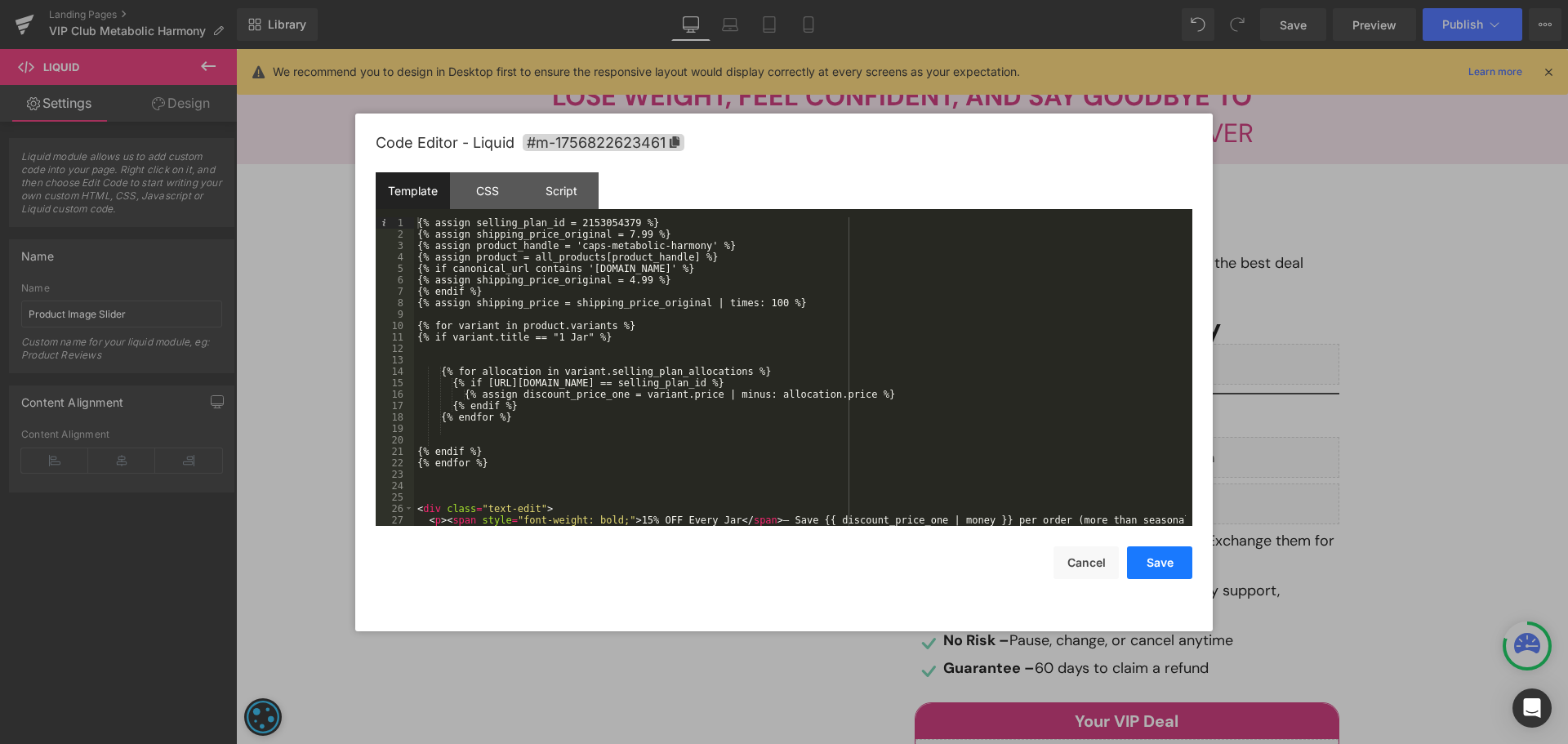
click at [1154, 559] on button "Save" at bounding box center [1159, 562] width 65 height 33
